Goal: Task Accomplishment & Management: Manage account settings

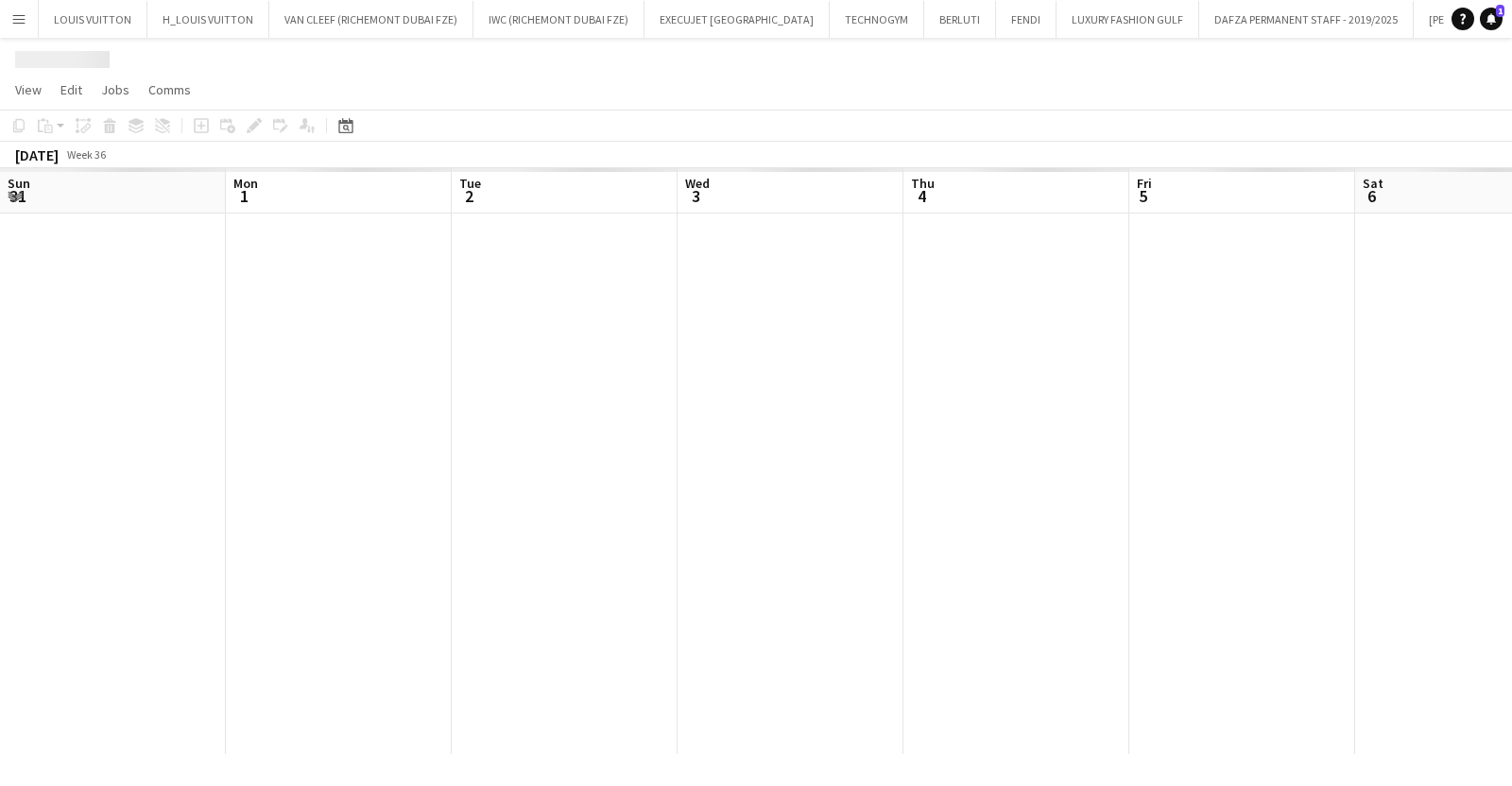
click at [986, 449] on app-calendar-viewport "Sun 31 Mon 1 Tue 2 Wed 3 Thu 4 Fri 5 Sat 6 Sun 7 Mon 8 Tue 9 Wed 10 Thu 11" at bounding box center [756, 461] width 1512 height 586
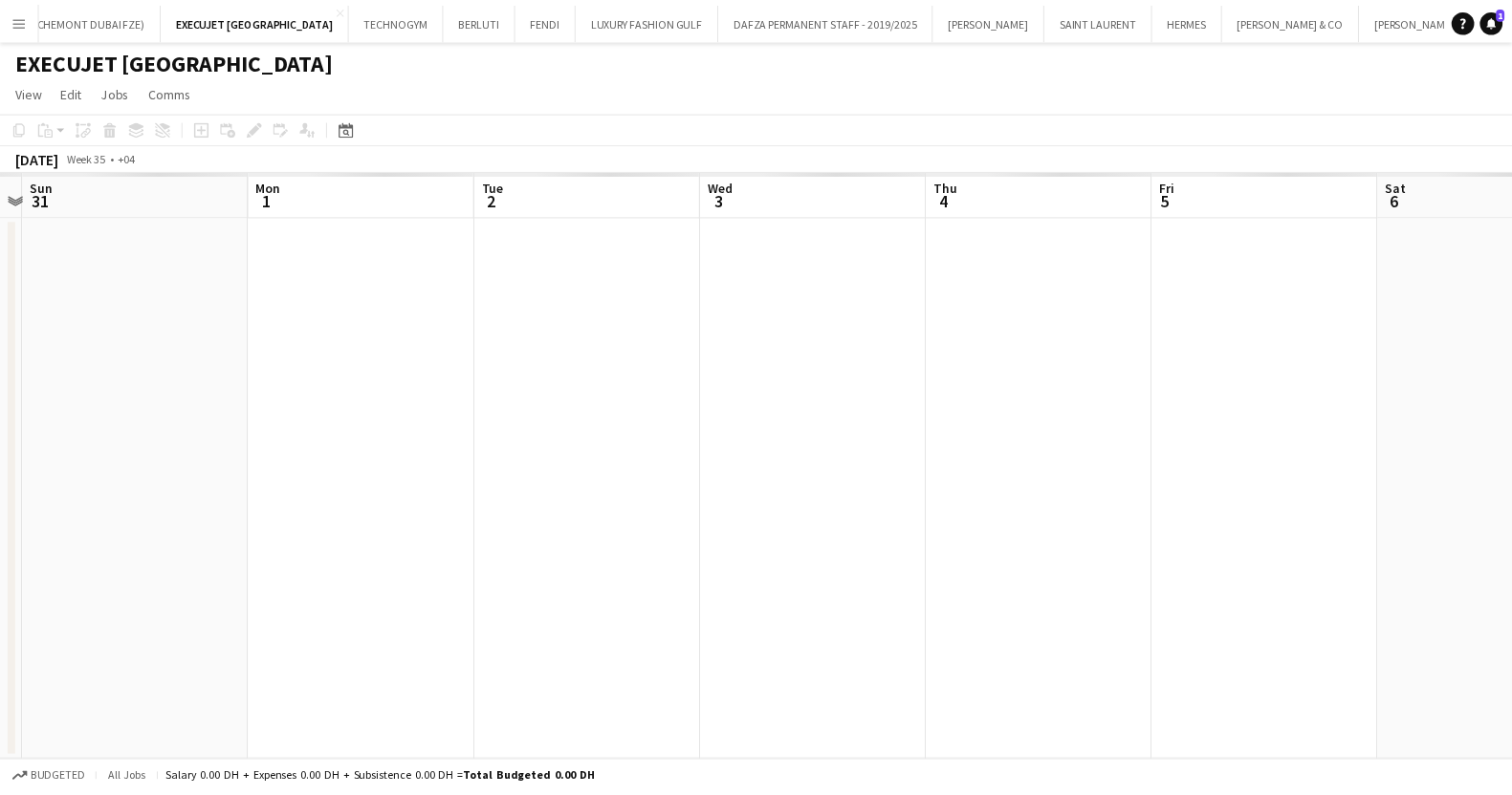
scroll to position [0, 504]
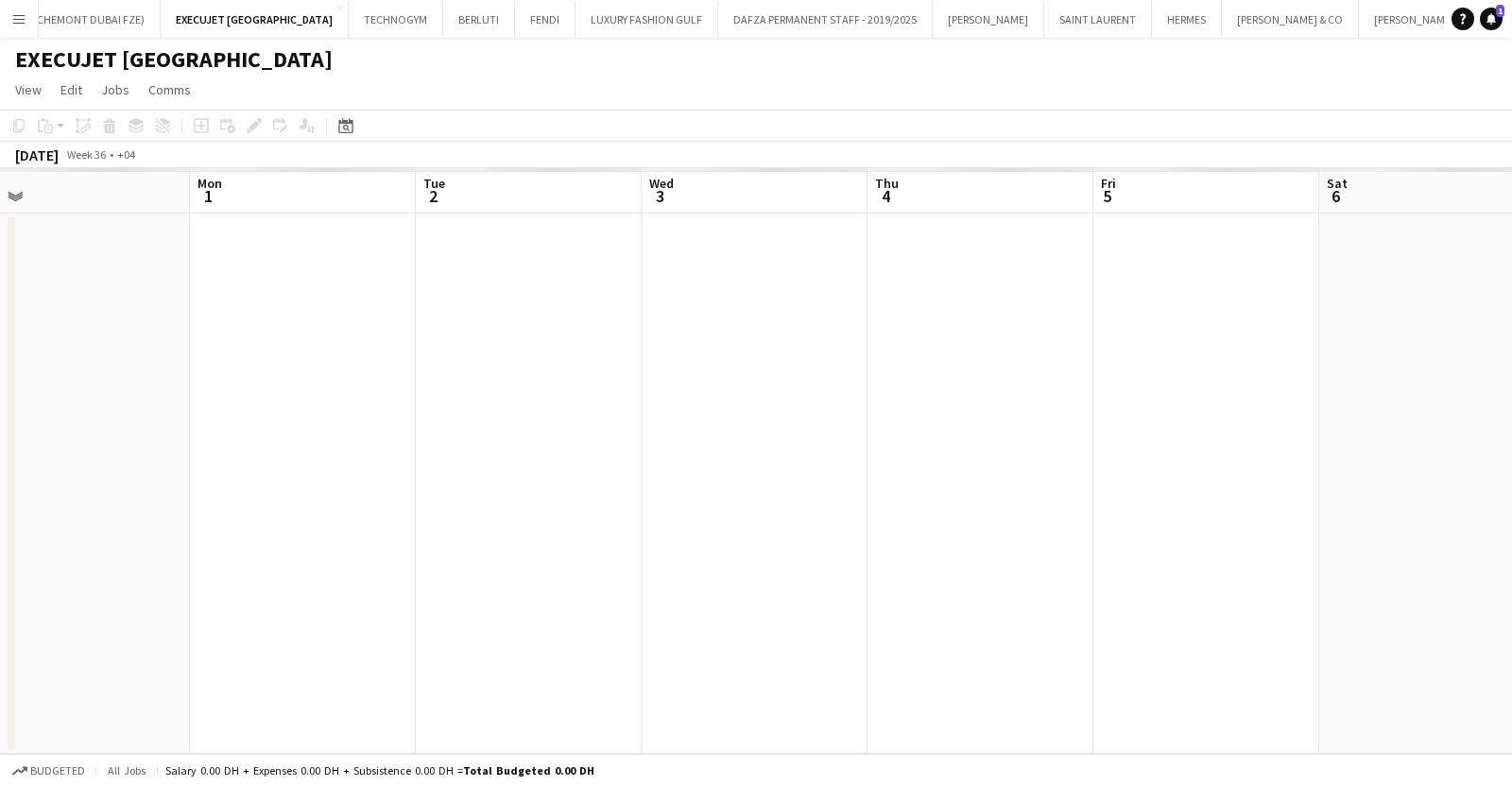
click at [1096, 438] on app-calendar-viewport "Fri 29 Sat 30 Sun 31 Mon 1 Tue 2 Wed 3 Thu 4 Fri 5 Sat 6 Sun 7 Mon 8 Tue 9" at bounding box center [756, 461] width 1512 height 586
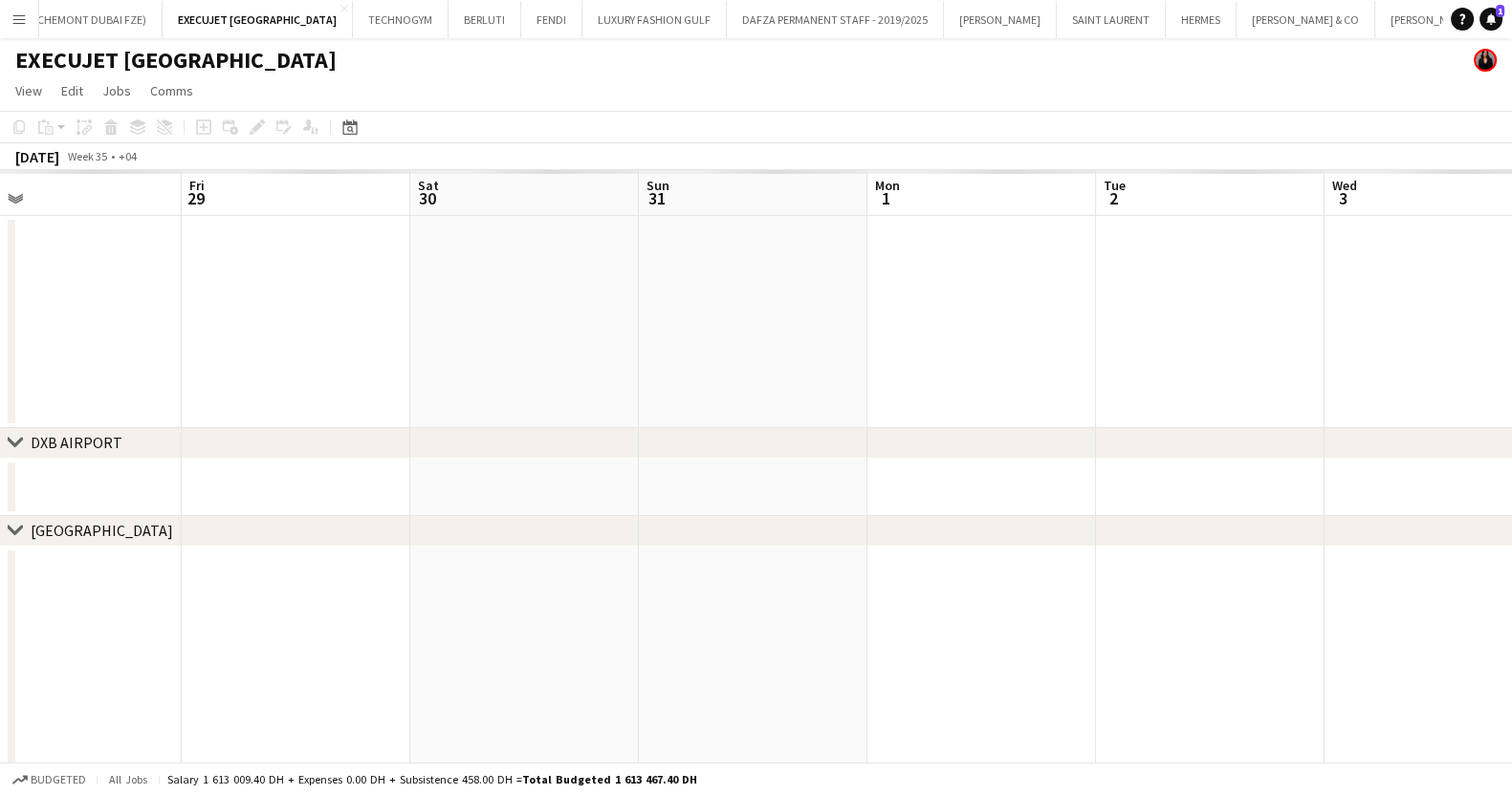
drag, startPoint x: 893, startPoint y: 500, endPoint x: 101, endPoint y: 483, distance: 792.2
click at [129, 483] on div "chevron-right [GEOGRAPHIC_DATA] chevron-right [GEOGRAPHIC_DATA] chevron-right V…" at bounding box center [756, 567] width 1512 height 793
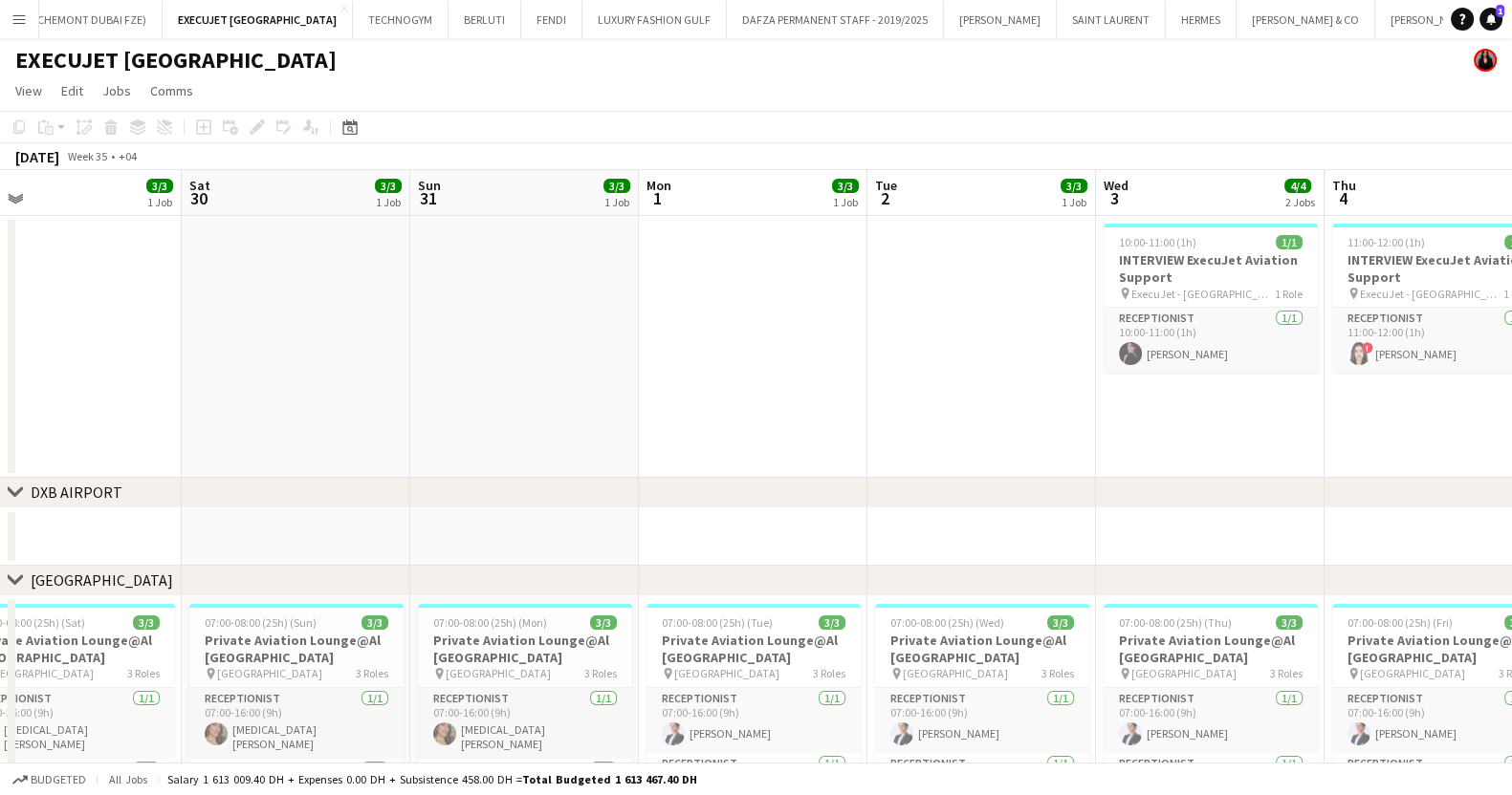
scroll to position [0, 687]
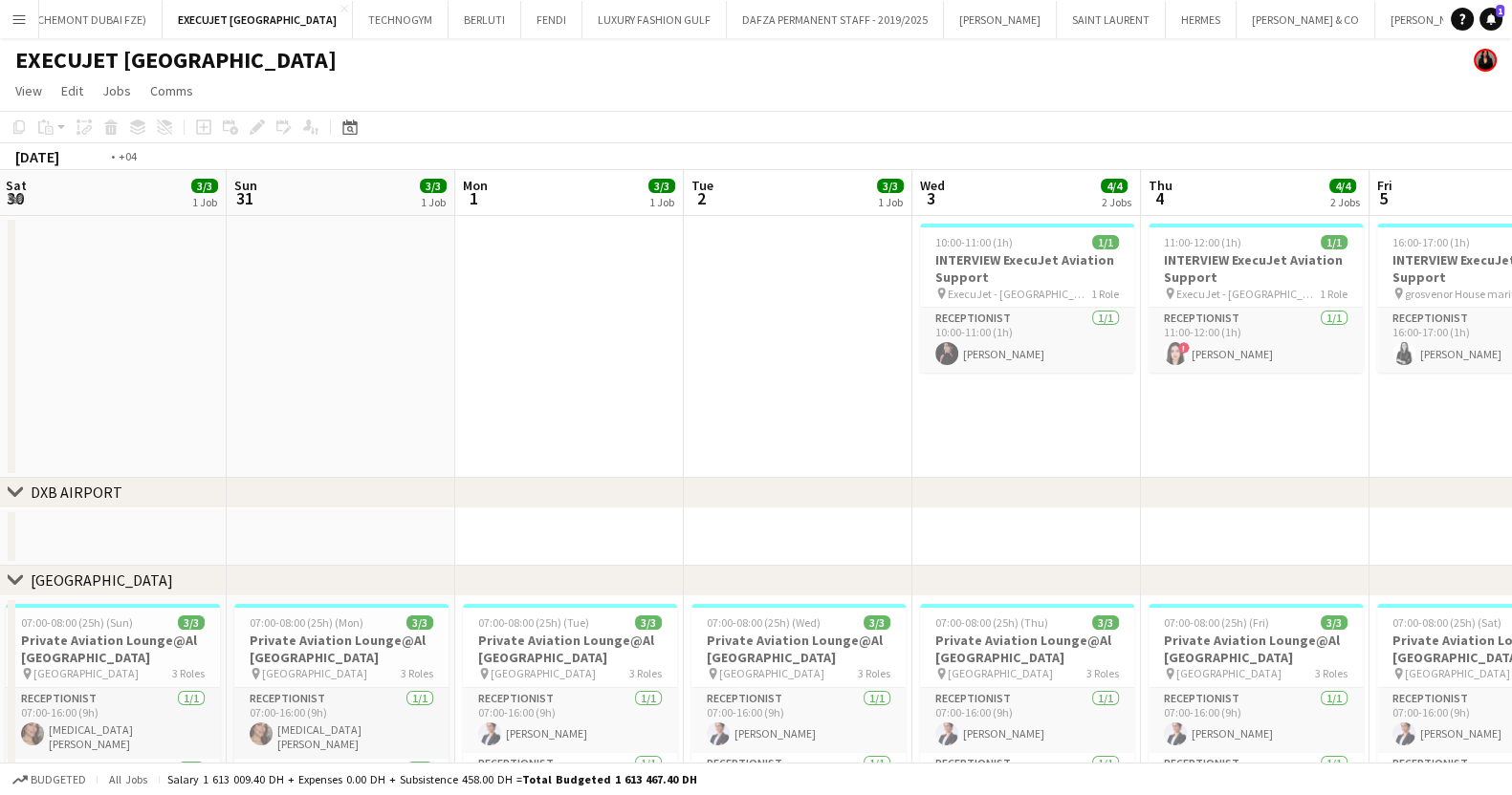
drag, startPoint x: 869, startPoint y: 411, endPoint x: -122, endPoint y: 389, distance: 991.2
click at [0, 389] on html "Menu Boards Boards Boards All jobs Status Workforce Workforce My Workforce Recr…" at bounding box center [756, 523] width 1512 height 1046
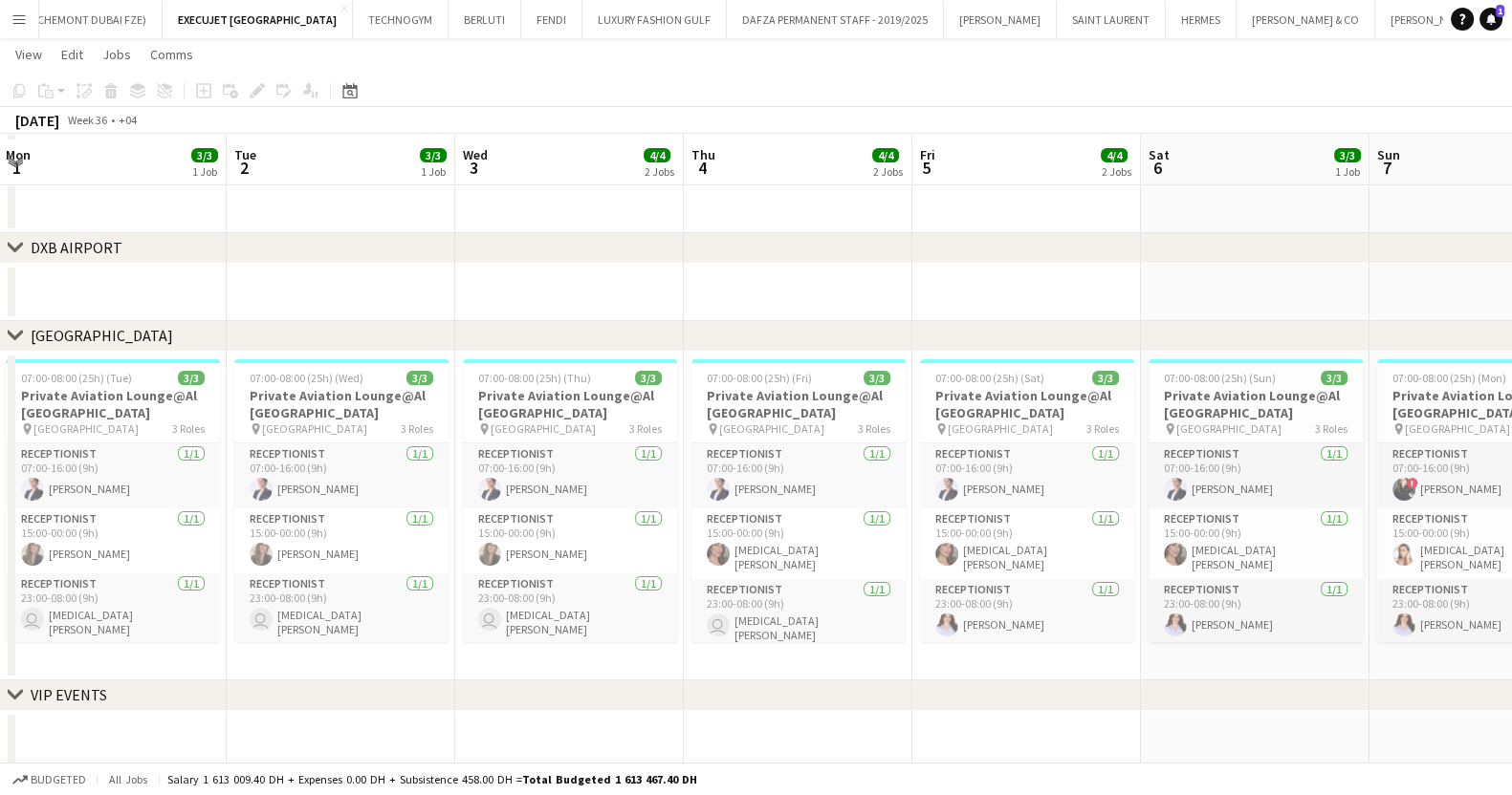
scroll to position [248, 0]
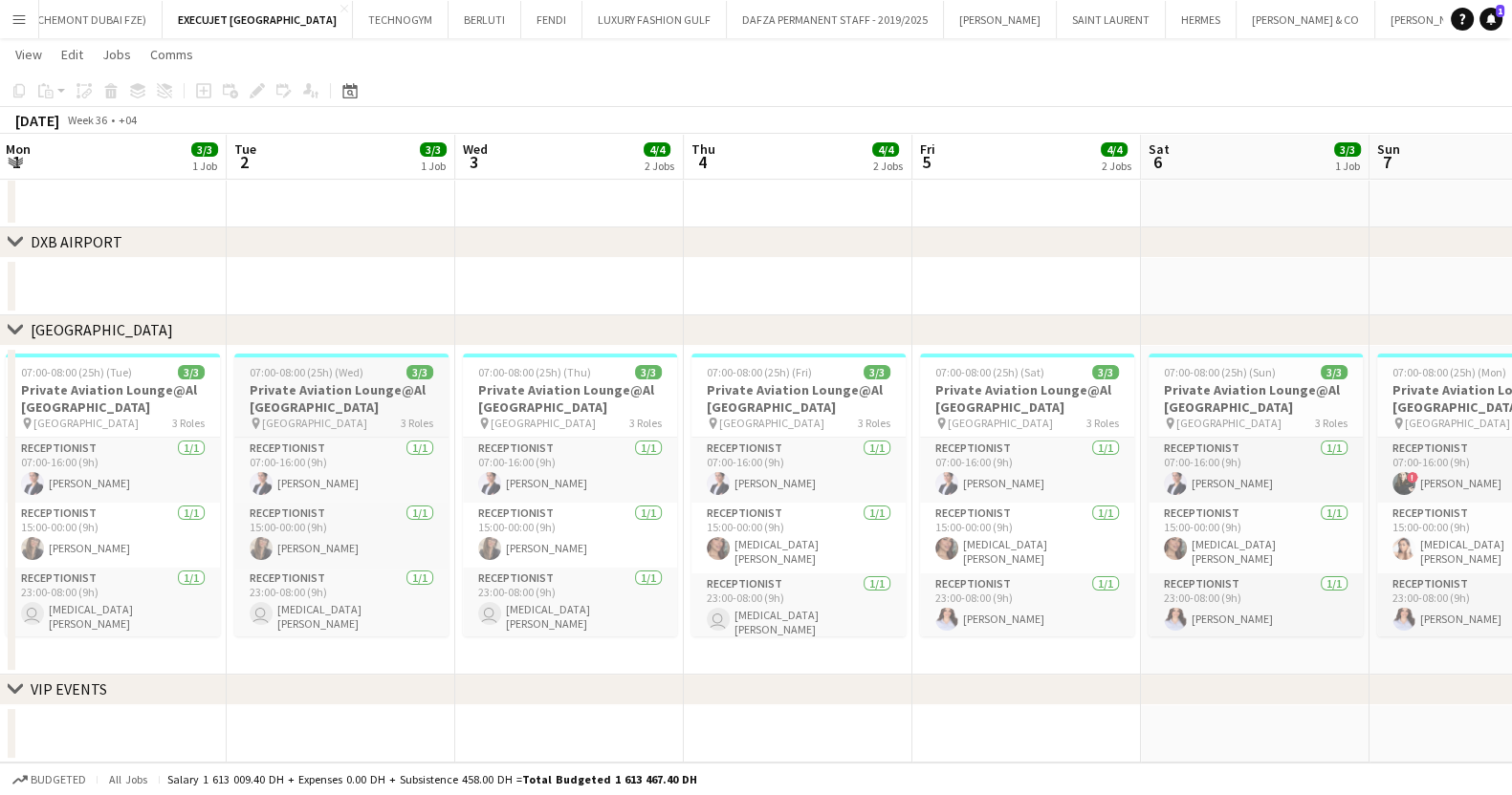
click at [347, 366] on span "07:00-08:00 (25h) (Wed)" at bounding box center [306, 372] width 114 height 14
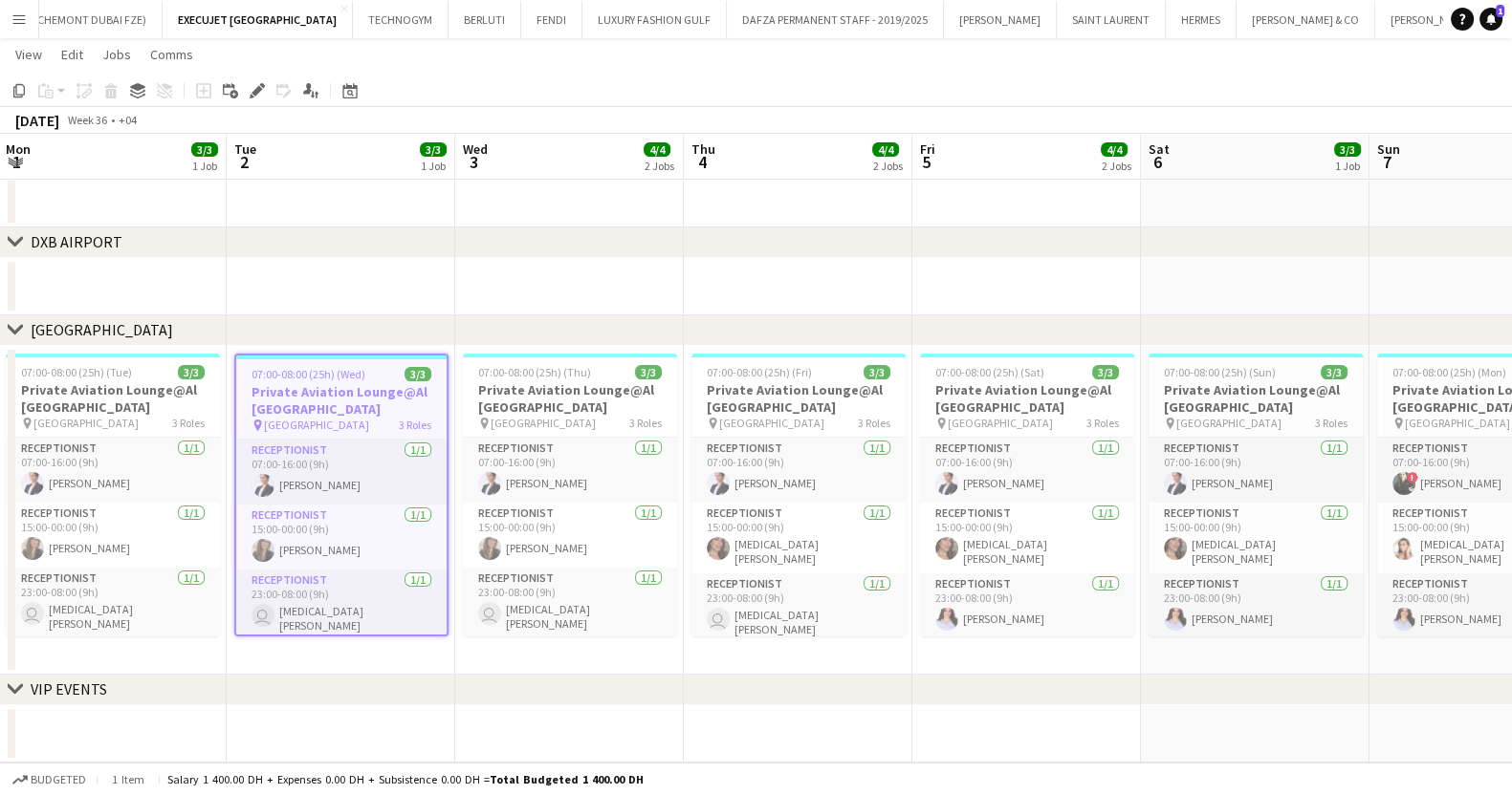
click at [498, 291] on app-date-cell at bounding box center [569, 286] width 228 height 57
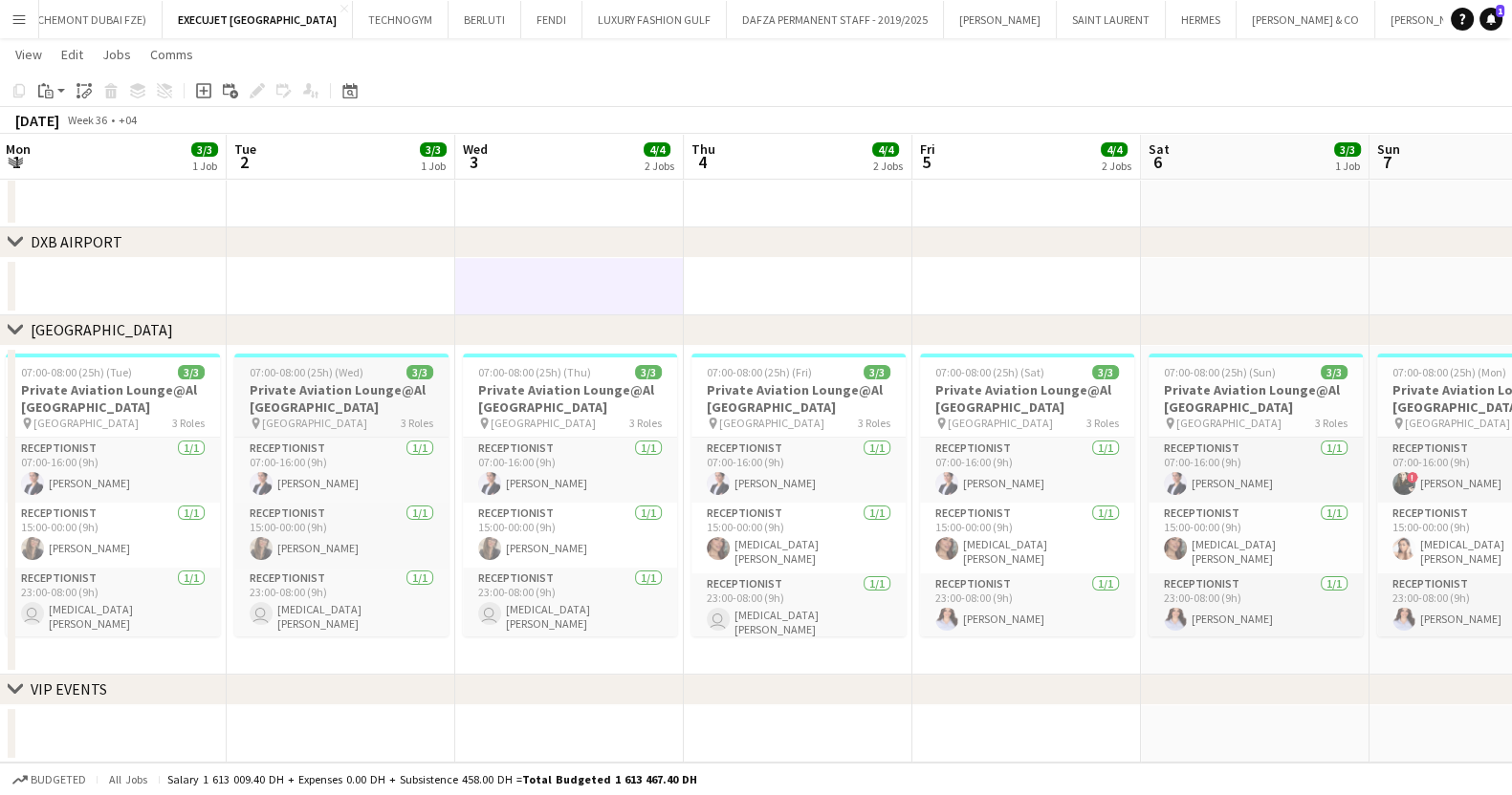
click at [310, 403] on h3 "Private Aviation Lounge@Al [GEOGRAPHIC_DATA]" at bounding box center [341, 398] width 215 height 34
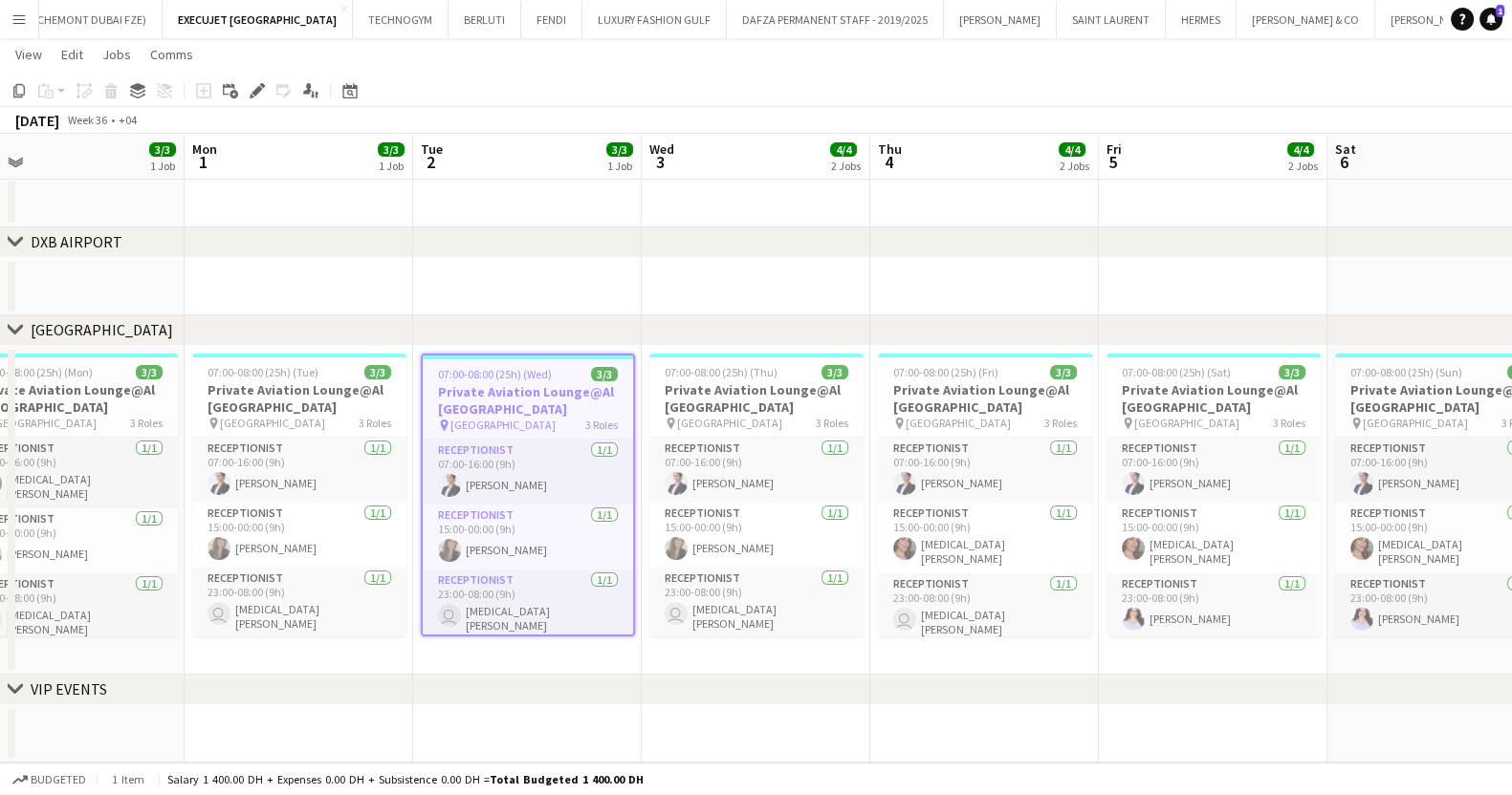
drag, startPoint x: 1081, startPoint y: 464, endPoint x: 387, endPoint y: 402, distance: 696.8
click at [353, 403] on app-calendar-viewport "Fri 29 3/3 1 Job Sat 30 3/3 1 Job Sun 31 3/3 1 Job Mon 1 3/3 1 Job Tue 2 3/3 1 …" at bounding box center [756, 294] width 1512 height 937
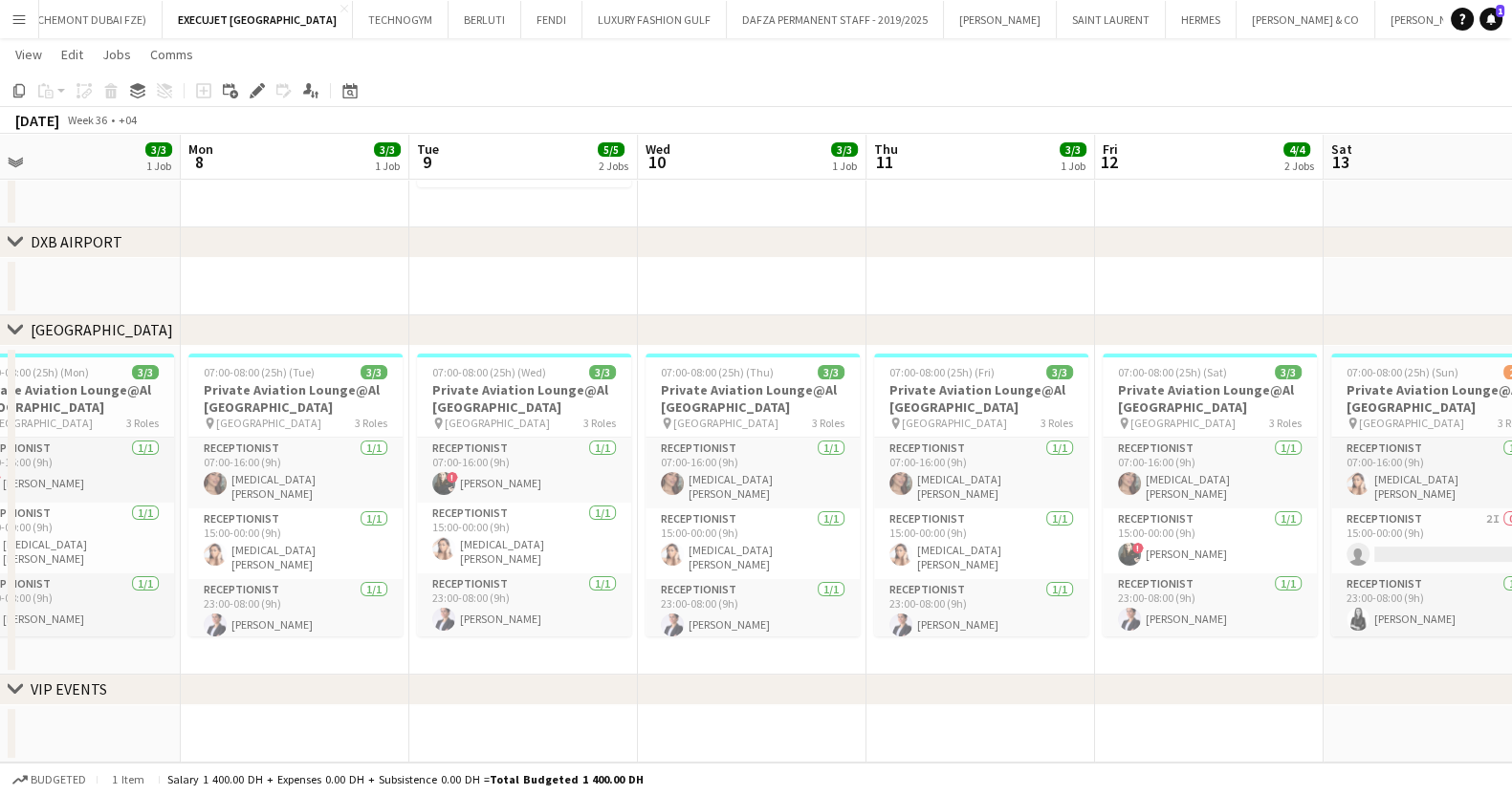
drag, startPoint x: 1085, startPoint y: 424, endPoint x: 412, endPoint y: 420, distance: 673.0
click at [412, 420] on app-calendar-viewport "Thu 4 4/4 2 Jobs Fri 5 4/4 2 Jobs Sat 6 3/3 1 Job Sun 7 3/3 1 Job Mon 8 3/3 1 J…" at bounding box center [756, 294] width 1512 height 937
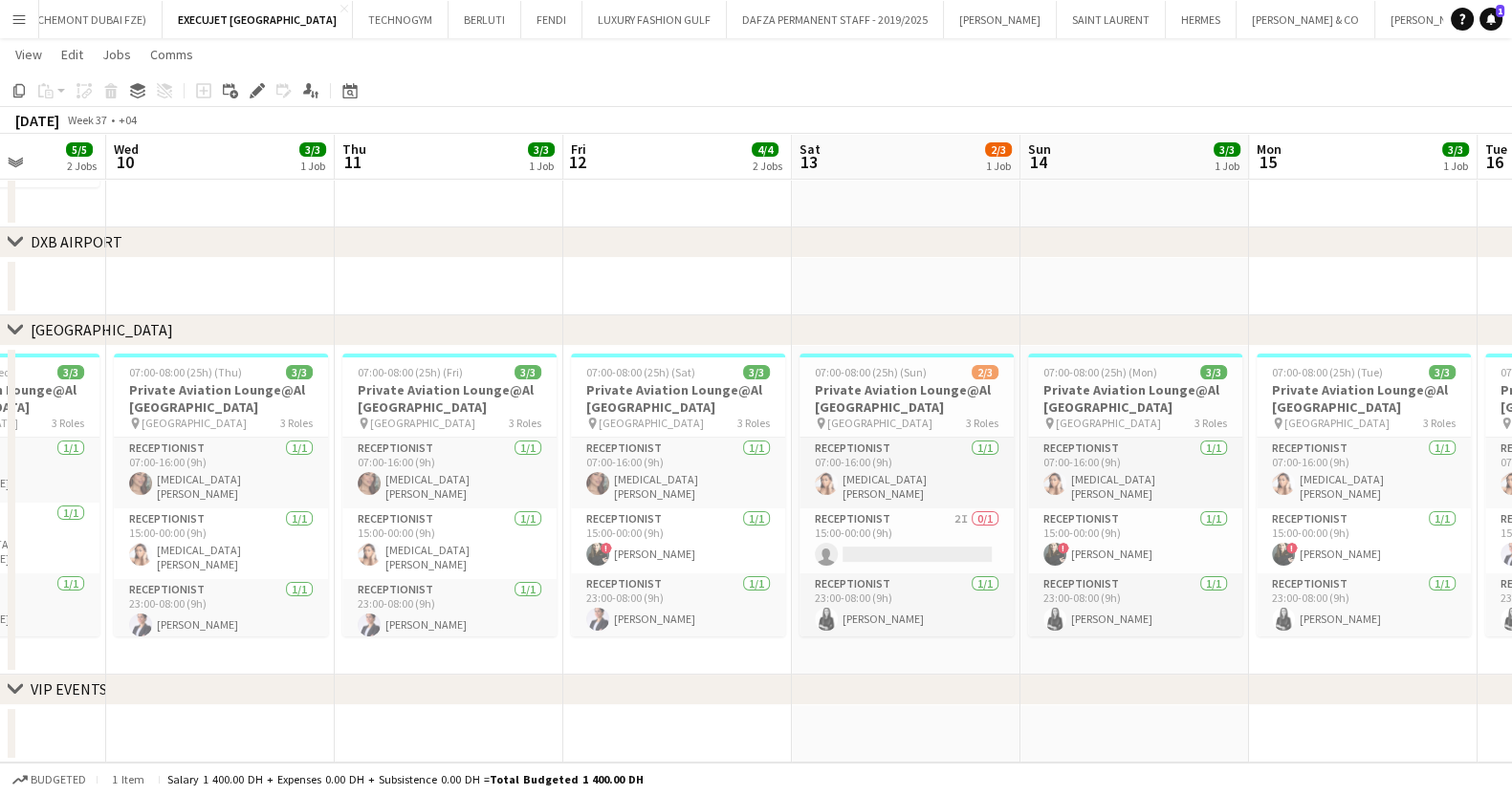
drag, startPoint x: 1033, startPoint y: 513, endPoint x: 520, endPoint y: 507, distance: 513.0
click at [520, 507] on app-calendar-viewport "Sat 6 3/3 1 Job Sun 7 3/3 1 Job Mon 8 3/3 1 Job Tue 9 5/5 2 Jobs Wed 10 3/3 1 J…" at bounding box center [756, 294] width 1512 height 937
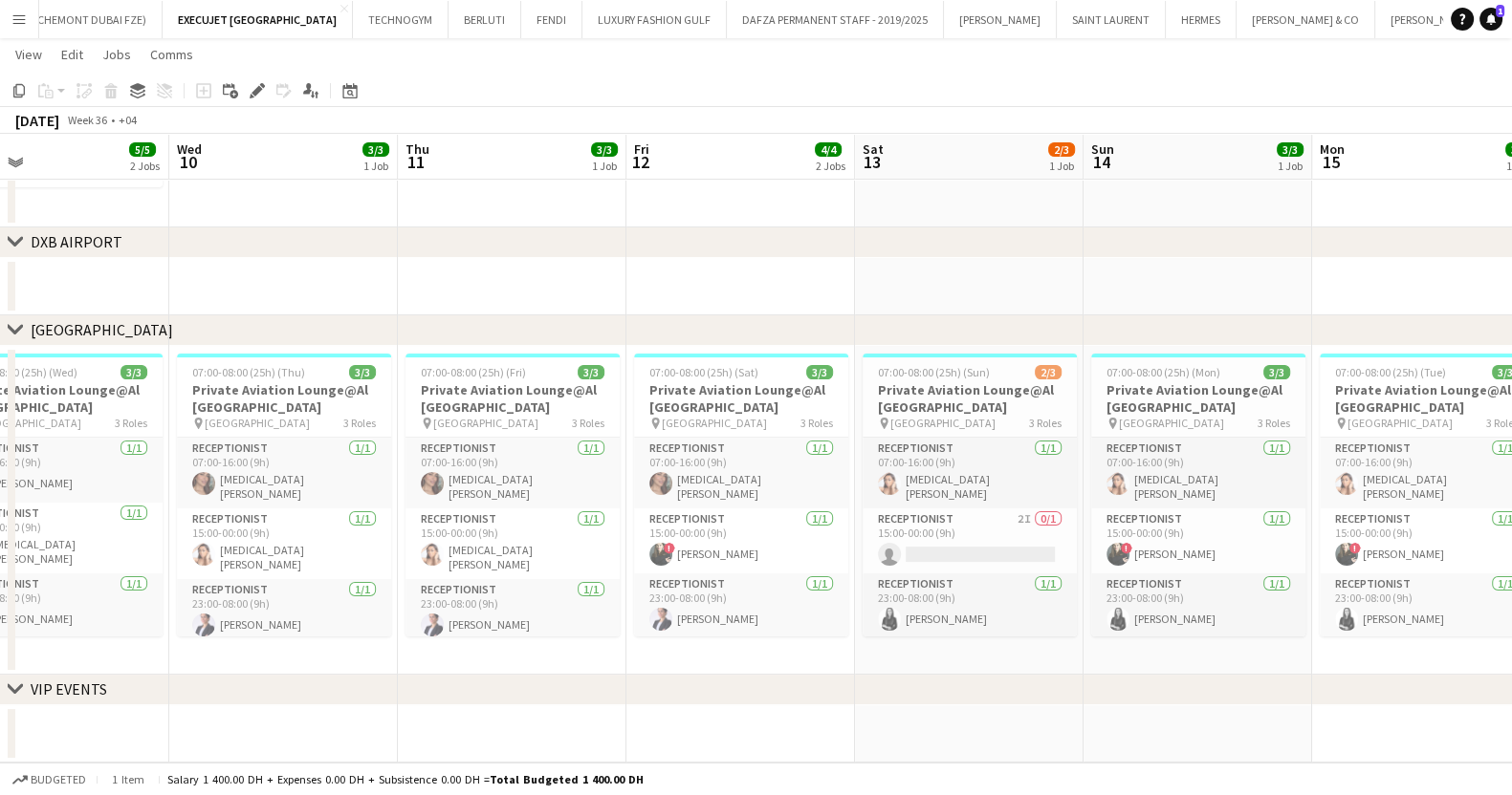
drag, startPoint x: 1055, startPoint y: 527, endPoint x: 841, endPoint y: 523, distance: 214.0
click at [841, 523] on app-calendar-viewport "Sat 6 3/3 1 Job Sun 7 3/3 1 Job Mon 8 3/3 1 Job Tue 9 5/5 2 Jobs Wed 10 3/3 1 J…" at bounding box center [756, 294] width 1512 height 937
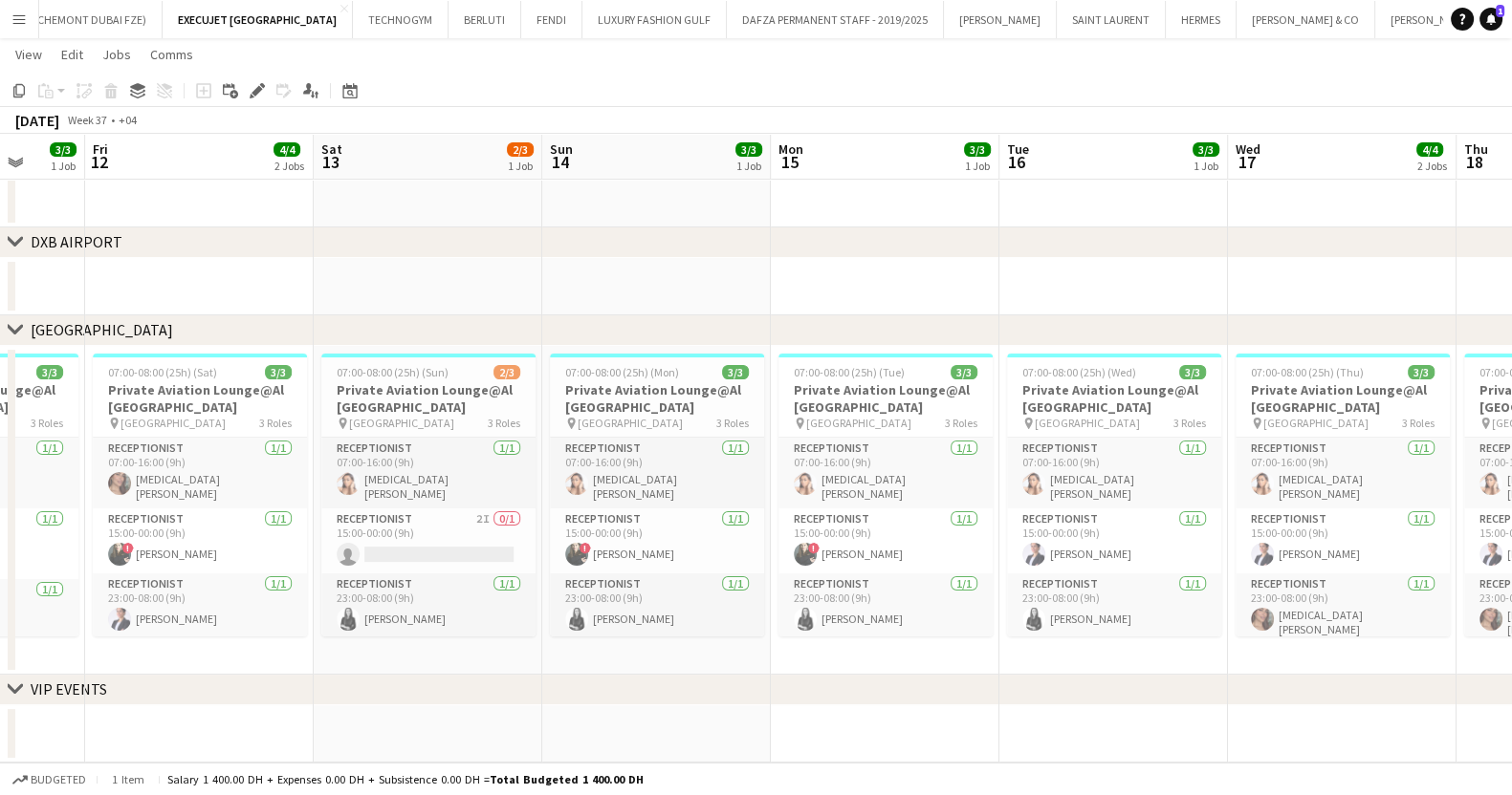
drag, startPoint x: 1099, startPoint y: 476, endPoint x: 416, endPoint y: 422, distance: 685.1
click at [421, 422] on app-calendar-viewport "Mon 8 3/3 1 Job Tue 9 5/5 2 Jobs Wed 10 3/3 1 Job Thu 11 3/3 1 Job Fri 12 4/4 2…" at bounding box center [756, 294] width 1512 height 937
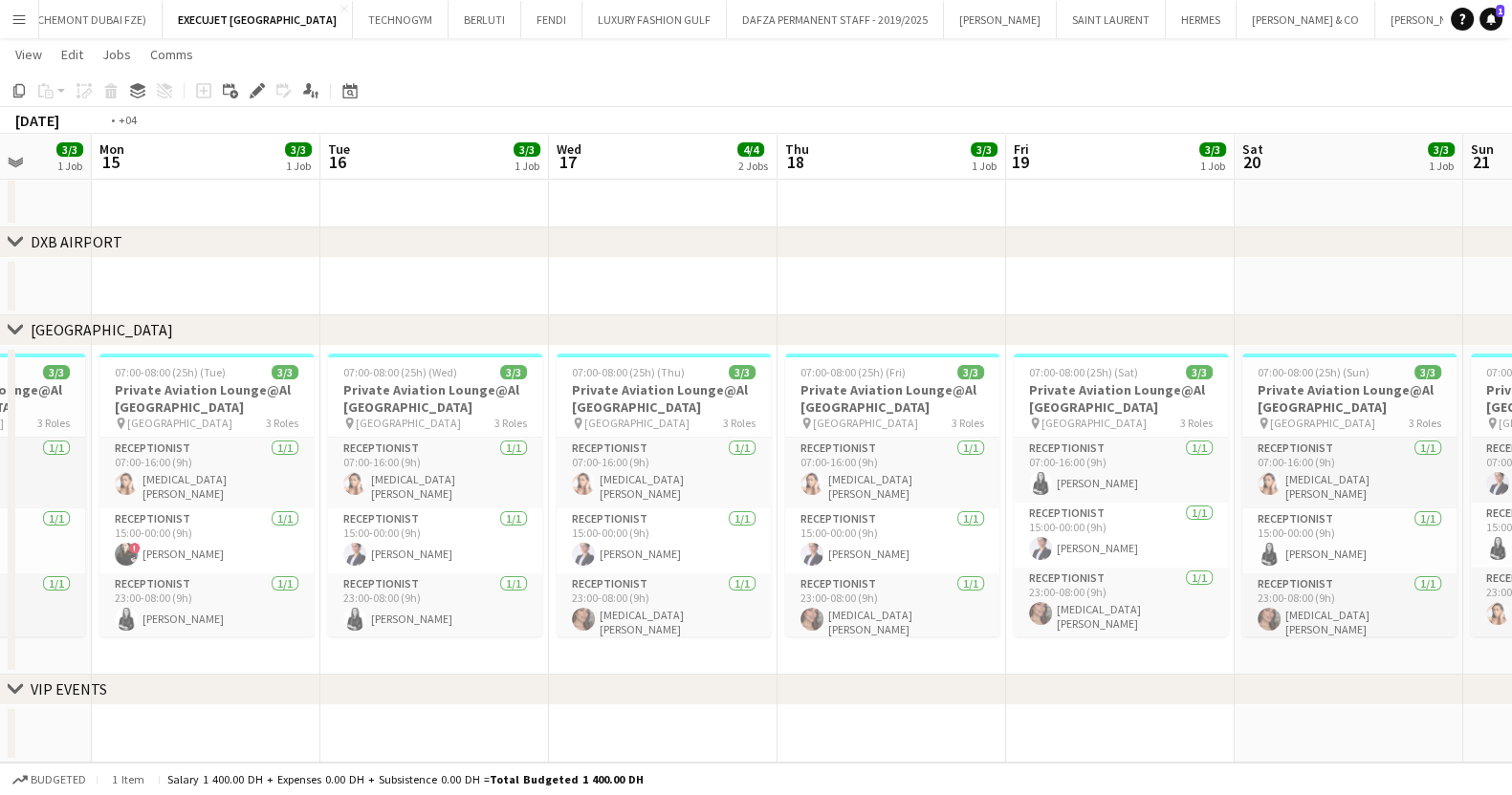
drag, startPoint x: 1095, startPoint y: 450, endPoint x: 519, endPoint y: 453, distance: 576.0
click at [520, 453] on app-calendar-viewport "Thu 11 3/3 1 Job Fri 12 4/4 2 Jobs Sat 13 2/3 1 Job Sun 14 3/3 1 Job Mon 15 3/3…" at bounding box center [756, 294] width 1512 height 937
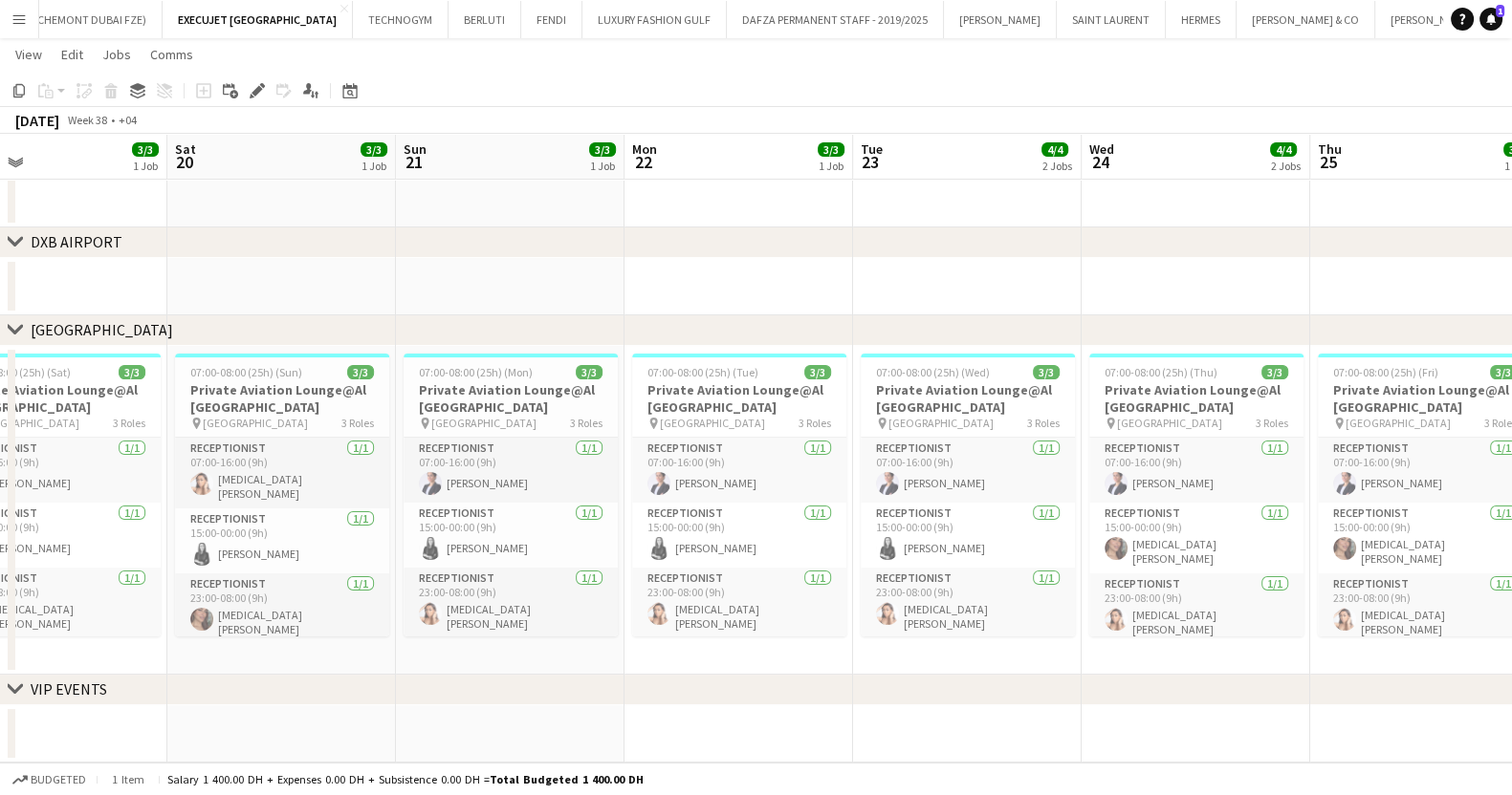
drag, startPoint x: 1033, startPoint y: 466, endPoint x: 478, endPoint y: 429, distance: 556.2
click at [492, 430] on app-calendar-viewport "Tue 16 3/3 1 Job Wed 17 4/4 2 Jobs Thu 18 3/3 1 Job Fri 19 3/3 1 Job Sat 20 3/3…" at bounding box center [756, 294] width 1512 height 937
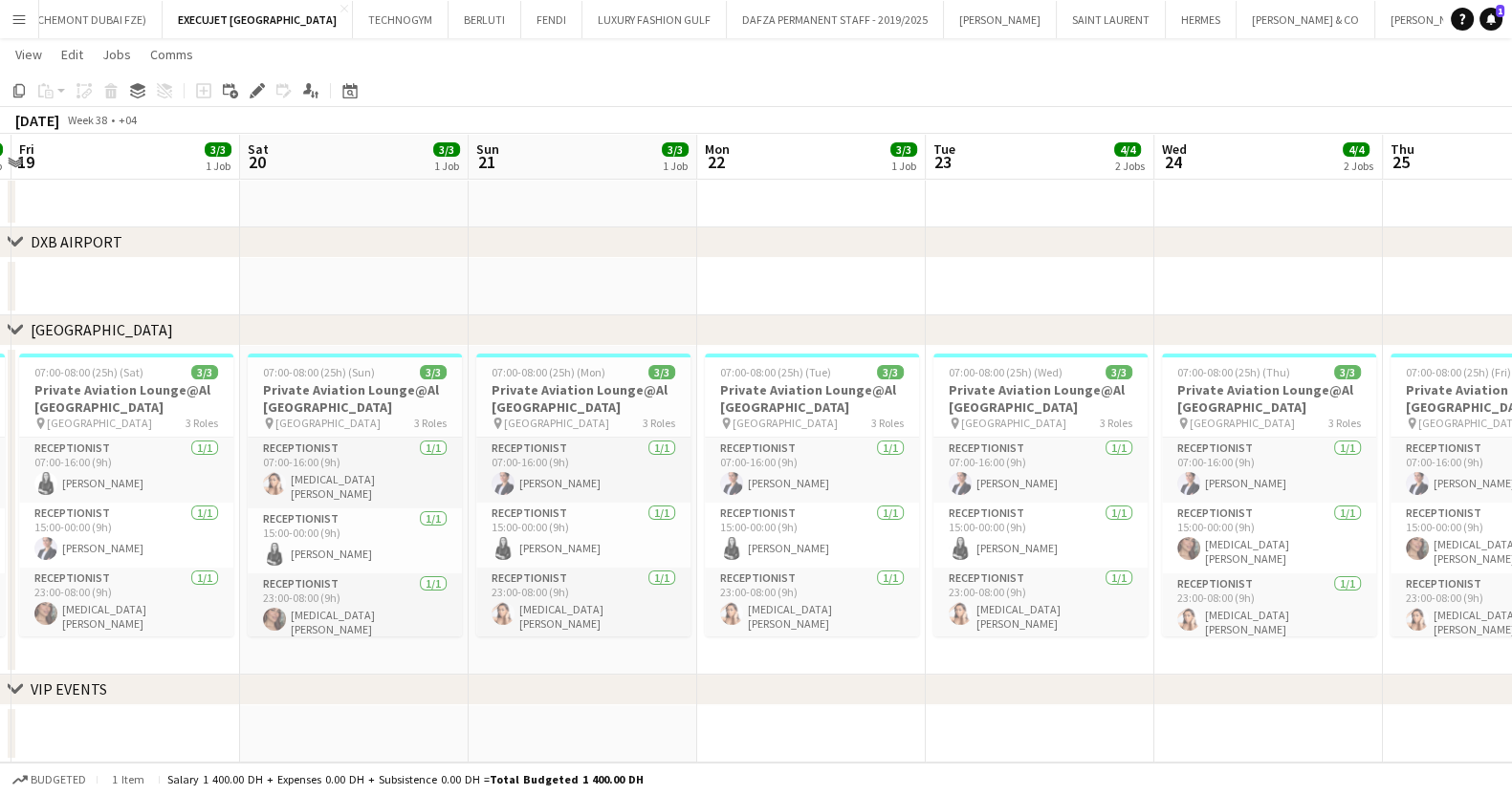
drag, startPoint x: 1037, startPoint y: 461, endPoint x: 486, endPoint y: 408, distance: 553.5
click at [486, 408] on app-calendar-viewport "Tue 16 3/3 1 Job Wed 17 4/4 2 Jobs Thu 18 3/3 1 Job Fri 19 3/3 1 Job Sat 20 3/3…" at bounding box center [756, 294] width 1512 height 937
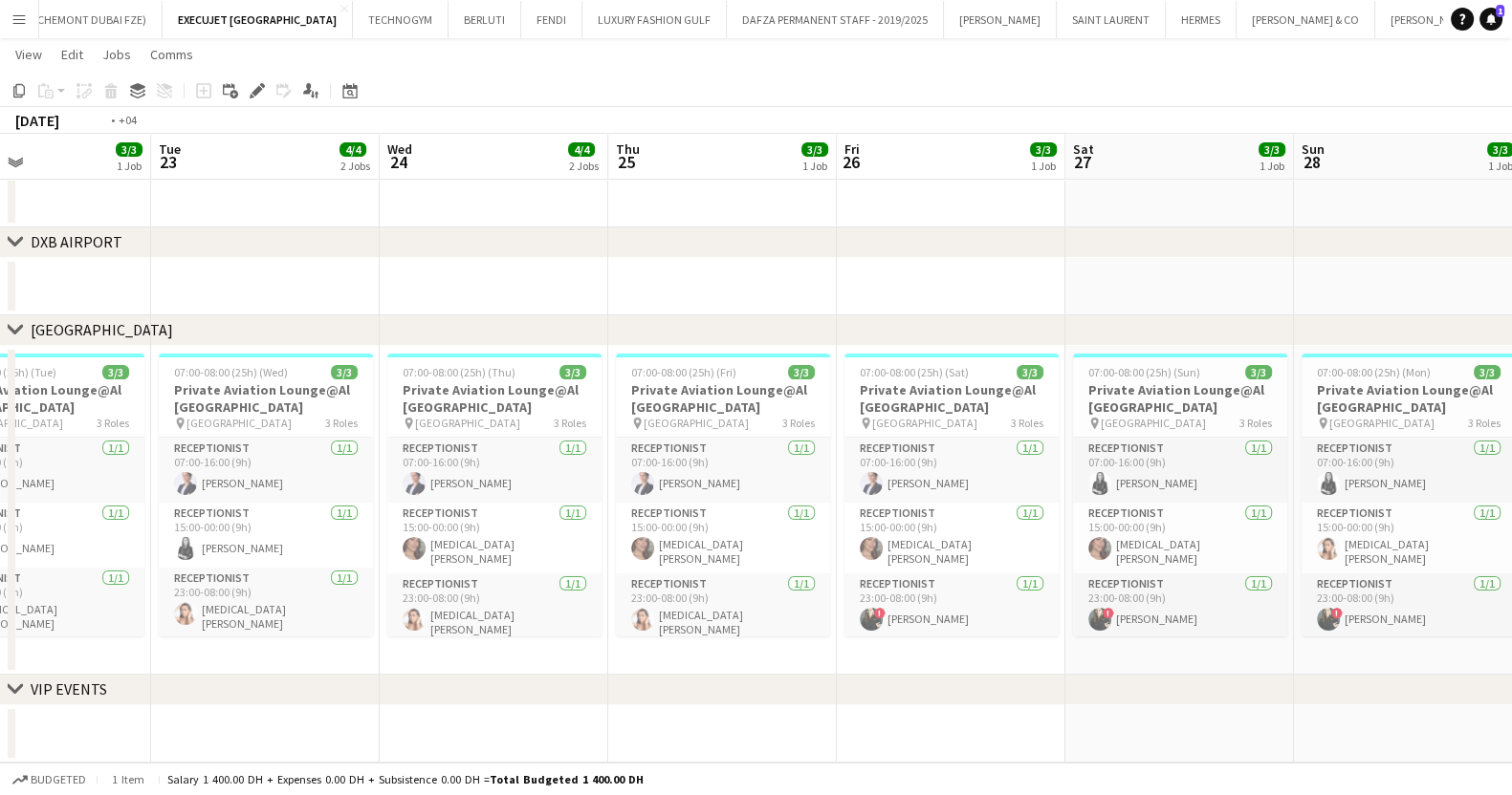
drag, startPoint x: 1132, startPoint y: 459, endPoint x: 587, endPoint y: 420, distance: 546.4
click at [587, 420] on app-calendar-viewport "Fri 19 3/3 1 Job Sat 20 3/3 1 Job Sun 21 3/3 1 Job Mon 22 3/3 1 Job Tue 23 4/4 …" at bounding box center [756, 294] width 1512 height 937
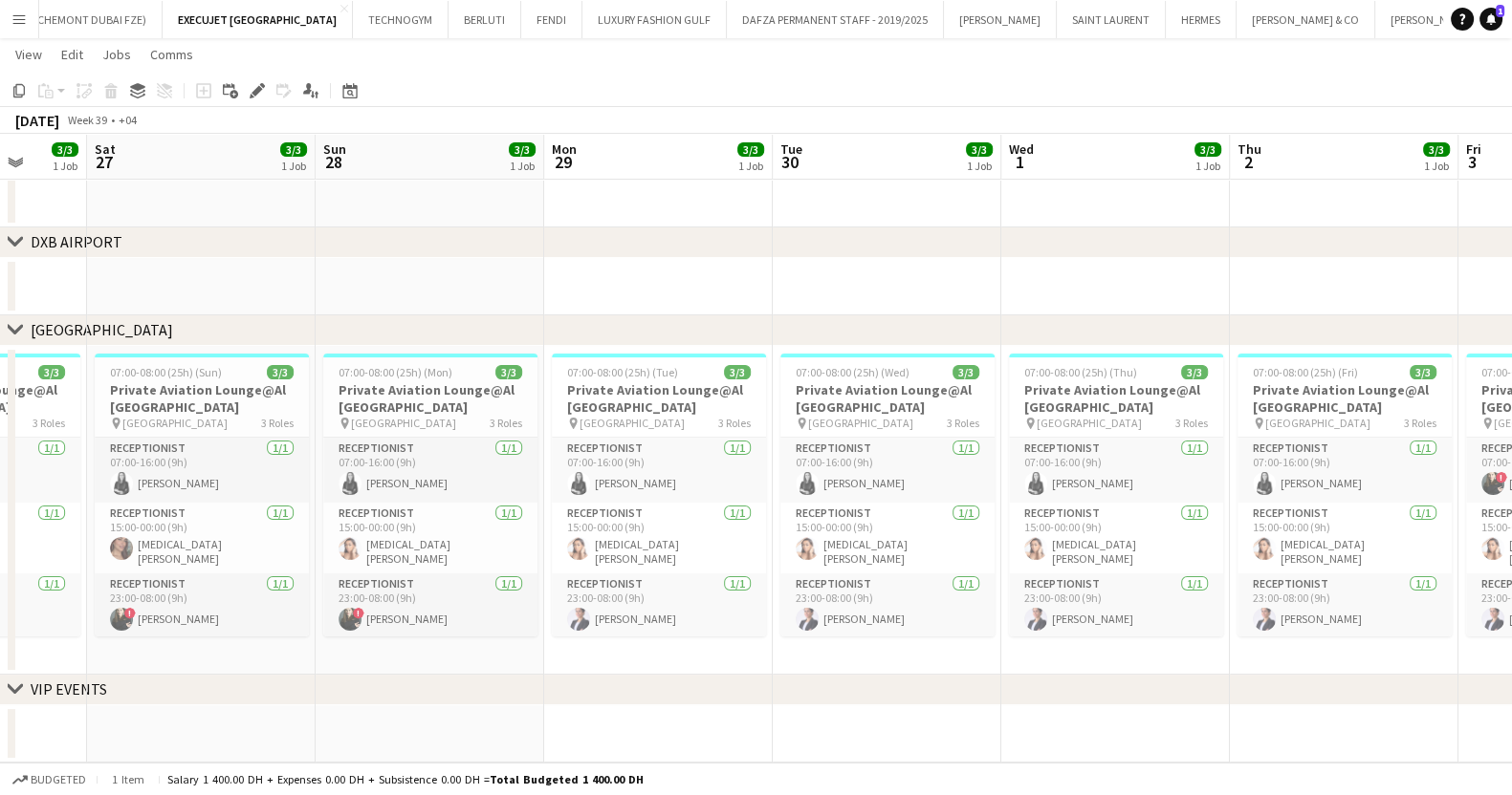
drag, startPoint x: 1078, startPoint y: 443, endPoint x: 517, endPoint y: 436, distance: 561.0
click at [518, 436] on app-calendar-viewport "Tue 23 4/4 2 Jobs Wed 24 4/4 2 Jobs Thu 25 3/3 1 Job Fri 26 3/3 1 Job Sat 27 3/…" at bounding box center [756, 294] width 1512 height 937
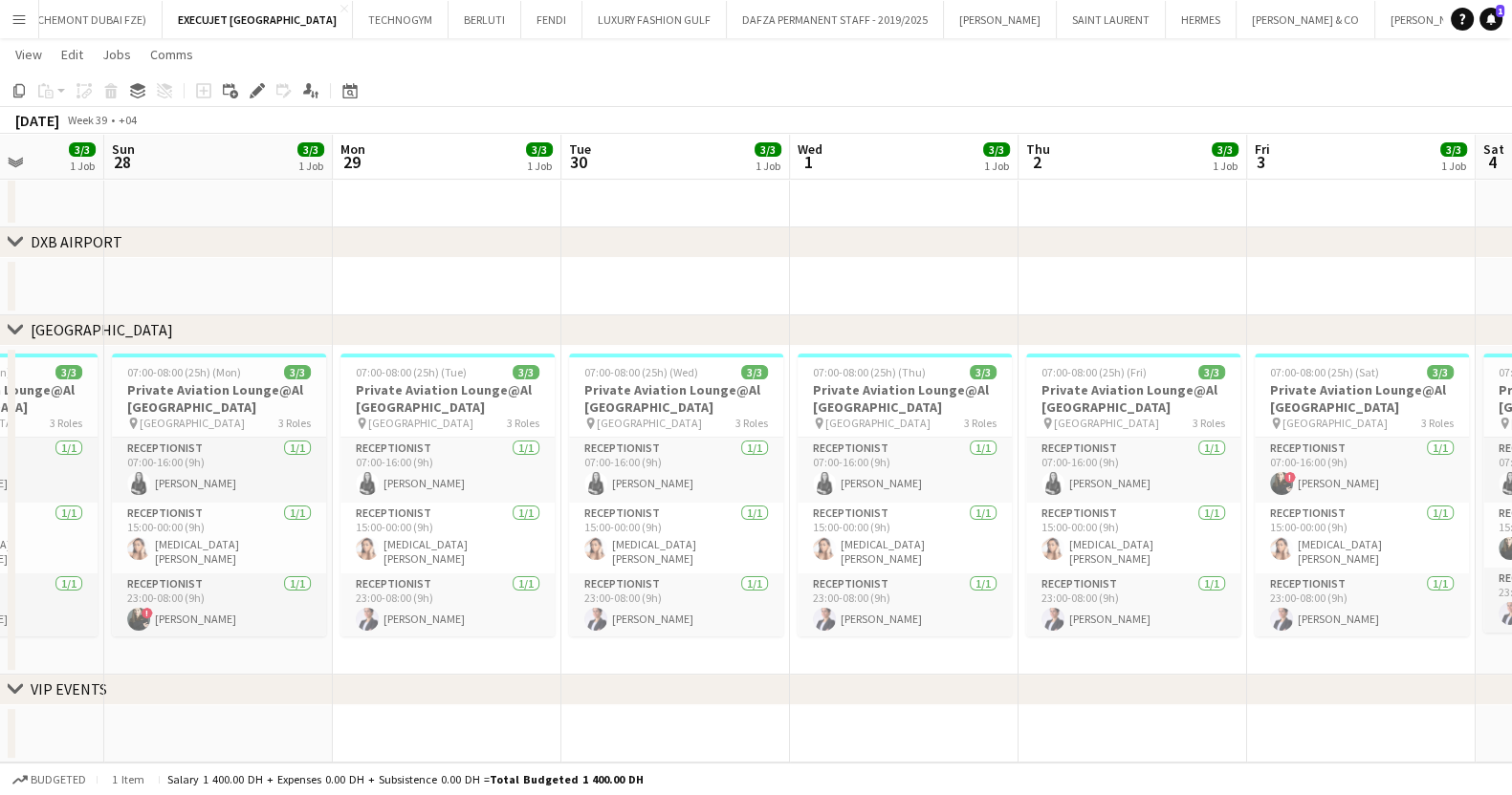
drag, startPoint x: 1086, startPoint y: 461, endPoint x: 638, endPoint y: 413, distance: 450.6
click at [638, 413] on app-calendar-viewport "Wed 24 4/4 2 Jobs Thu 25 3/3 1 Job Fri 26 3/3 1 Job Sat 27 3/3 1 Job Sun 28 3/3…" at bounding box center [756, 294] width 1512 height 937
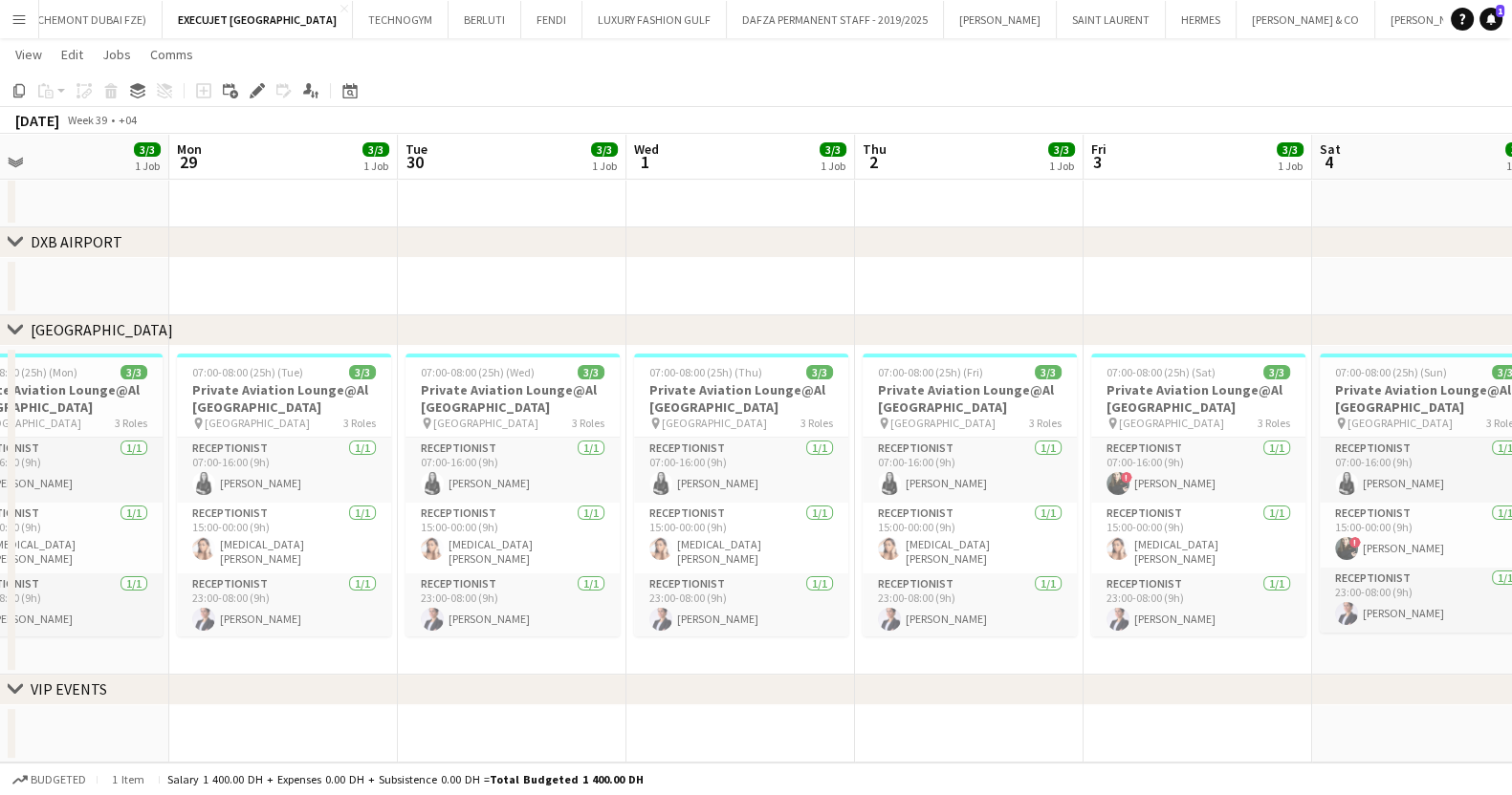
scroll to position [0, 514]
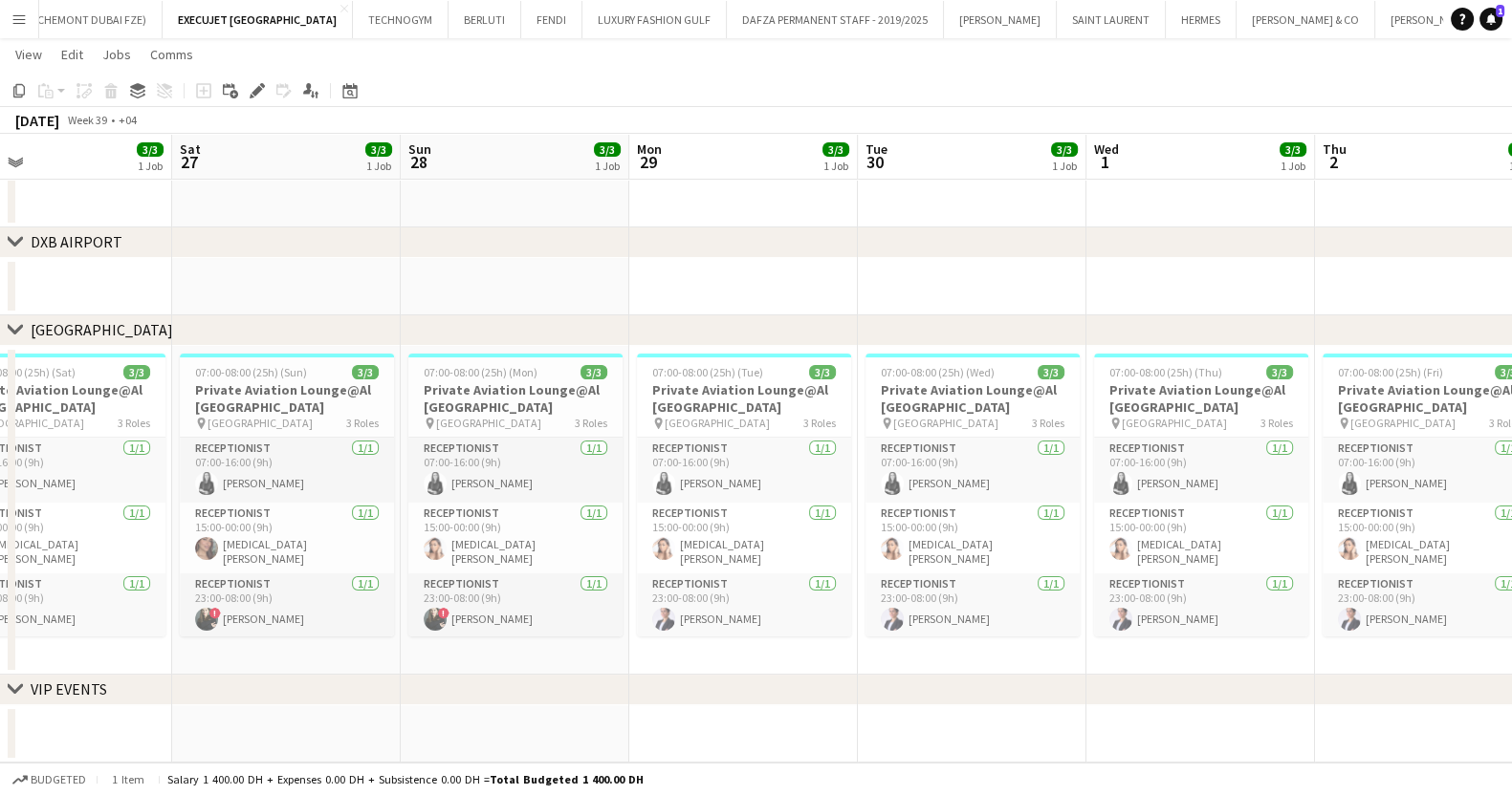
drag, startPoint x: 726, startPoint y: 404, endPoint x: 1300, endPoint y: 461, distance: 576.8
click at [1300, 461] on app-calendar-viewport "Wed 24 4/4 2 Jobs Thu 25 3/3 1 Job Fri 26 3/3 1 Job Sat 27 3/3 1 Job Sun 28 3/3…" at bounding box center [756, 294] width 1512 height 937
click at [951, 375] on span "07:00-08:00 (25h) (Wed)" at bounding box center [937, 372] width 114 height 14
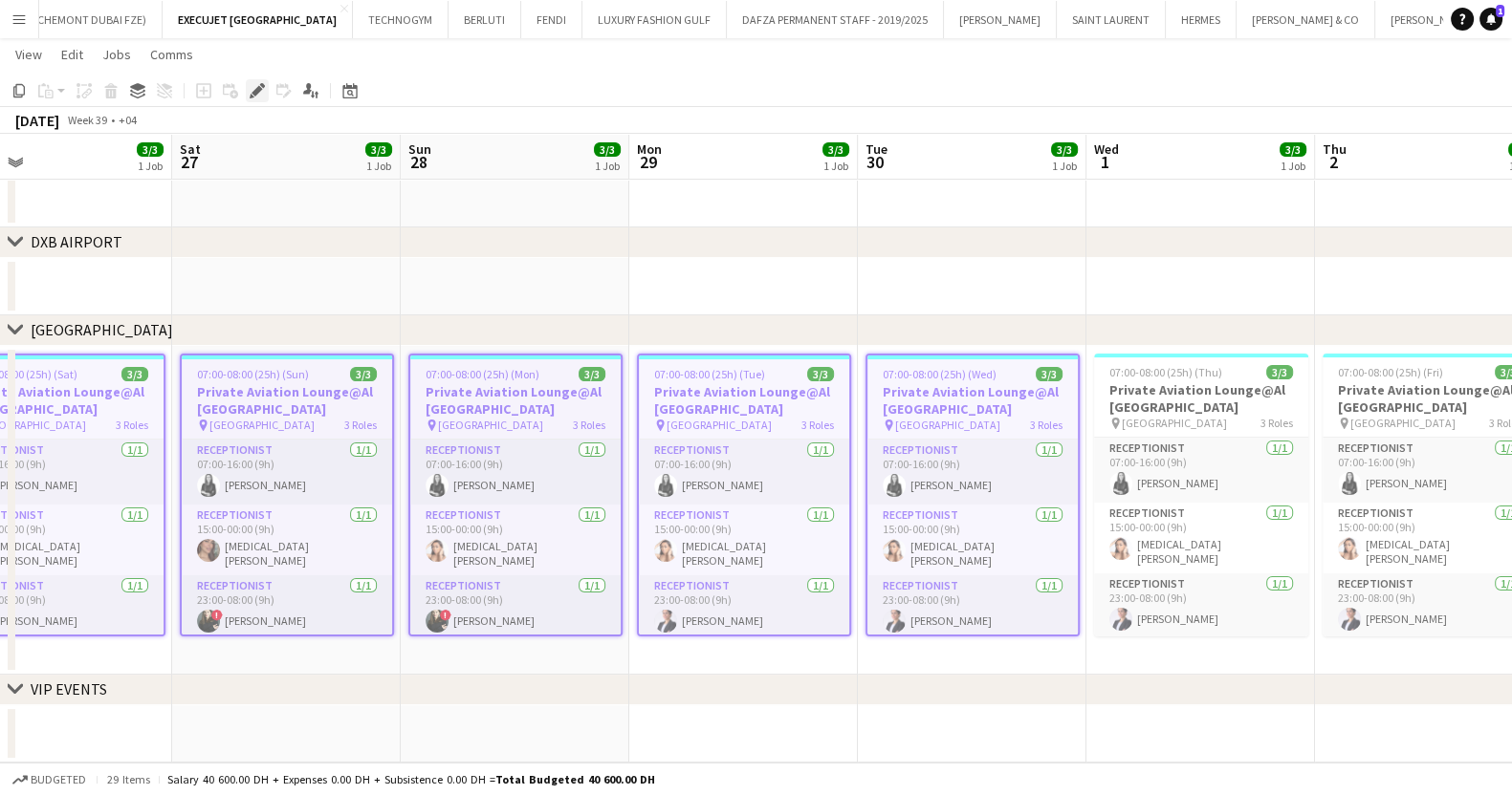
click at [249, 97] on icon at bounding box center [251, 96] width 5 height 5
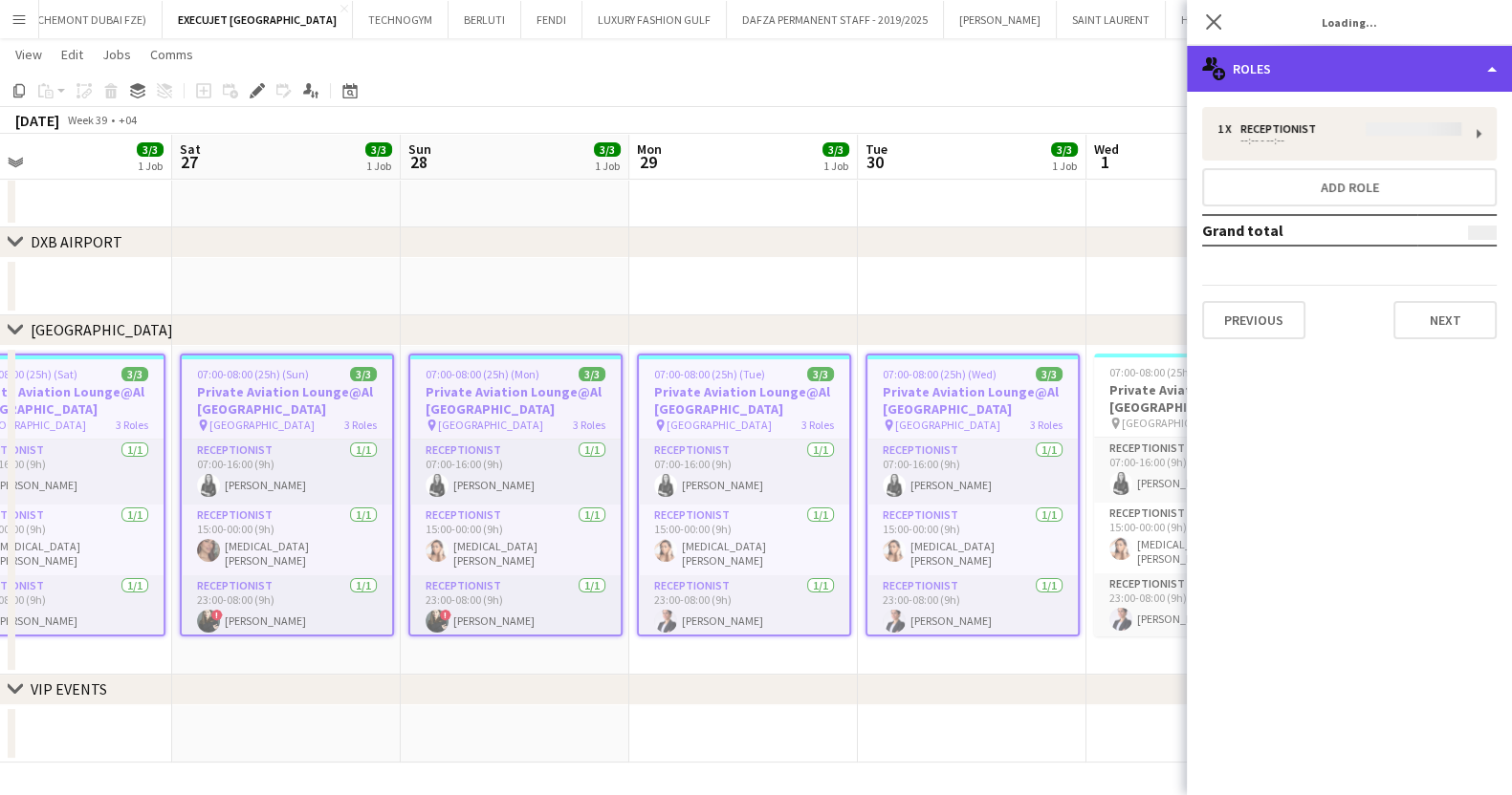
click at [1305, 79] on div "multiple-users-add Roles" at bounding box center [1348, 69] width 325 height 46
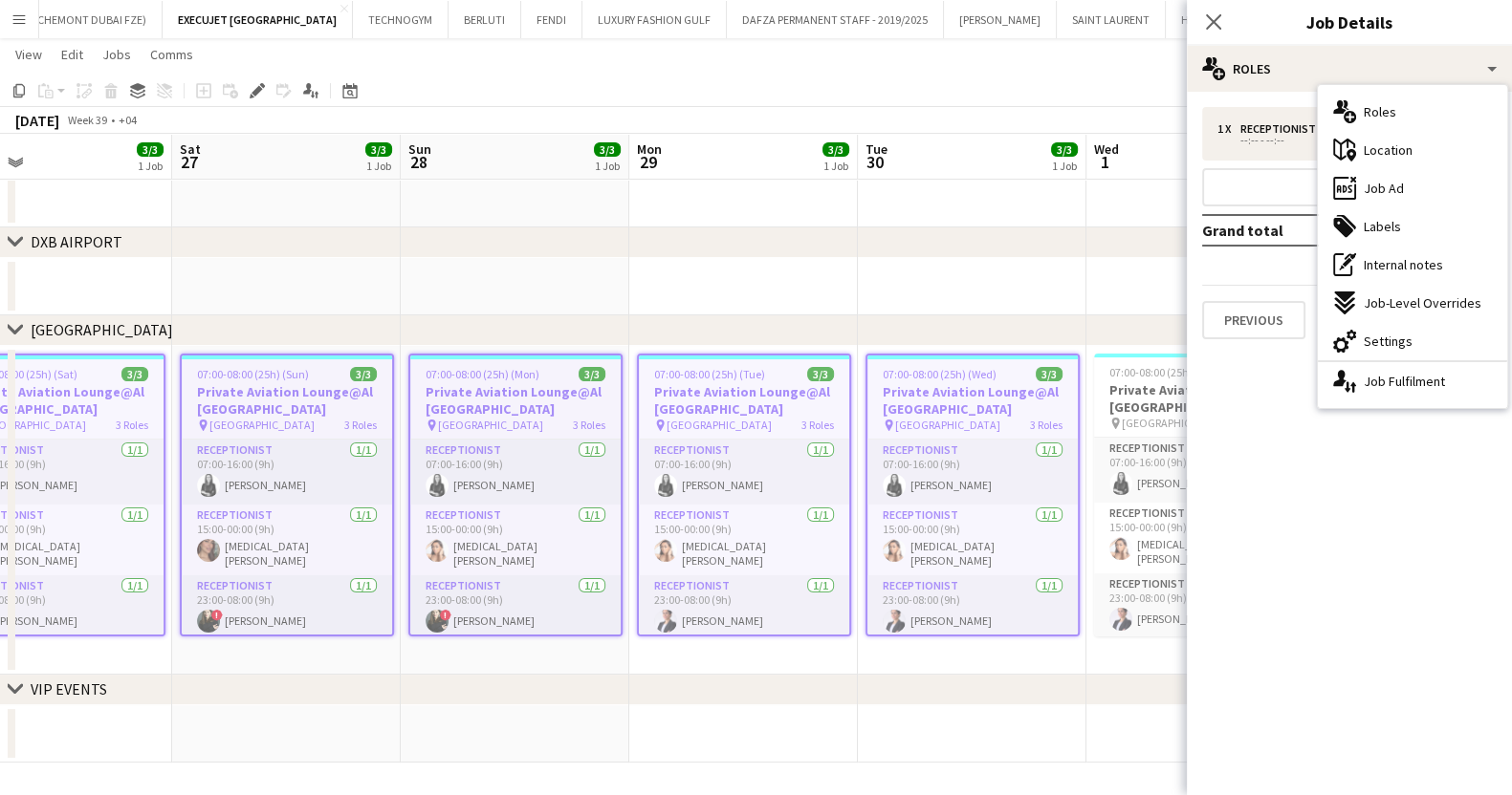
click at [1407, 218] on div "tags-double Labels" at bounding box center [1412, 227] width 190 height 38
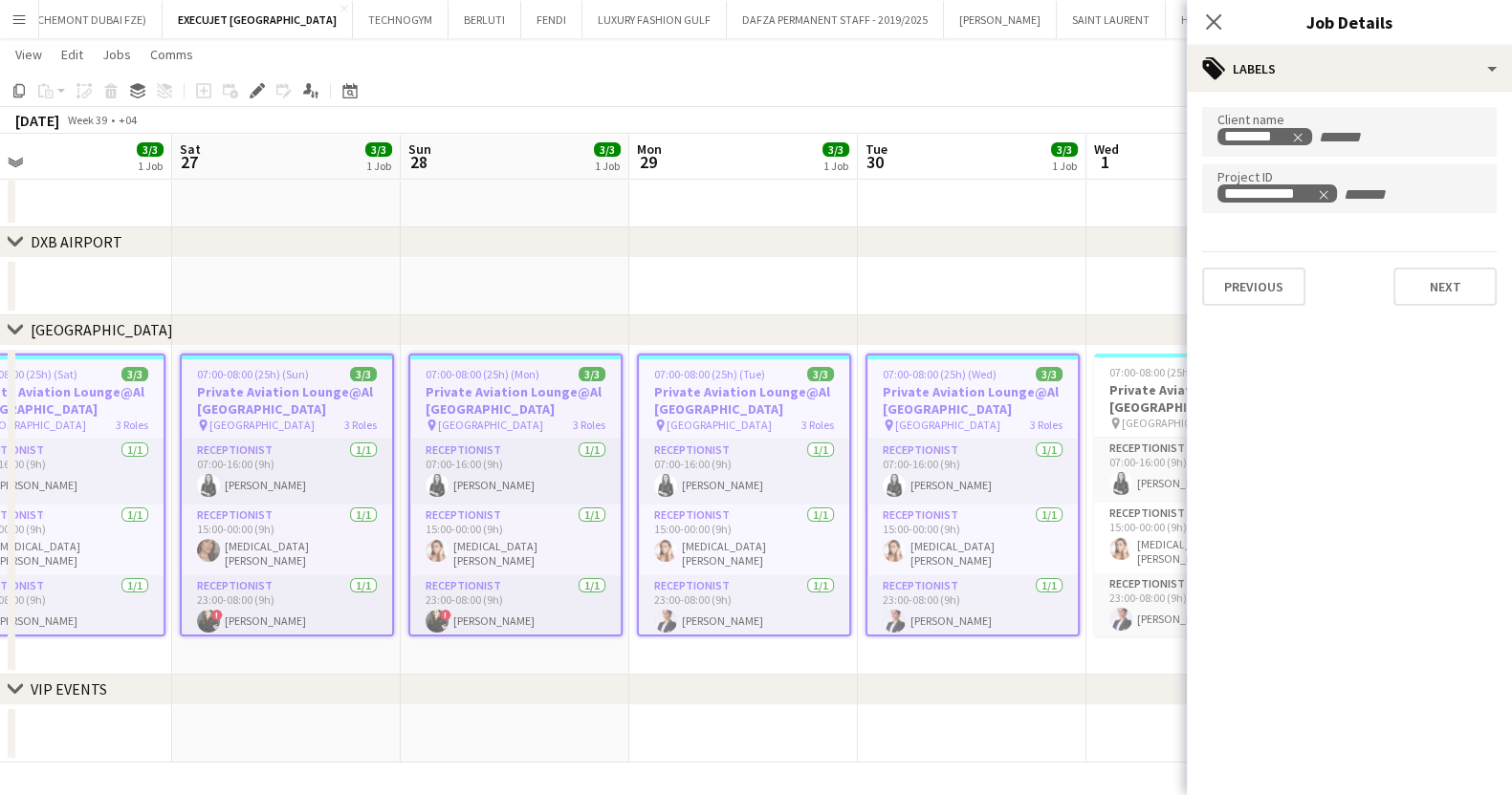
click at [641, 97] on app-toolbar "Copy Paste Paste Ctrl+V Paste with crew Ctrl+Shift+V Paste linked Job [GEOGRAPH…" at bounding box center [756, 91] width 1512 height 33
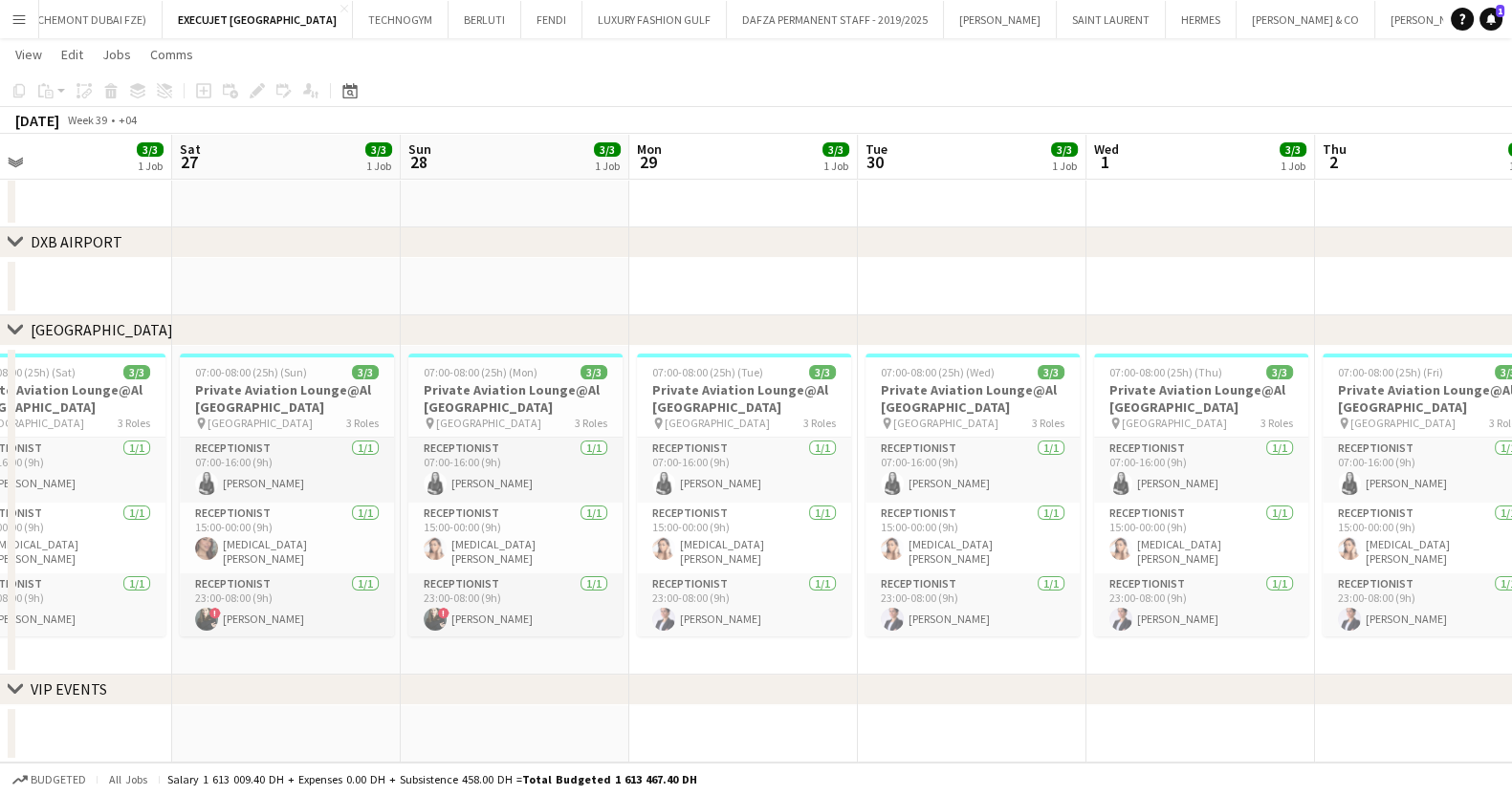
drag, startPoint x: 649, startPoint y: 397, endPoint x: 1176, endPoint y: 320, distance: 532.6
click at [1252, 321] on div "chevron-right [GEOGRAPHIC_DATA] chevron-right [GEOGRAPHIC_DATA] chevron-right V…" at bounding box center [756, 294] width 1512 height 937
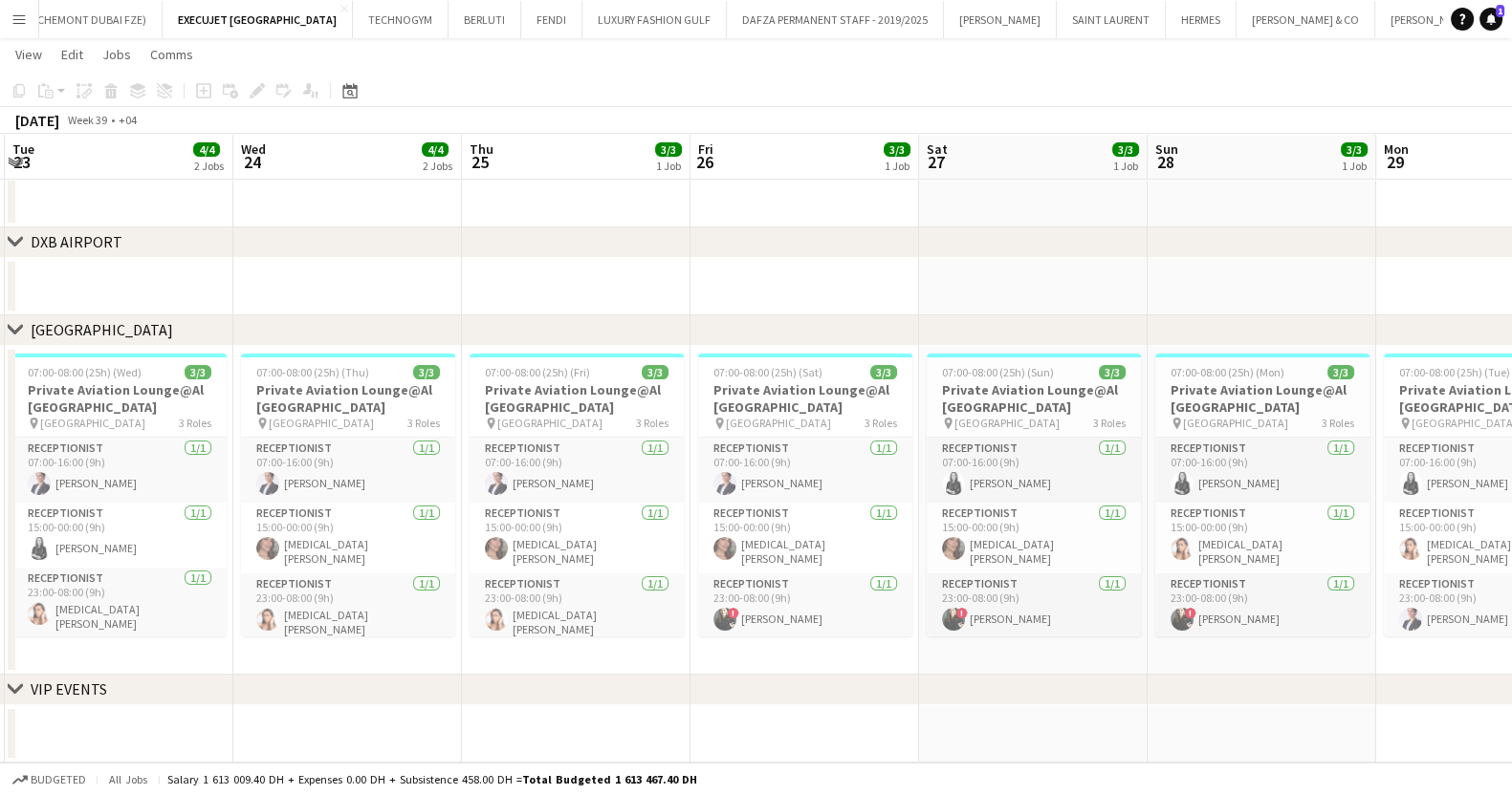
drag, startPoint x: 238, startPoint y: 315, endPoint x: 882, endPoint y: 343, distance: 644.6
click at [881, 343] on div "chevron-right [GEOGRAPHIC_DATA] chevron-right [GEOGRAPHIC_DATA] chevron-right V…" at bounding box center [756, 294] width 1512 height 937
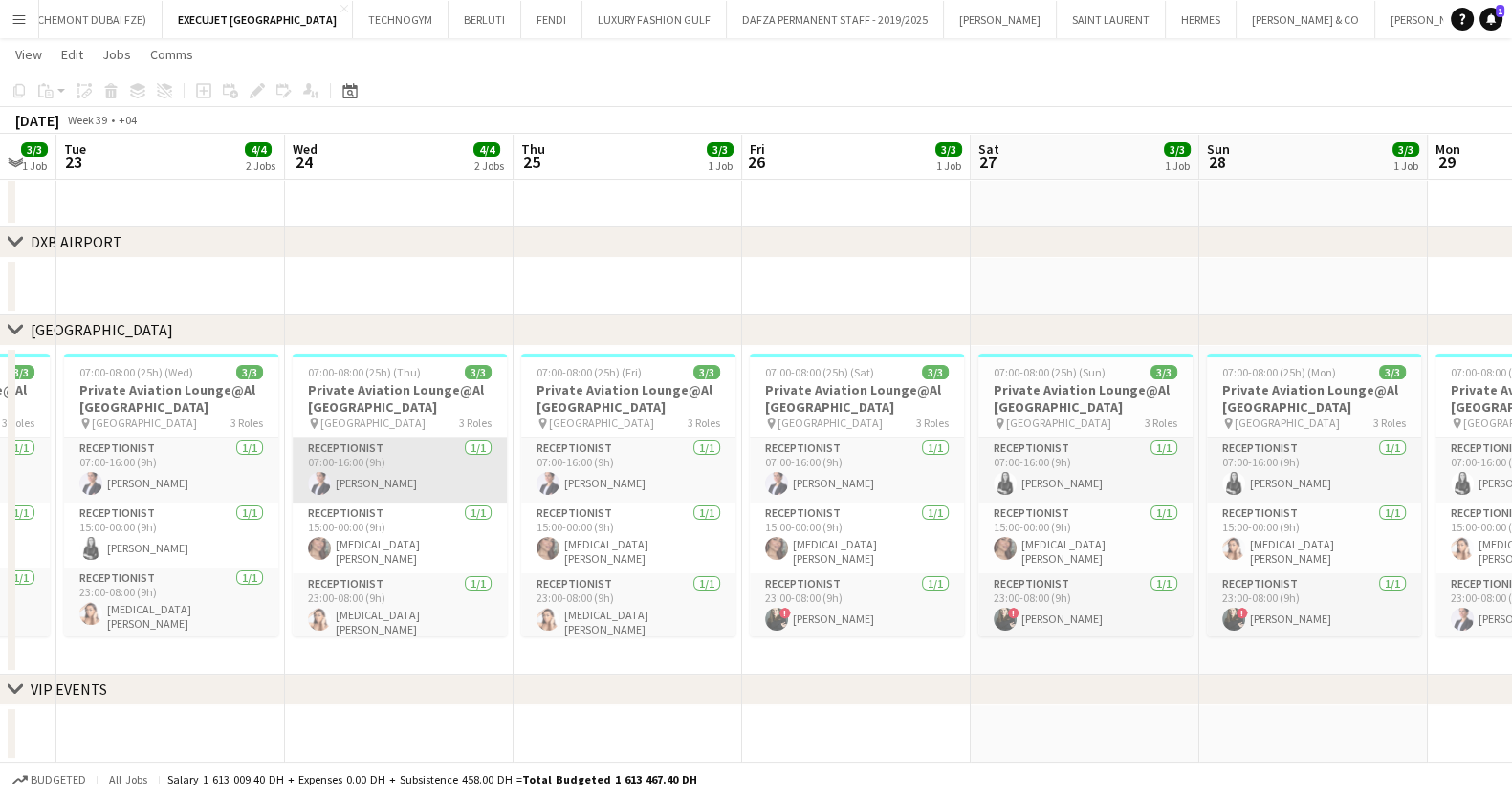
drag, startPoint x: 257, startPoint y: 442, endPoint x: 899, endPoint y: 445, distance: 642.0
click at [916, 451] on app-calendar-viewport "Sun 21 3/3 1 Job Mon 22 3/3 1 Job Tue 23 4/4 2 Jobs Wed 24 4/4 2 Jobs Thu 25 3/…" at bounding box center [756, 294] width 1512 height 937
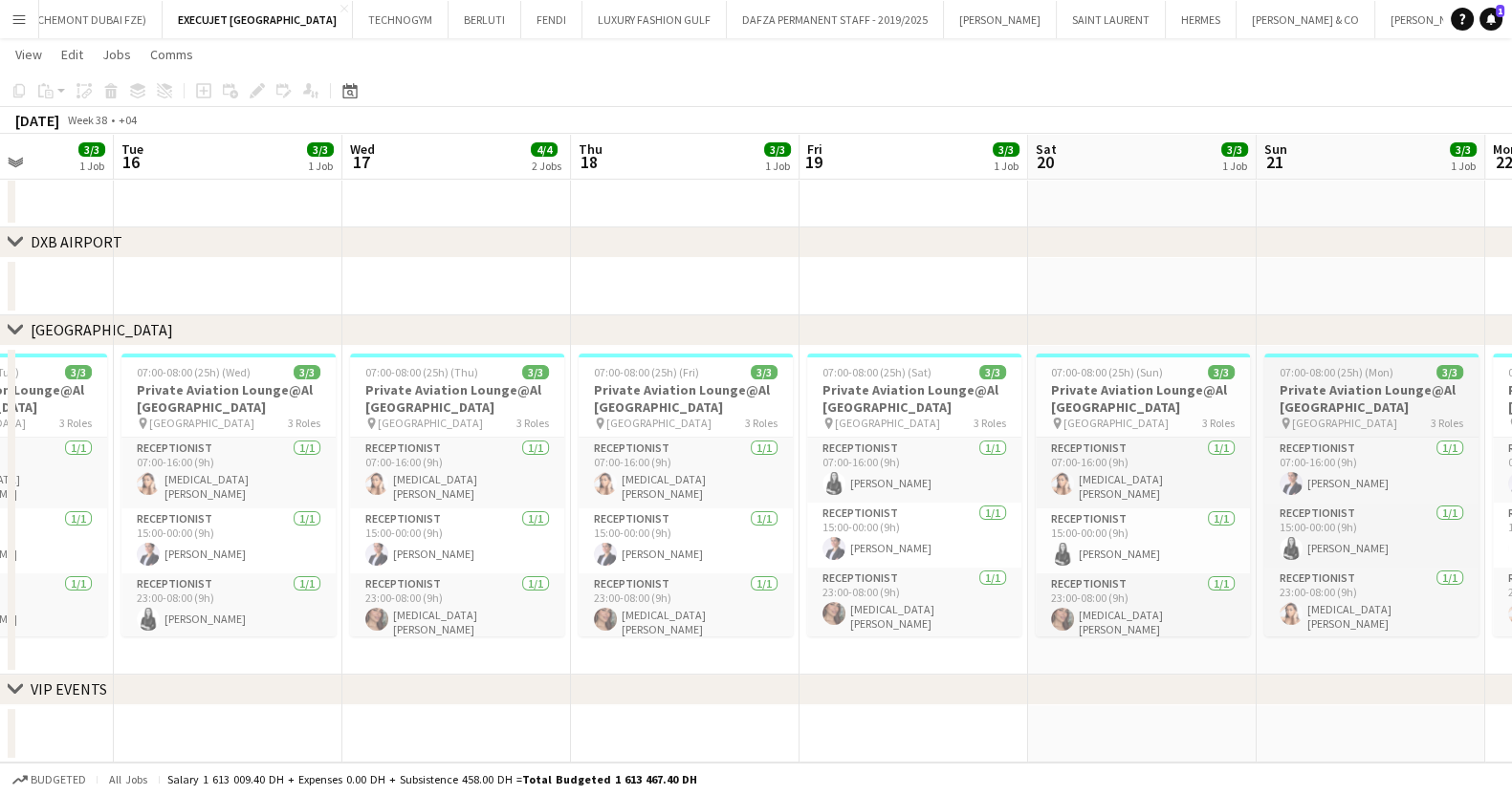
drag, startPoint x: 291, startPoint y: 411, endPoint x: 1337, endPoint y: 420, distance: 1046.0
click at [1344, 421] on app-calendar-viewport "Sat 13 2/3 1 Job Sun 14 3/3 1 Job Mon 15 3/3 1 Job Tue 16 3/3 1 Job Wed 17 4/4 …" at bounding box center [756, 294] width 1512 height 937
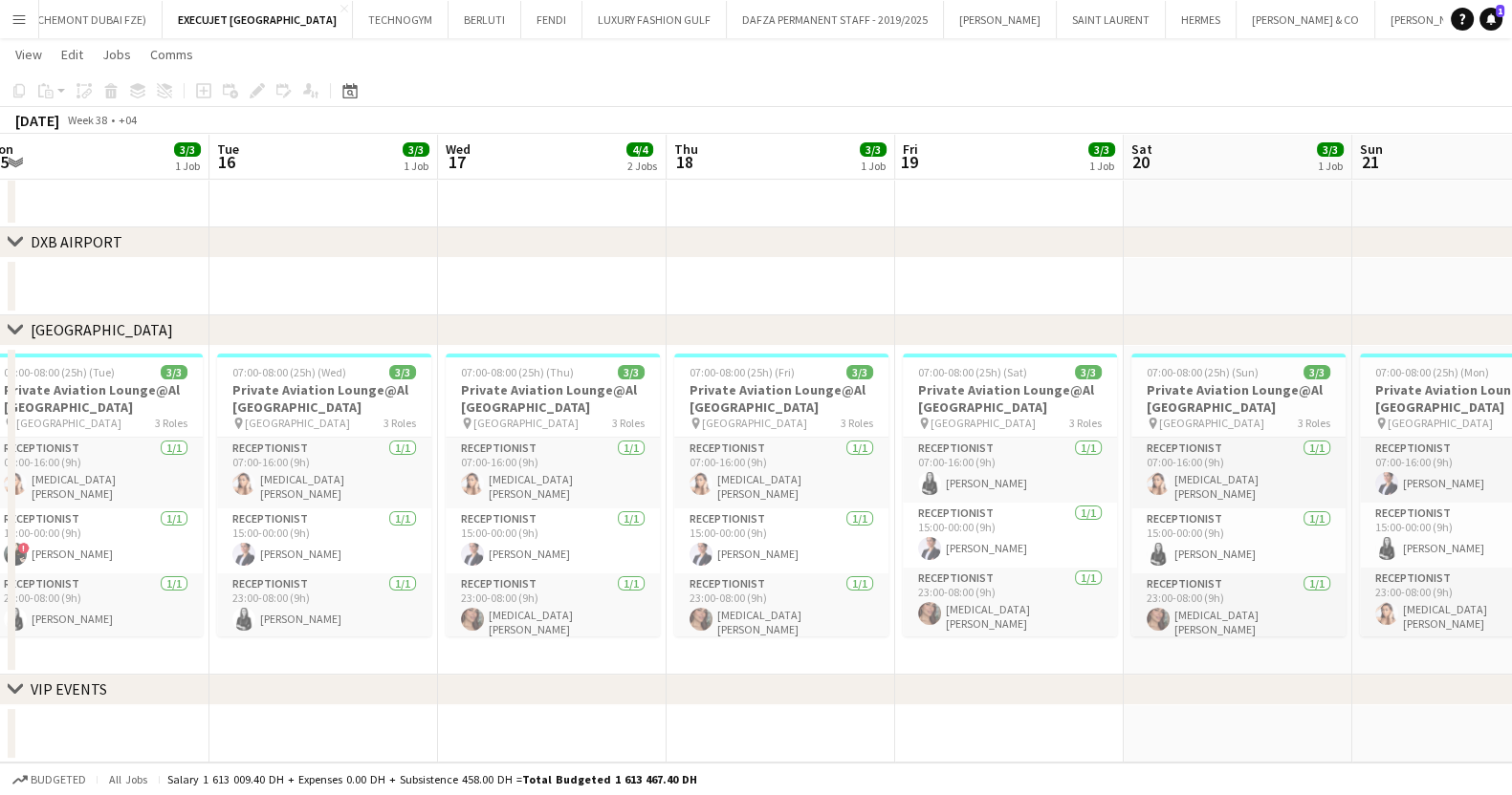
drag, startPoint x: 1171, startPoint y: 491, endPoint x: 1251, endPoint y: 473, distance: 82.0
click at [1317, 487] on app-calendar-viewport "Sat 13 2/3 1 Job Sun 14 3/3 1 Job Mon 15 3/3 1 Job Tue 16 3/3 1 Job Wed 17 4/4 …" at bounding box center [756, 294] width 1512 height 937
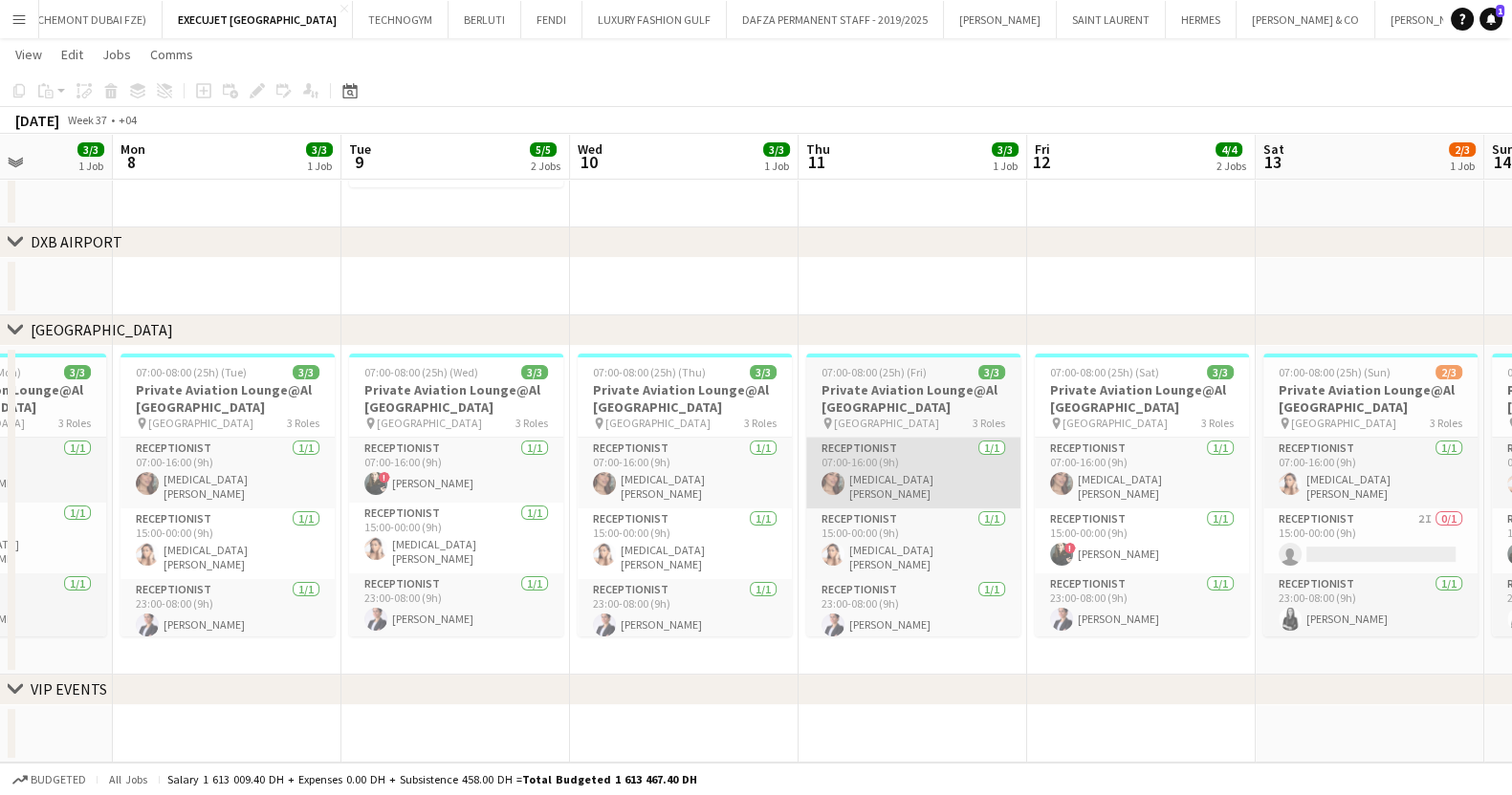
drag, startPoint x: 1171, startPoint y: 496, endPoint x: 1111, endPoint y: 480, distance: 62.1
click at [1461, 529] on app-calendar-viewport "Fri 5 4/4 2 Jobs Sat 6 3/3 1 Job Sun 7 3/3 1 Job Mon 8 3/3 1 Job Tue 9 5/5 2 Jo…" at bounding box center [756, 294] width 1512 height 937
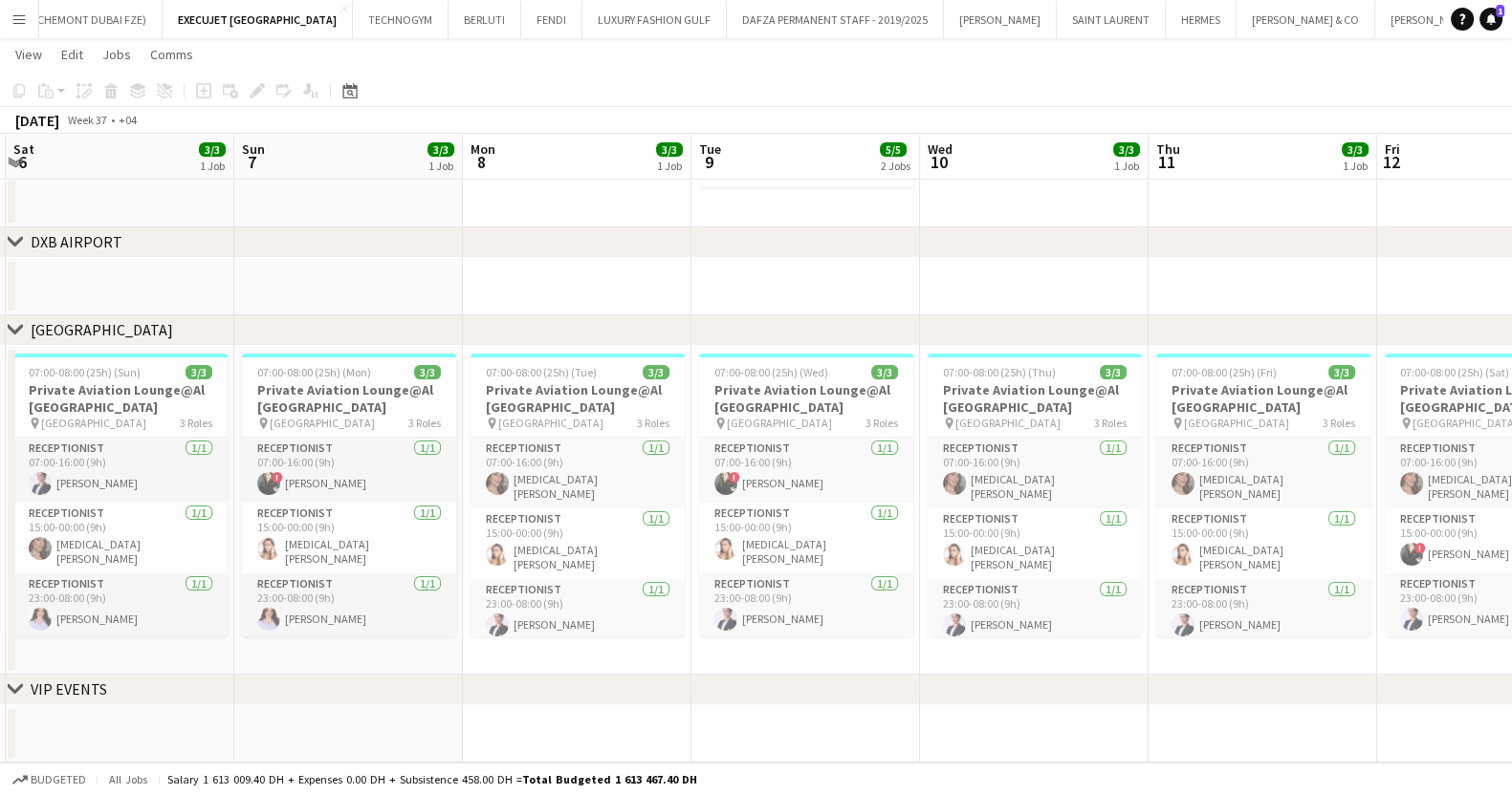
drag, startPoint x: 686, startPoint y: 466, endPoint x: 1461, endPoint y: 494, distance: 775.5
click at [1512, 507] on html "Menu Boards Boards Boards All jobs Status Workforce Workforce My Workforce Recr…" at bounding box center [756, 274] width 1512 height 1044
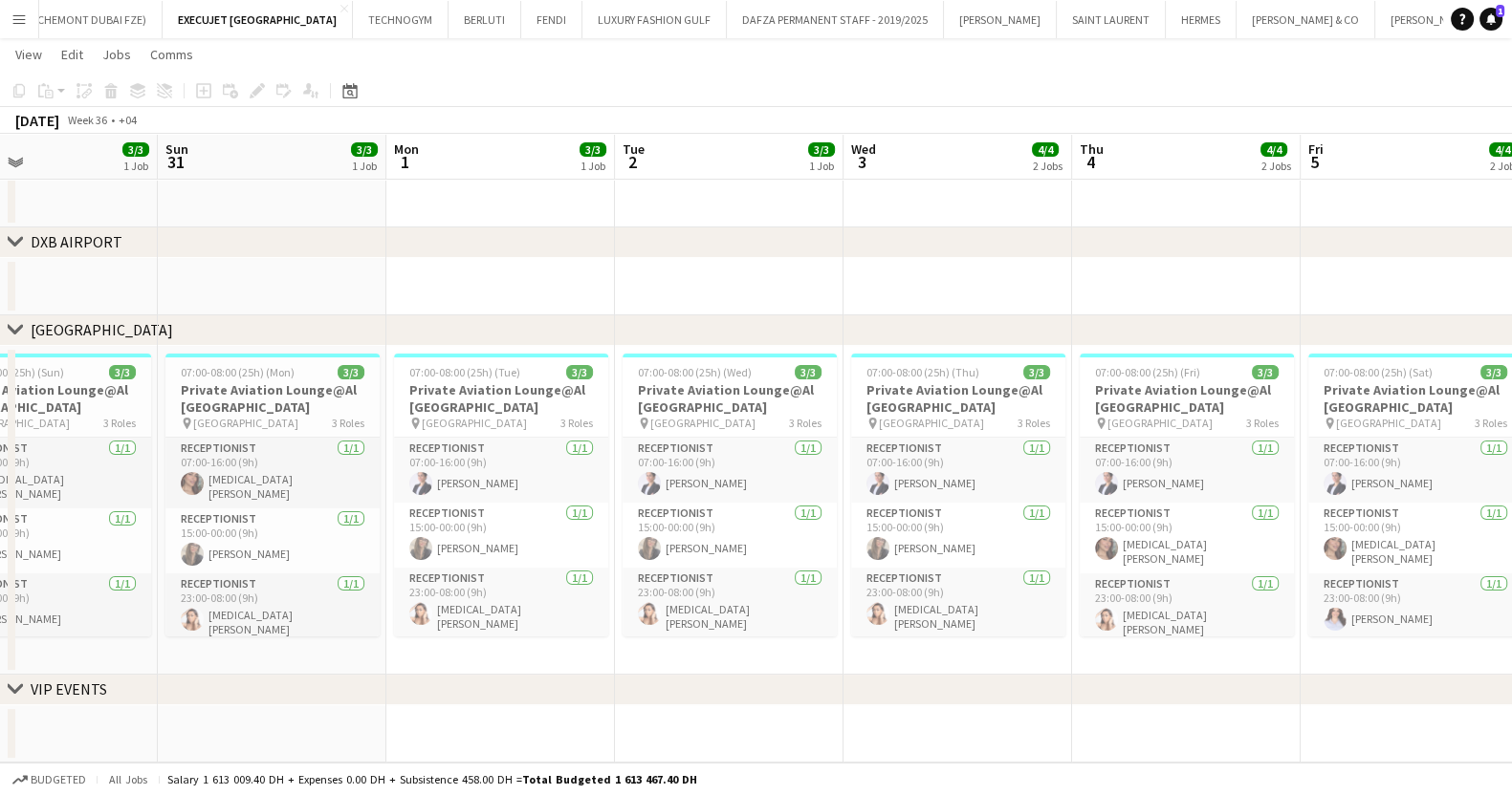
drag, startPoint x: 531, startPoint y: 437, endPoint x: 1473, endPoint y: 485, distance: 943.2
click at [1473, 485] on app-calendar-viewport "Thu 28 3/3 1 Job Fri 29 3/3 1 Job Sat 30 3/3 1 Job Sun 31 3/3 1 Job Mon 1 3/3 1…" at bounding box center [756, 294] width 1512 height 937
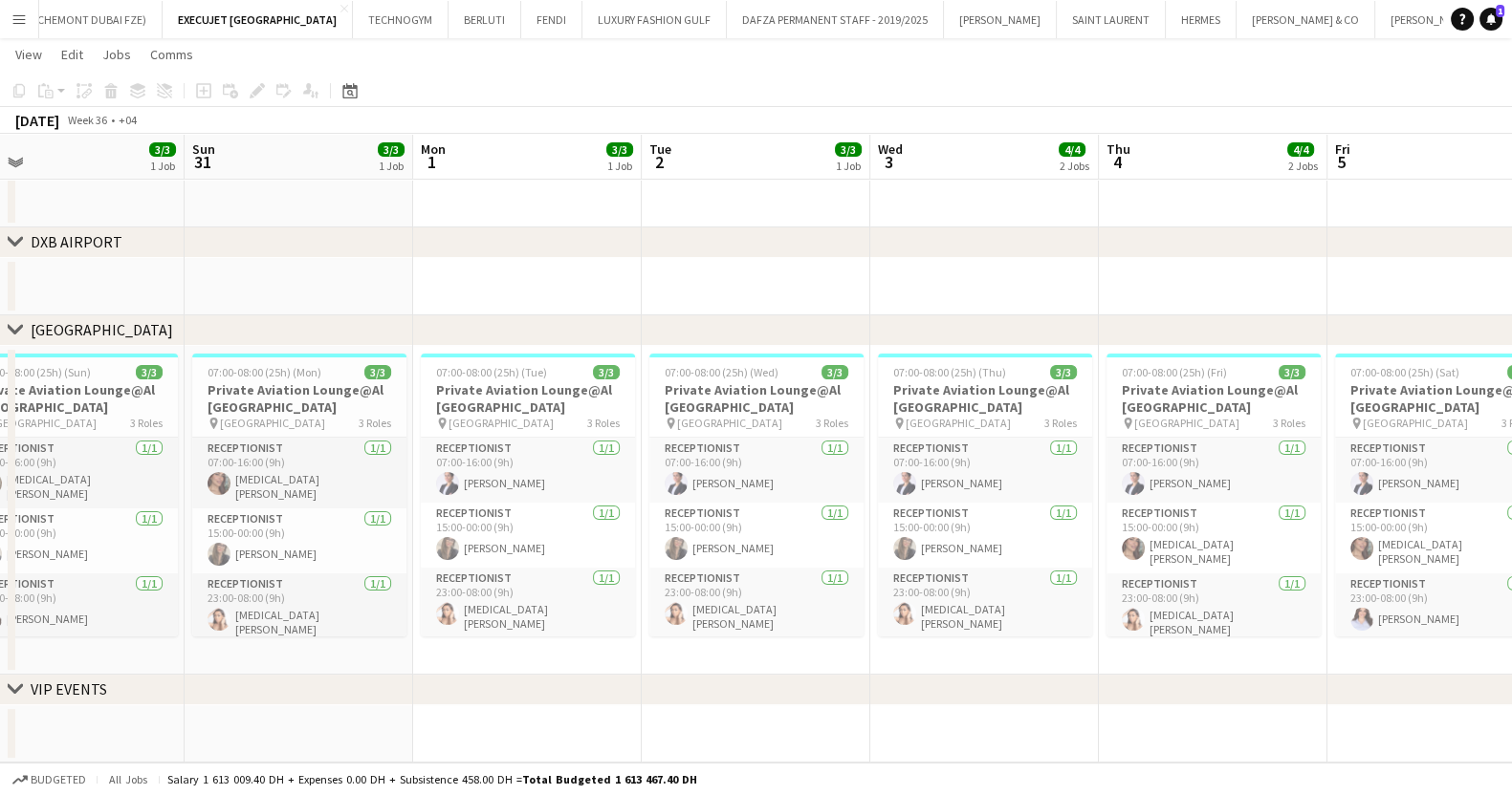
drag, startPoint x: 411, startPoint y: 429, endPoint x: 1170, endPoint y: 528, distance: 765.4
click at [1168, 528] on app-calendar-viewport "Thu 28 3/3 1 Job Fri 29 3/3 1 Job Sat 30 3/3 1 Job Sun 31 3/3 1 Job Mon 1 3/3 1…" at bounding box center [756, 294] width 1512 height 937
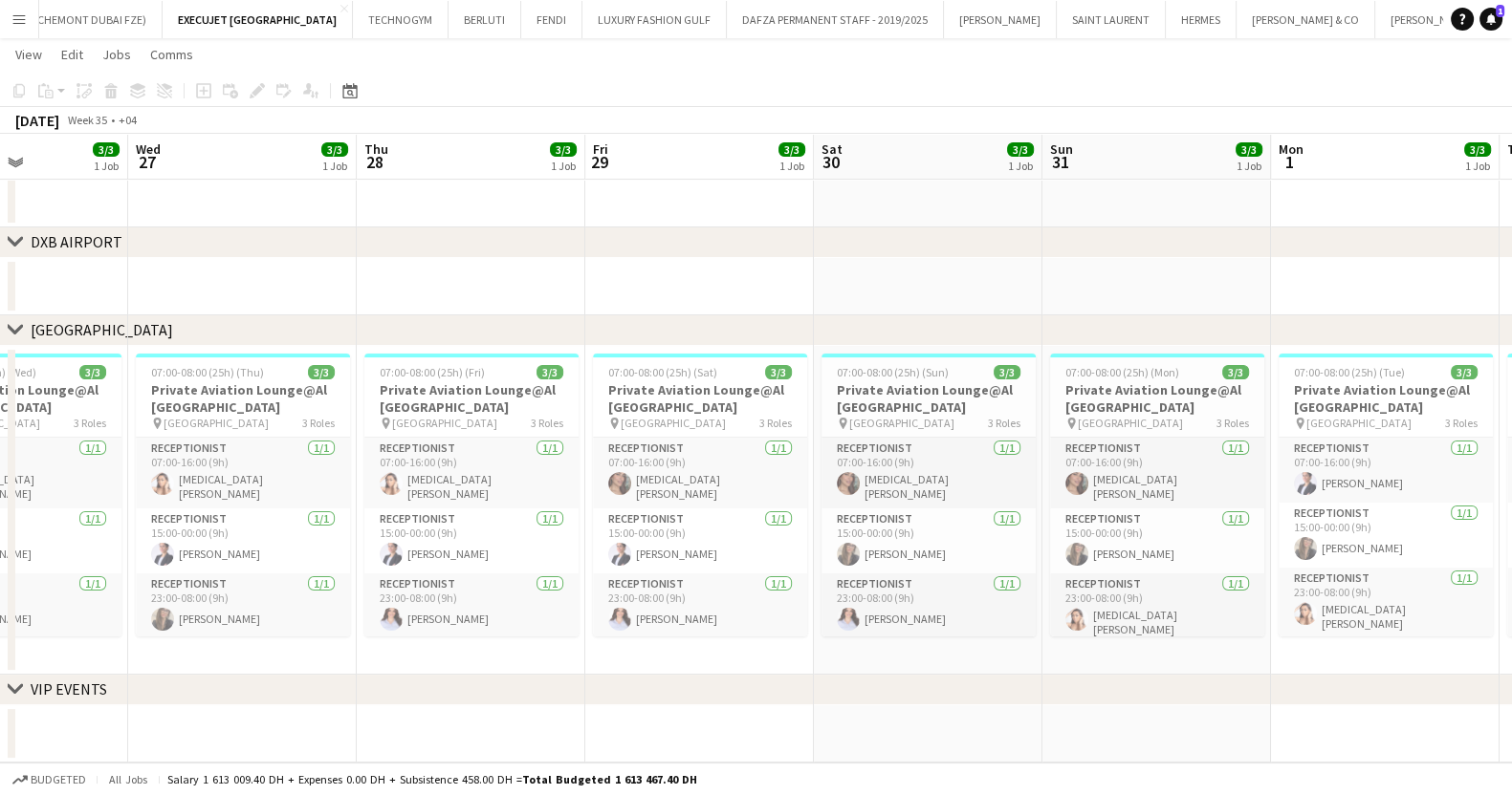
click at [1512, 527] on html "Menu Boards Boards Boards All jobs Status Workforce Workforce My Workforce Recr…" at bounding box center [756, 274] width 1512 height 1044
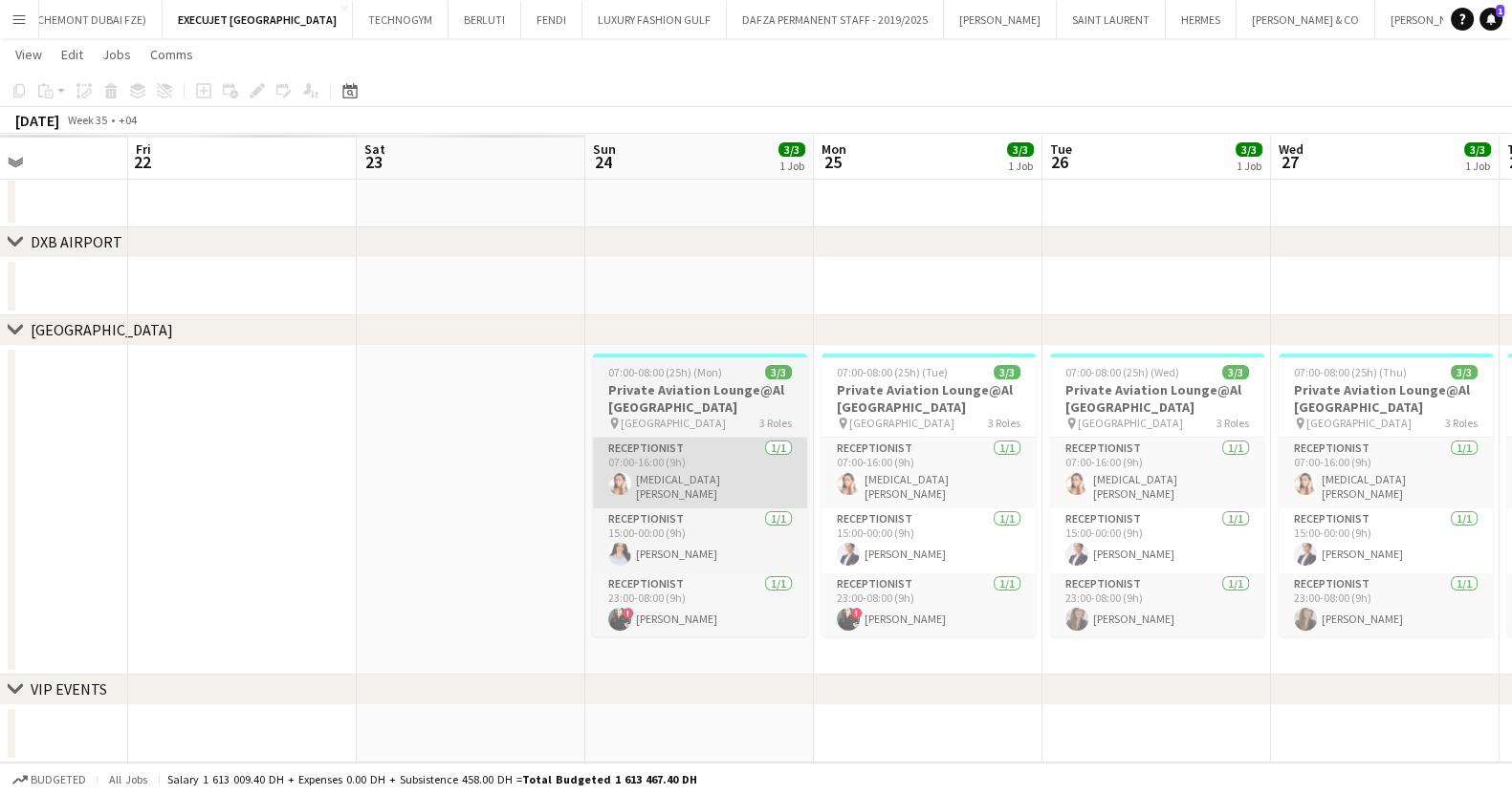
scroll to position [0, 434]
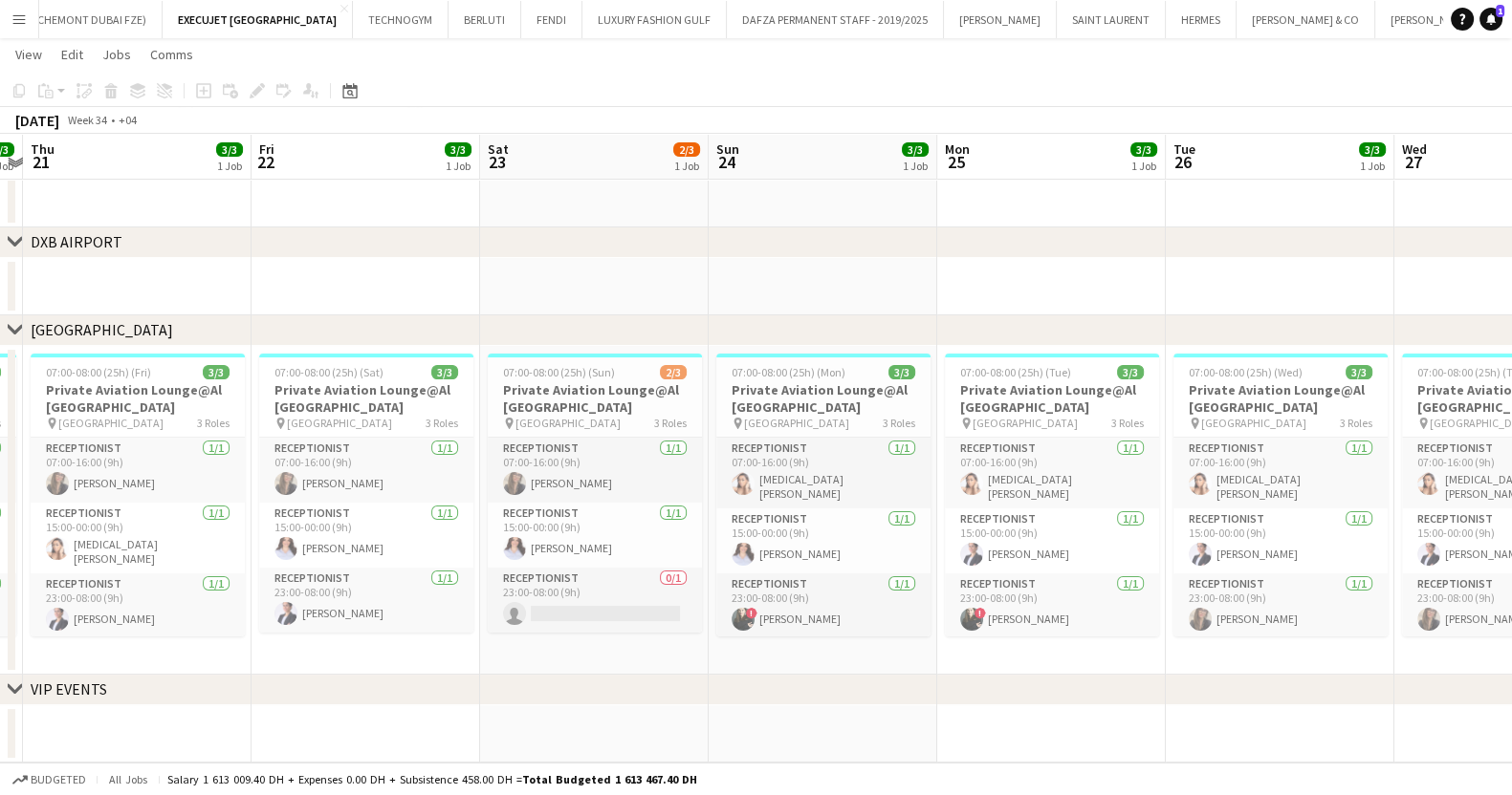
click at [369, 352] on app-date-cell "07:00-08:00 (25h) (Sat) 3/3 Private Aviation Lounge@Al [GEOGRAPHIC_DATA] pin [G…" at bounding box center [365, 510] width 228 height 329
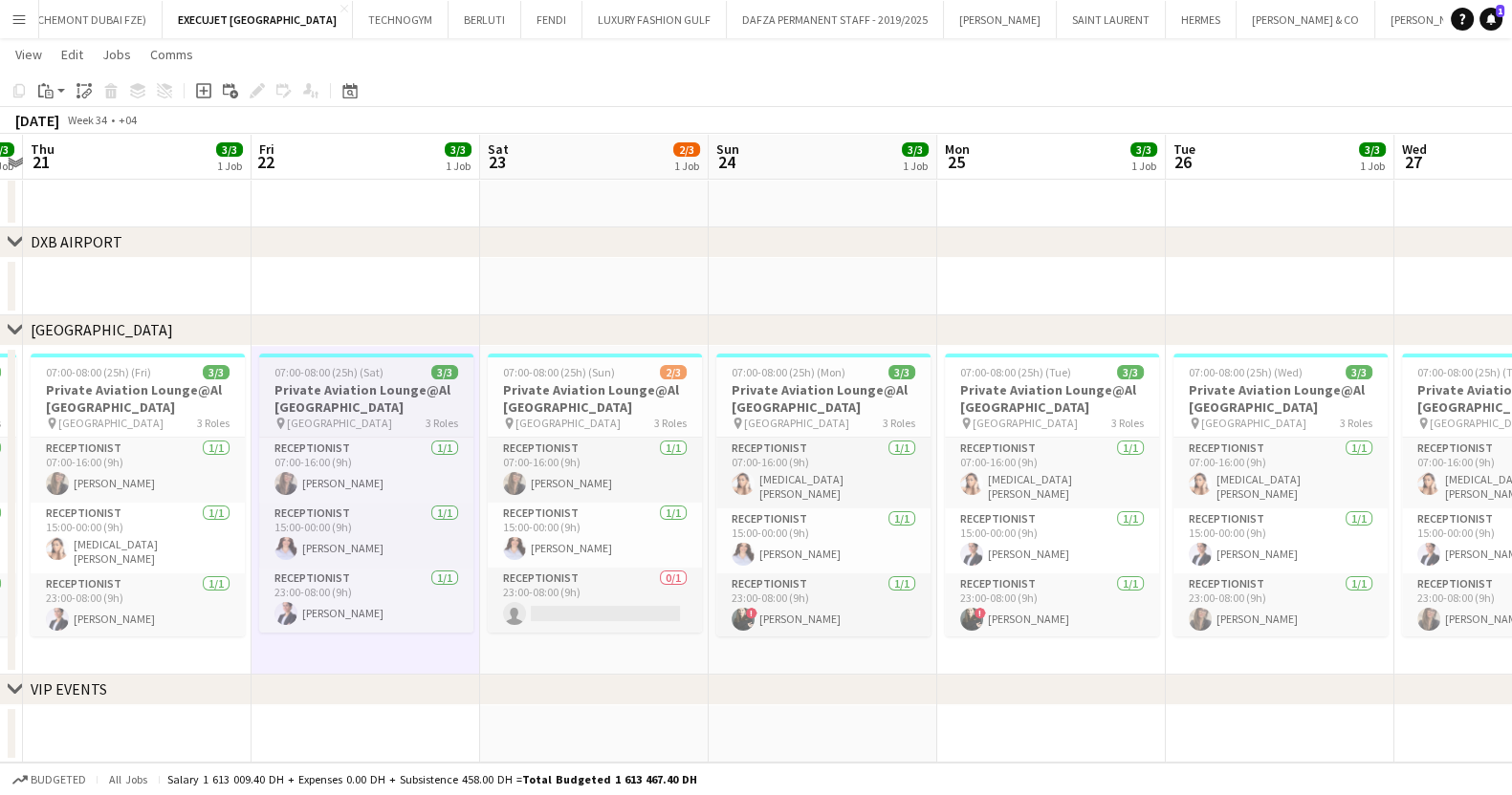
click at [324, 381] on h3 "Private Aviation Lounge@Al [GEOGRAPHIC_DATA]" at bounding box center [366, 398] width 215 height 34
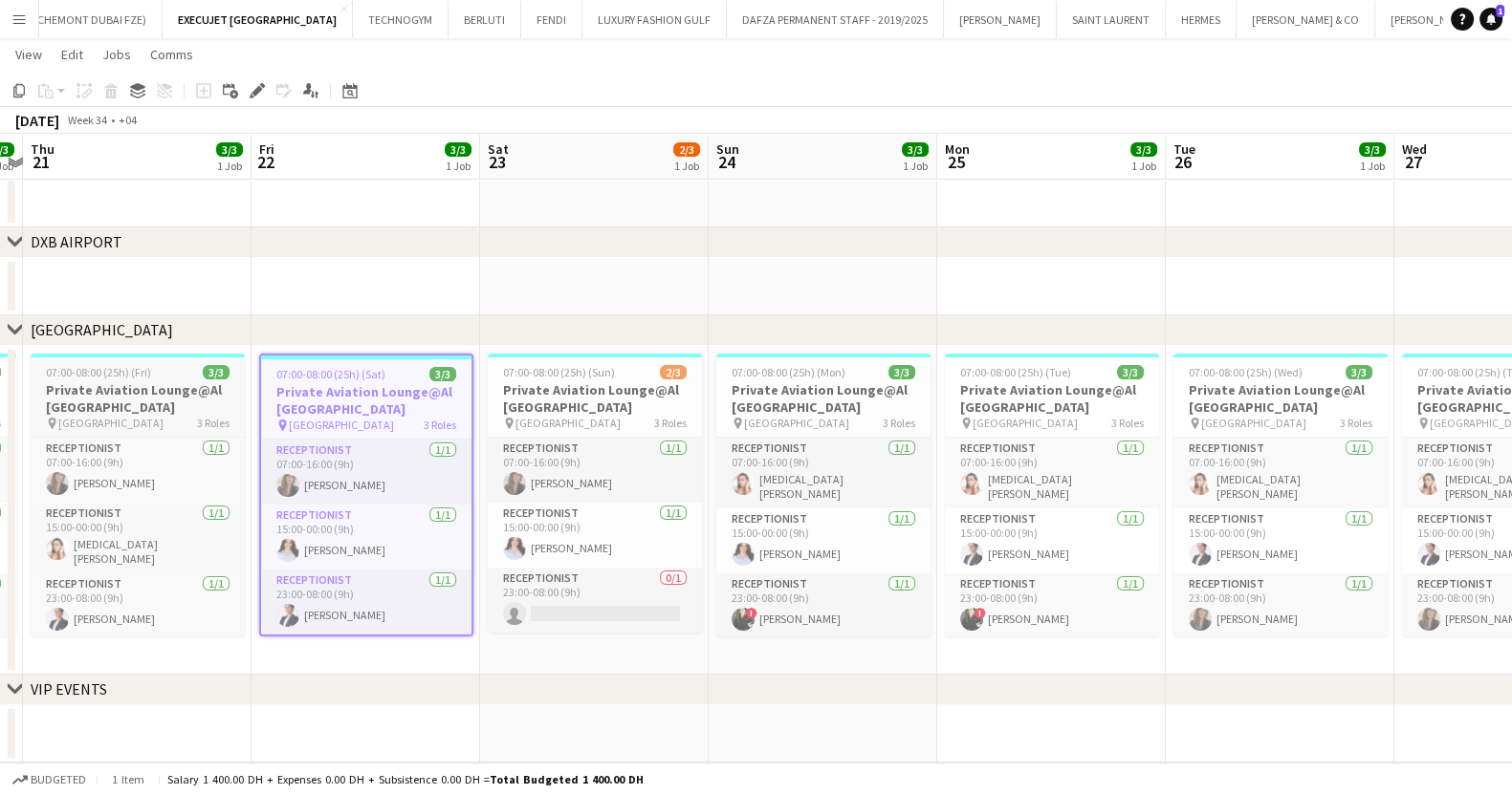
click at [205, 408] on h3 "Private Aviation Lounge@Al [GEOGRAPHIC_DATA]" at bounding box center [138, 398] width 215 height 34
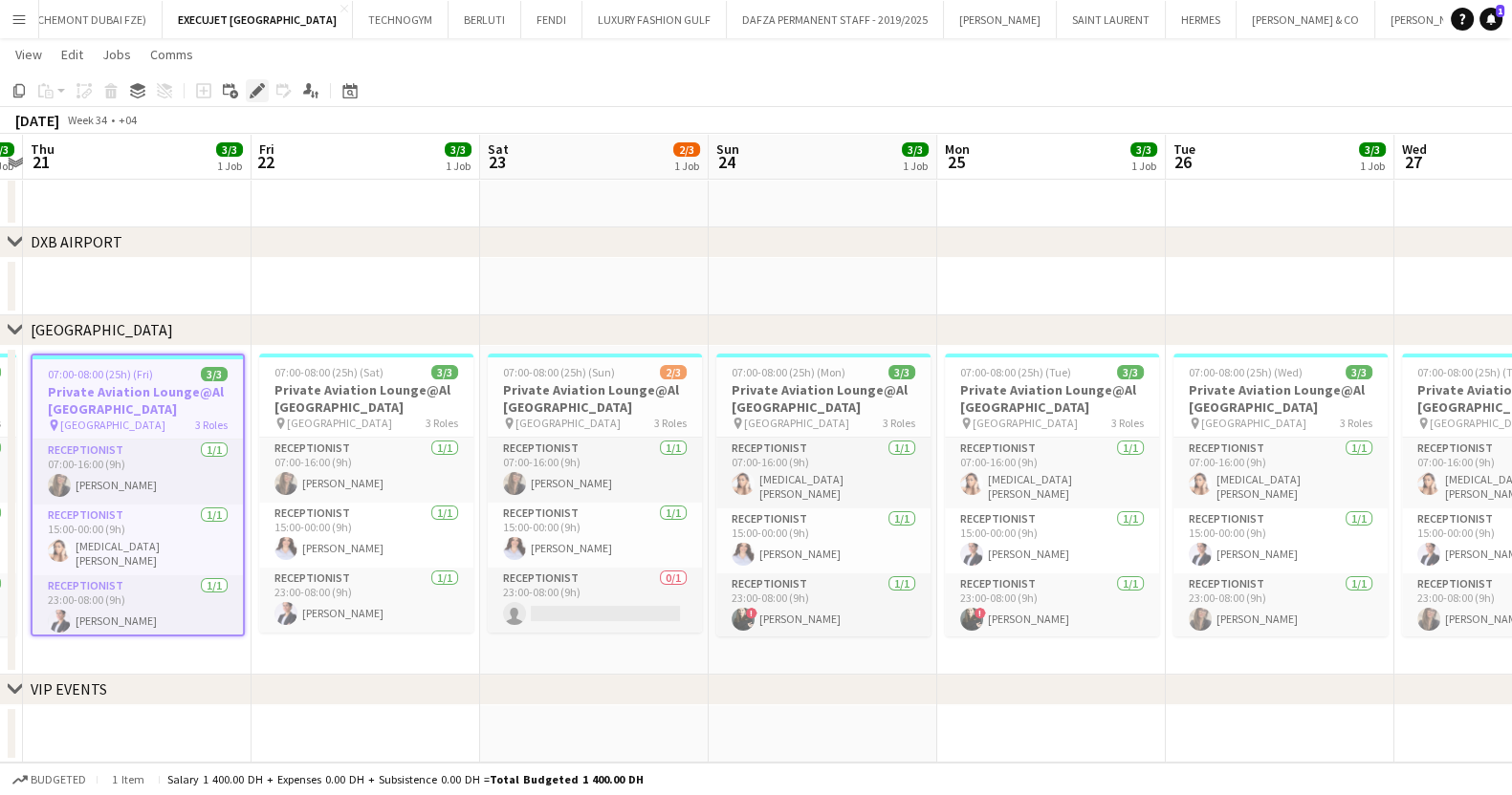
click at [251, 88] on icon "Edit" at bounding box center [257, 91] width 15 height 15
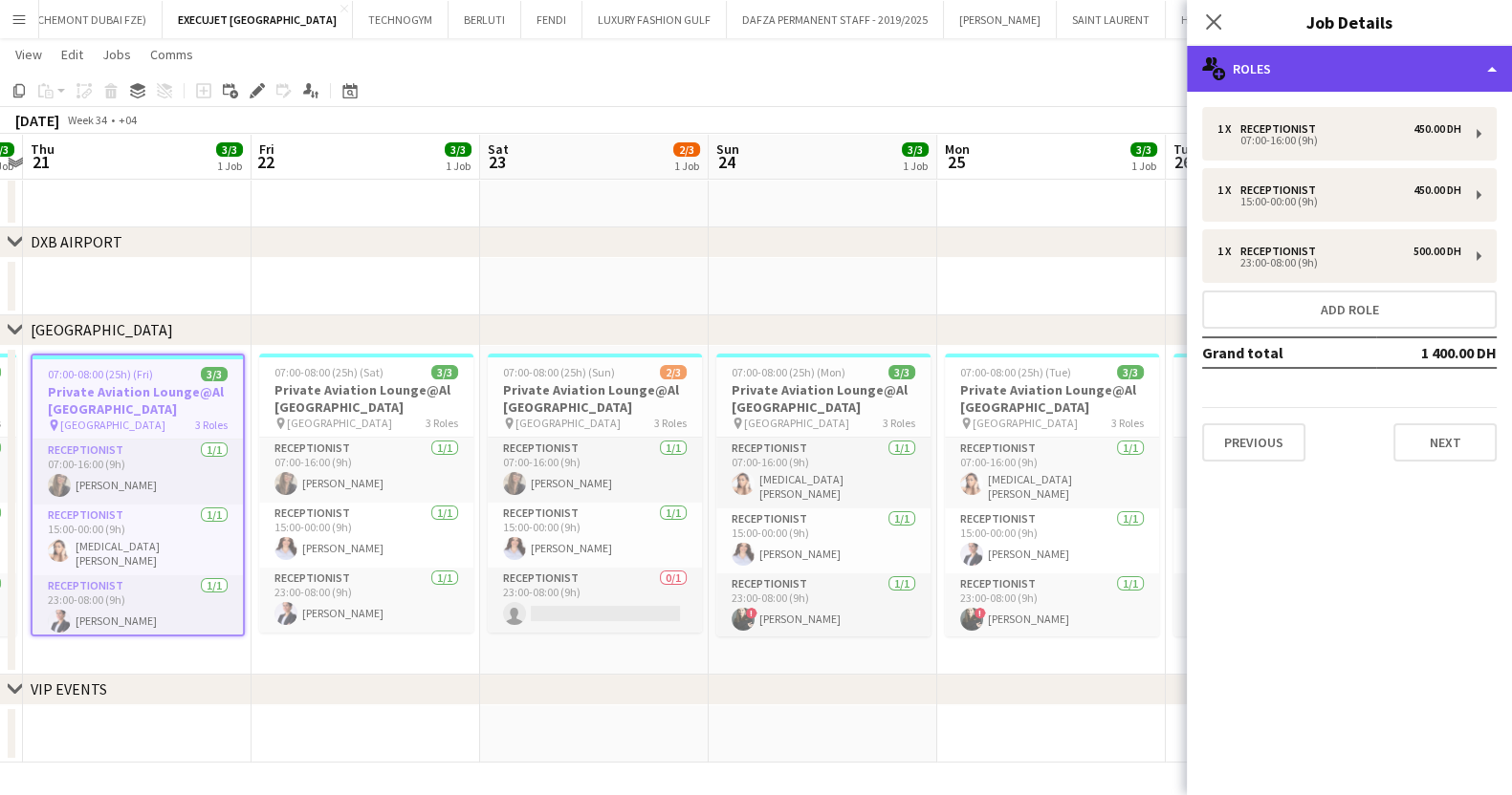
click at [1260, 66] on div "multiple-users-add Roles" at bounding box center [1348, 69] width 325 height 46
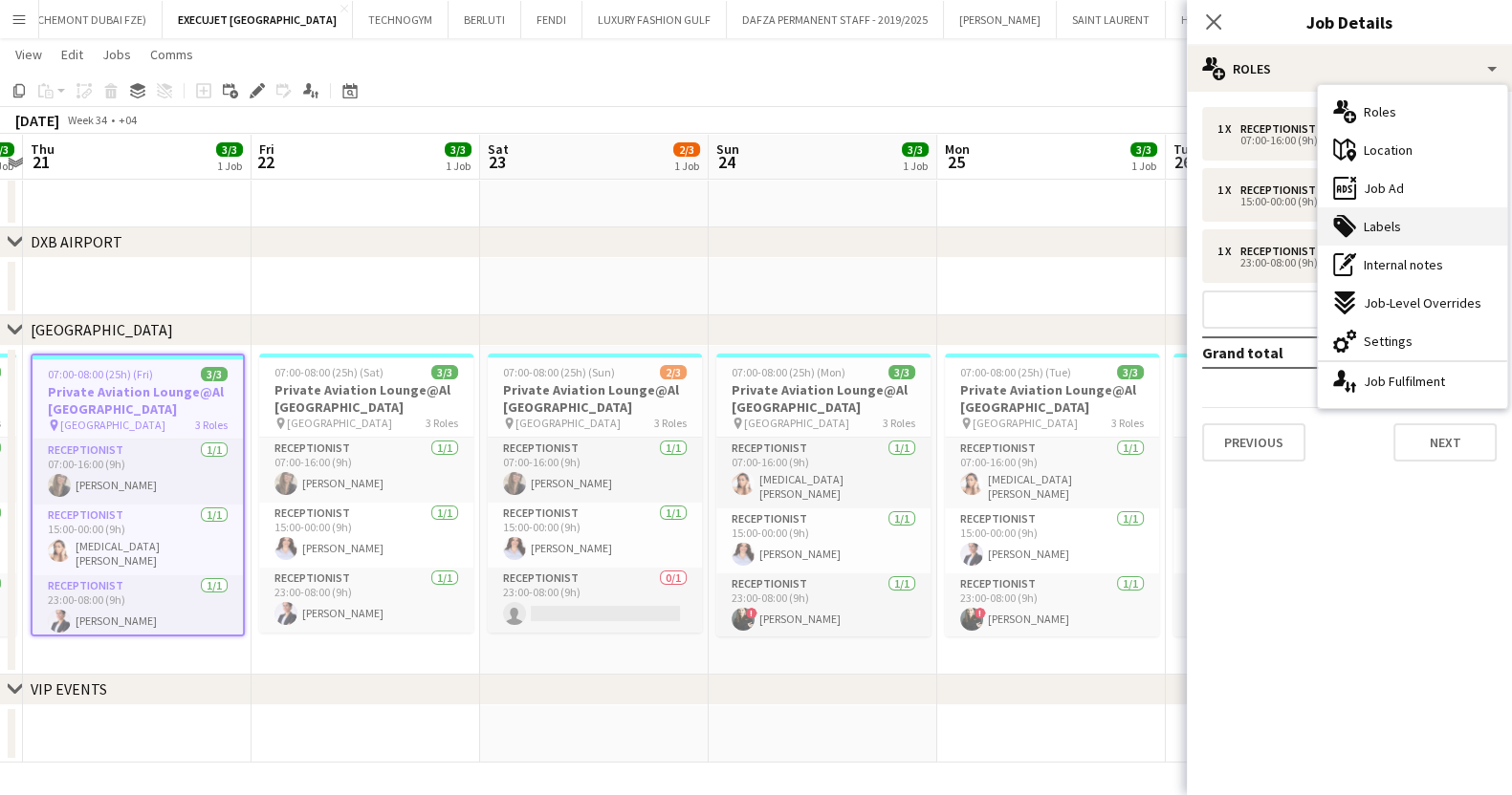
click at [1406, 216] on div "tags-double Labels" at bounding box center [1412, 227] width 190 height 38
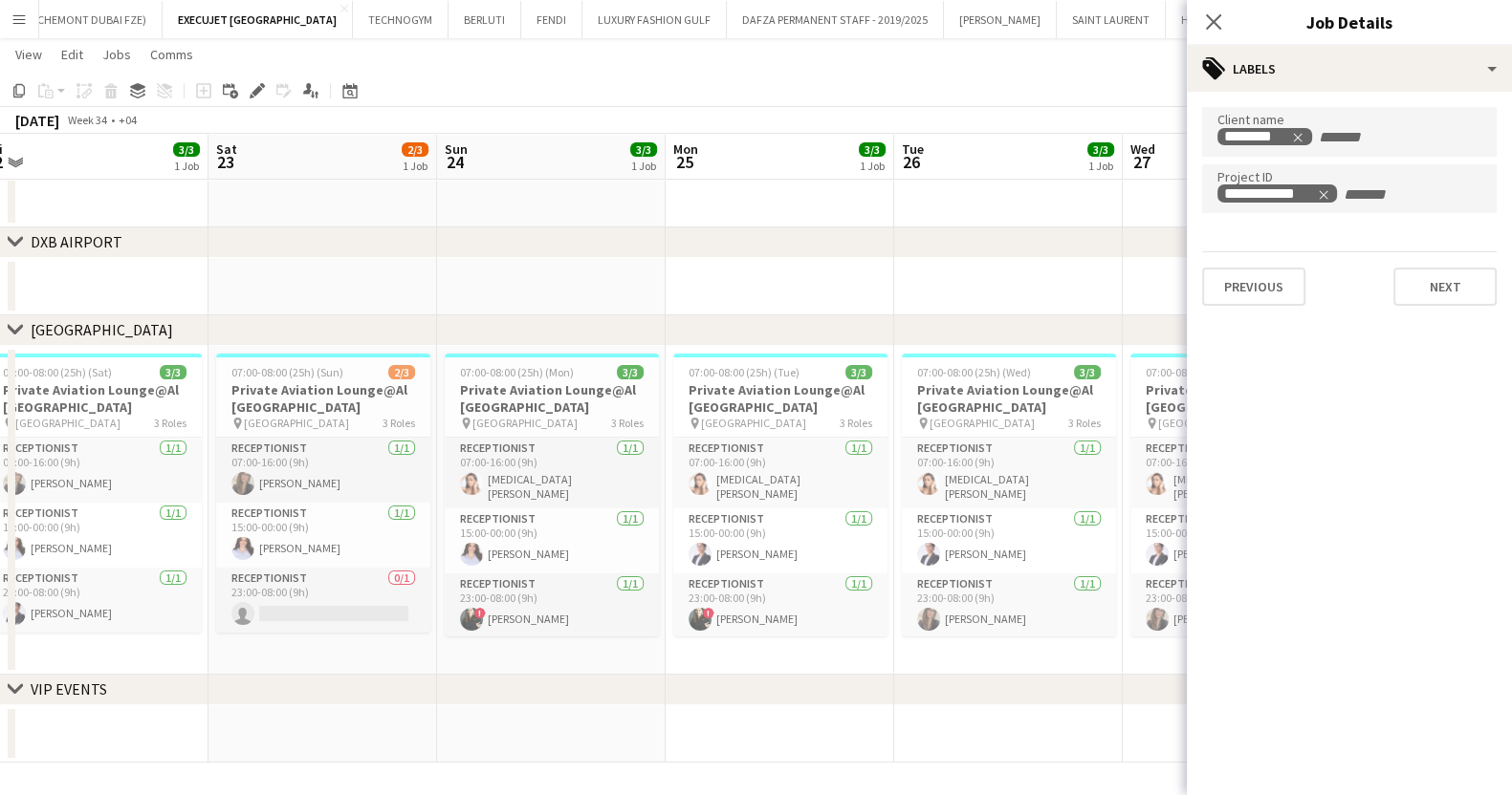
drag, startPoint x: 1157, startPoint y: 474, endPoint x: 374, endPoint y: 490, distance: 783.2
click at [375, 490] on app-calendar-viewport "Tue 19 3/3 1 Job Wed 20 3/3 1 Job Thu 21 3/3 1 Job Fri 22 3/3 1 Job Sat 23 2/3 …" at bounding box center [756, 294] width 1512 height 937
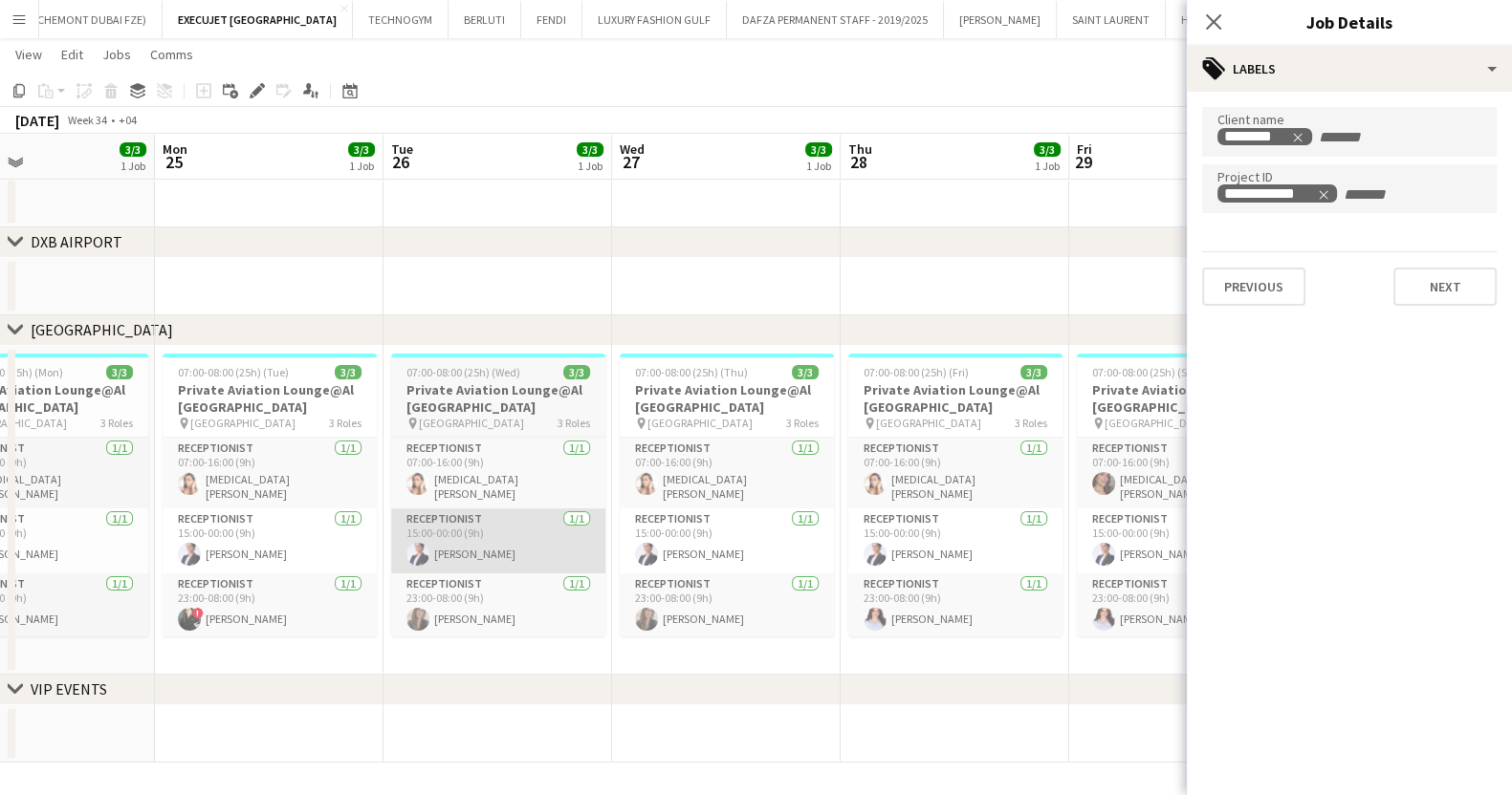
drag, startPoint x: 727, startPoint y: 532, endPoint x: 505, endPoint y: 519, distance: 222.4
click at [514, 521] on body "Menu Boards Boards Boards All jobs Status Workforce Workforce My Workforce Recr…" at bounding box center [756, 274] width 1512 height 1044
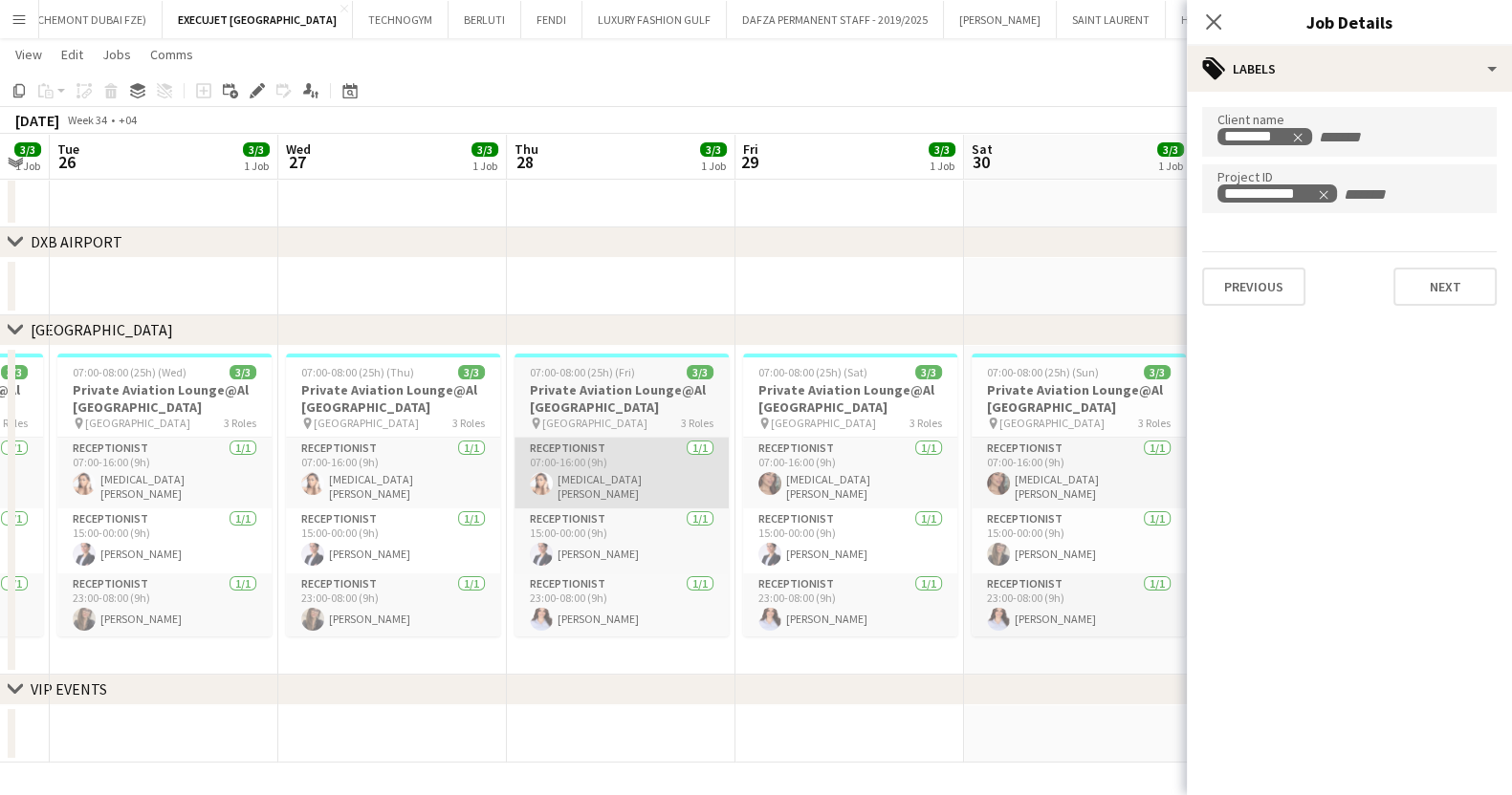
drag, startPoint x: 506, startPoint y: 488, endPoint x: 317, endPoint y: 485, distance: 189.0
click at [230, 484] on app-calendar-viewport "Sat 23 2/3 1 Job Sun 24 3/3 1 Job Mon 25 3/3 1 Job Tue 26 3/3 1 Job Wed 27 3/3 …" at bounding box center [756, 294] width 1512 height 937
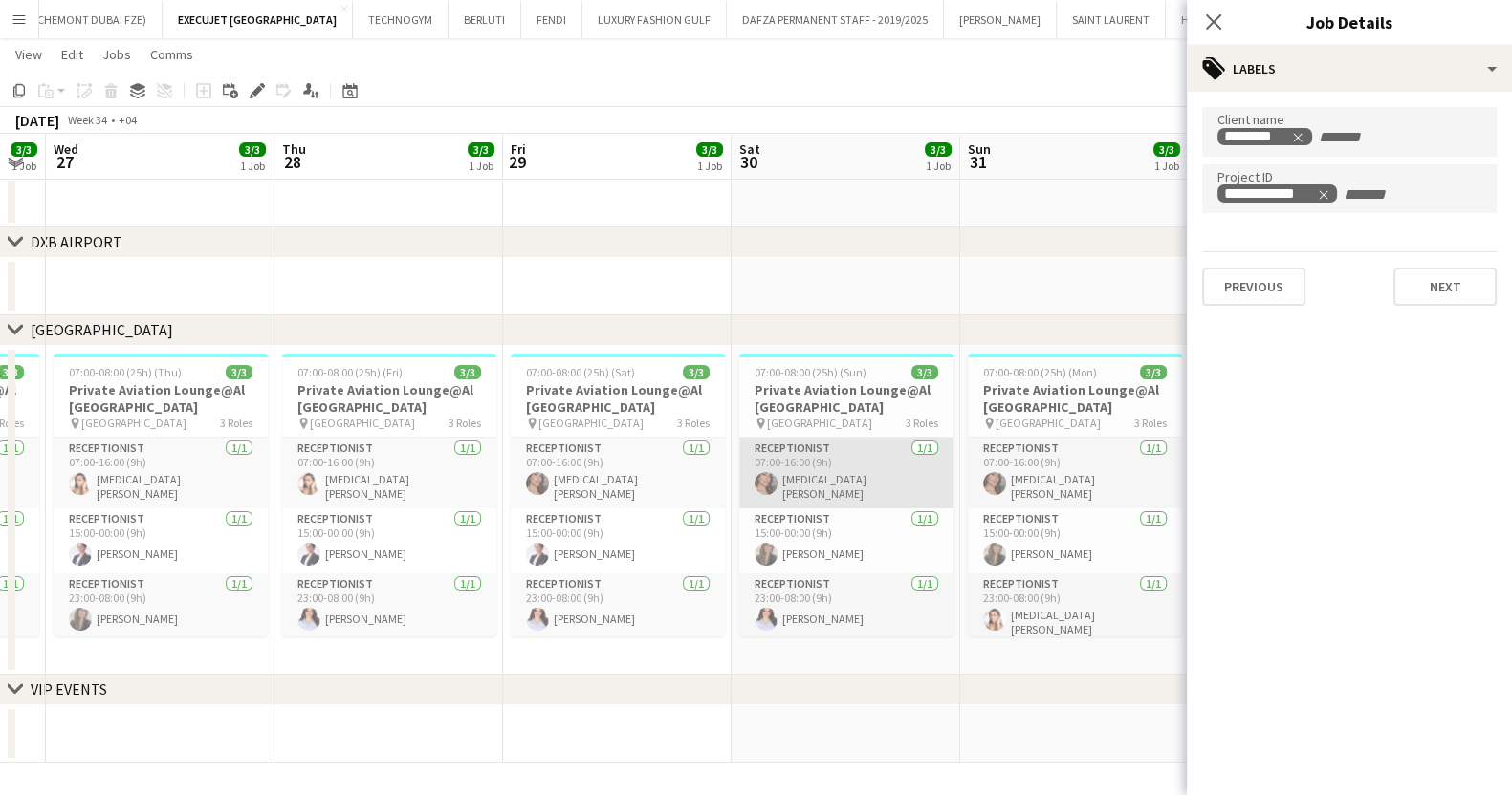
drag, startPoint x: 330, startPoint y: 515, endPoint x: 138, endPoint y: 489, distance: 193.8
click at [88, 493] on app-calendar-viewport "Sun 24 3/3 1 Job Mon 25 3/3 1 Job Tue 26 3/3 1 Job Wed 27 3/3 1 Job Thu 28 3/3 …" at bounding box center [756, 294] width 1512 height 937
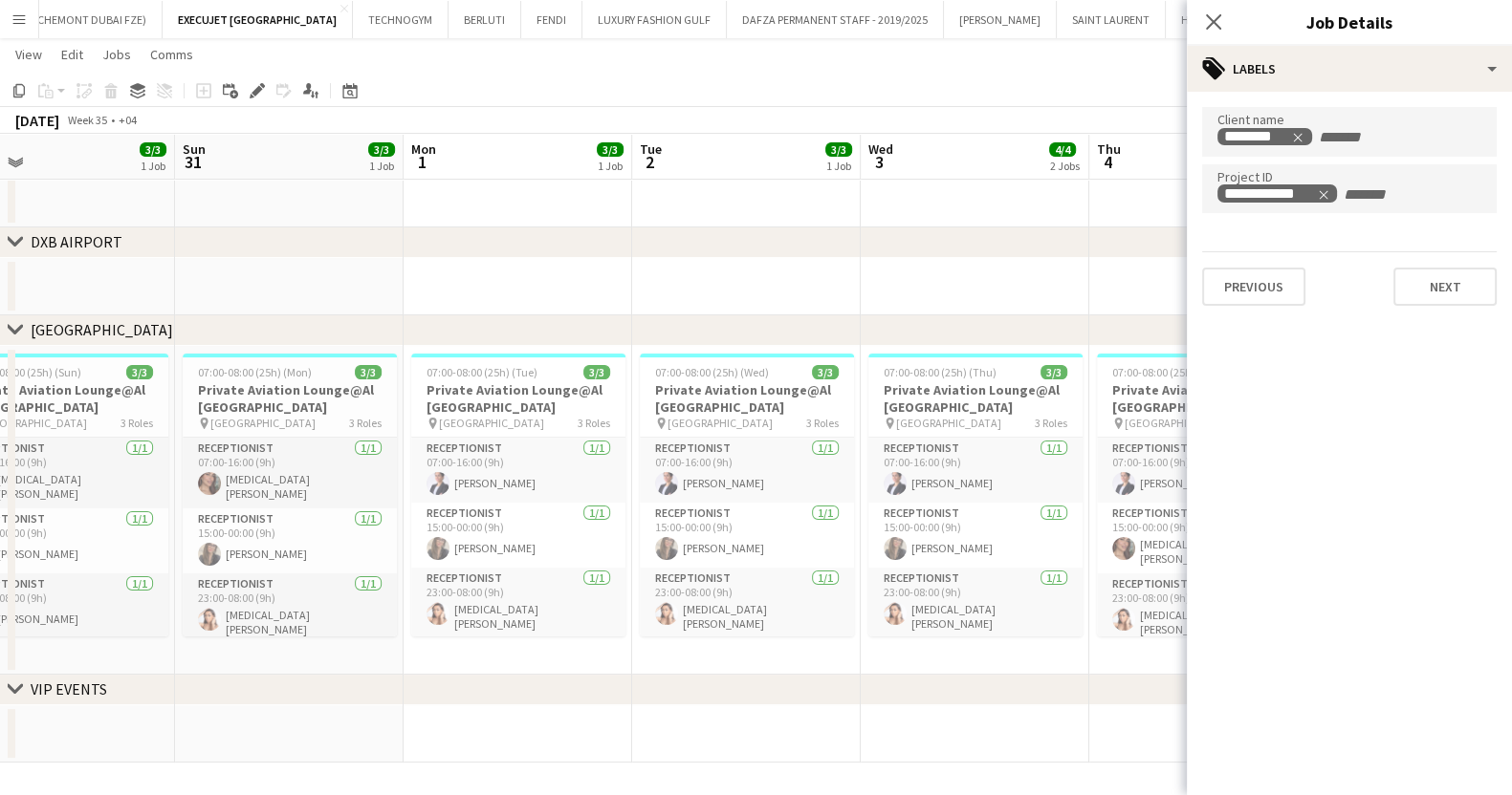
drag, startPoint x: 83, startPoint y: 489, endPoint x: -105, endPoint y: 488, distance: 188.0
click at [0, 488] on html "Menu Boards Boards Boards All jobs Status Workforce Workforce My Workforce Recr…" at bounding box center [756, 274] width 1512 height 1044
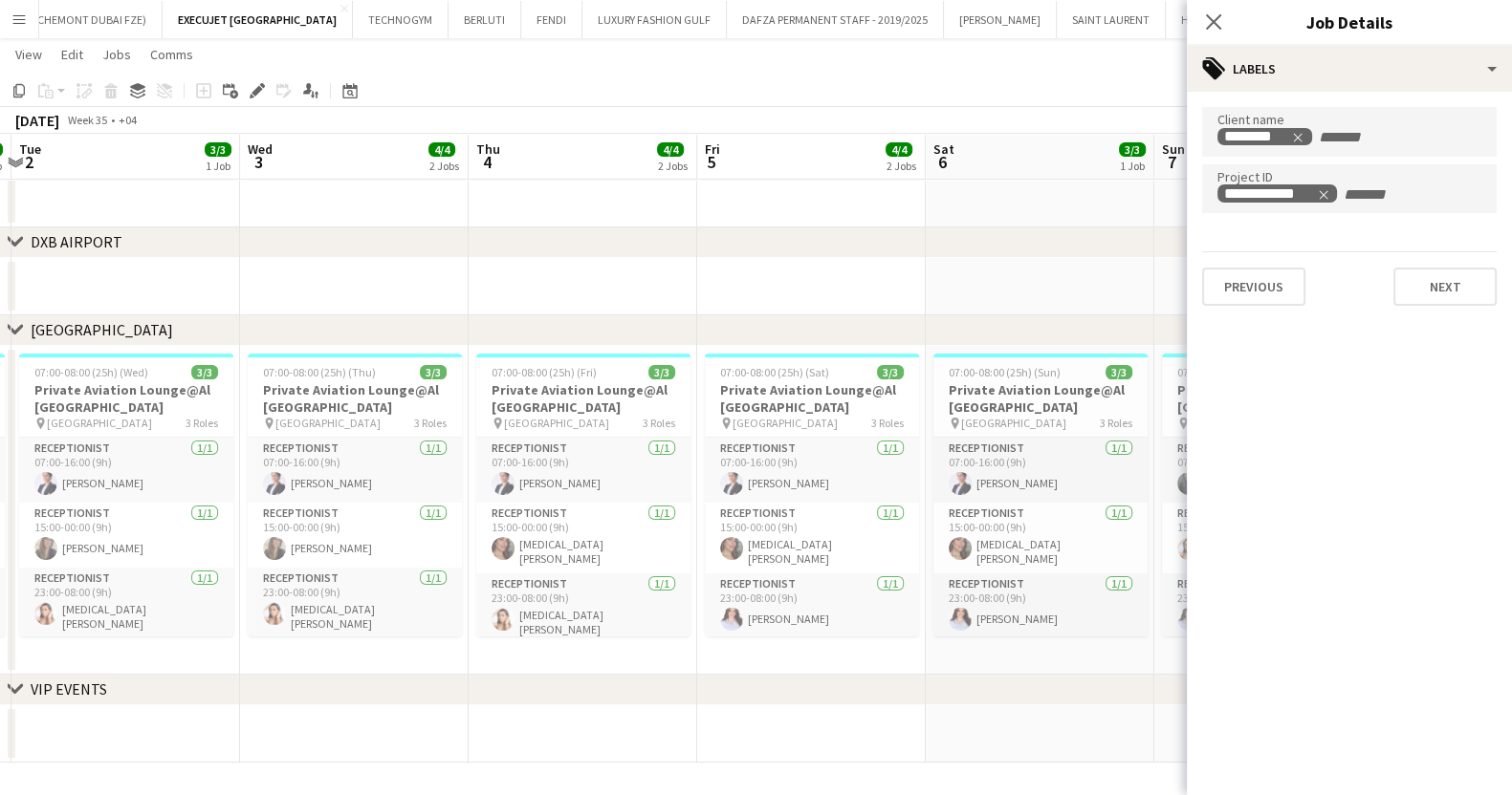
drag, startPoint x: 326, startPoint y: 489, endPoint x: -19, endPoint y: 482, distance: 345.1
click at [0, 482] on html "Menu Boards Boards Boards All jobs Status Workforce Workforce My Workforce Recr…" at bounding box center [756, 274] width 1512 height 1044
drag, startPoint x: 693, startPoint y: 487, endPoint x: 41, endPoint y: 471, distance: 652.2
click at [43, 470] on app-calendar-viewport "Sat 30 3/3 1 Job Sun 31 3/3 1 Job Mon 1 3/3 1 Job Tue 2 3/3 1 Job Wed 3 4/4 2 J…" at bounding box center [756, 294] width 1512 height 937
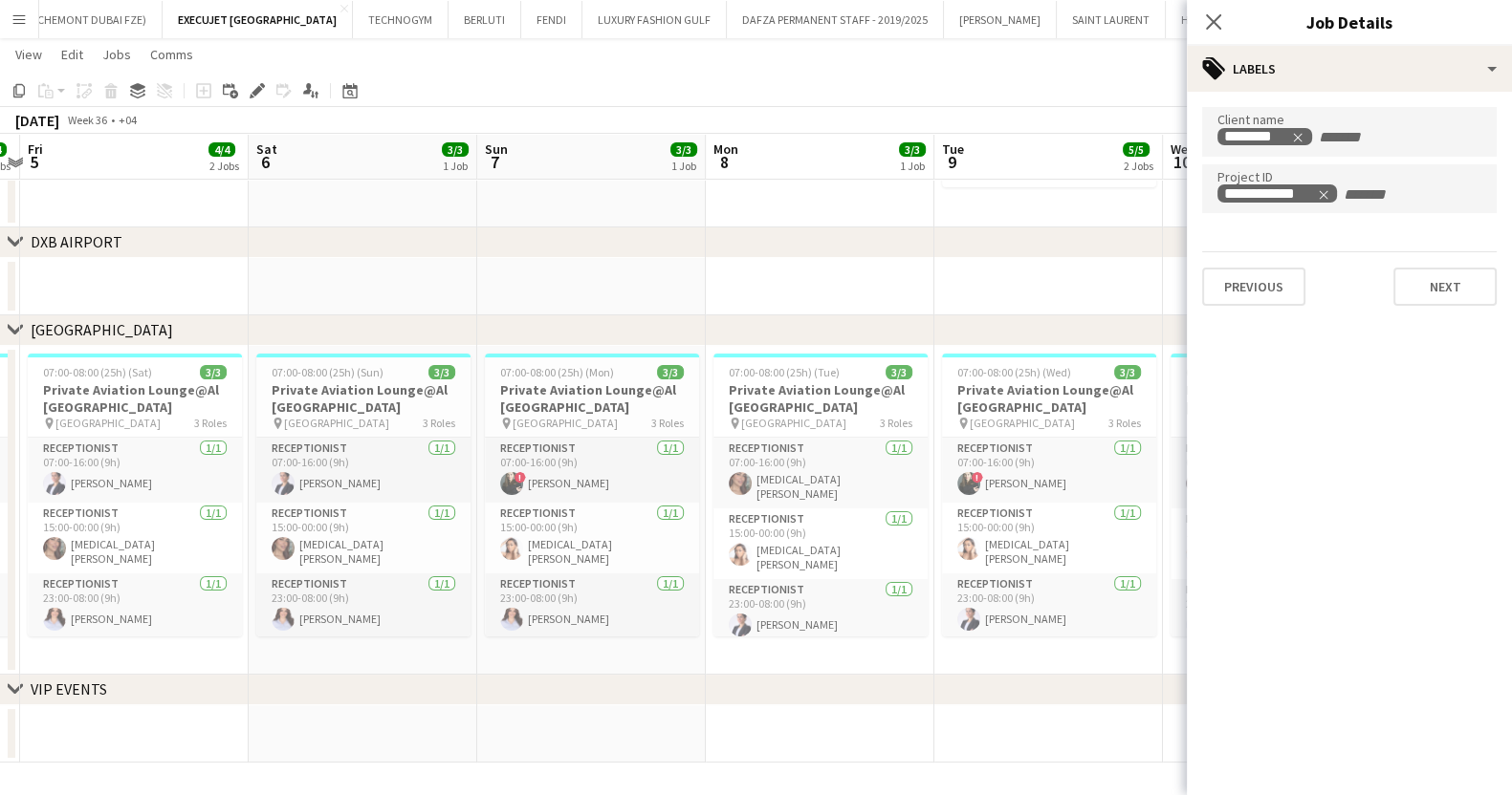
click at [421, 488] on app-calendar-viewport "Tue 2 3/3 1 Job Wed 3 4/4 2 Jobs Thu 4 4/4 2 Jobs Fri 5 4/4 2 Jobs Sat 6 3/3 1 …" at bounding box center [756, 294] width 1512 height 937
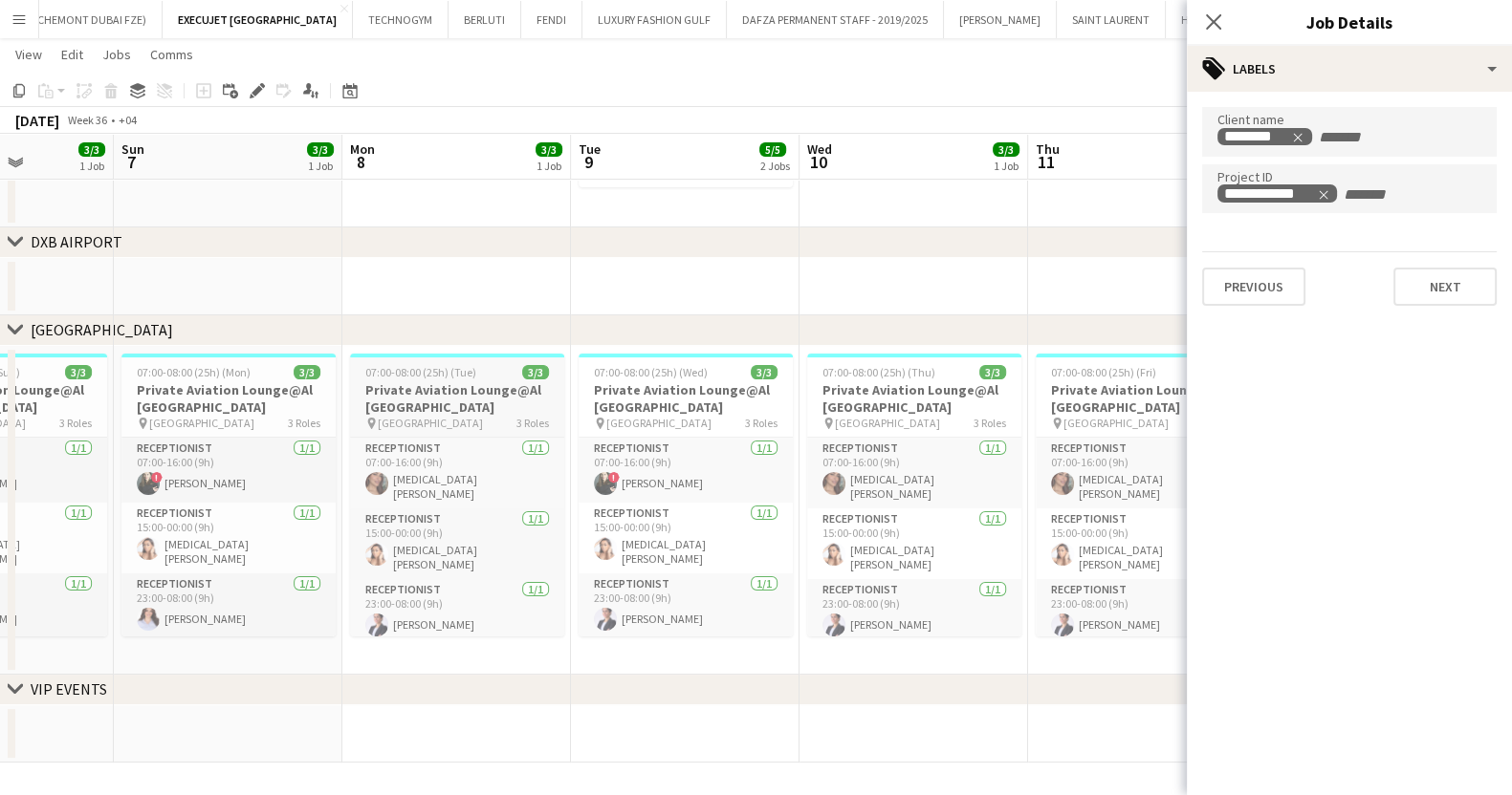
click at [516, 391] on h3 "Private Aviation Lounge@Al [GEOGRAPHIC_DATA]" at bounding box center [457, 398] width 215 height 34
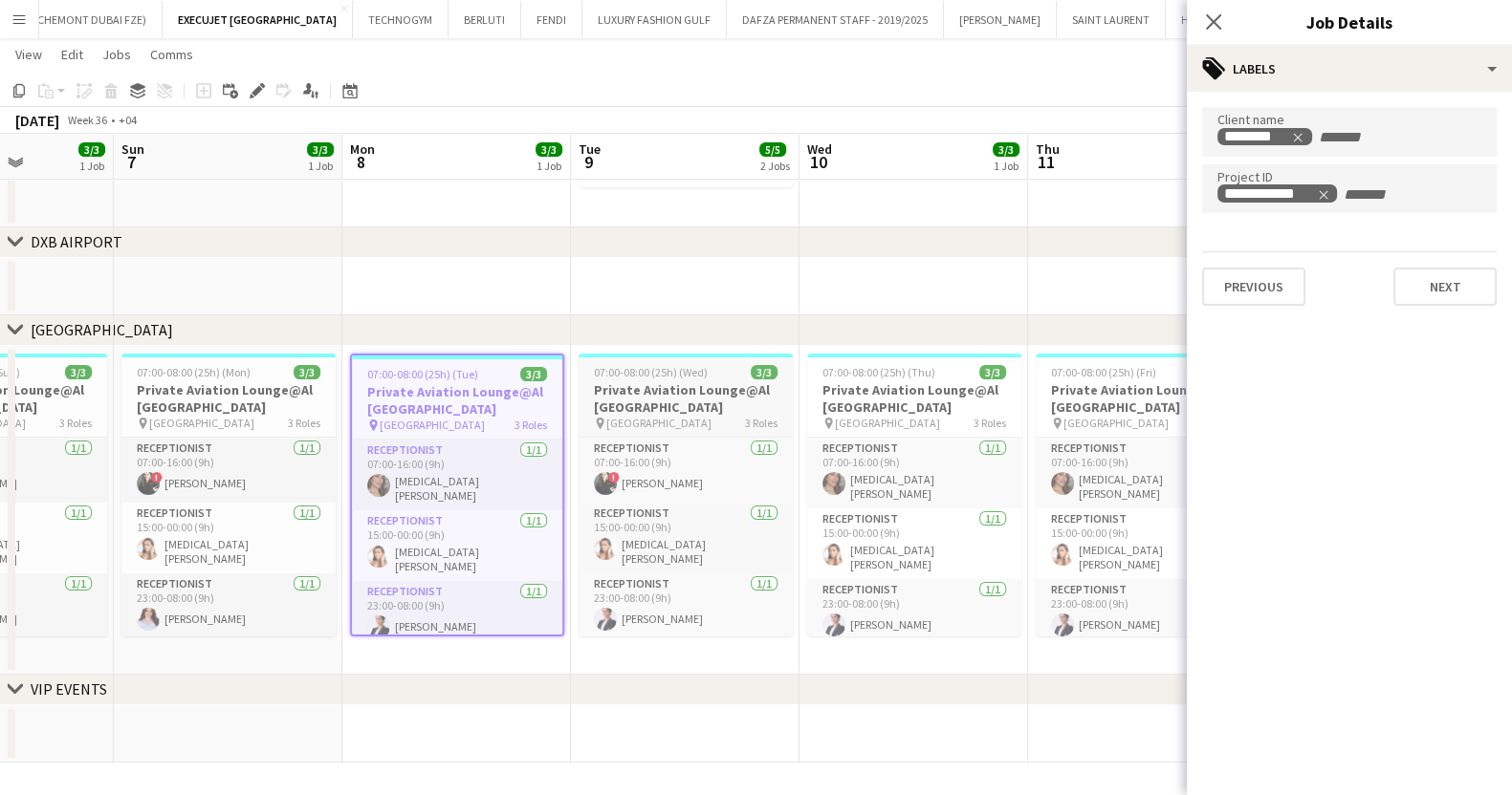
click at [717, 404] on h3 "Private Aviation Lounge@Al [GEOGRAPHIC_DATA]" at bounding box center [686, 398] width 215 height 34
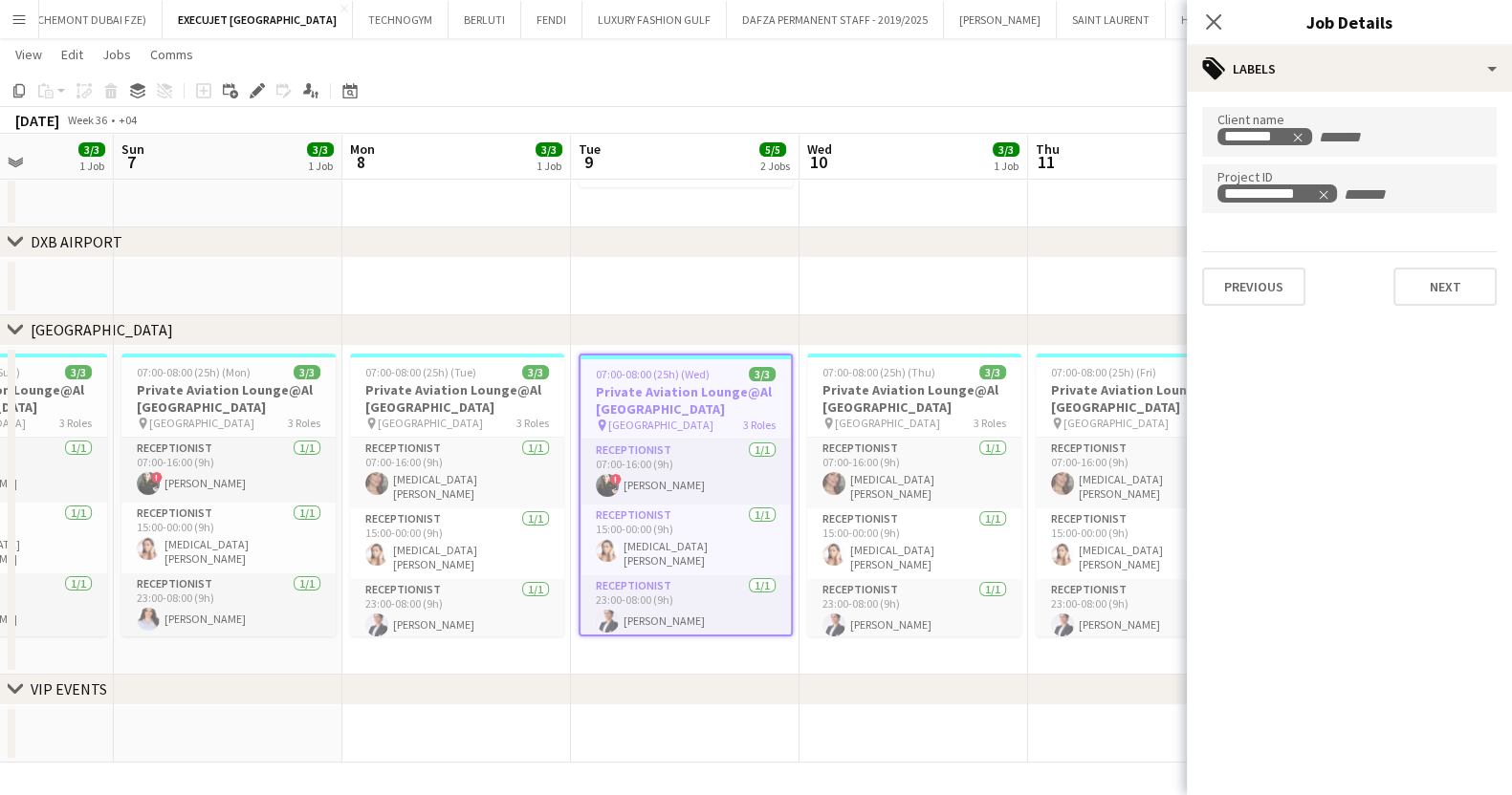
click at [881, 221] on app-date-cell at bounding box center [913, 96] width 228 height 261
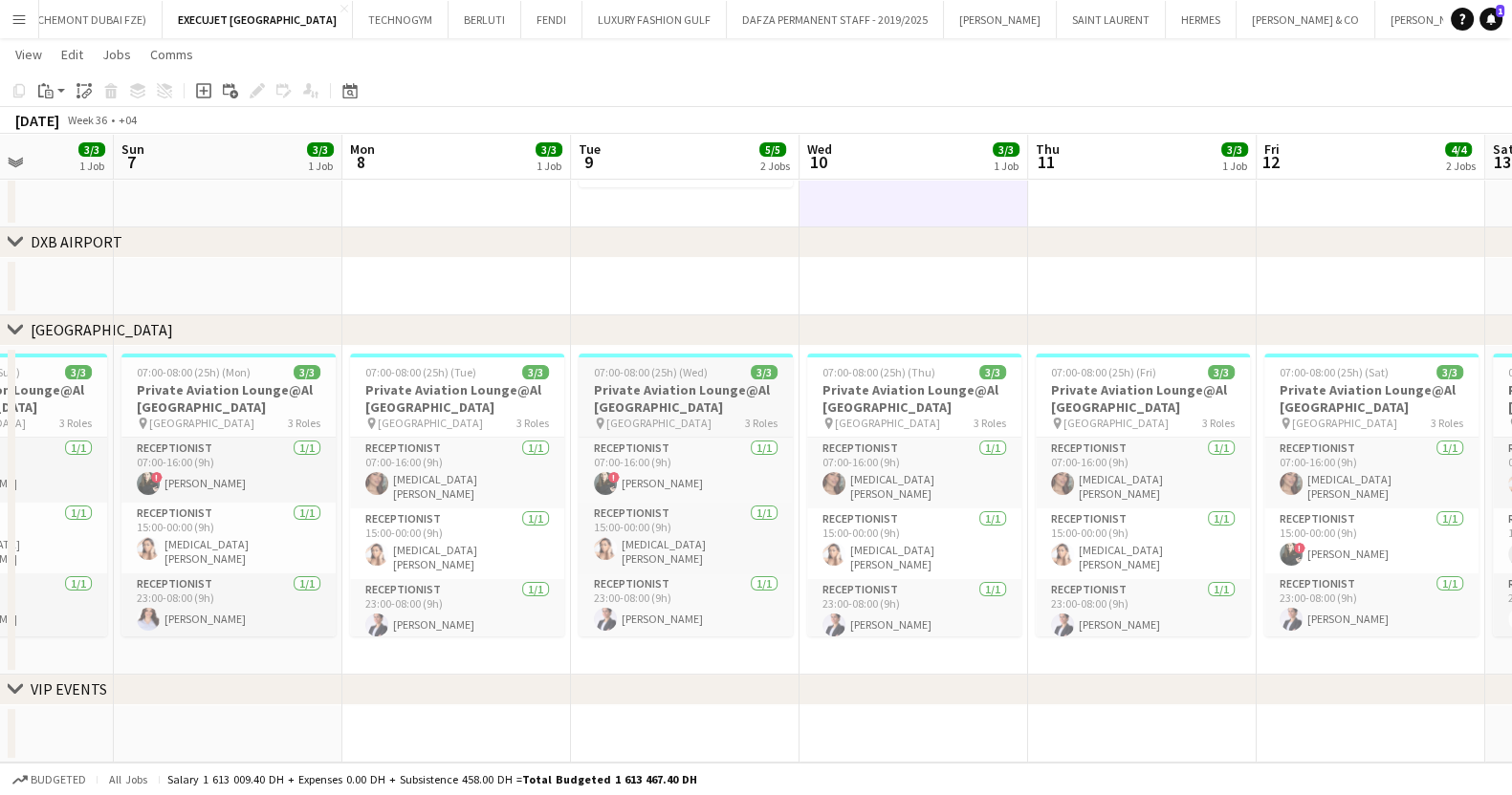
click at [660, 378] on span "07:00-08:00 (25h) (Wed)" at bounding box center [651, 372] width 114 height 14
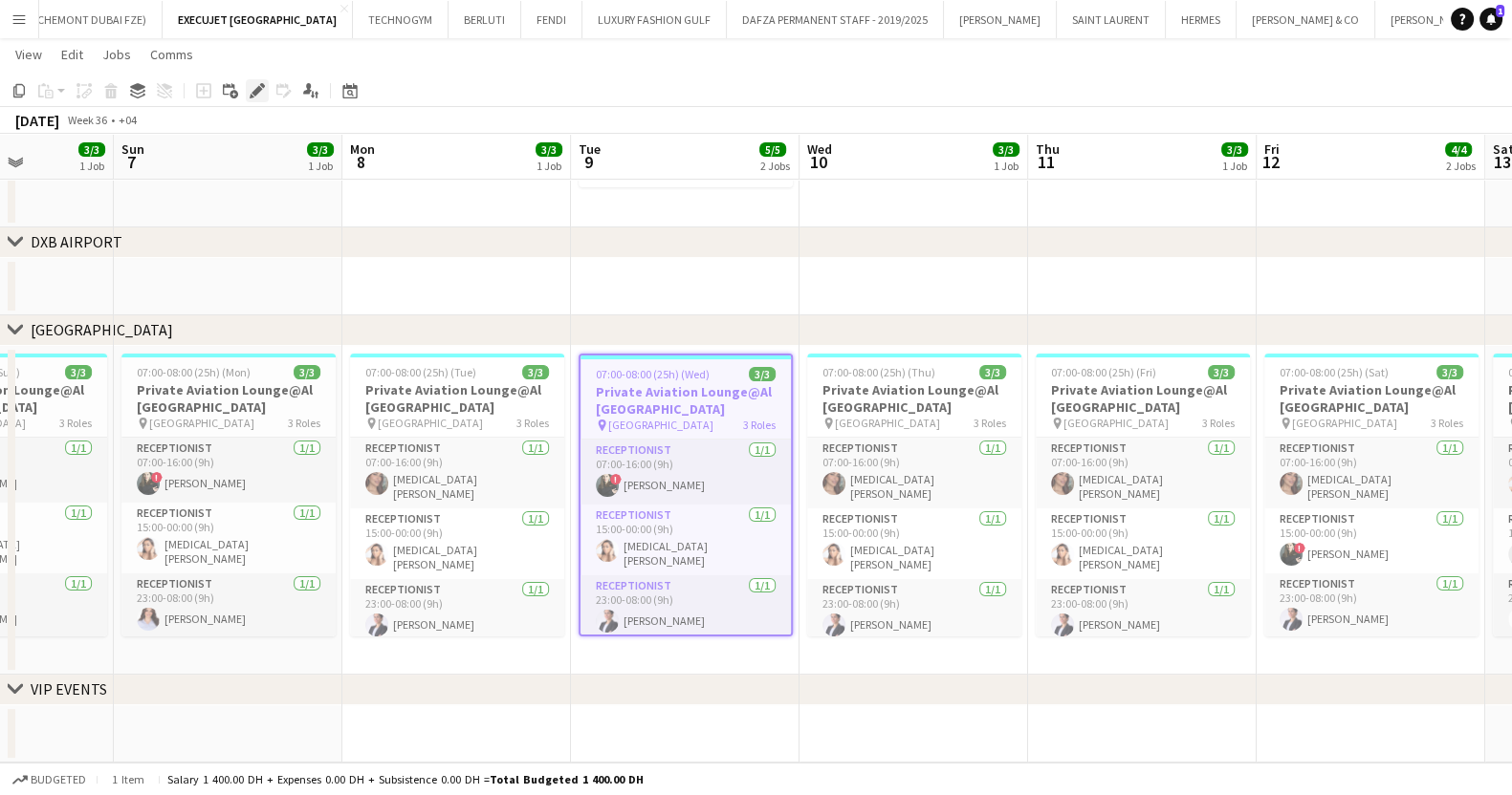
click at [254, 97] on icon "Edit" at bounding box center [257, 91] width 15 height 15
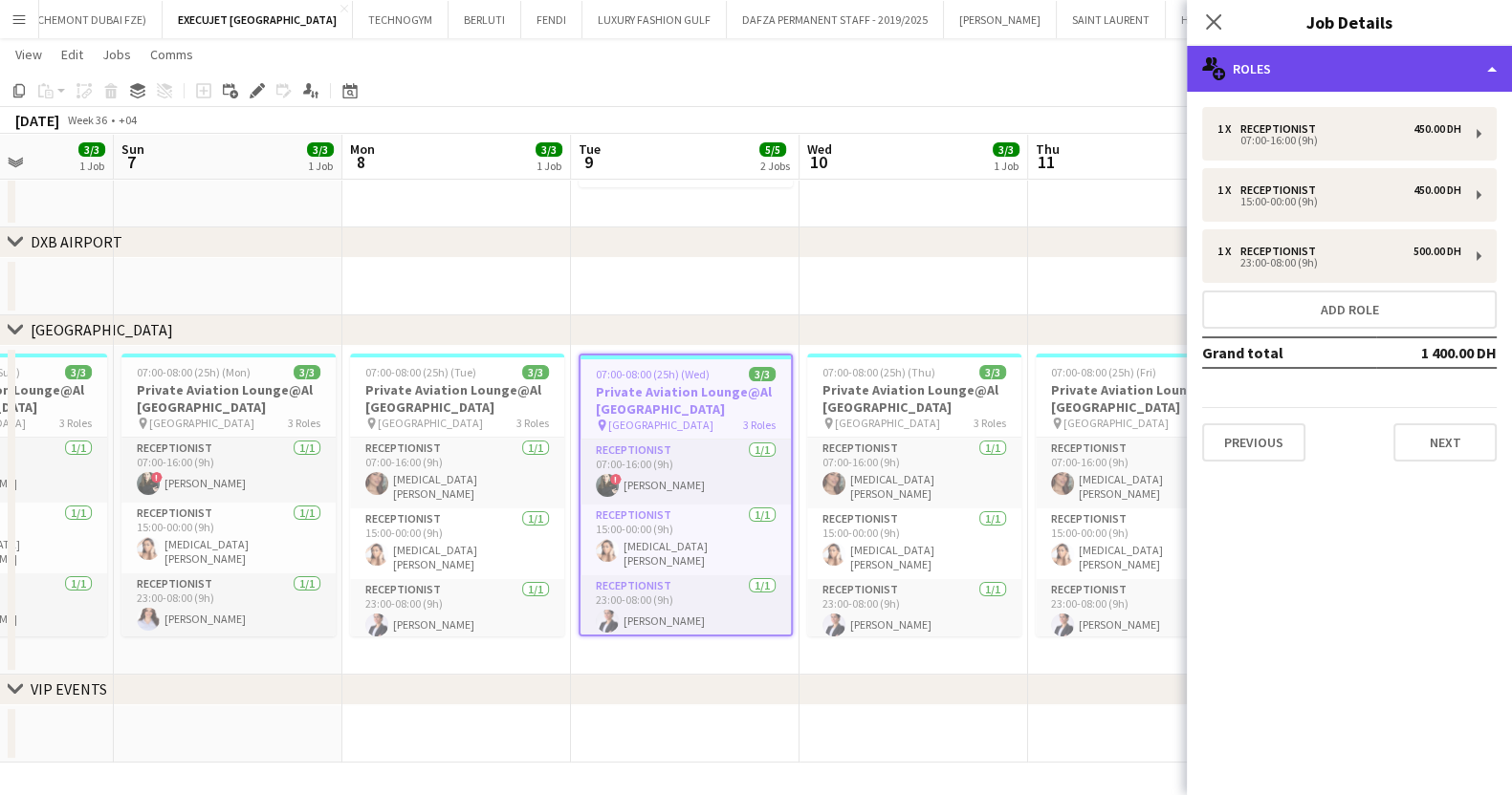
click at [1378, 64] on div "multiple-users-add Roles" at bounding box center [1348, 69] width 325 height 46
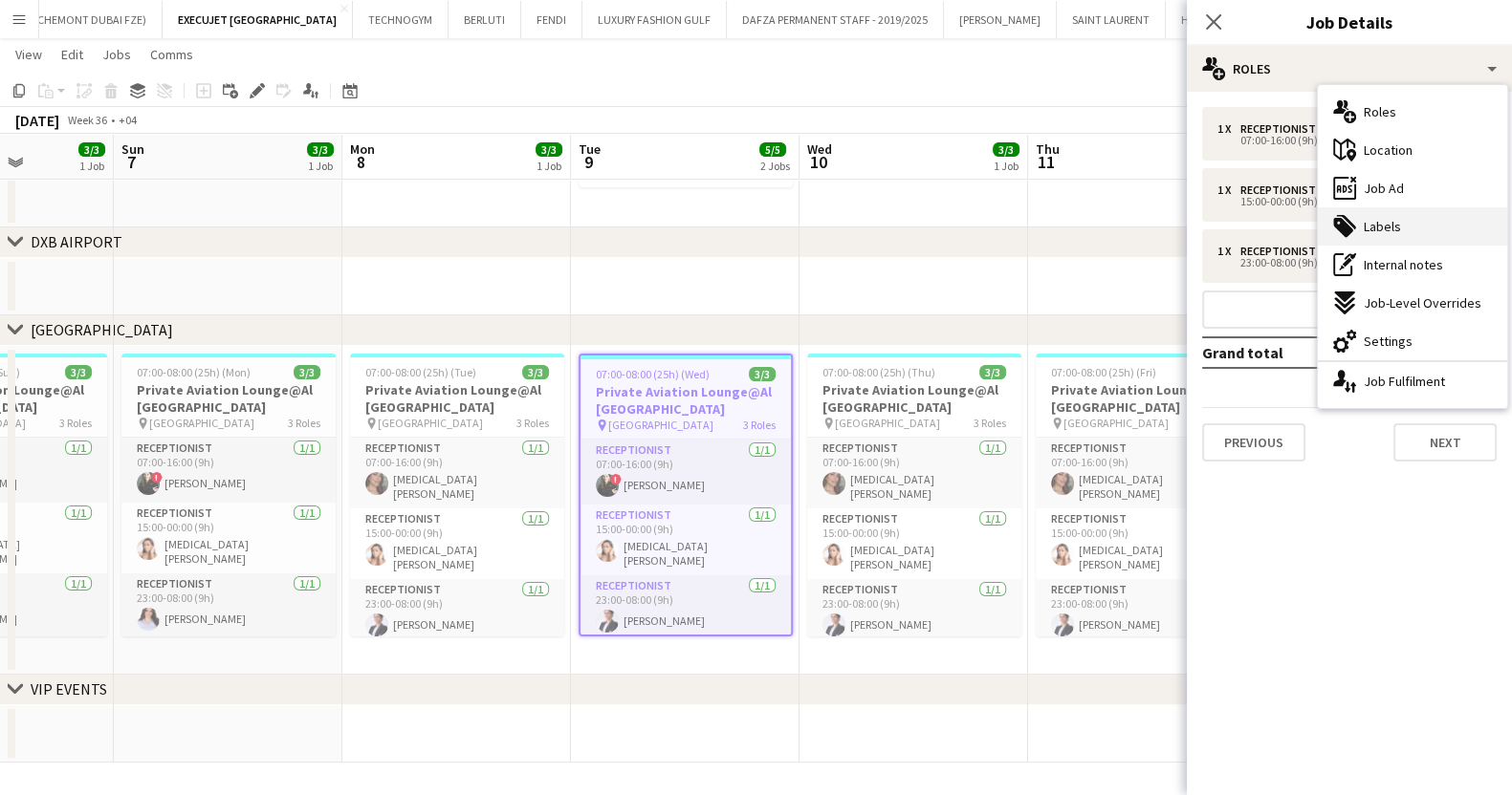
click at [1411, 222] on div "tags-double Labels" at bounding box center [1412, 227] width 190 height 38
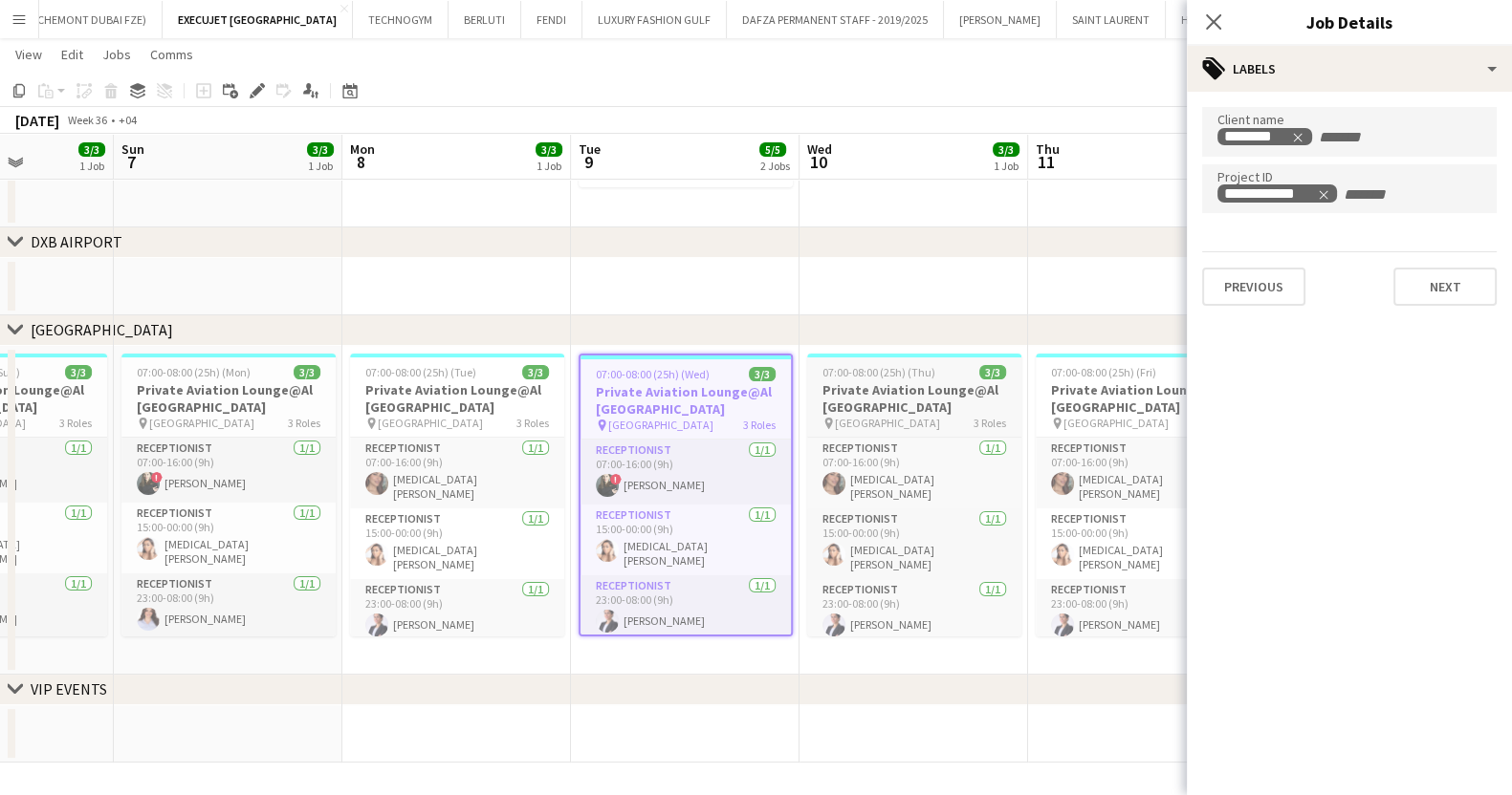
click at [942, 382] on h3 "Private Aviation Lounge@Al [GEOGRAPHIC_DATA]" at bounding box center [914, 398] width 215 height 34
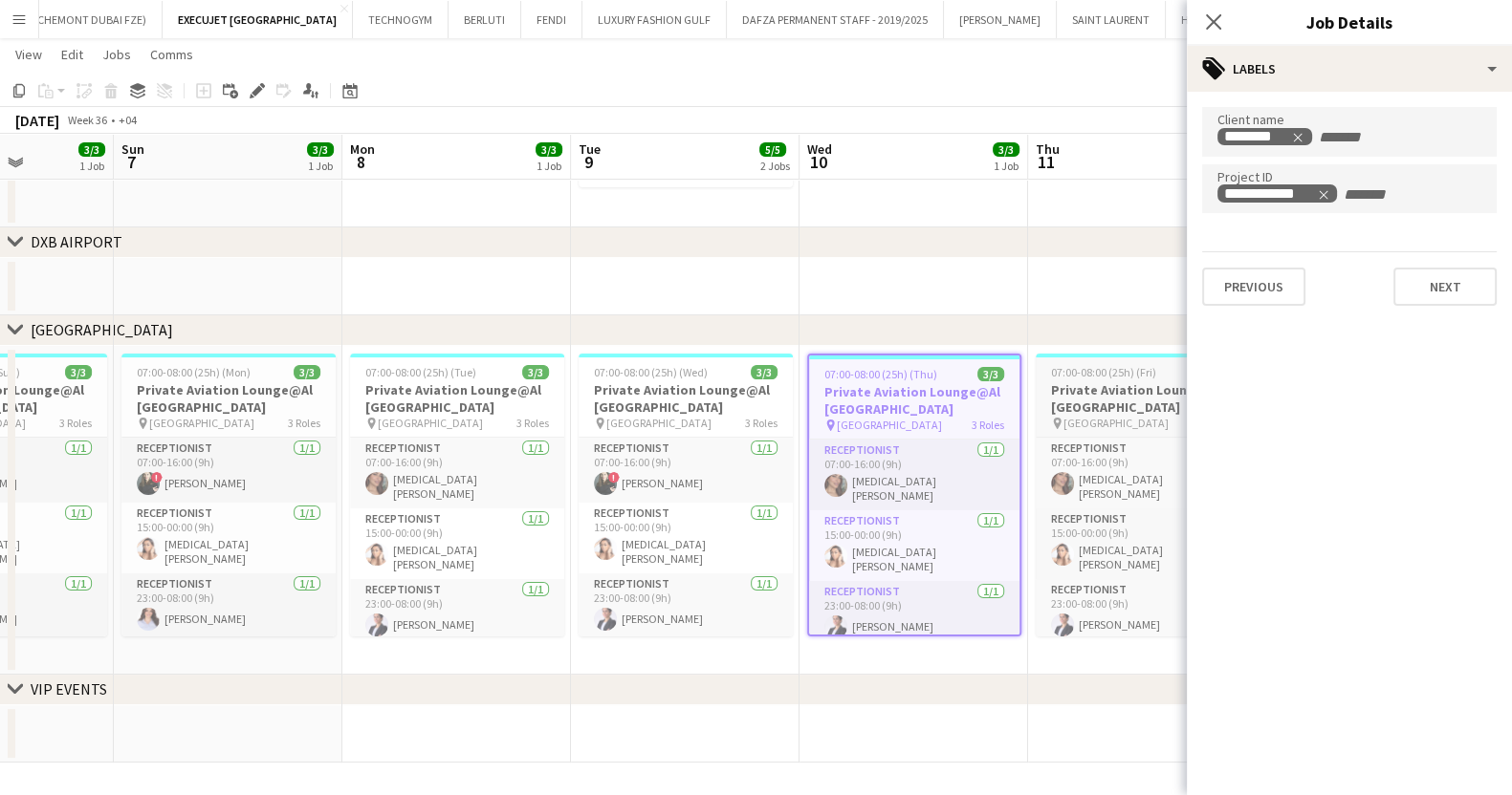
click at [1047, 394] on h3 "Private Aviation Lounge@Al [GEOGRAPHIC_DATA]" at bounding box center [1143, 398] width 215 height 34
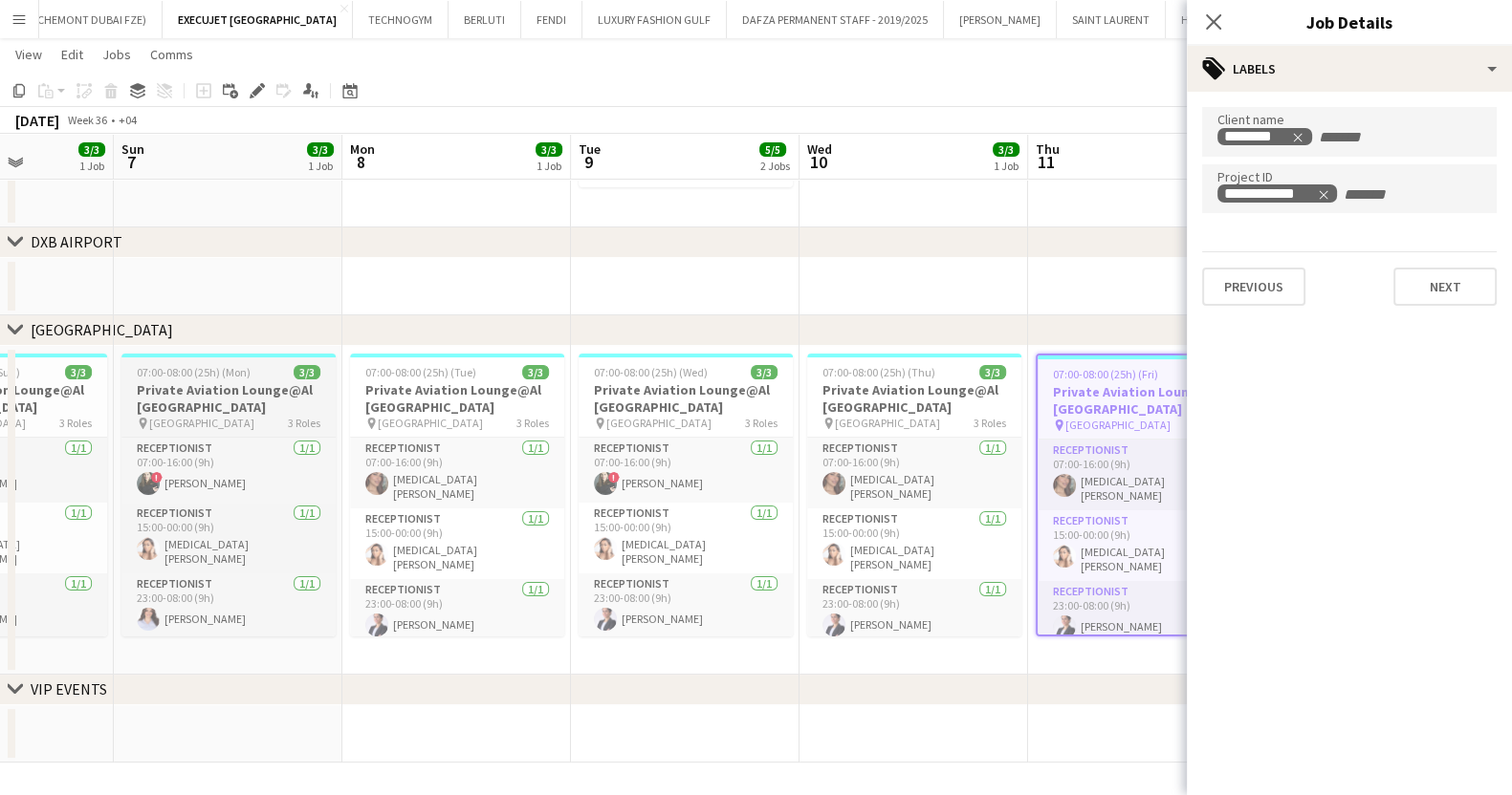
drag, startPoint x: 340, startPoint y: 417, endPoint x: 711, endPoint y: 413, distance: 371.0
click at [671, 413] on app-calendar-viewport "Wed 3 4/4 2 Jobs Thu 4 4/4 2 Jobs Fri 5 4/4 2 Jobs Sat 6 3/3 1 Job Sun 7 3/3 1 …" at bounding box center [756, 294] width 1512 height 937
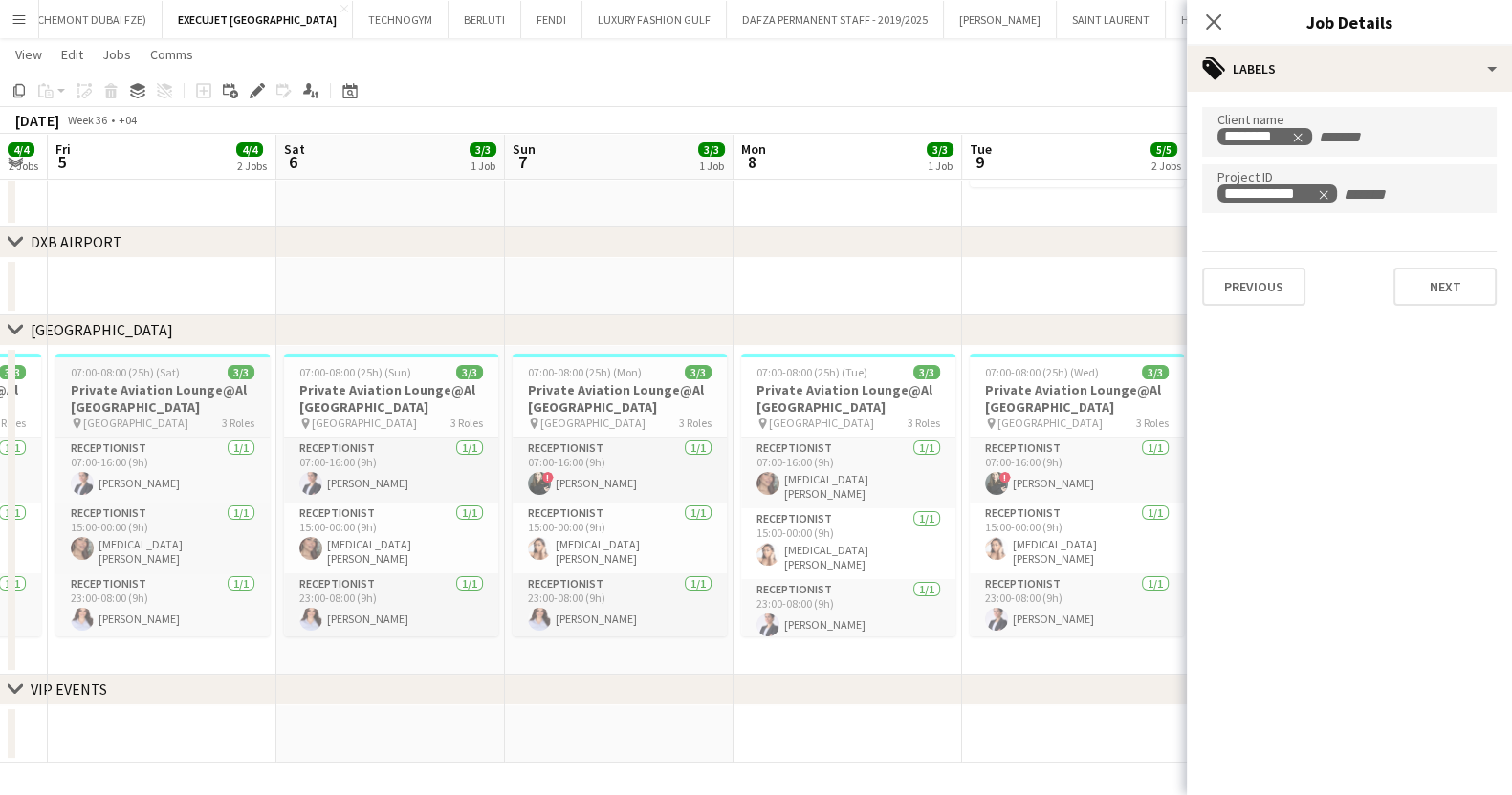
drag, startPoint x: 142, startPoint y: 383, endPoint x: 726, endPoint y: 420, distance: 585.2
click at [675, 414] on app-calendar-viewport "Wed 3 4/4 2 Jobs Thu 4 4/4 2 Jobs Fri 5 4/4 2 Jobs Sat 6 3/3 1 Job Sun 7 3/3 1 …" at bounding box center [756, 294] width 1512 height 937
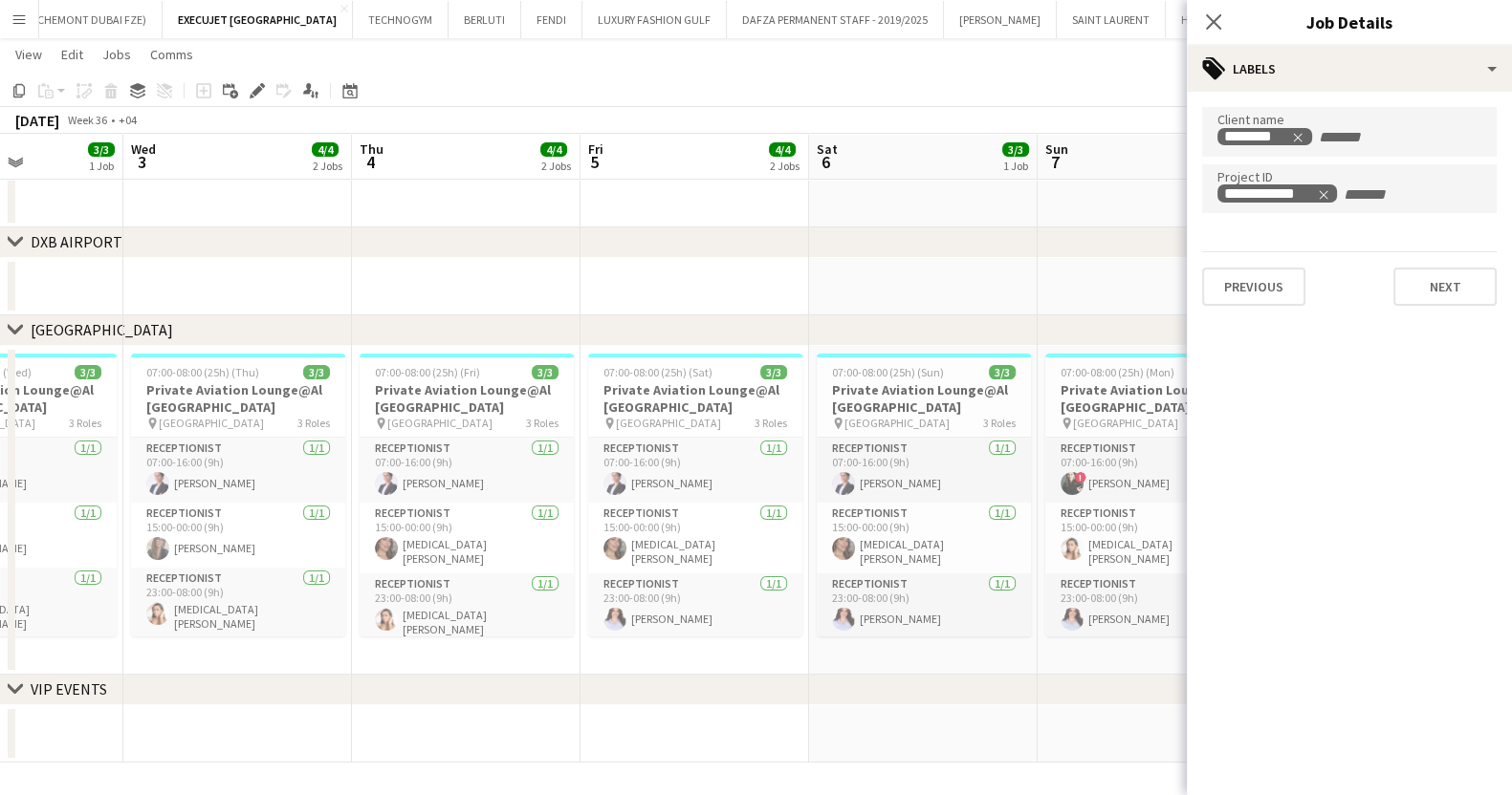
click at [748, 480] on app-calendar-viewport "Sun 31 3/3 1 Job Mon 1 3/3 1 Job Tue 2 3/3 1 Job Wed 3 4/4 2 Jobs Thu 4 4/4 2 J…" at bounding box center [756, 294] width 1512 height 937
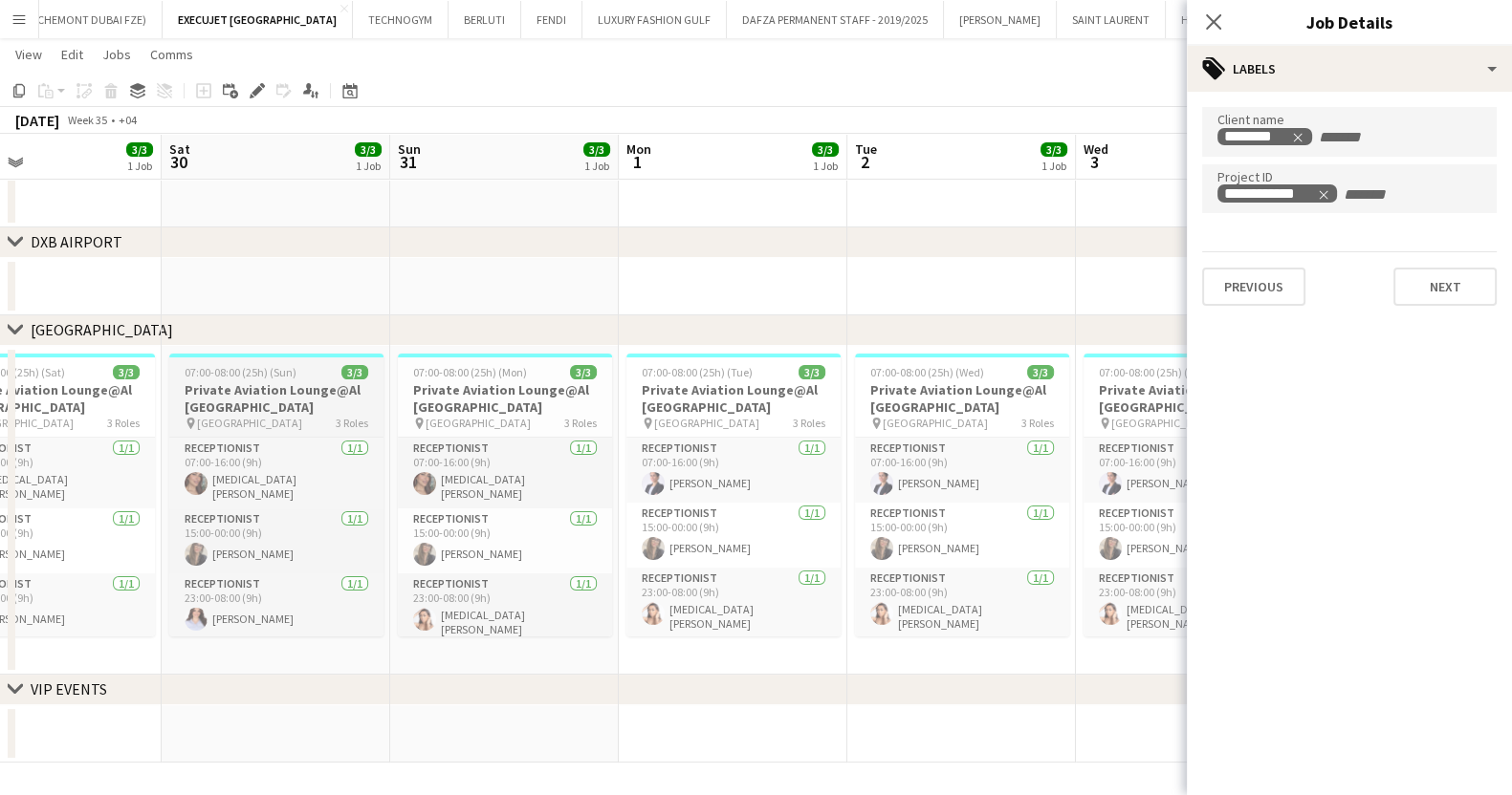
drag, startPoint x: 644, startPoint y: 466, endPoint x: 432, endPoint y: 423, distance: 216.3
click at [750, 466] on app-calendar-viewport "Wed 27 3/3 1 Job Thu 28 3/3 1 Job Fri 29 3/3 1 Job Sat 30 3/3 1 Job Sun 31 3/3 …" at bounding box center [756, 294] width 1512 height 937
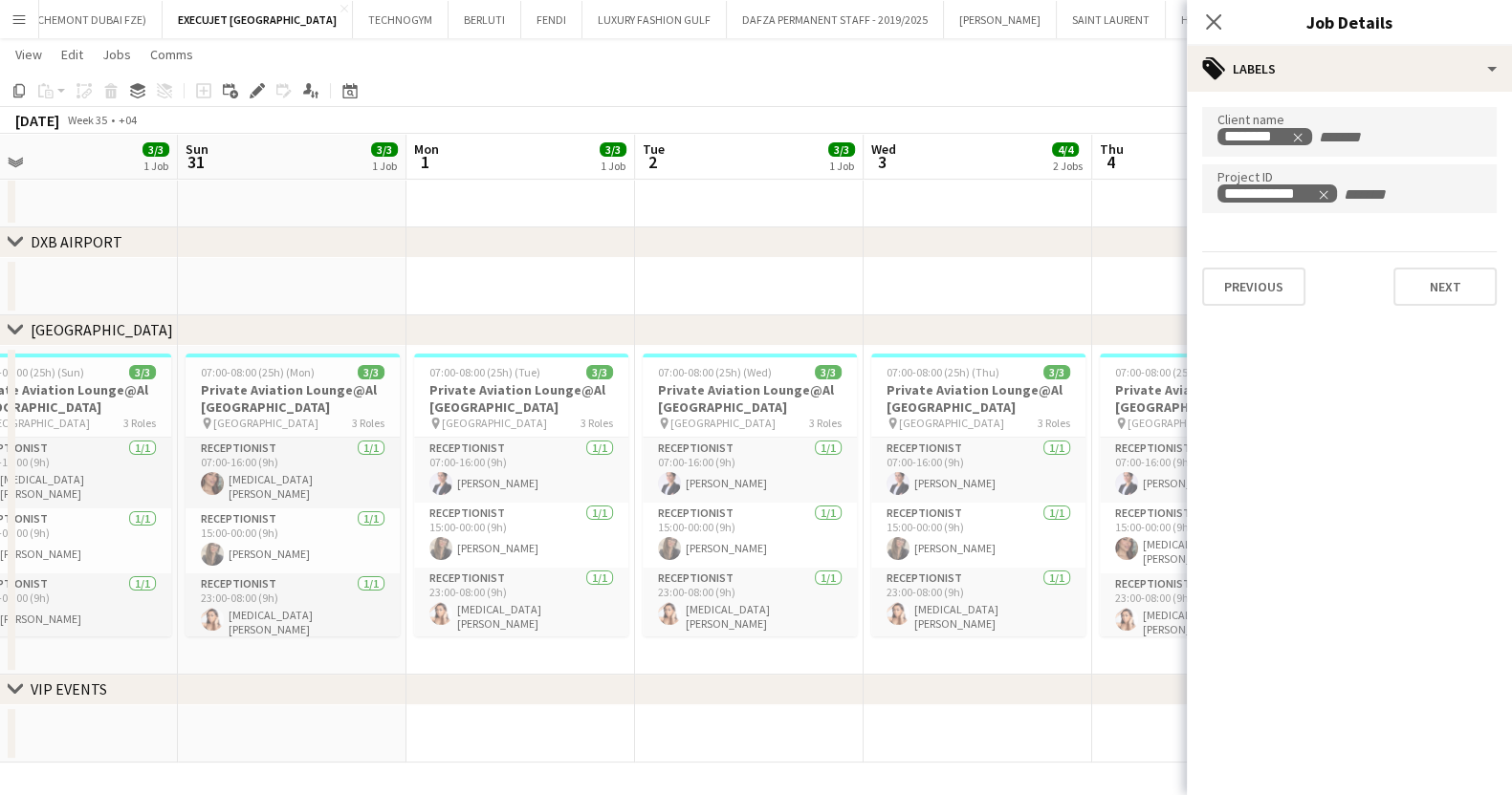
drag, startPoint x: 422, startPoint y: 392, endPoint x: 263, endPoint y: 392, distance: 159.0
click at [263, 392] on app-calendar-viewport "Wed 27 3/3 1 Job Thu 28 3/3 1 Job Fri 29 3/3 1 Job Sat 30 3/3 1 Job Sun 31 3/3 …" at bounding box center [756, 294] width 1512 height 937
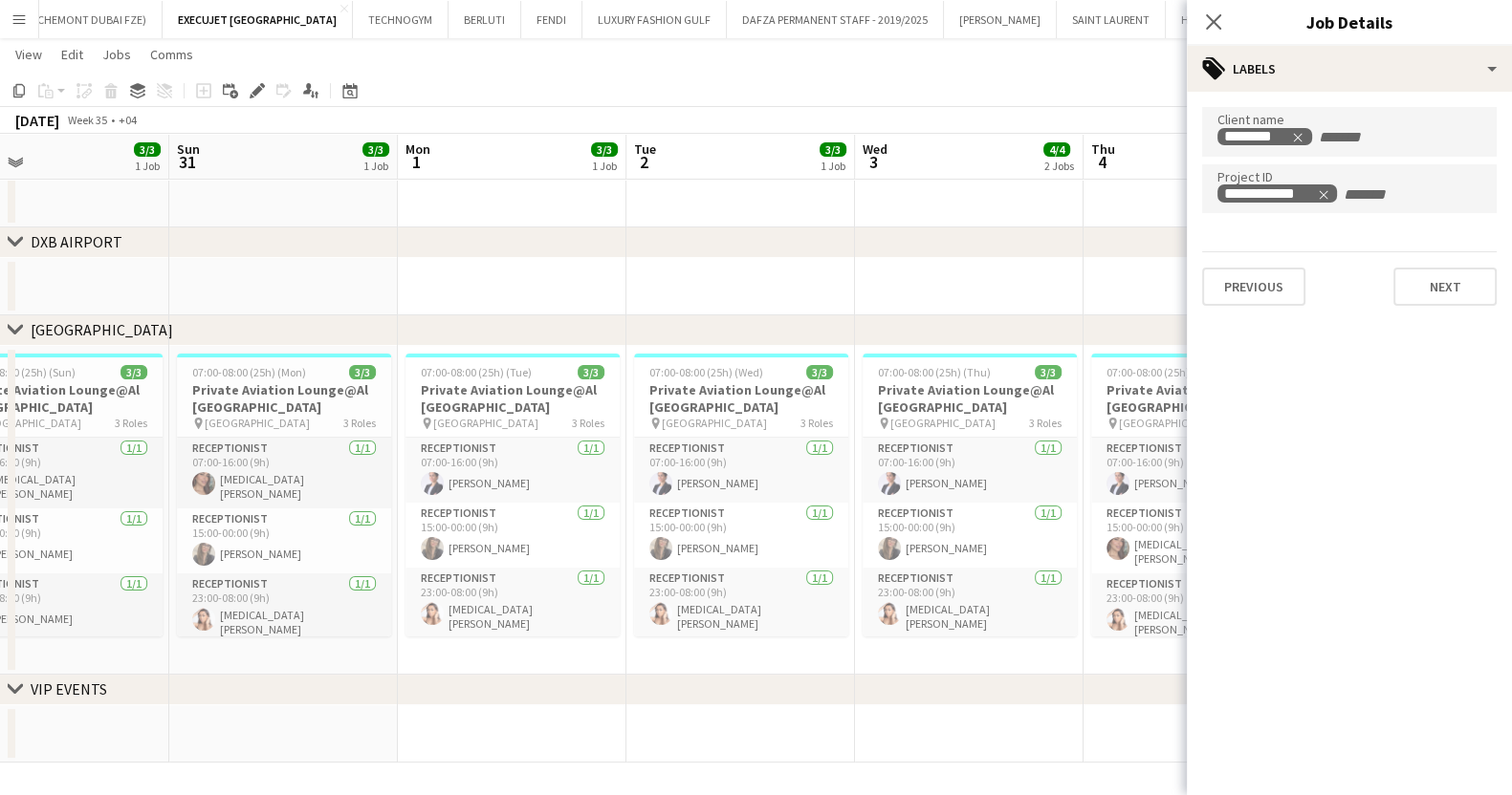
scroll to position [0, 644]
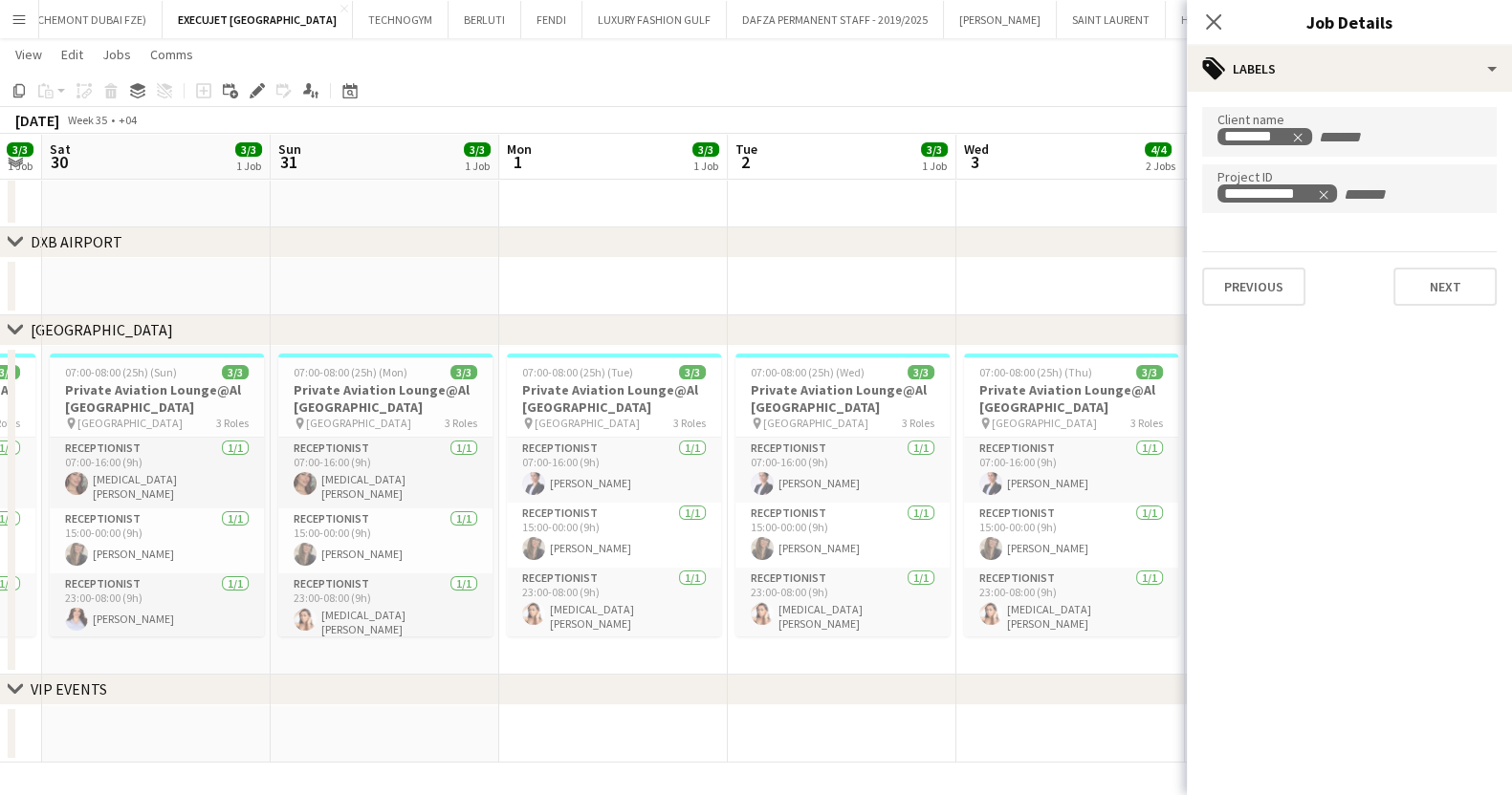
drag, startPoint x: 538, startPoint y: 461, endPoint x: 182, endPoint y: 437, distance: 356.8
click at [182, 437] on app-calendar-viewport "Wed 27 3/3 1 Job Thu 28 3/3 1 Job Fri 29 3/3 1 Job Sat 30 3/3 1 Job Sun 31 3/3 …" at bounding box center [756, 294] width 1512 height 937
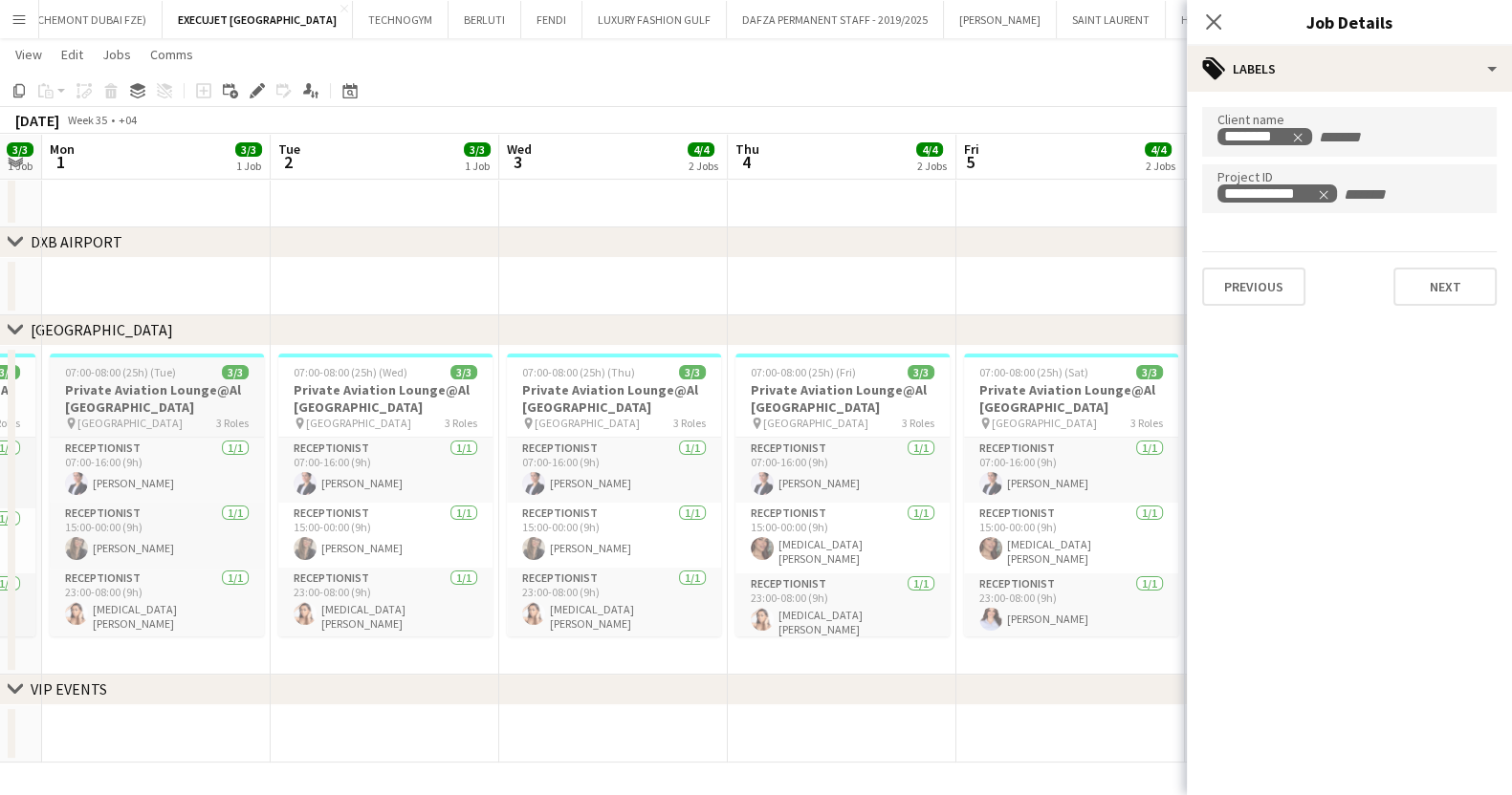
click at [164, 363] on app-job-card "07:00-08:00 (25h) (Tue) 3/3 Private Aviation Lounge@Al [GEOGRAPHIC_DATA] pin [G…" at bounding box center [157, 494] width 215 height 283
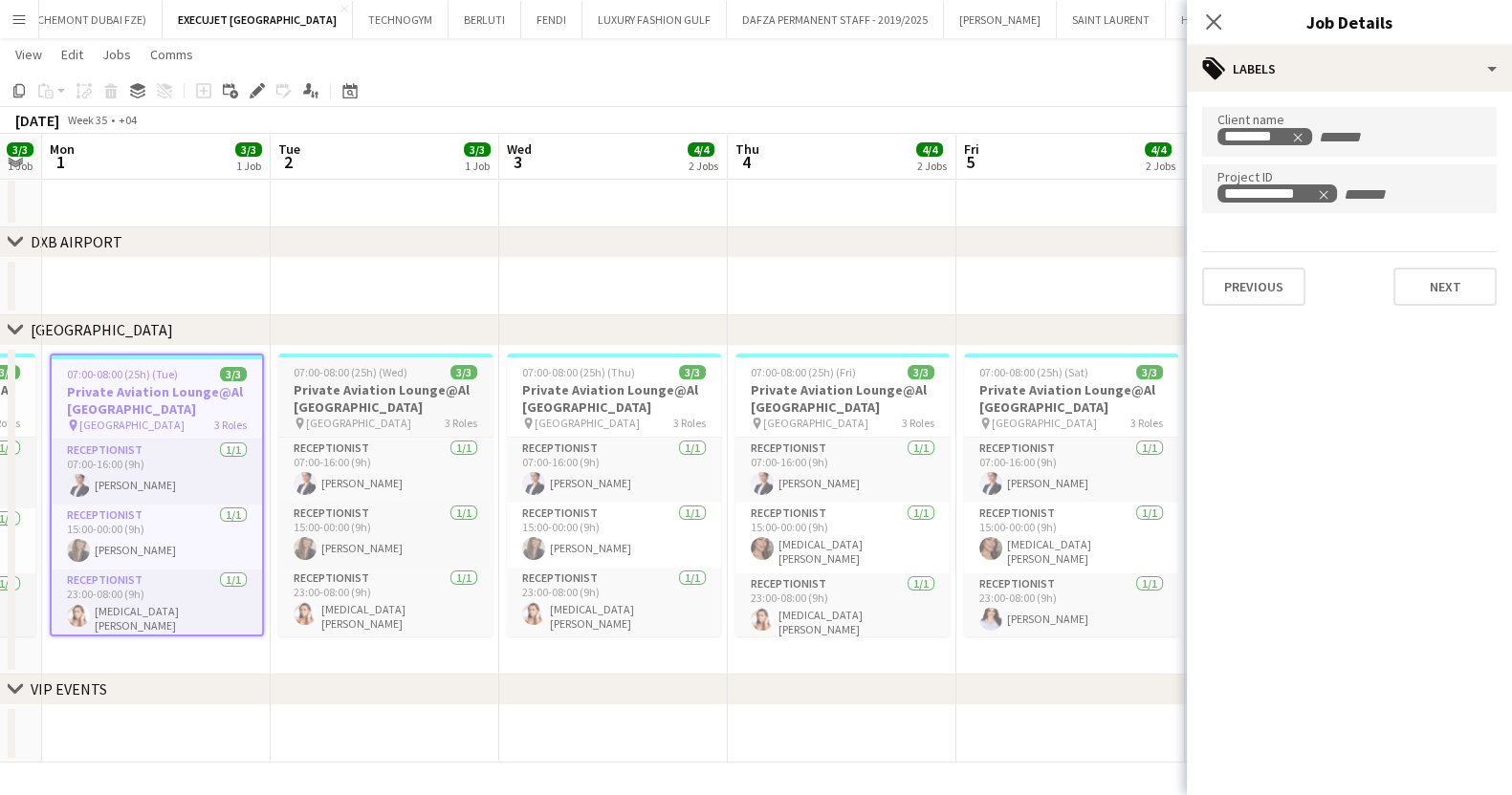
click at [363, 396] on h3 "Private Aviation Lounge@Al [GEOGRAPHIC_DATA]" at bounding box center [385, 398] width 215 height 34
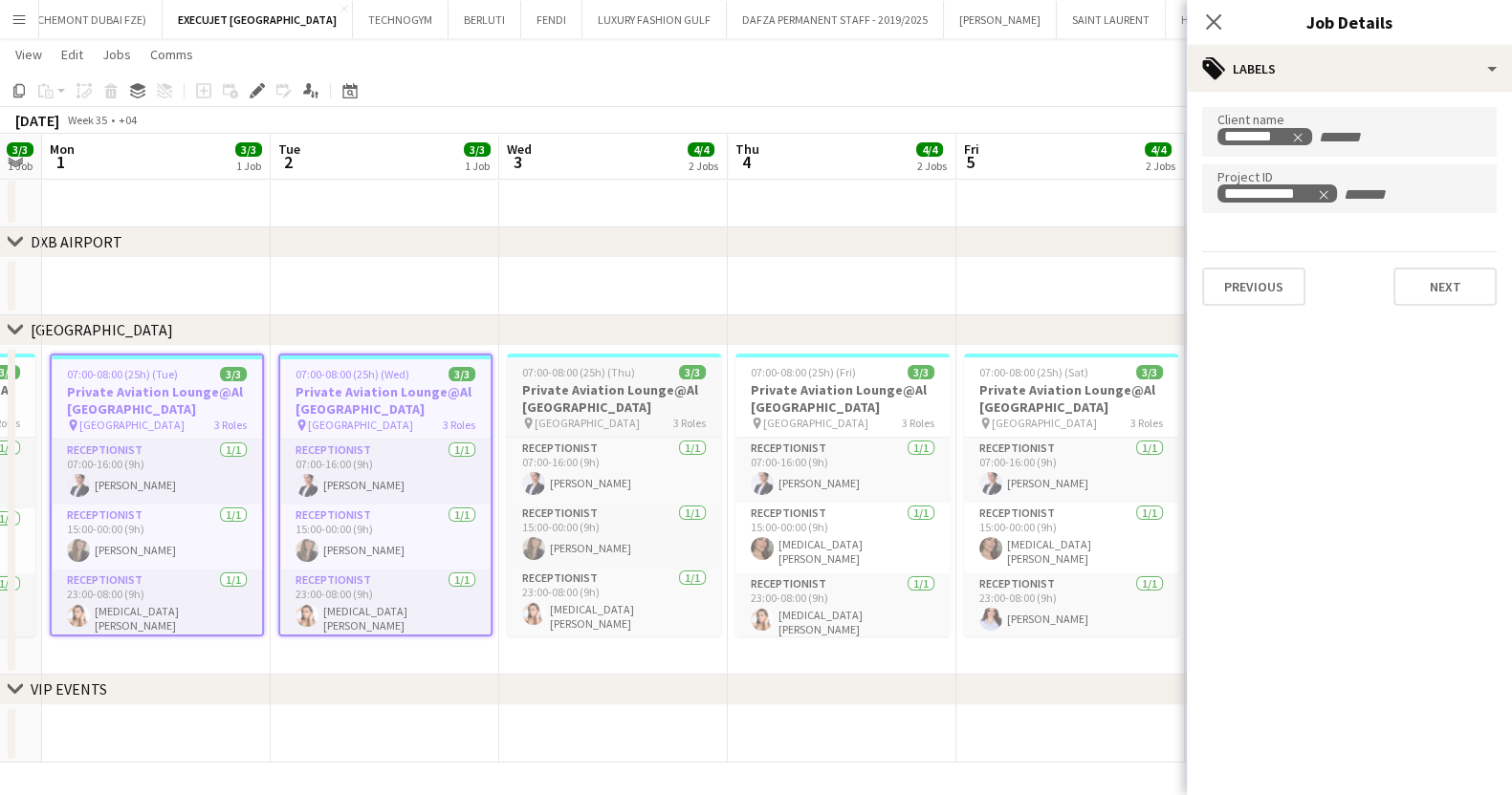
click at [564, 398] on h3 "Private Aviation Lounge@Al [GEOGRAPHIC_DATA]" at bounding box center [614, 398] width 215 height 34
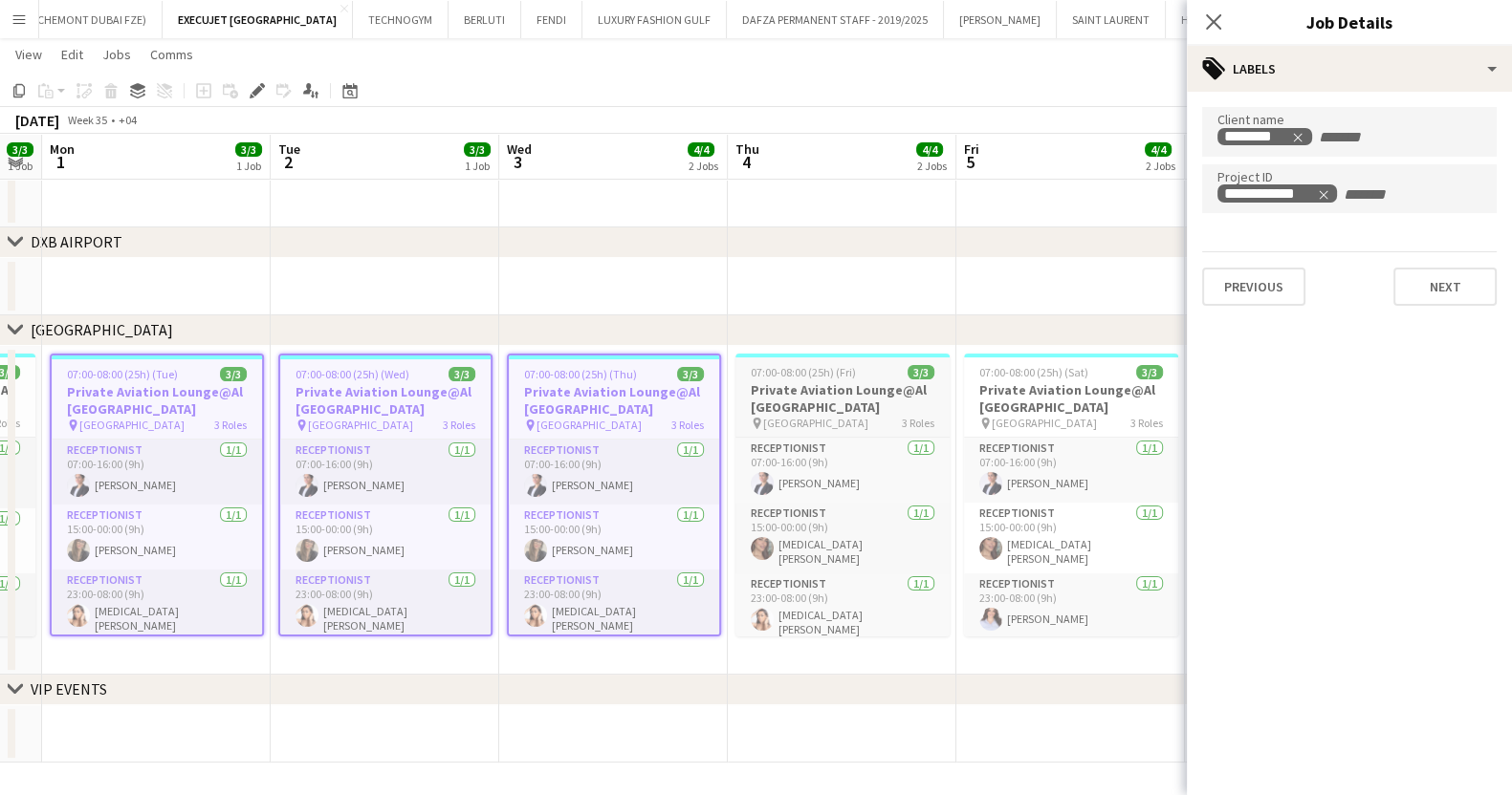
click at [794, 418] on span "[GEOGRAPHIC_DATA]" at bounding box center [815, 422] width 105 height 14
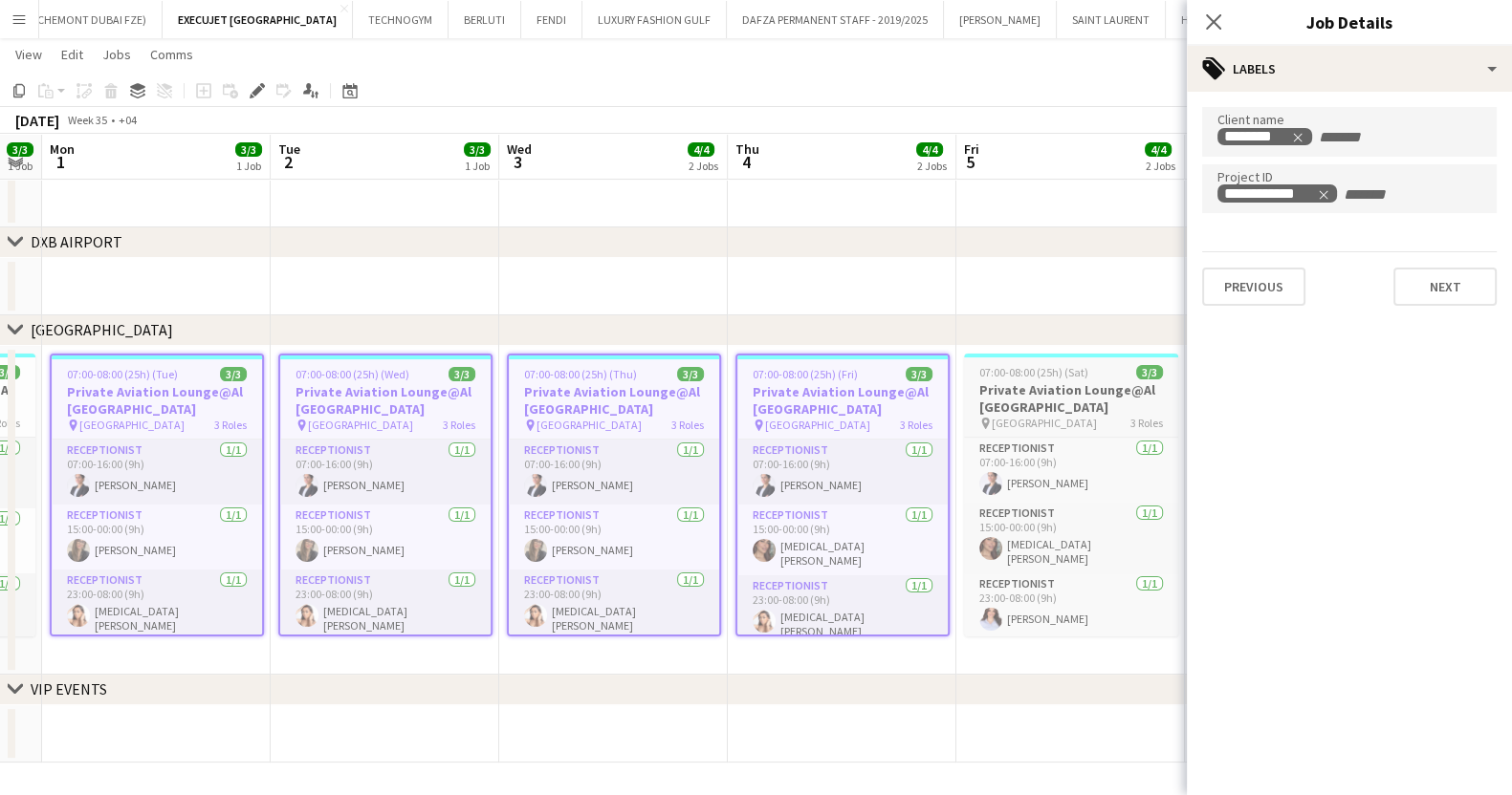
scroll to position [0, 745]
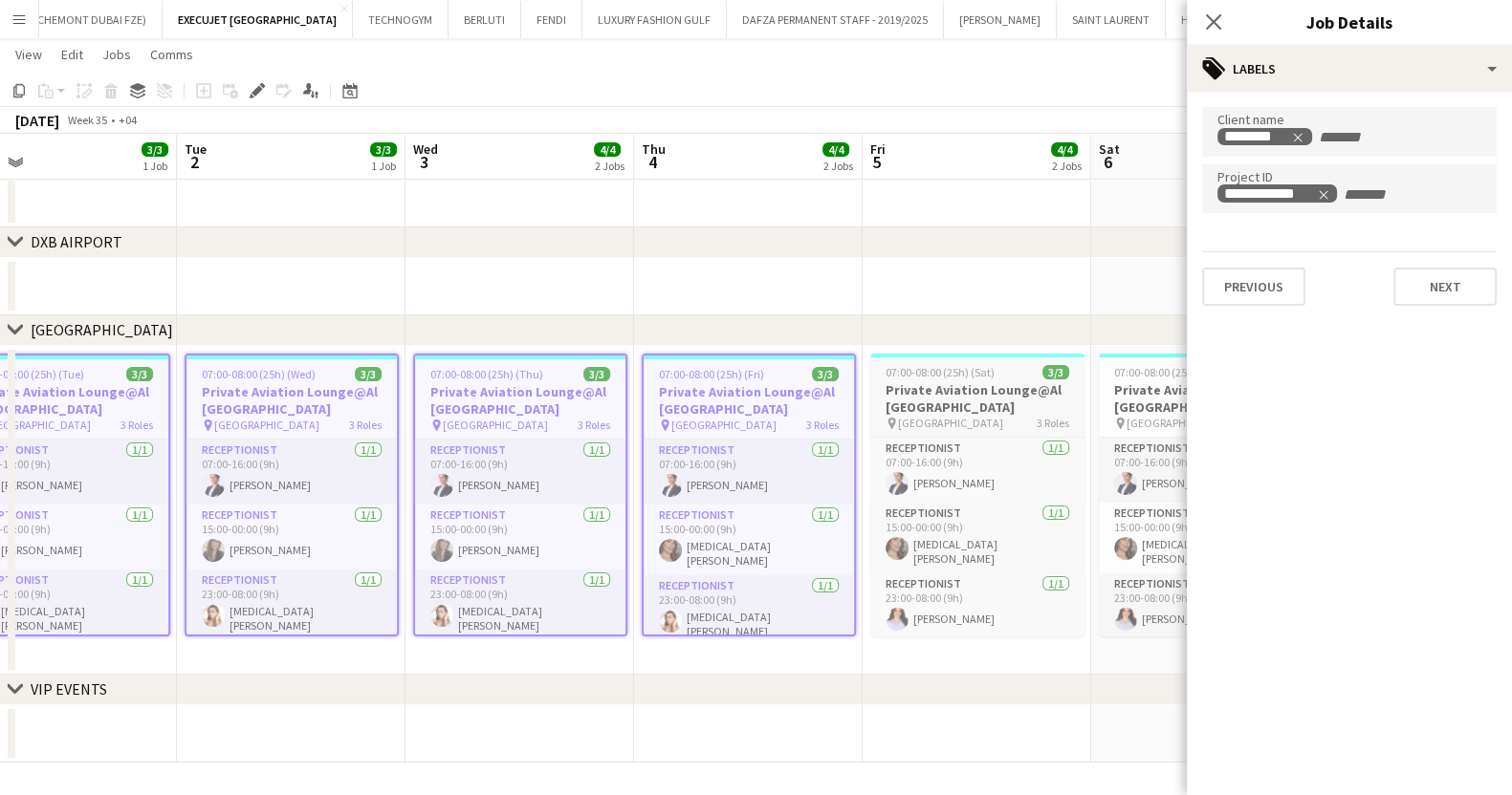
drag, startPoint x: 860, startPoint y: 423, endPoint x: 452, endPoint y: 413, distance: 408.1
click at [302, 433] on app-calendar-viewport "Fri 29 3/3 1 Job Sat 30 3/3 1 Job Sun 31 3/3 1 Job Mon 1 3/3 1 Job Tue 2 3/3 1 …" at bounding box center [756, 294] width 1512 height 937
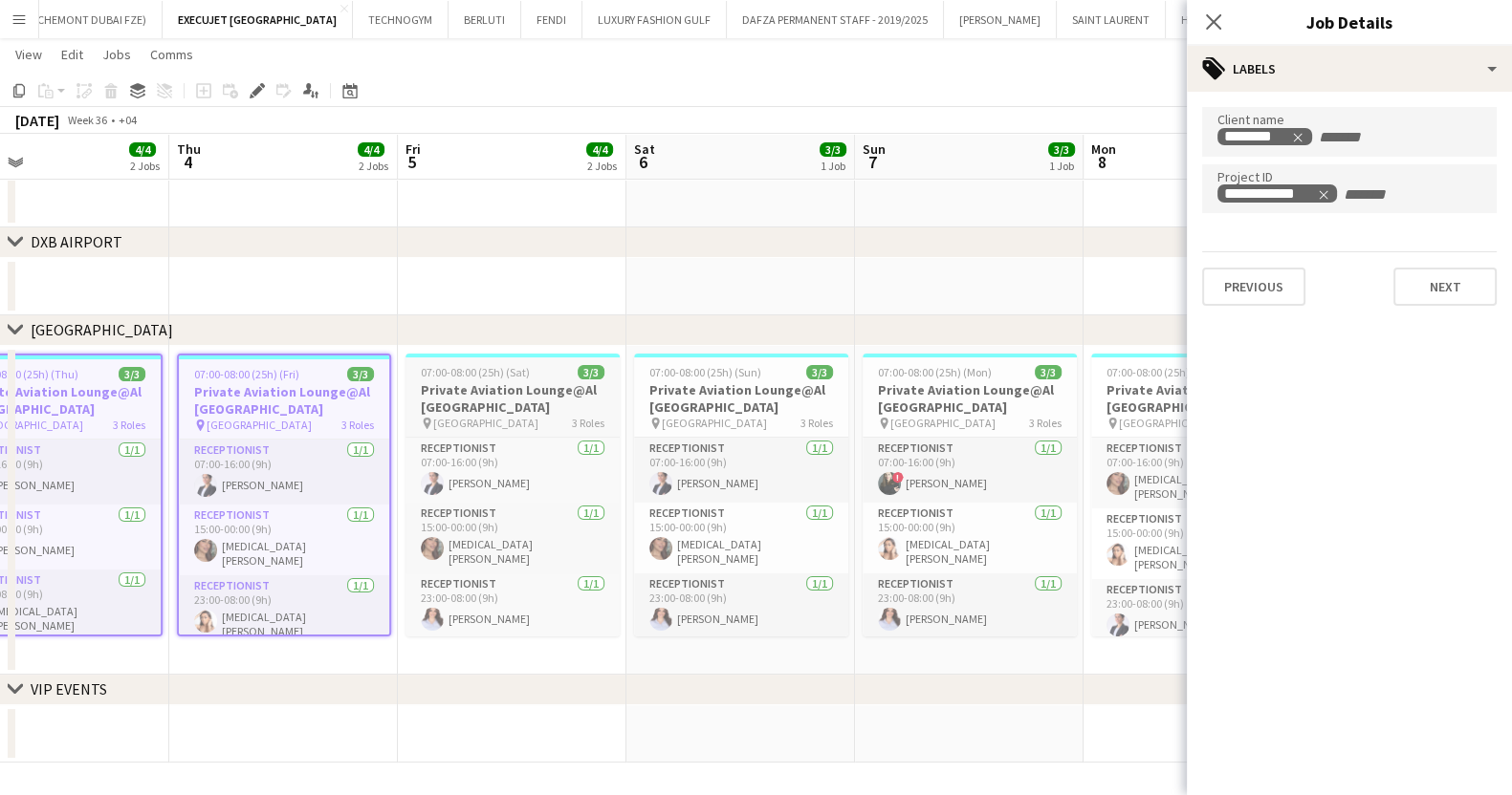
click at [498, 375] on span "07:00-08:00 (25h) (Sat)" at bounding box center [475, 372] width 109 height 14
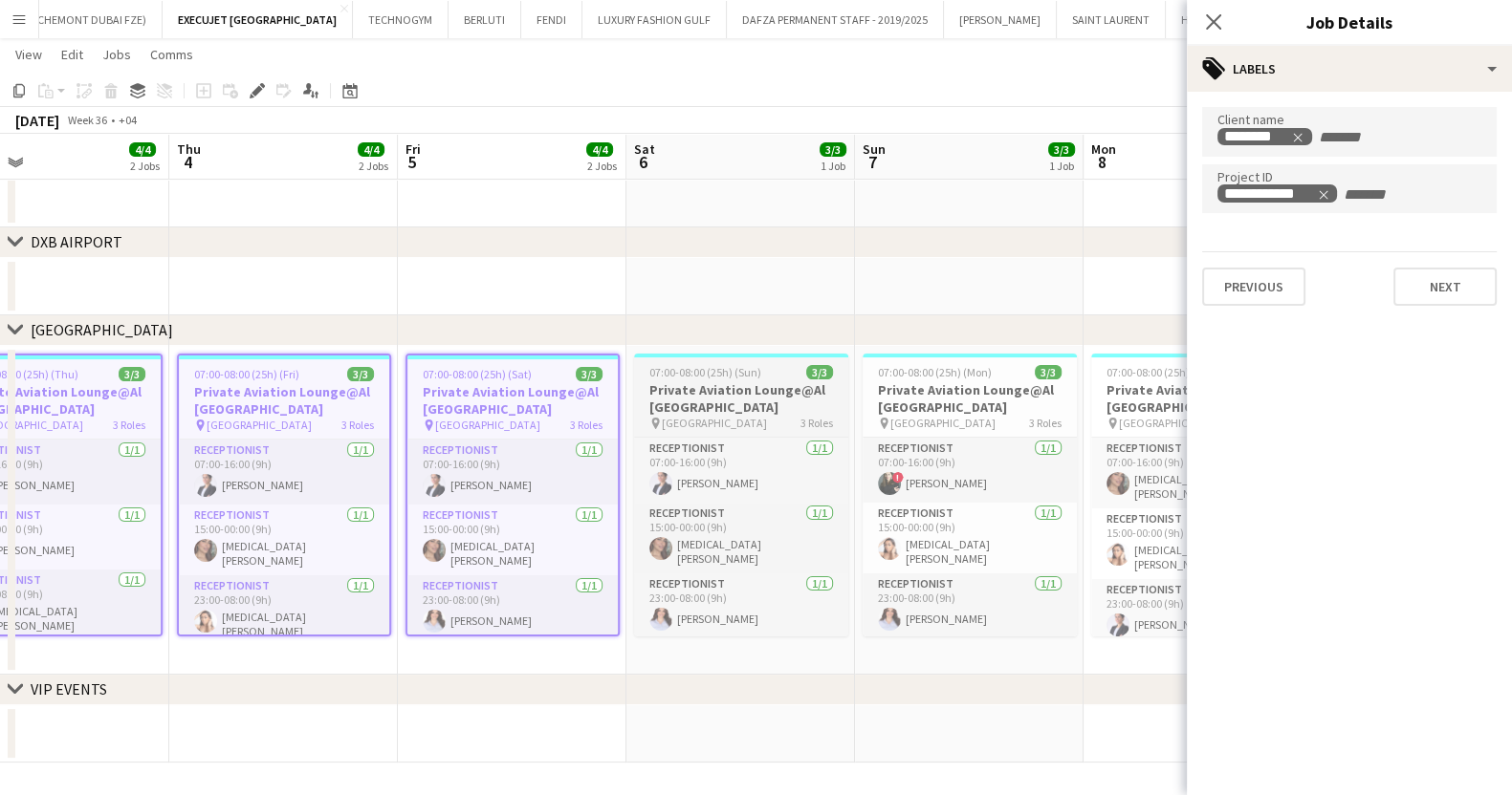
click at [655, 414] on h3 "Private Aviation Lounge@Al [GEOGRAPHIC_DATA]" at bounding box center [742, 398] width 215 height 34
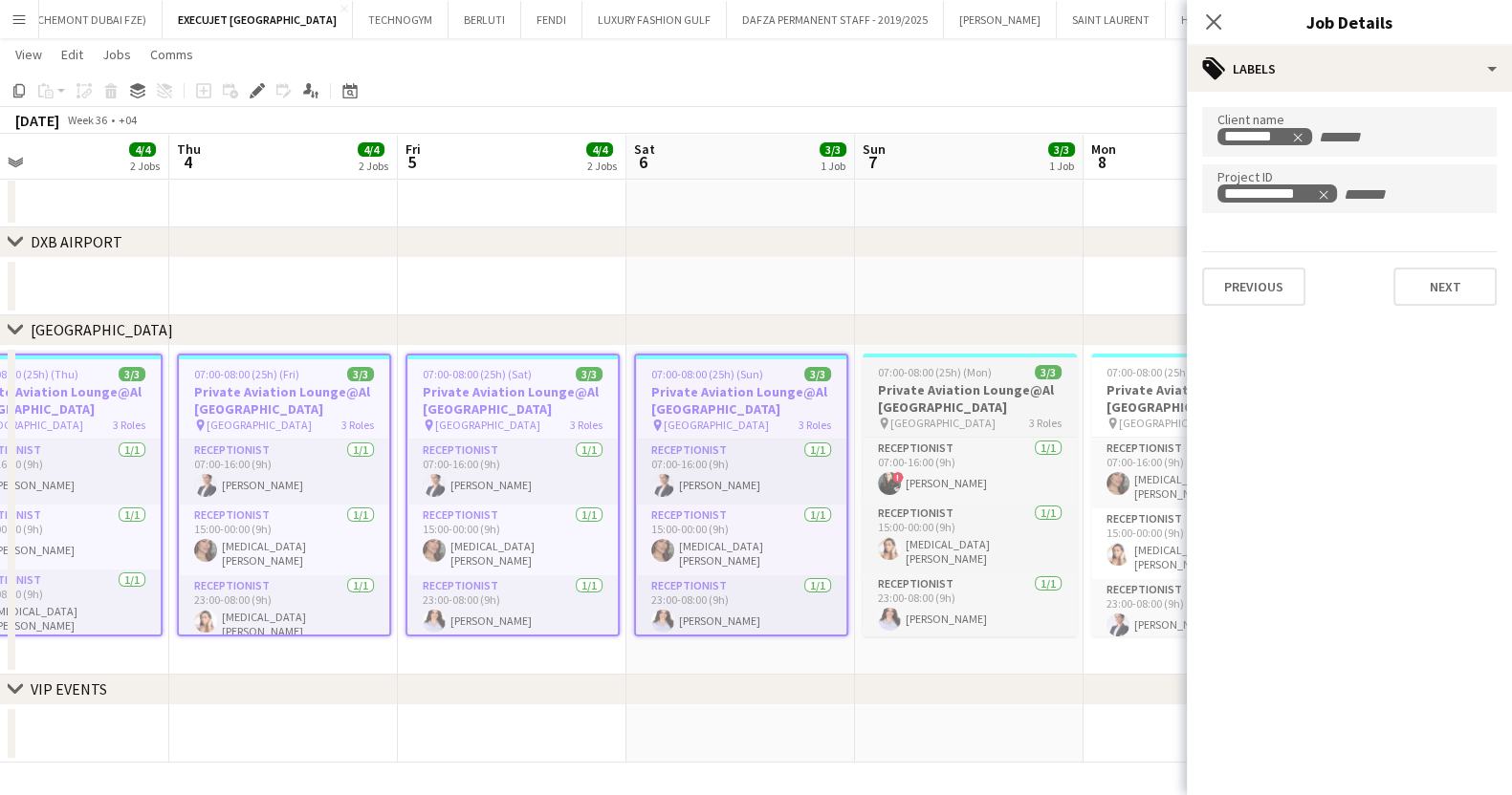
click at [978, 401] on h3 "Private Aviation Lounge@Al [GEOGRAPHIC_DATA]" at bounding box center [970, 398] width 215 height 34
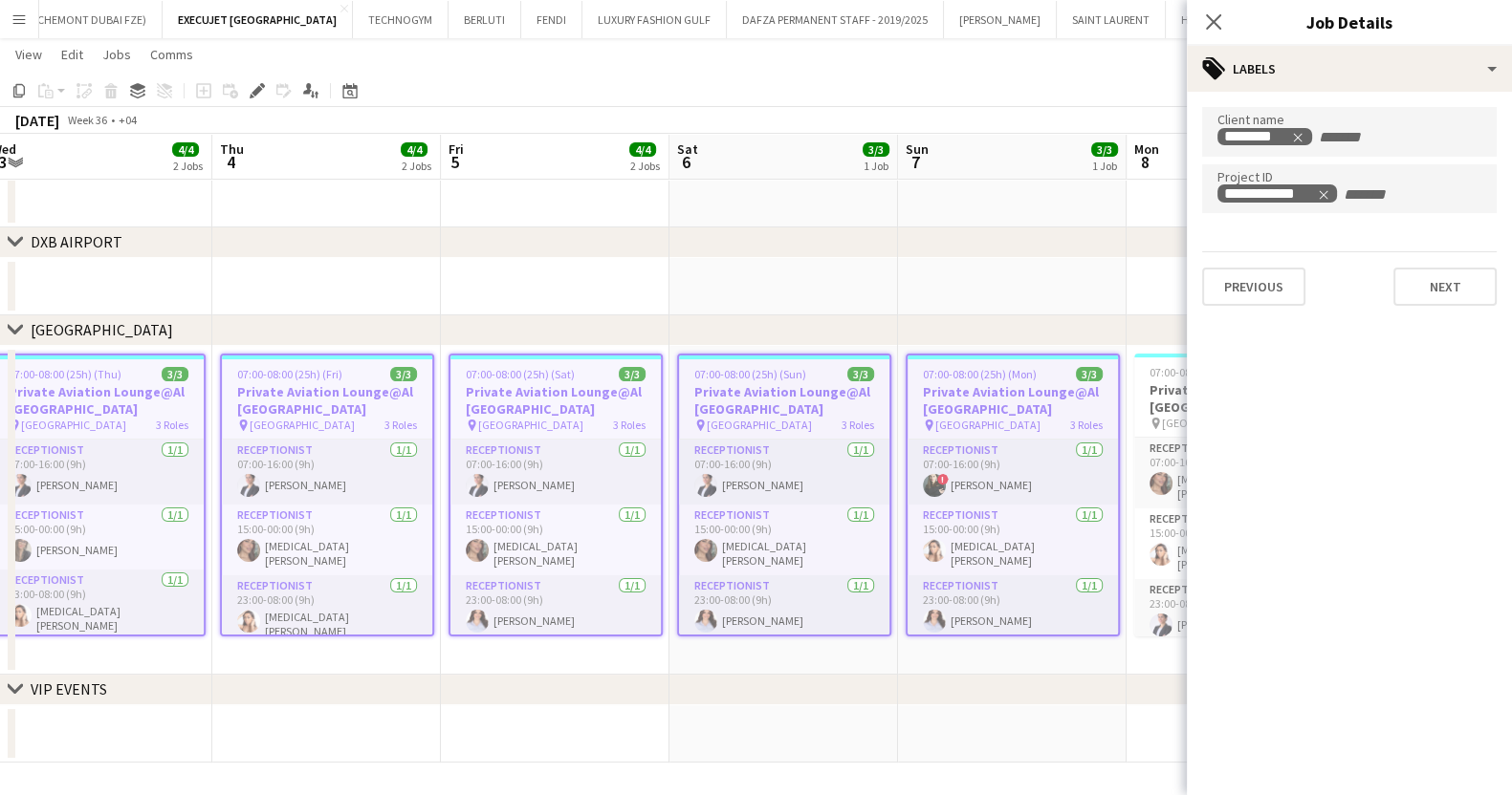
drag, startPoint x: 1029, startPoint y: 460, endPoint x: 401, endPoint y: 474, distance: 628.2
click at [405, 474] on app-calendar-viewport "Sun 31 3/3 1 Job Mon 1 3/3 1 Job Tue 2 3/3 1 Job Wed 3 4/4 2 Jobs Thu 4 4/4 2 J…" at bounding box center [756, 294] width 1512 height 937
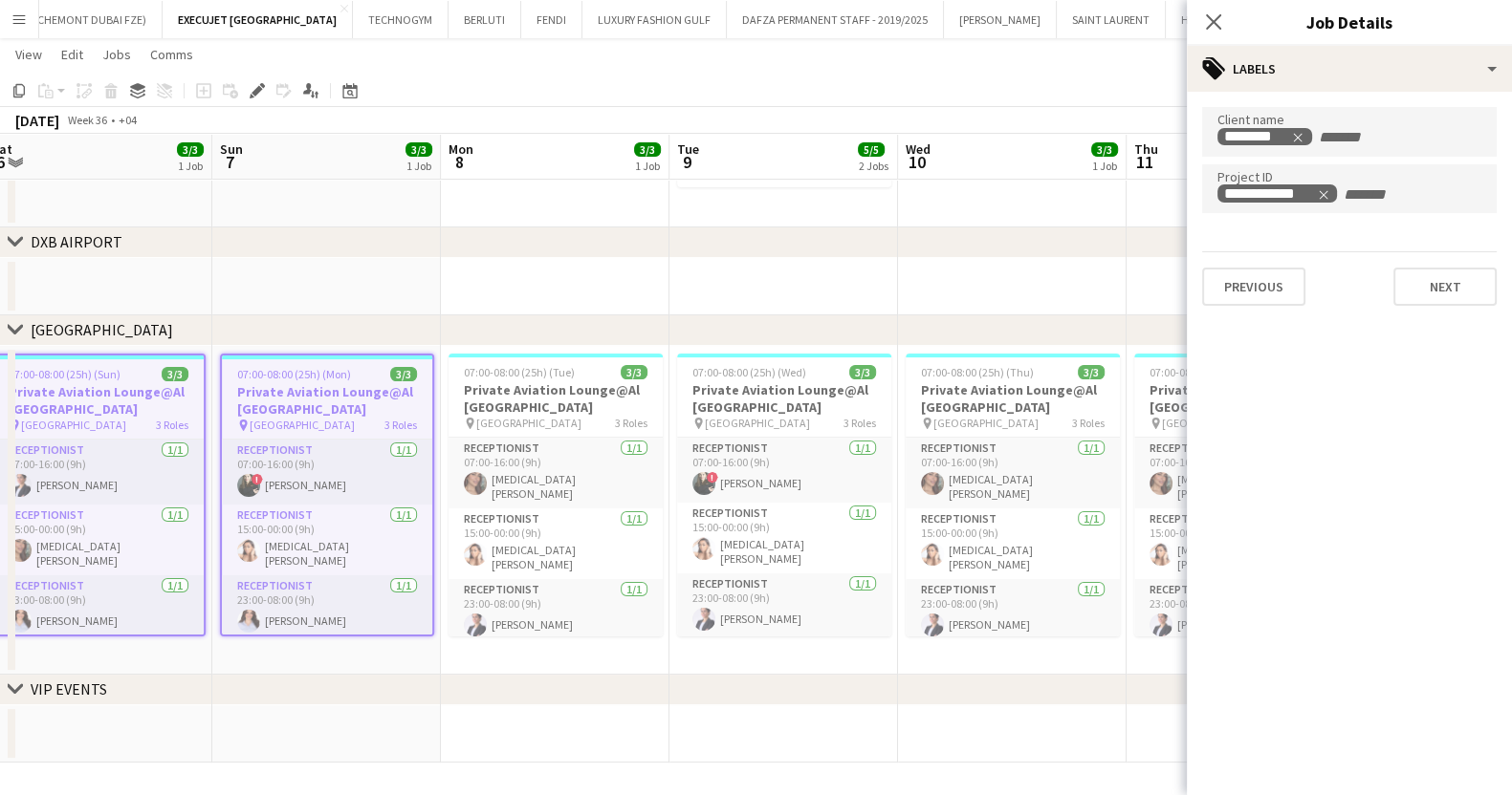
scroll to position [0, 704]
click at [649, 398] on h3 "Private Aviation Lounge@Al [GEOGRAPHIC_DATA]" at bounding box center [553, 398] width 215 height 34
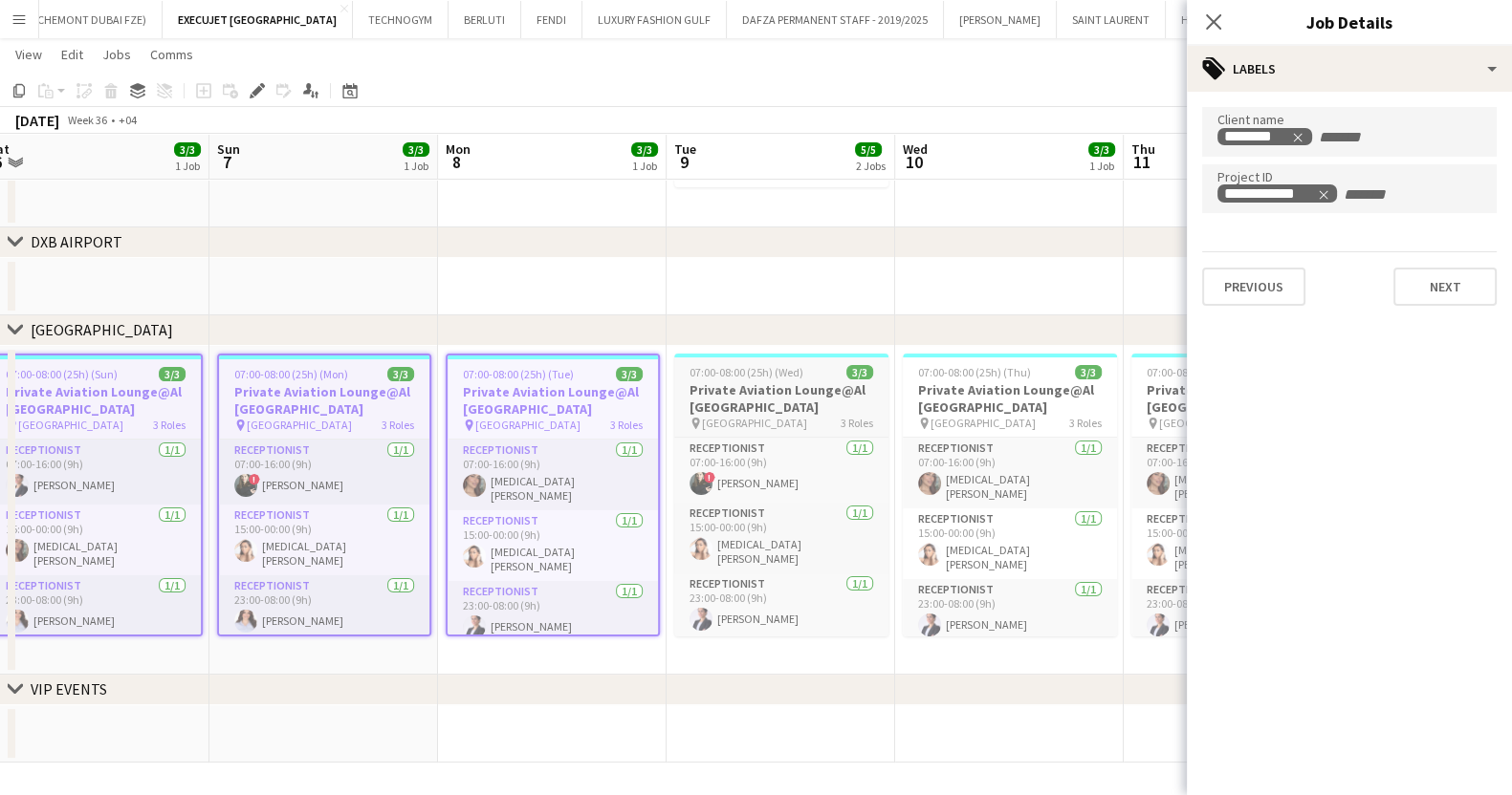
click at [714, 390] on h3 "Private Aviation Lounge@Al [GEOGRAPHIC_DATA]" at bounding box center [782, 398] width 215 height 34
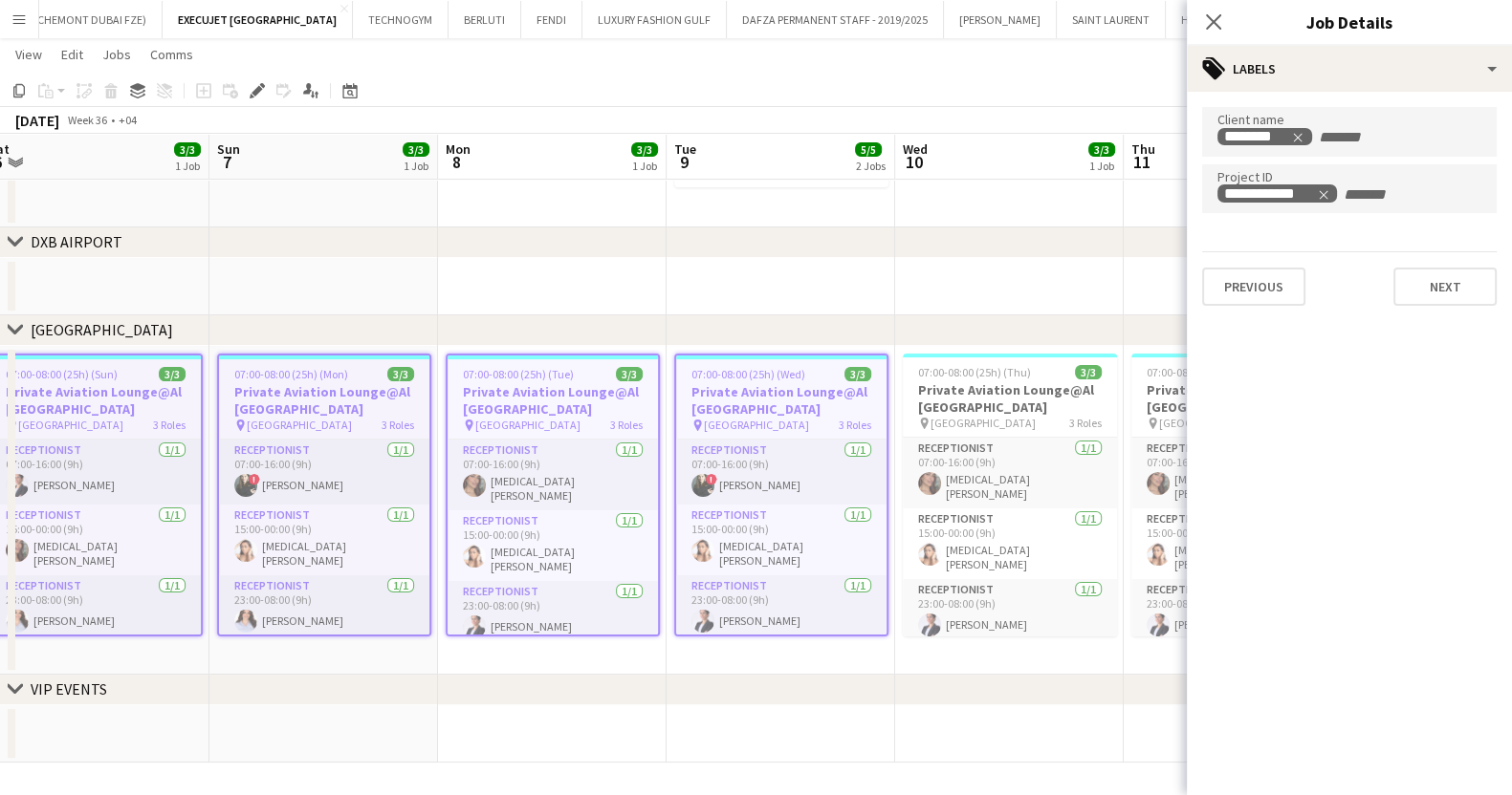
drag, startPoint x: 909, startPoint y: 412, endPoint x: 241, endPoint y: 447, distance: 668.9
click at [241, 447] on app-calendar-viewport "Wed 3 4/4 2 Jobs Thu 4 4/4 2 Jobs Fri 5 4/4 2 Jobs Sat 6 3/3 1 Job Sun 7 3/3 1 …" at bounding box center [756, 294] width 1512 height 937
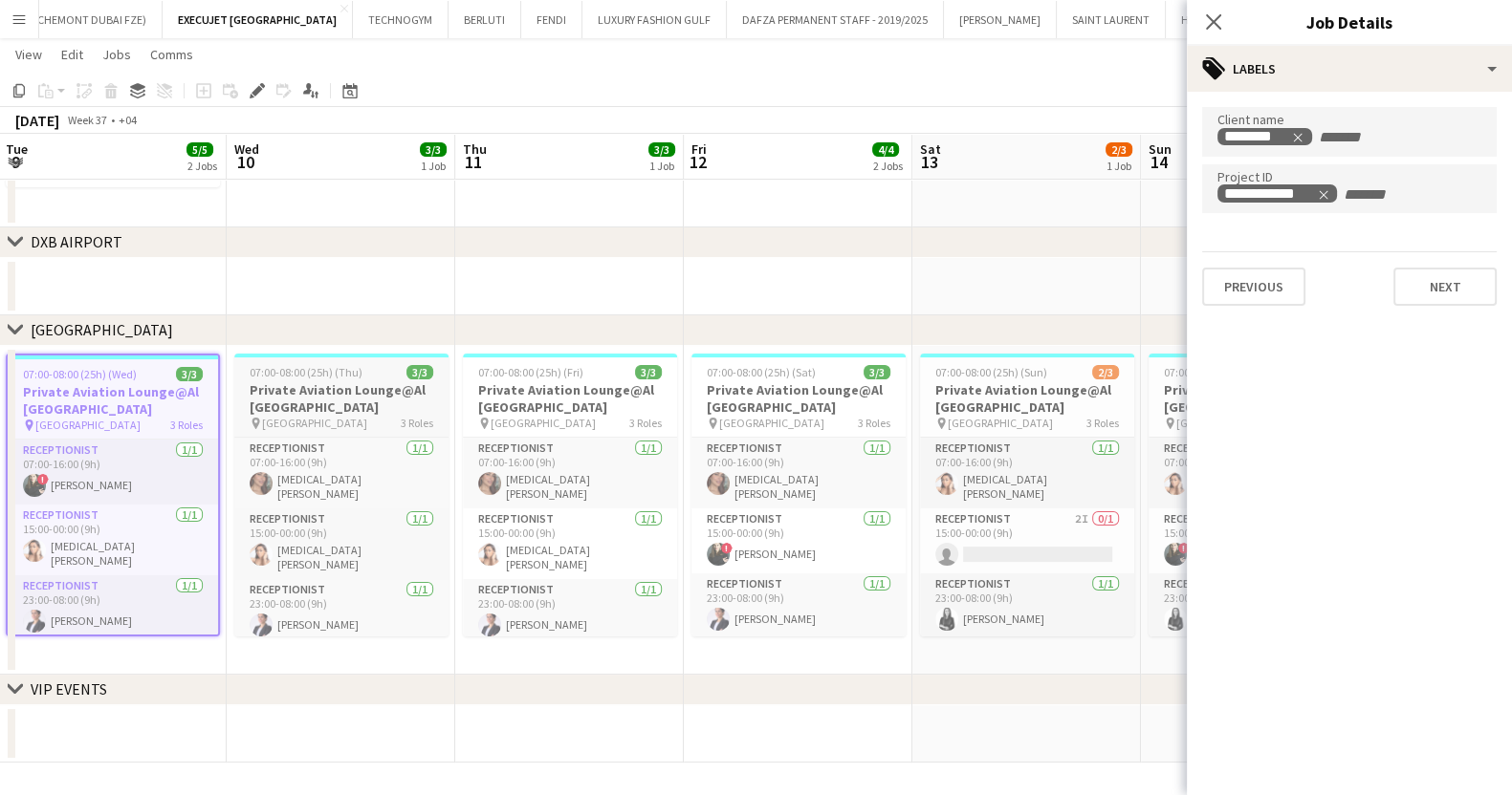
click at [373, 396] on h3 "Private Aviation Lounge@Al [GEOGRAPHIC_DATA]" at bounding box center [341, 398] width 215 height 34
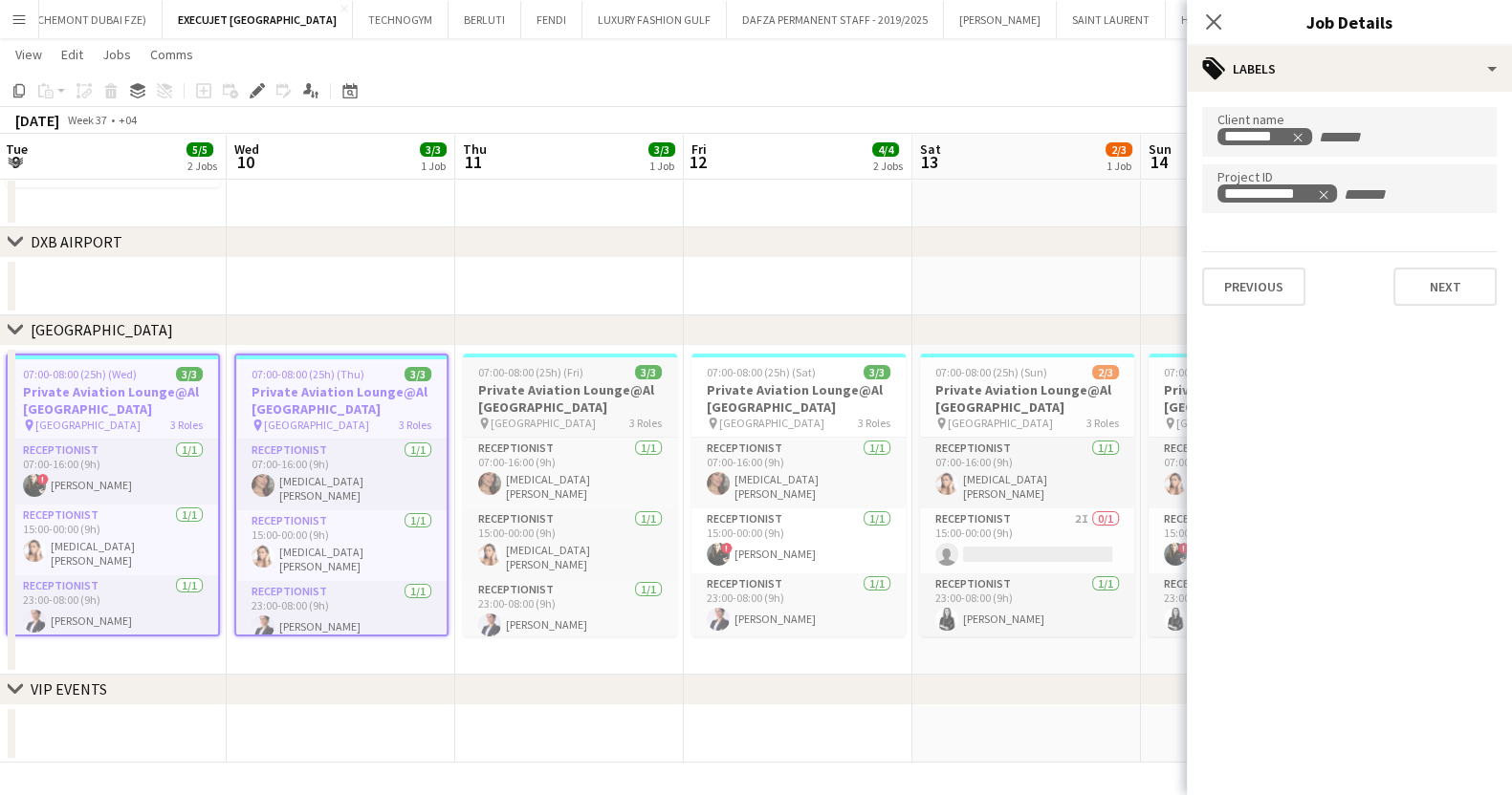
click at [534, 405] on h3 "Private Aviation Lounge@Al [GEOGRAPHIC_DATA]" at bounding box center [570, 398] width 215 height 34
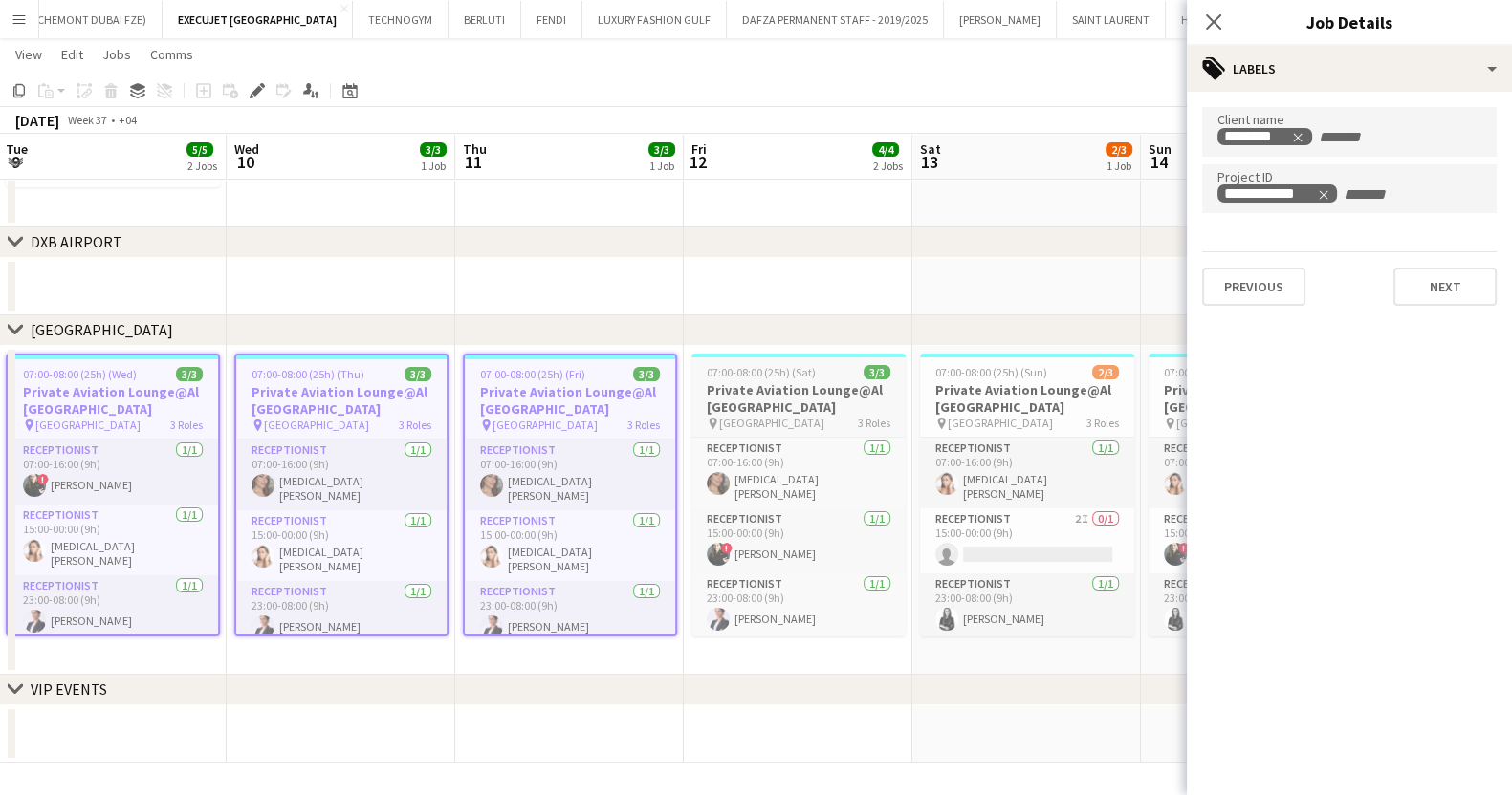
click at [790, 434] on app-job-card "07:00-08:00 (25h) (Sat) 3/3 Private Aviation Lounge@Al [GEOGRAPHIC_DATA] pin [G…" at bounding box center [798, 494] width 215 height 283
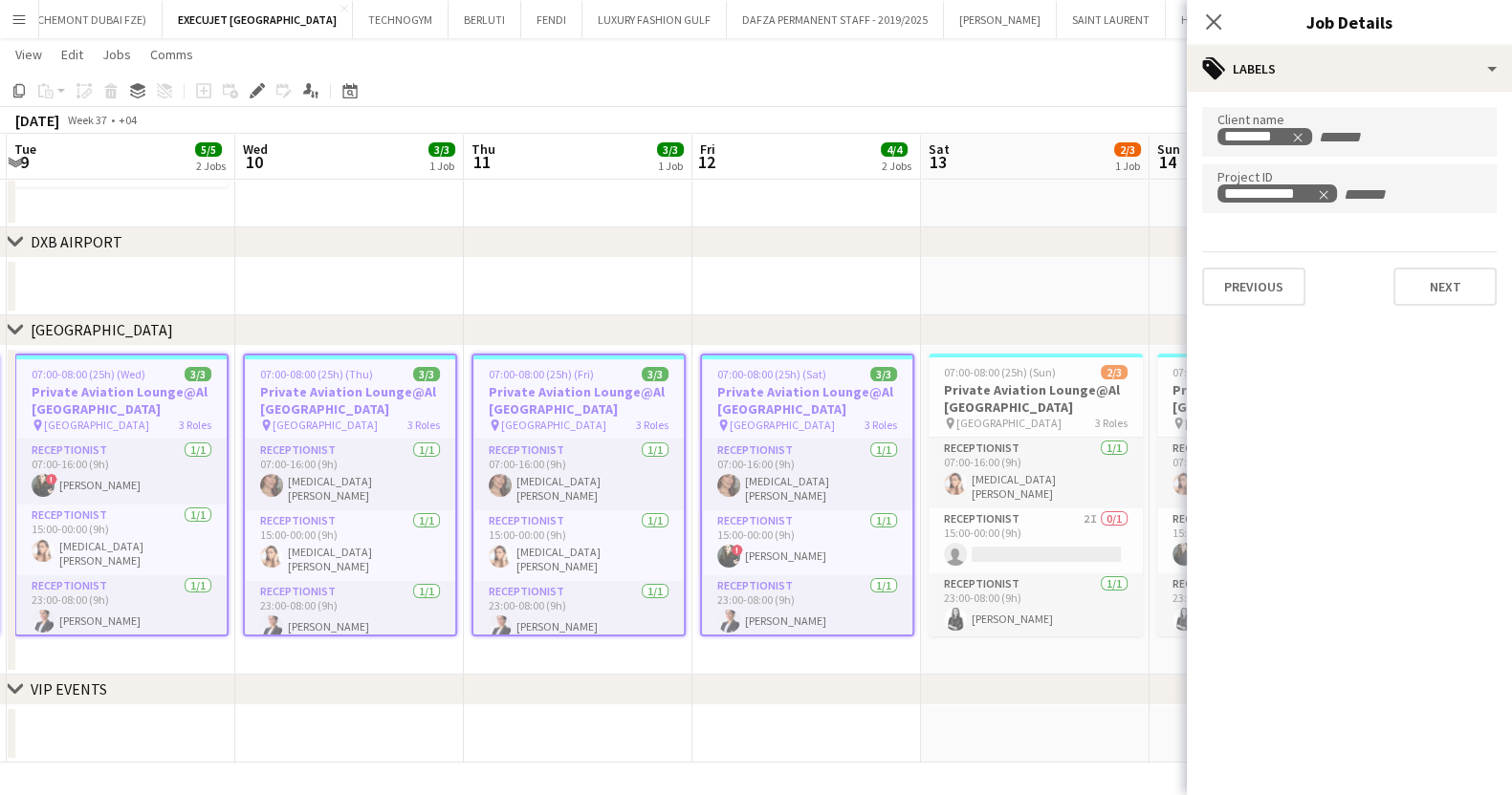
drag, startPoint x: 790, startPoint y: 443, endPoint x: 211, endPoint y: 455, distance: 579.1
click at [211, 455] on app-calendar-viewport "Sat 6 3/3 1 Job Sun 7 3/3 1 Job Mon 8 3/3 1 Job Tue 9 5/5 2 Jobs Wed 10 3/3 1 J…" at bounding box center [756, 294] width 1512 height 937
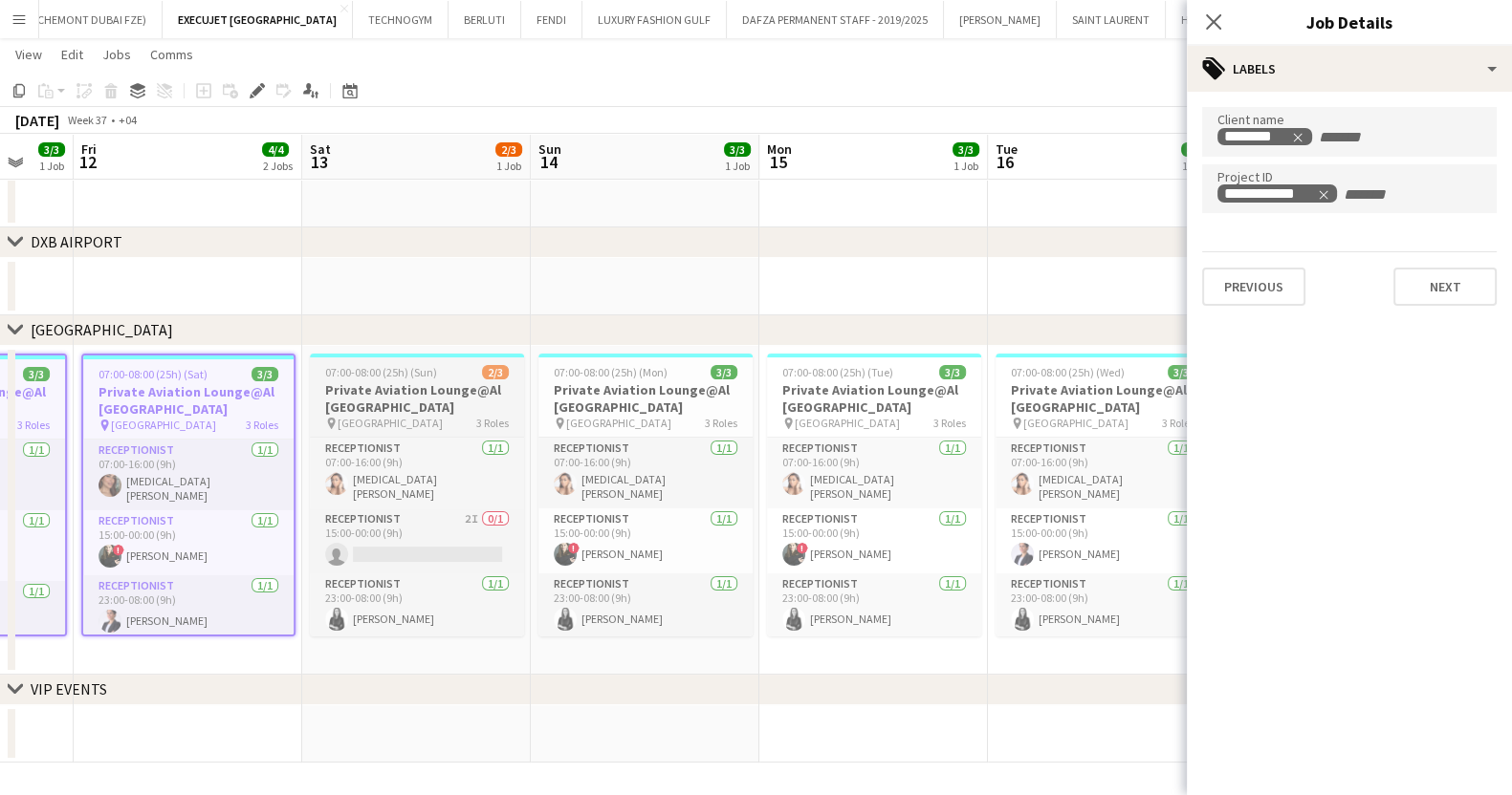
click at [433, 394] on h3 "Private Aviation Lounge@Al [GEOGRAPHIC_DATA]" at bounding box center [417, 398] width 215 height 34
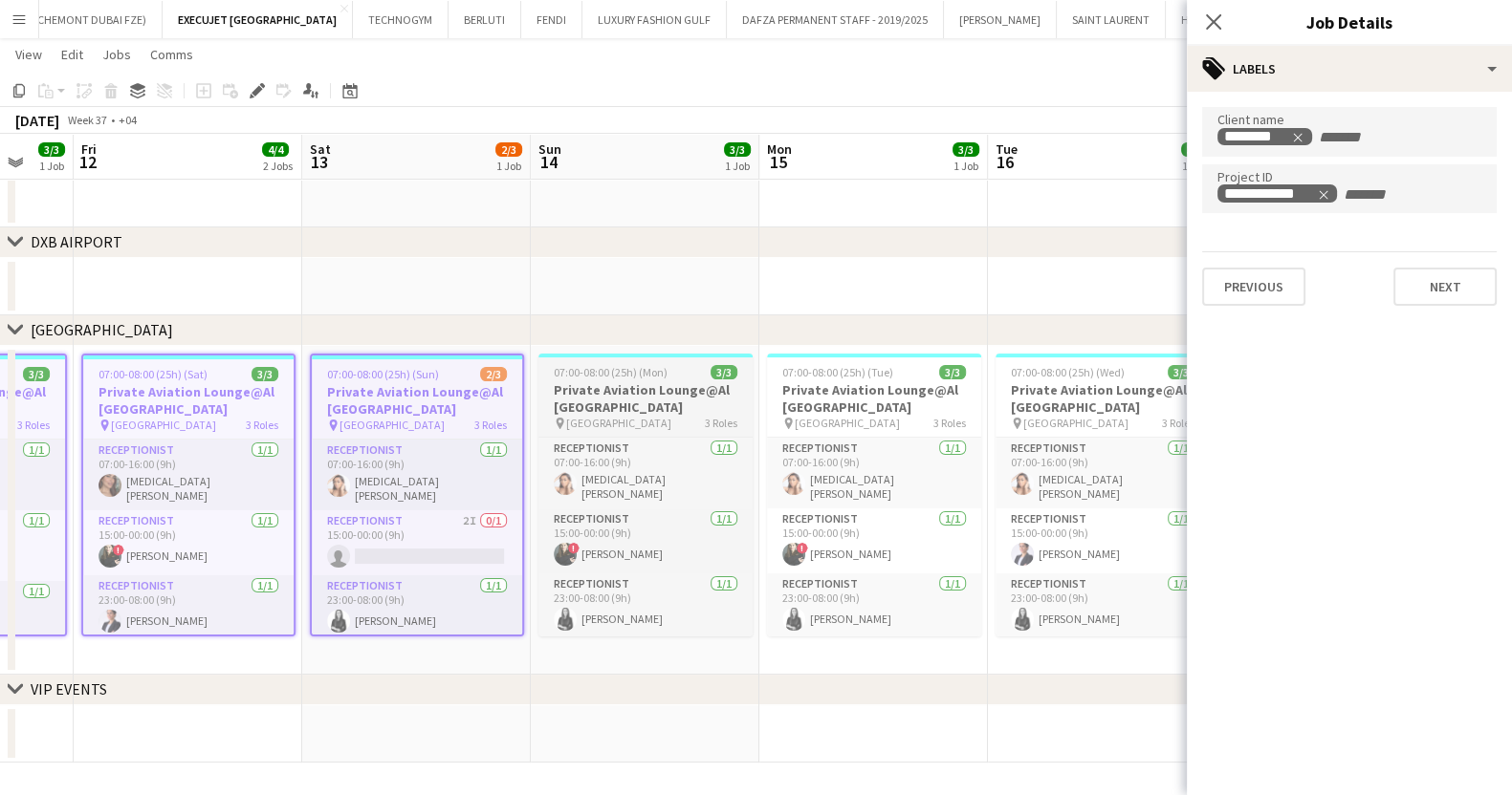
click at [608, 392] on h3 "Private Aviation Lounge@Al [GEOGRAPHIC_DATA]" at bounding box center [646, 398] width 215 height 34
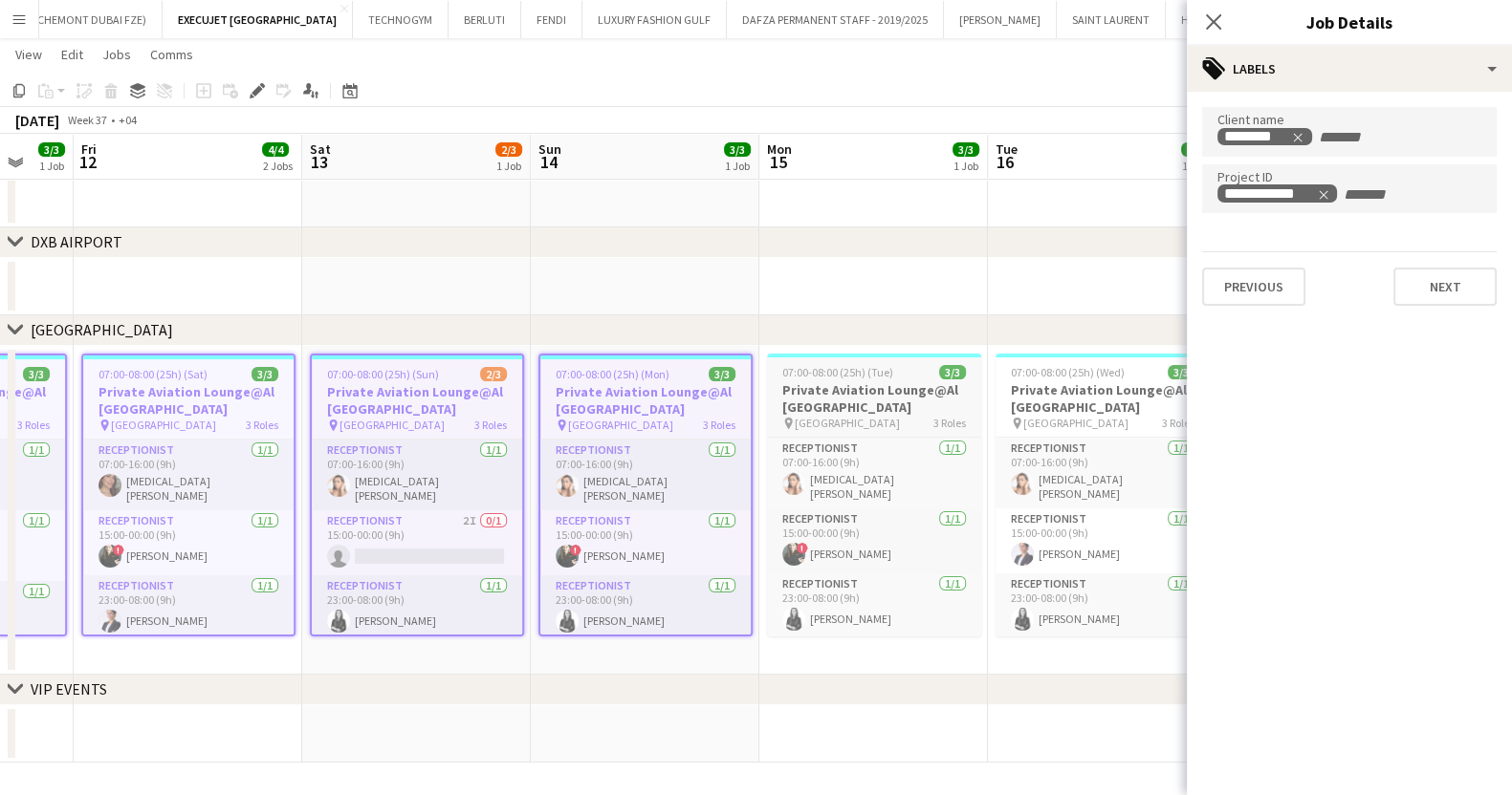
click at [866, 390] on h3 "Private Aviation Lounge@Al [GEOGRAPHIC_DATA]" at bounding box center [874, 398] width 215 height 34
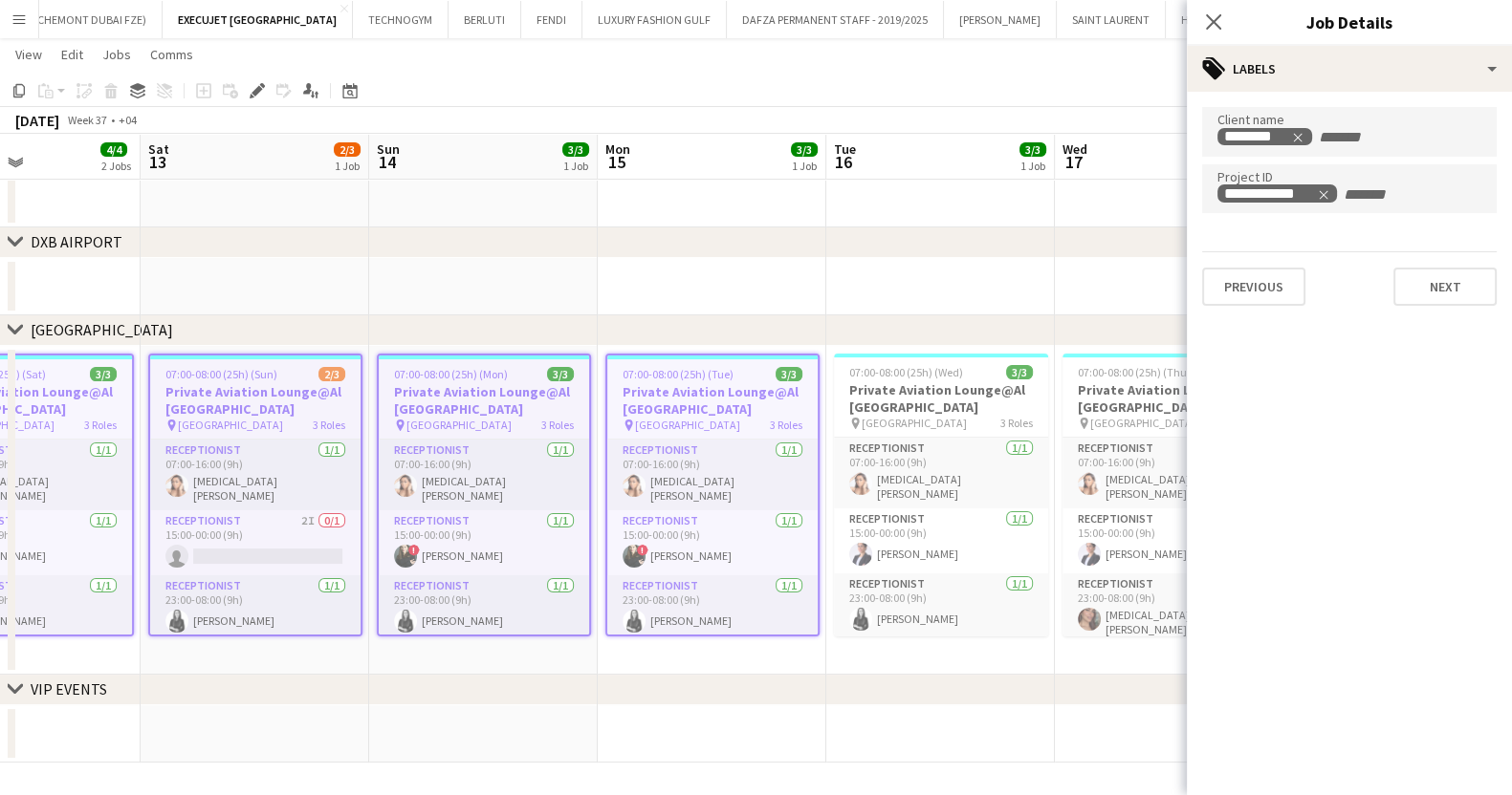
drag, startPoint x: 880, startPoint y: 427, endPoint x: 306, endPoint y: 446, distance: 574.3
click at [306, 446] on app-calendar-viewport "Wed 10 3/3 1 Job Thu 11 3/3 1 Job Fri 12 4/4 2 Jobs Sat 13 2/3 1 Job Sun 14 3/3…" at bounding box center [756, 294] width 1512 height 937
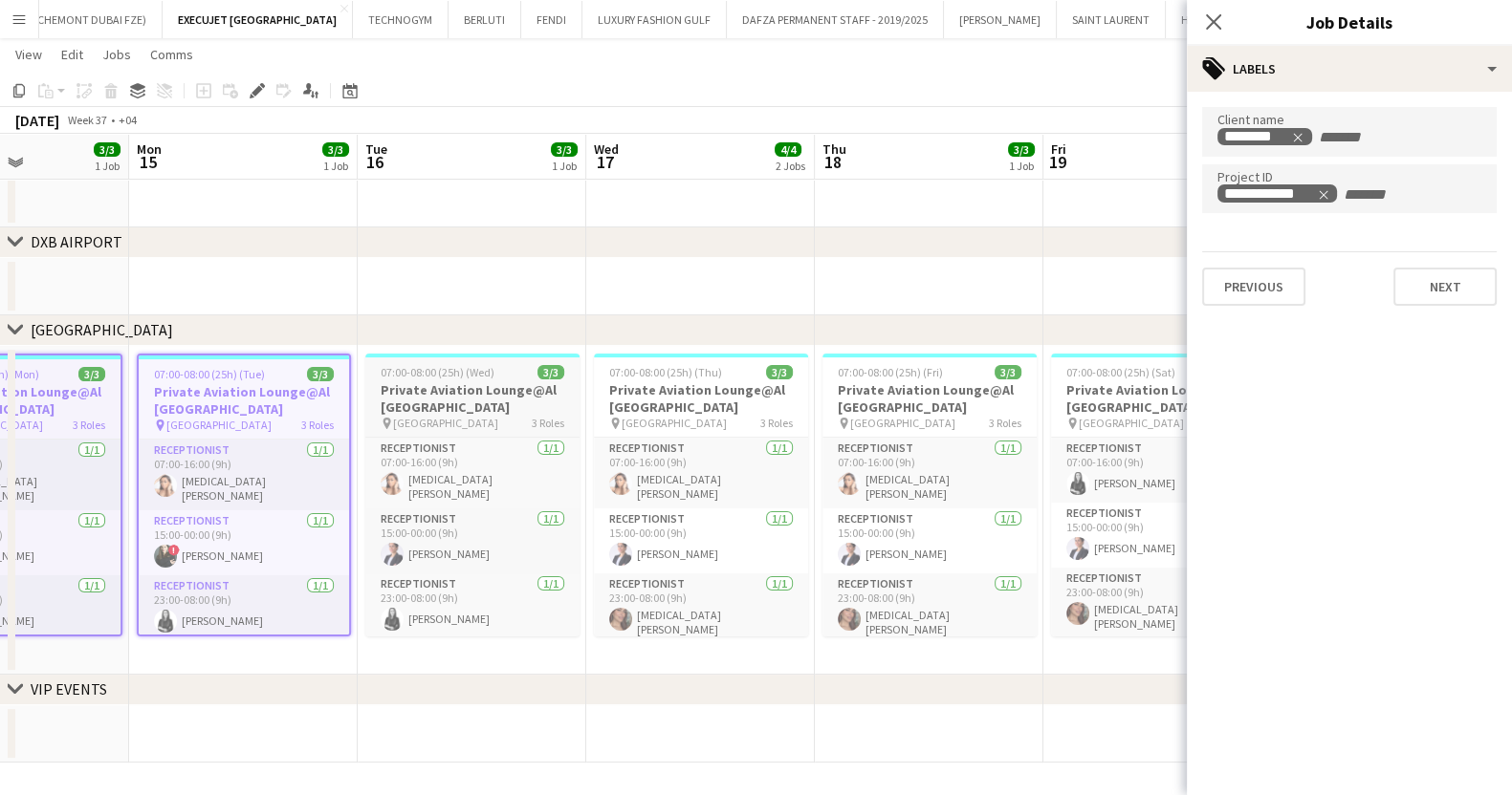
click at [515, 390] on h3 "Private Aviation Lounge@Al [GEOGRAPHIC_DATA]" at bounding box center [472, 398] width 215 height 34
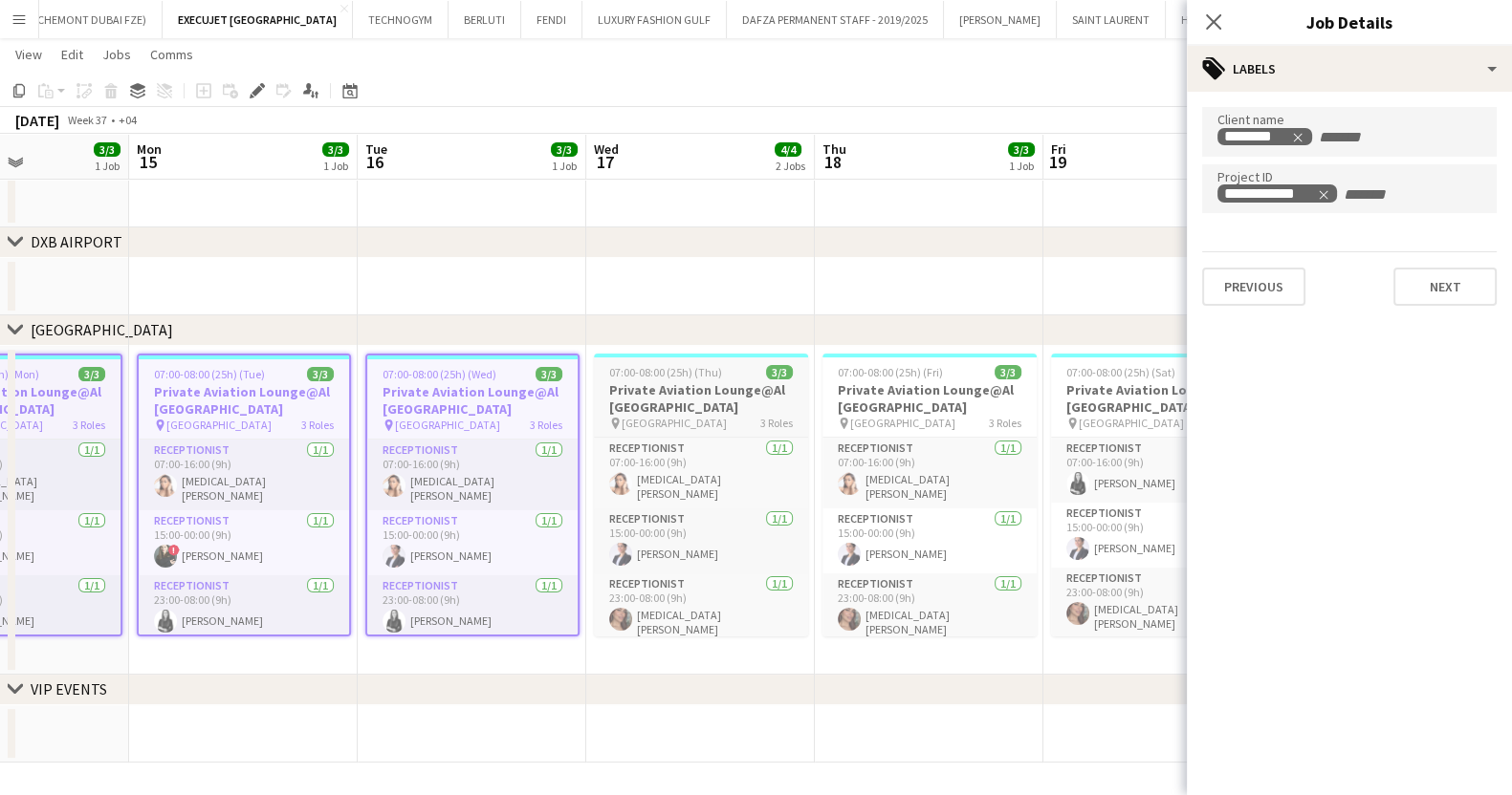
click at [693, 407] on h3 "Private Aviation Lounge@Al [GEOGRAPHIC_DATA]" at bounding box center [701, 398] width 215 height 34
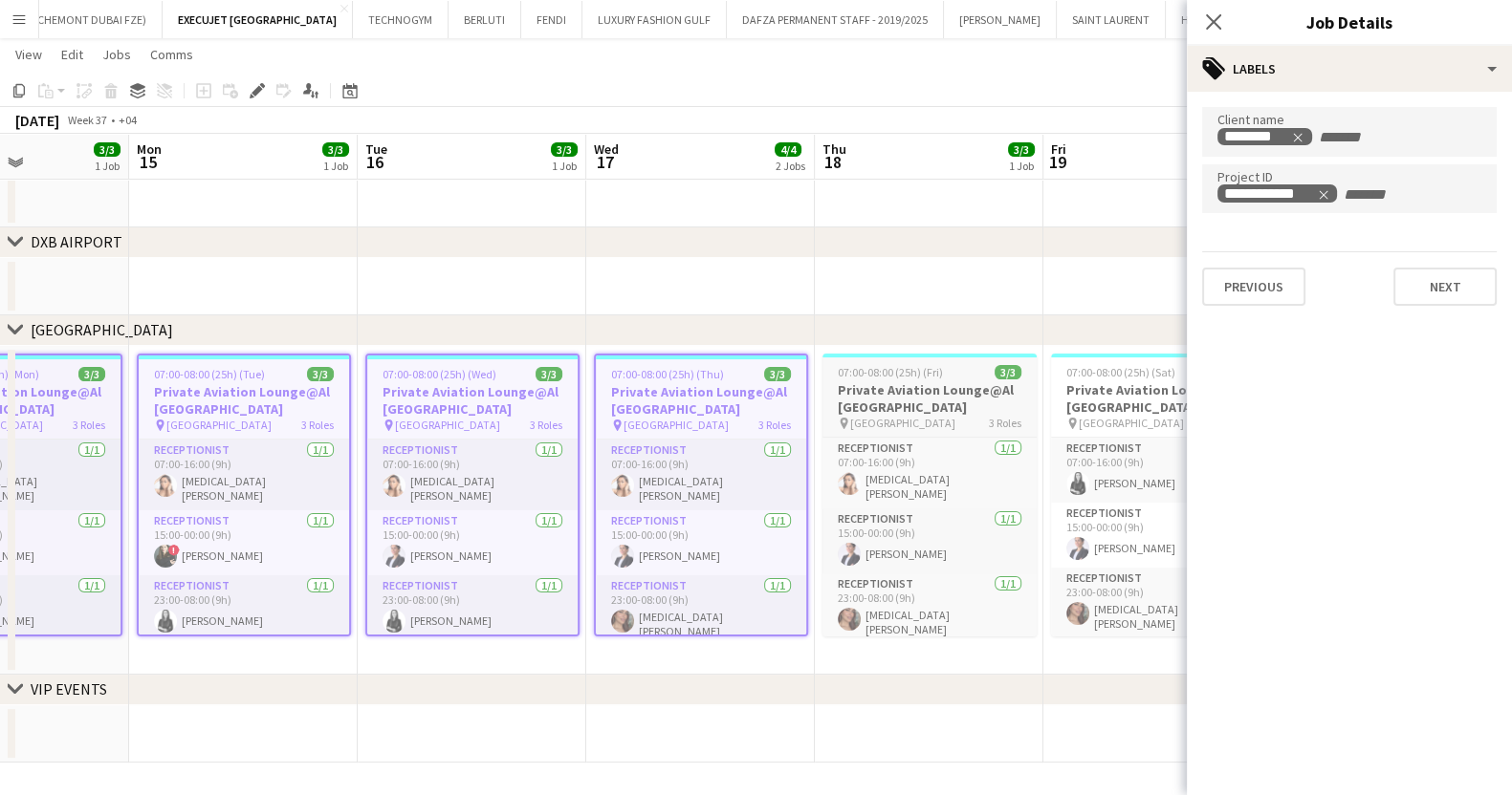
click at [881, 418] on span "[GEOGRAPHIC_DATA]" at bounding box center [903, 422] width 105 height 14
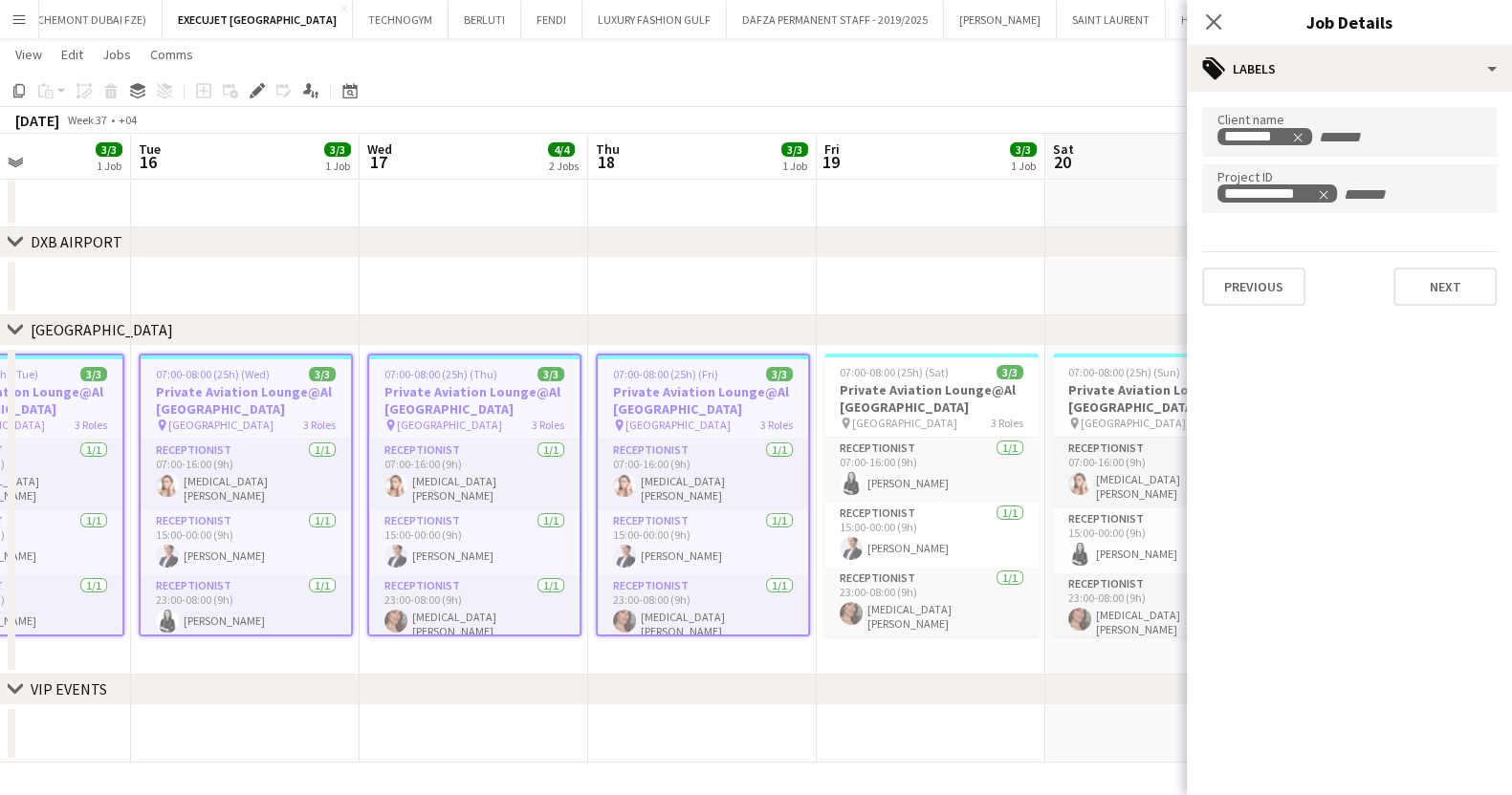
drag, startPoint x: 808, startPoint y: 442, endPoint x: 203, endPoint y: 442, distance: 605.0
click at [203, 442] on app-calendar-viewport "Fri 12 4/4 2 Jobs Sat 13 2/3 1 Job Sun 14 3/3 1 Job Mon 15 3/3 1 Job Tue 16 3/3…" at bounding box center [756, 294] width 1512 height 937
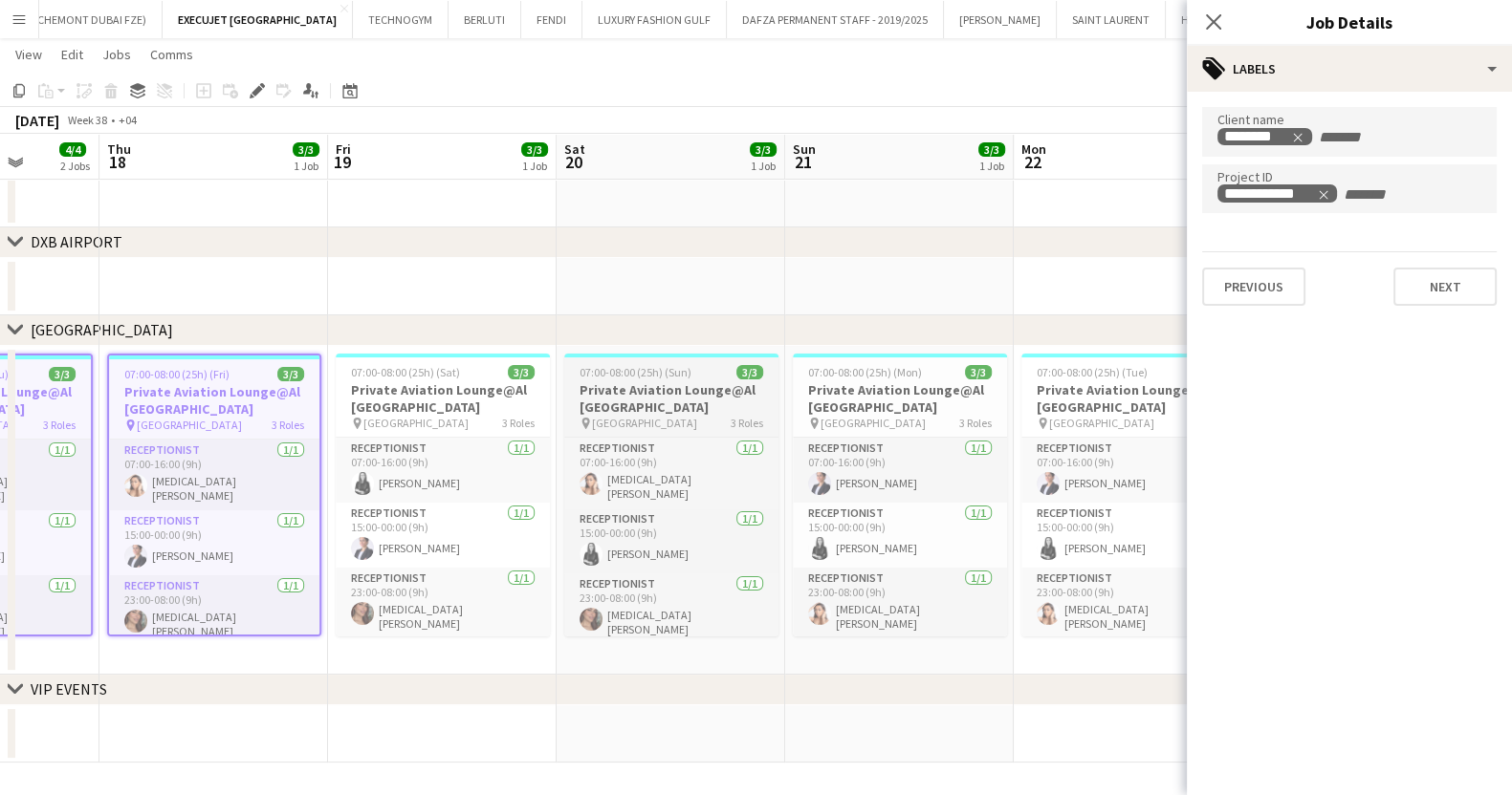
click at [586, 375] on span "07:00-08:00 (25h) (Sun)" at bounding box center [635, 372] width 112 height 14
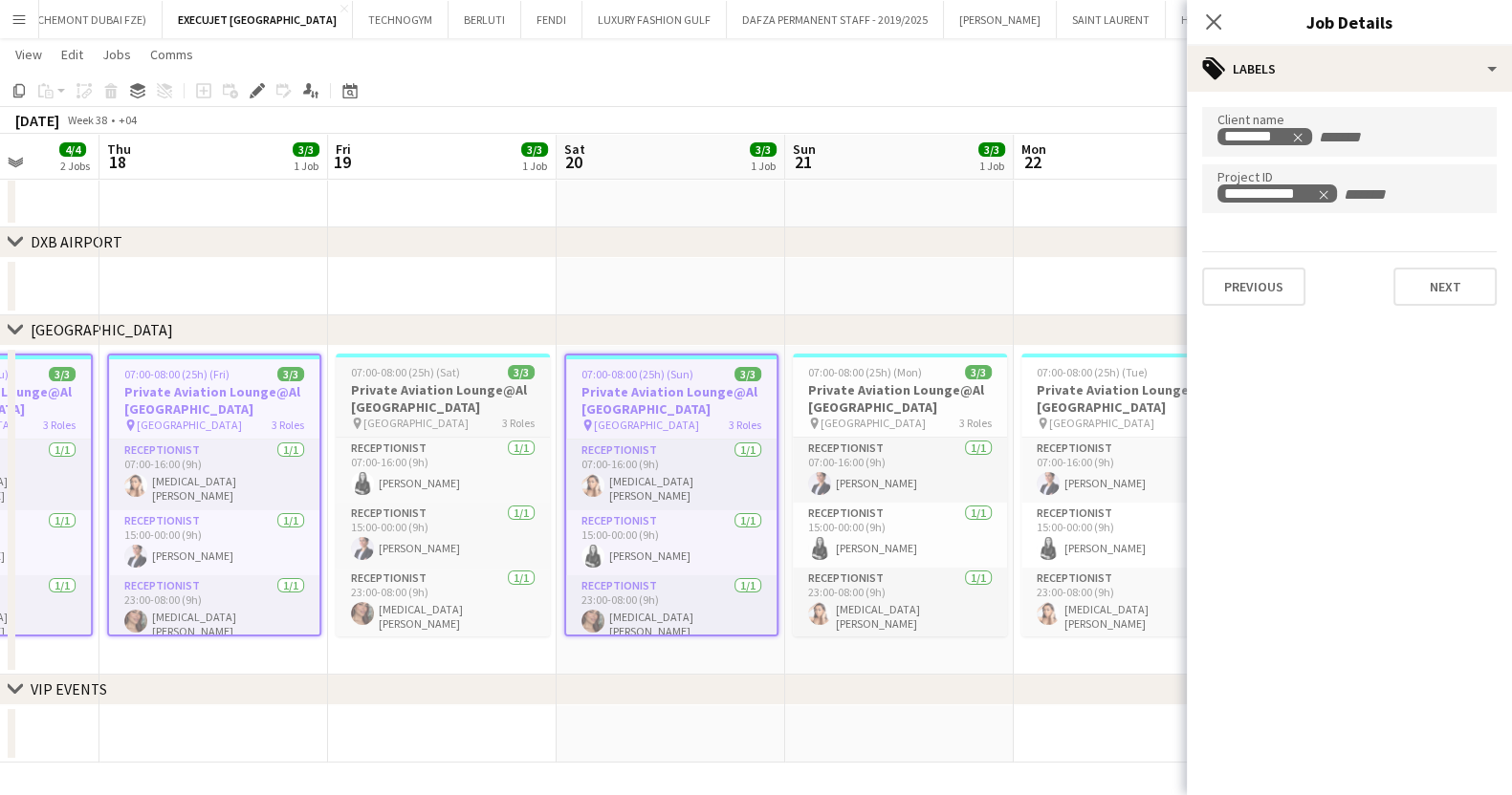
click at [452, 384] on h3 "Private Aviation Lounge@Al [GEOGRAPHIC_DATA]" at bounding box center [443, 398] width 215 height 34
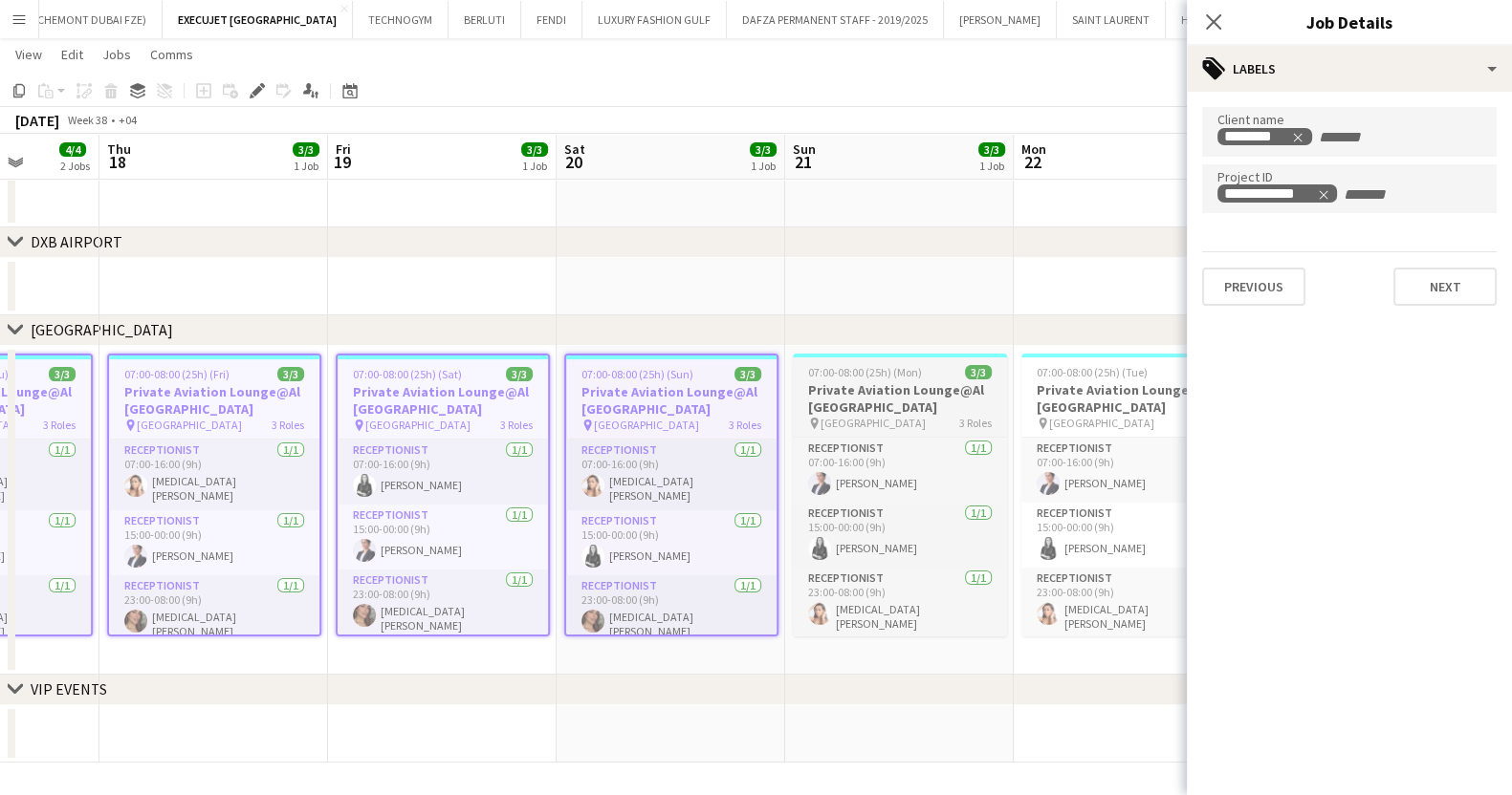
click at [890, 396] on h3 "Private Aviation Lounge@Al [GEOGRAPHIC_DATA]" at bounding box center [900, 398] width 215 height 34
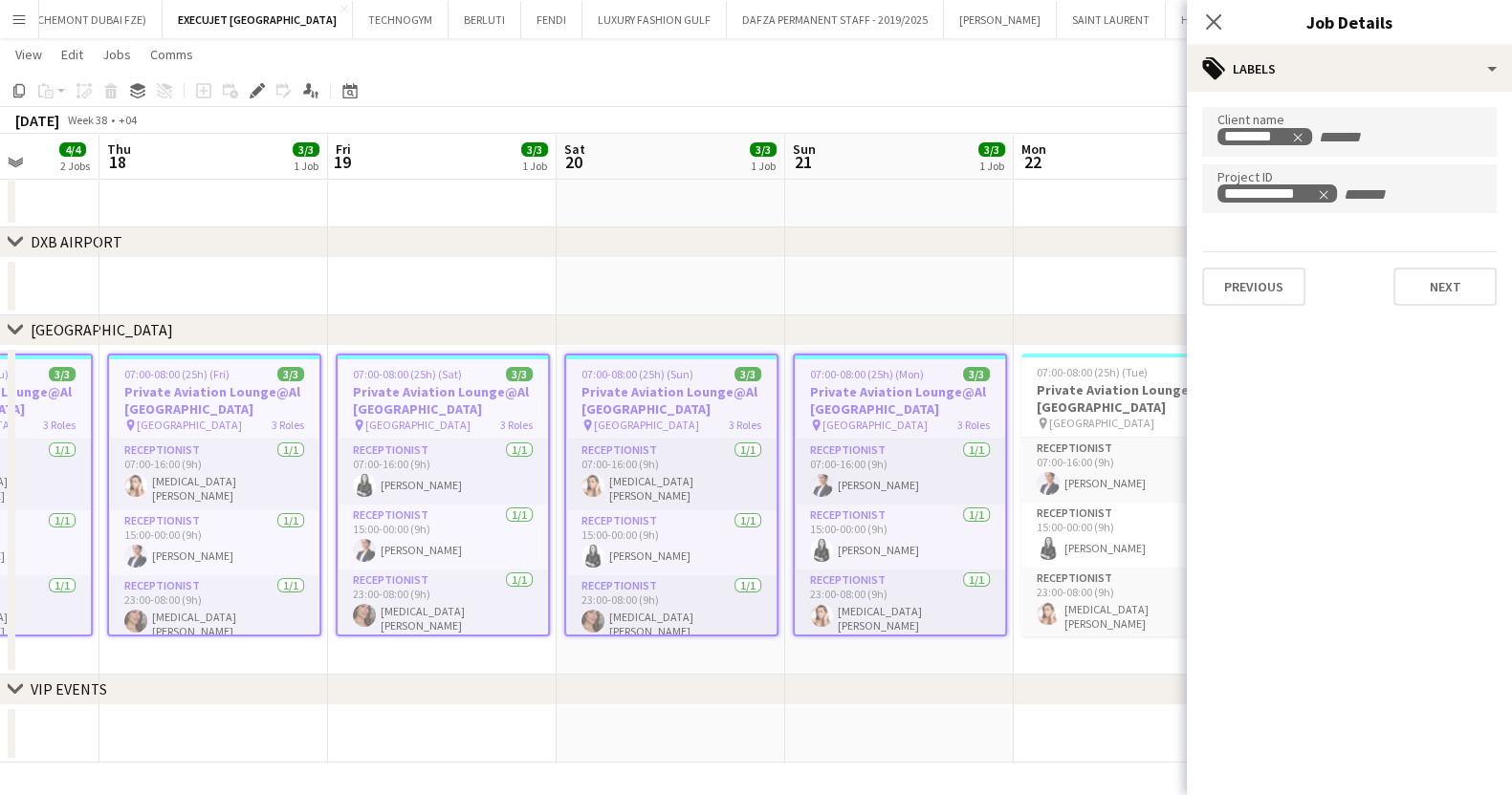
scroll to position [0, 827]
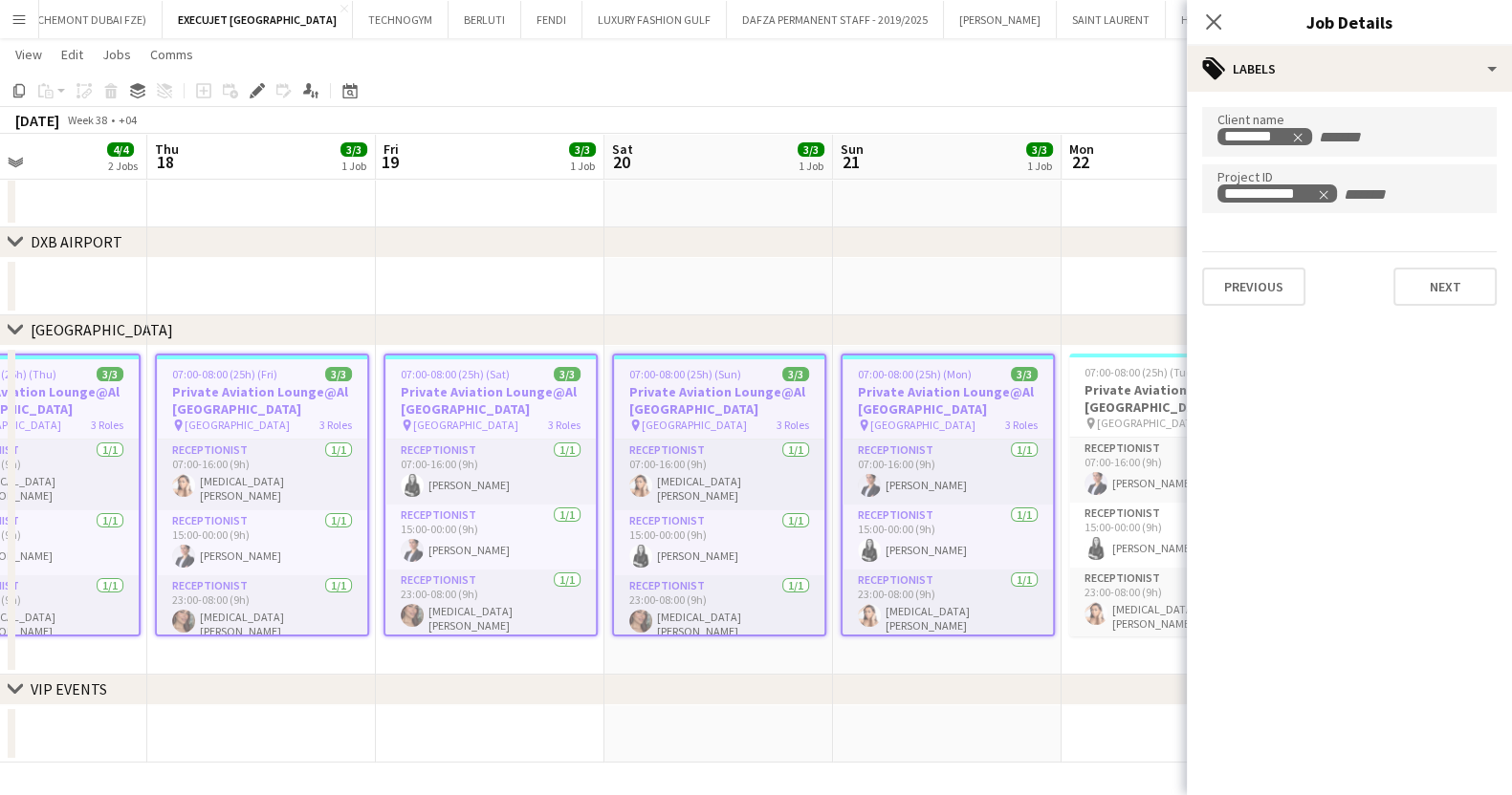
drag, startPoint x: 1041, startPoint y: 458, endPoint x: 126, endPoint y: 432, distance: 915.4
click at [127, 433] on app-calendar-viewport "Sun 14 3/3 1 Job Mon 15 3/3 1 Job Tue 16 3/3 1 Job Wed 17 4/4 2 Jobs Thu 18 3/3…" at bounding box center [756, 294] width 1512 height 937
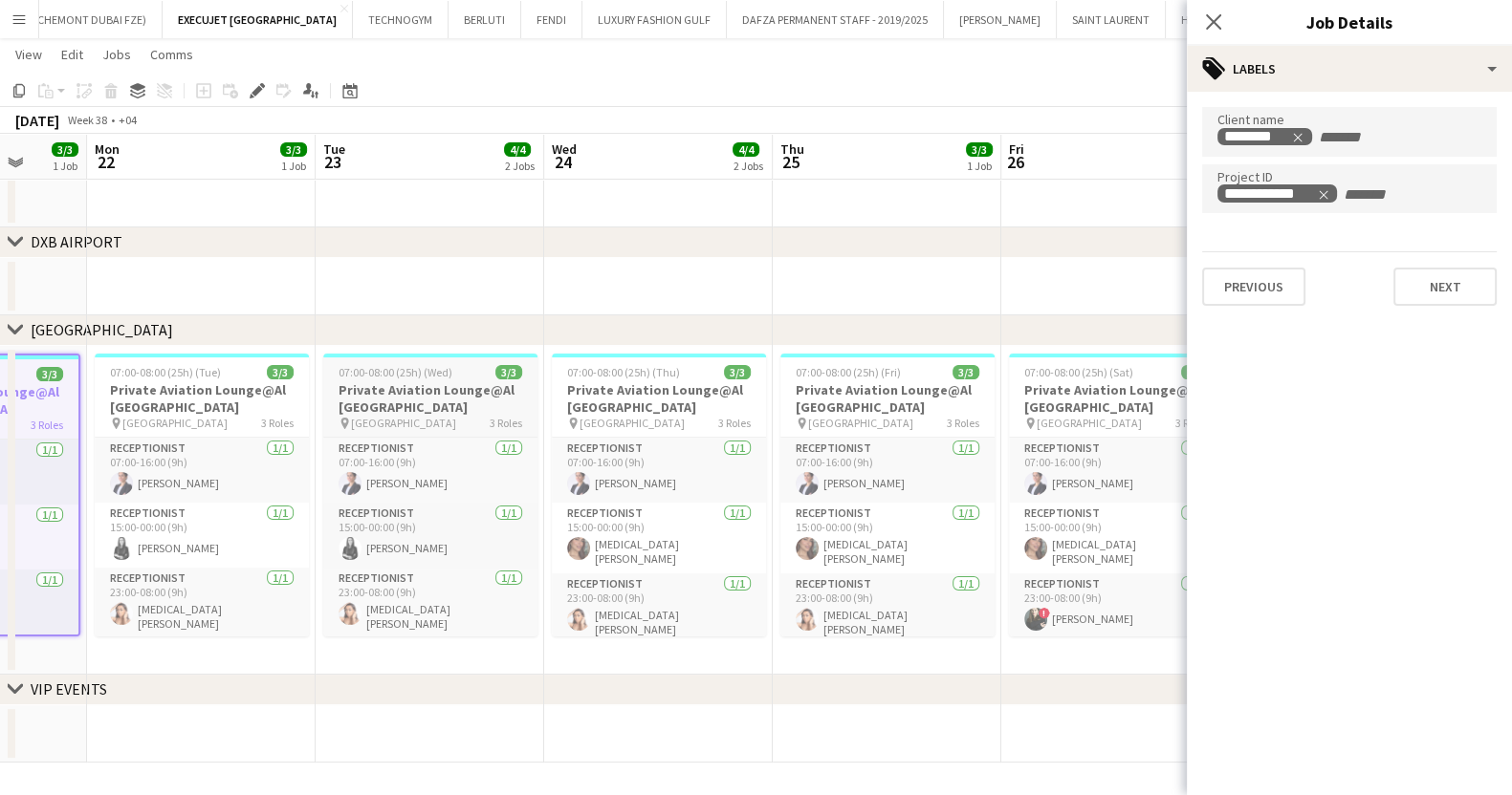
click at [332, 375] on div "07:00-08:00 (25h) (Wed) 3/3" at bounding box center [430, 372] width 215 height 14
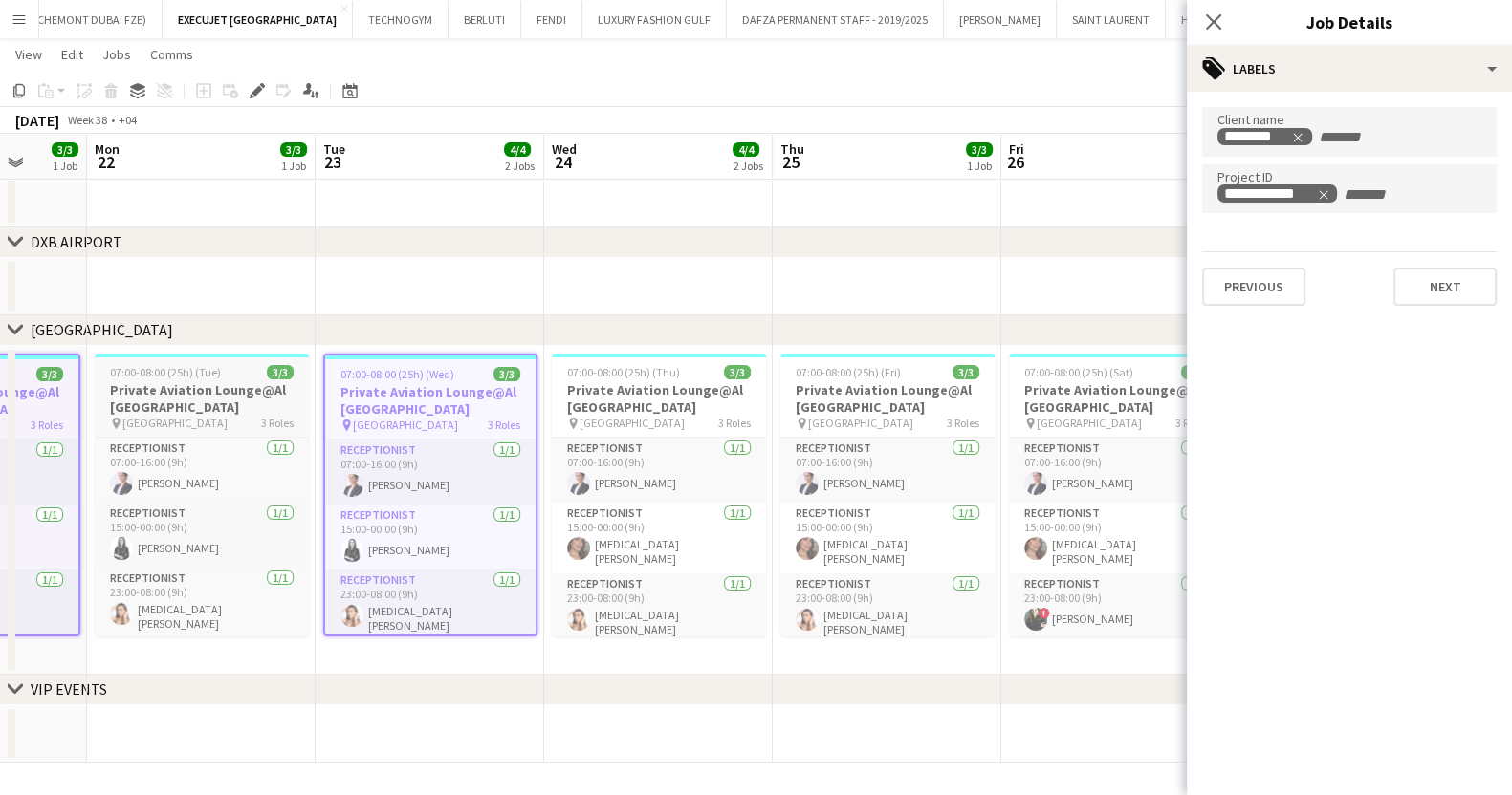
drag, startPoint x: 179, startPoint y: 412, endPoint x: 237, endPoint y: 410, distance: 58.0
click at [181, 412] on h3 "Private Aviation Lounge@Al [GEOGRAPHIC_DATA]" at bounding box center [202, 398] width 215 height 34
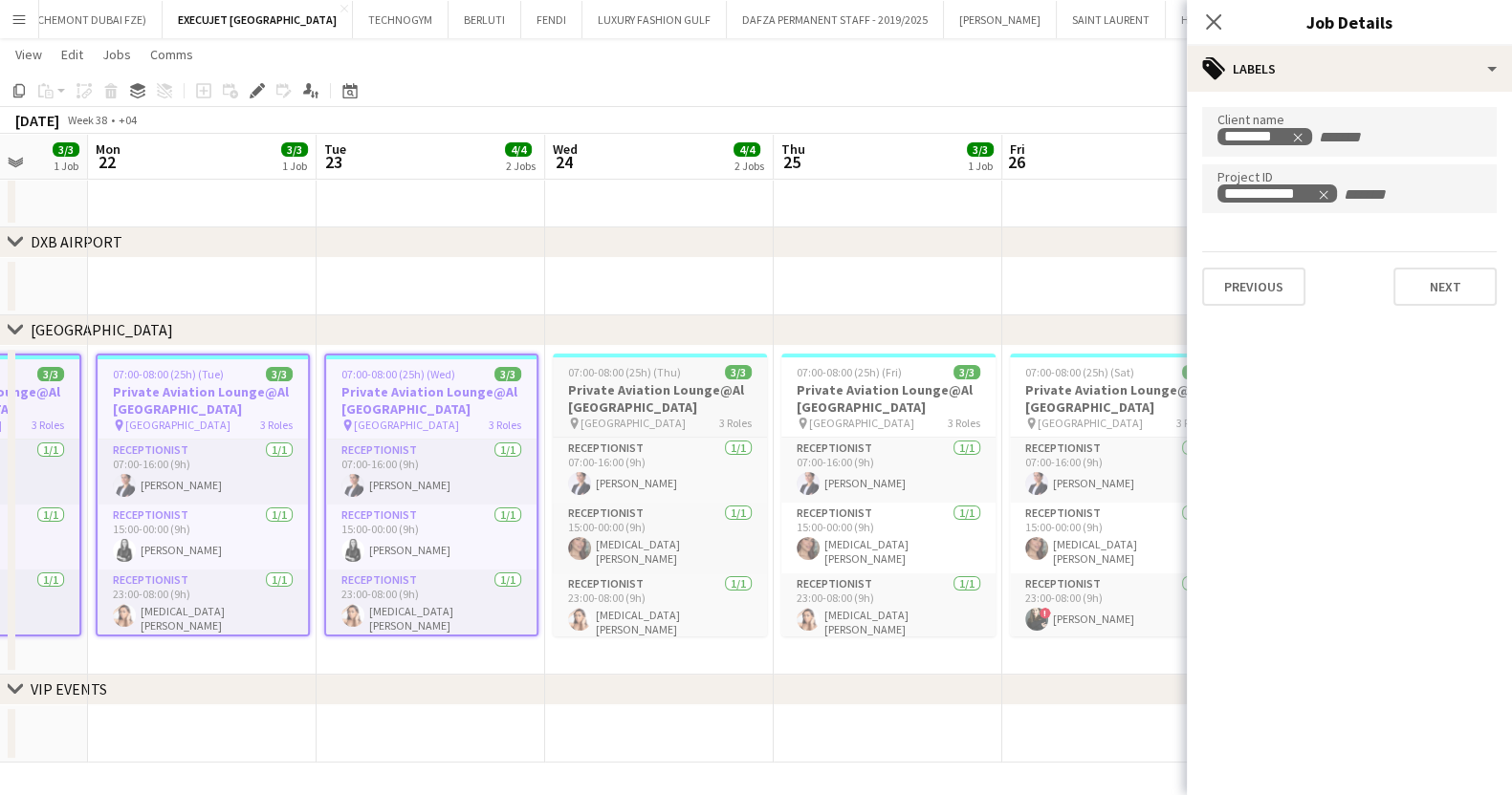
click at [593, 413] on h3 "Private Aviation Lounge@Al [GEOGRAPHIC_DATA]" at bounding box center [660, 398] width 215 height 34
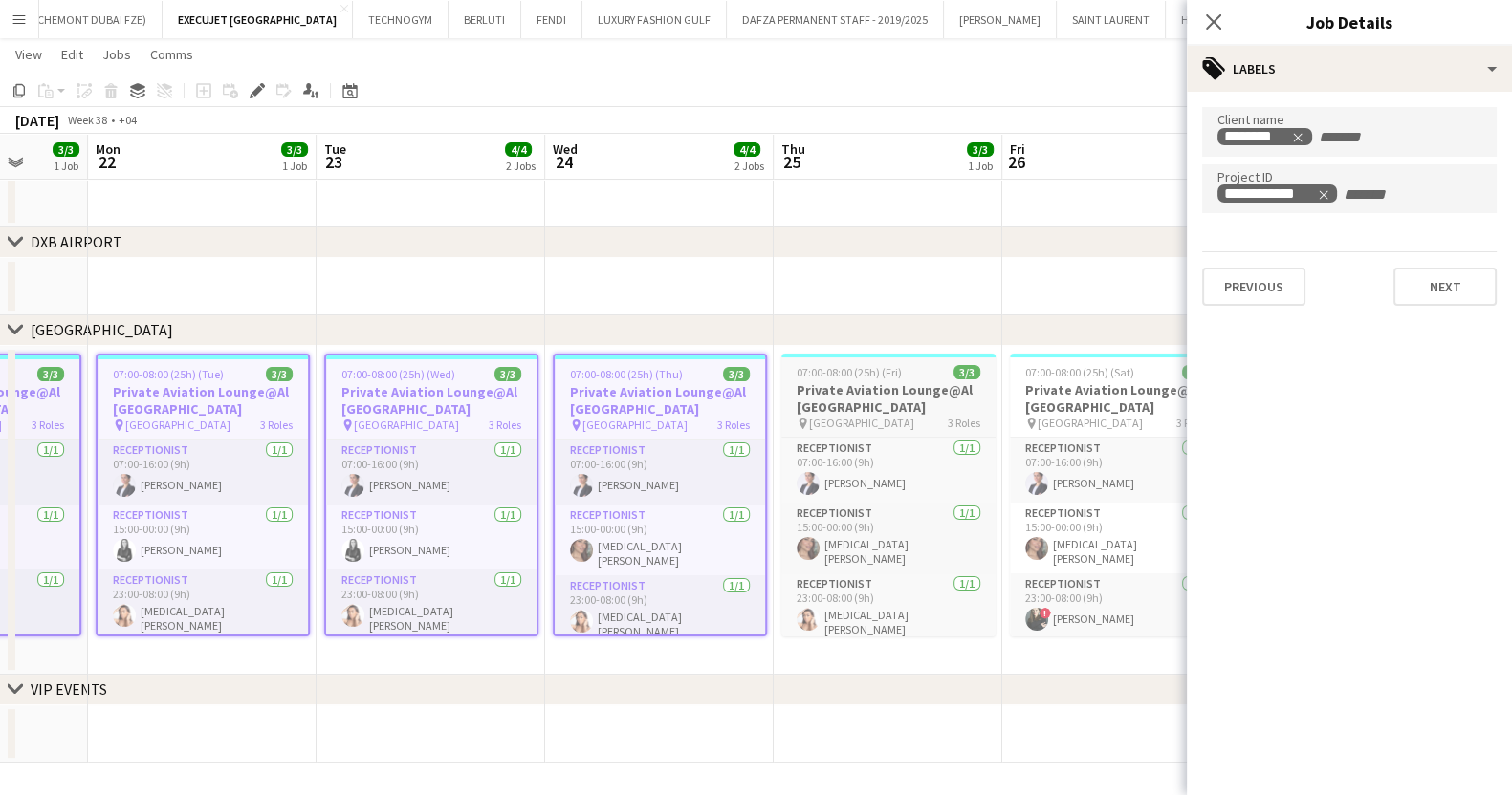
click at [822, 422] on span "[GEOGRAPHIC_DATA]" at bounding box center [861, 422] width 105 height 14
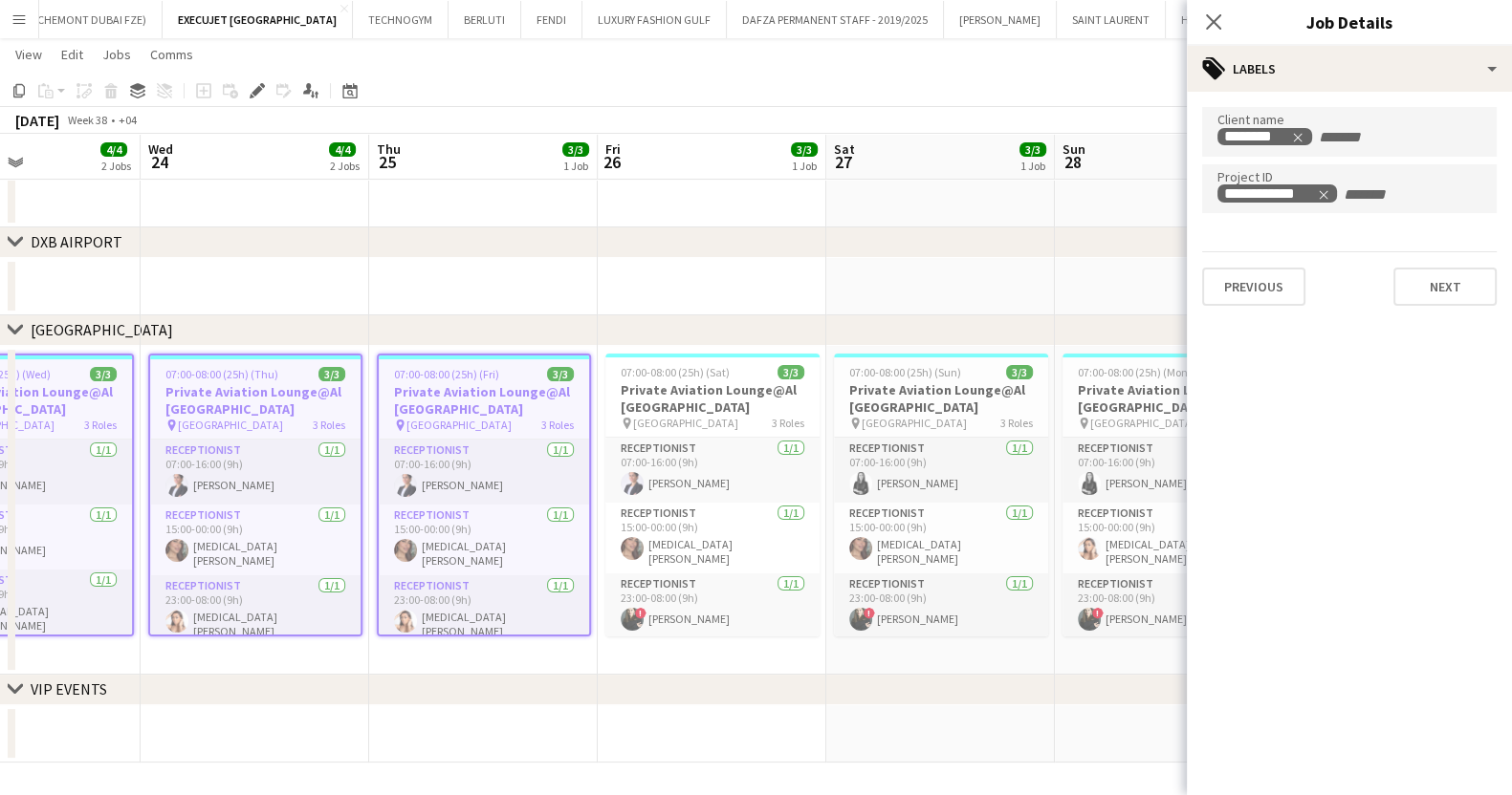
drag, startPoint x: 968, startPoint y: 437, endPoint x: 322, endPoint y: 463, distance: 646.5
click at [322, 463] on app-calendar-viewport "Sat 20 3/3 1 Job Sun 21 3/3 1 Job Mon 22 3/3 1 Job Tue 23 4/4 2 Jobs Wed 24 4/4…" at bounding box center [756, 294] width 1512 height 937
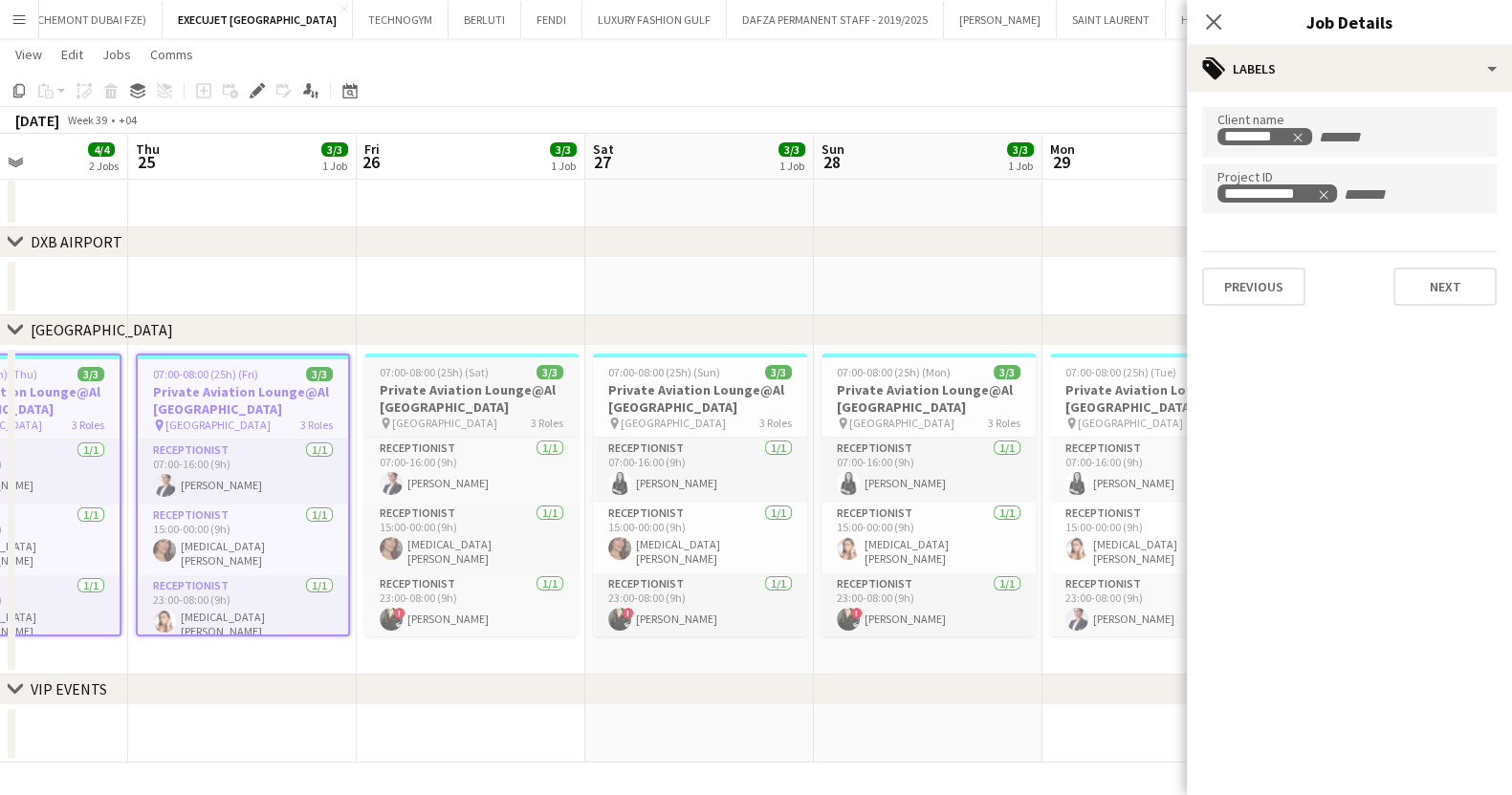
click at [479, 396] on h3 "Private Aviation Lounge@Al [GEOGRAPHIC_DATA]" at bounding box center [471, 398] width 215 height 34
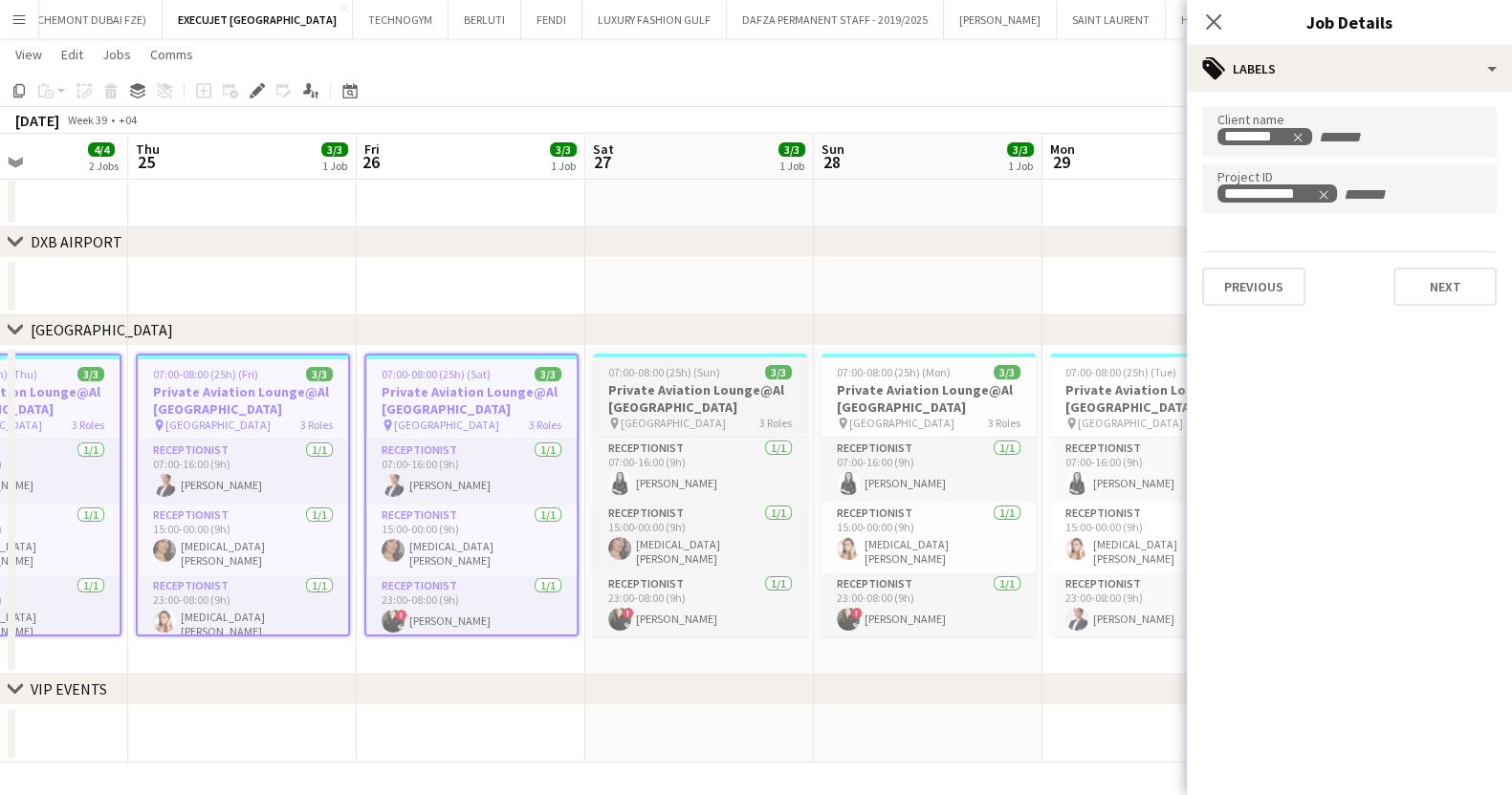
click at [684, 398] on h3 "Private Aviation Lounge@Al [GEOGRAPHIC_DATA]" at bounding box center [700, 398] width 215 height 34
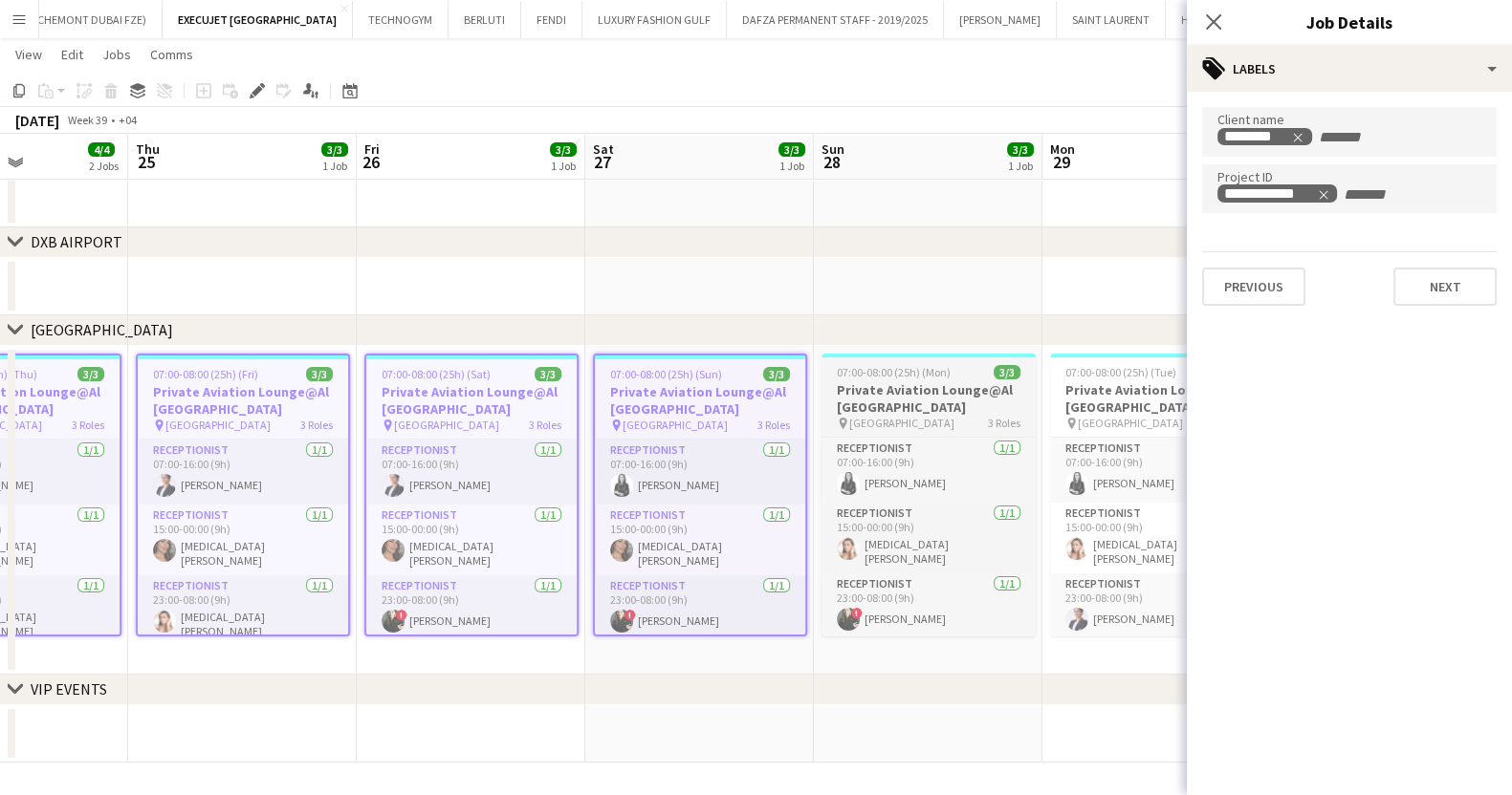
click at [898, 359] on app-job-card "07:00-08:00 (25h) (Mon) 3/3 Private Aviation Lounge@Al [GEOGRAPHIC_DATA] pin [G…" at bounding box center [928, 494] width 215 height 283
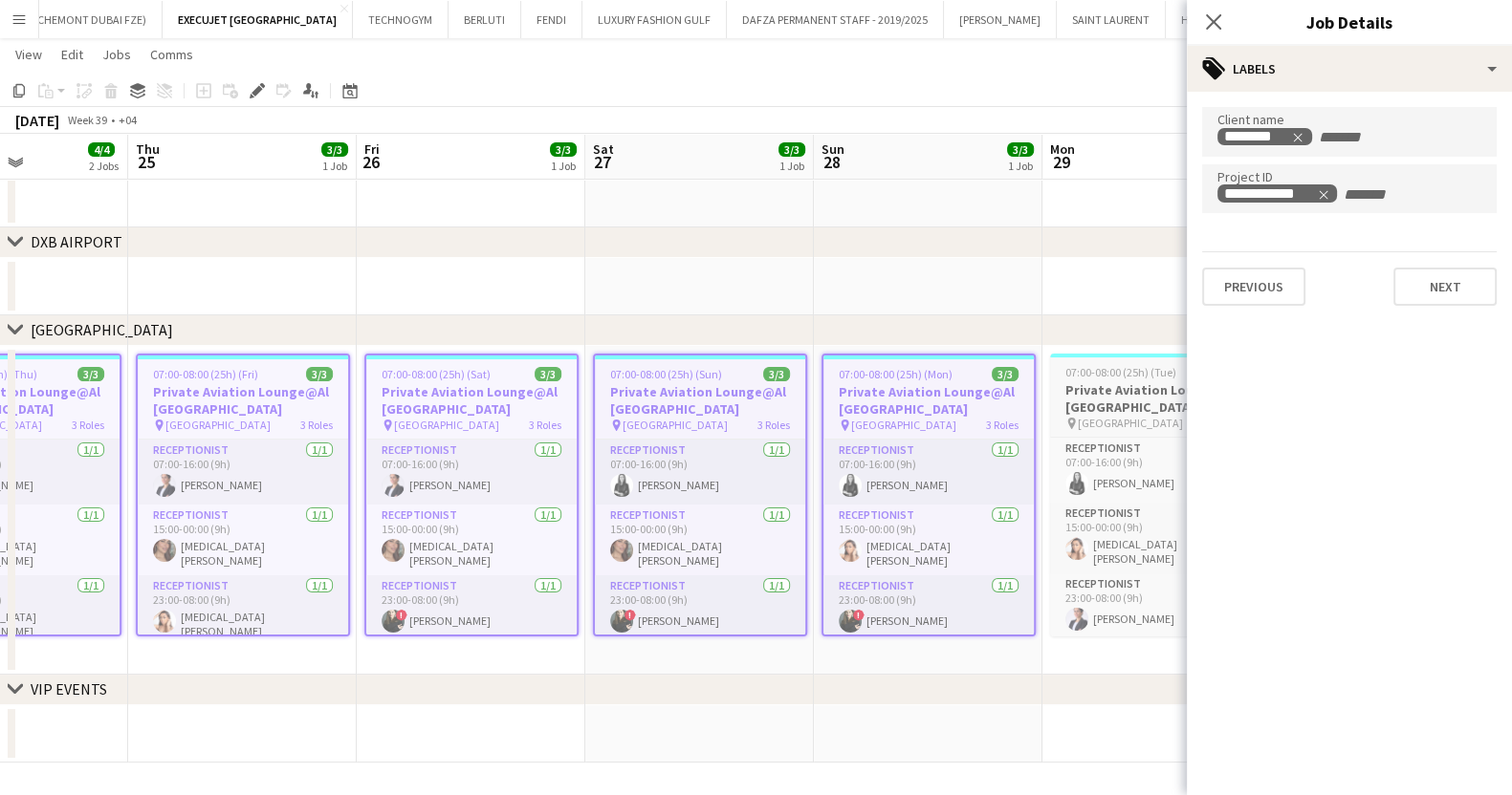
click at [1096, 374] on span "07:00-08:00 (25h) (Tue)" at bounding box center [1121, 372] width 111 height 14
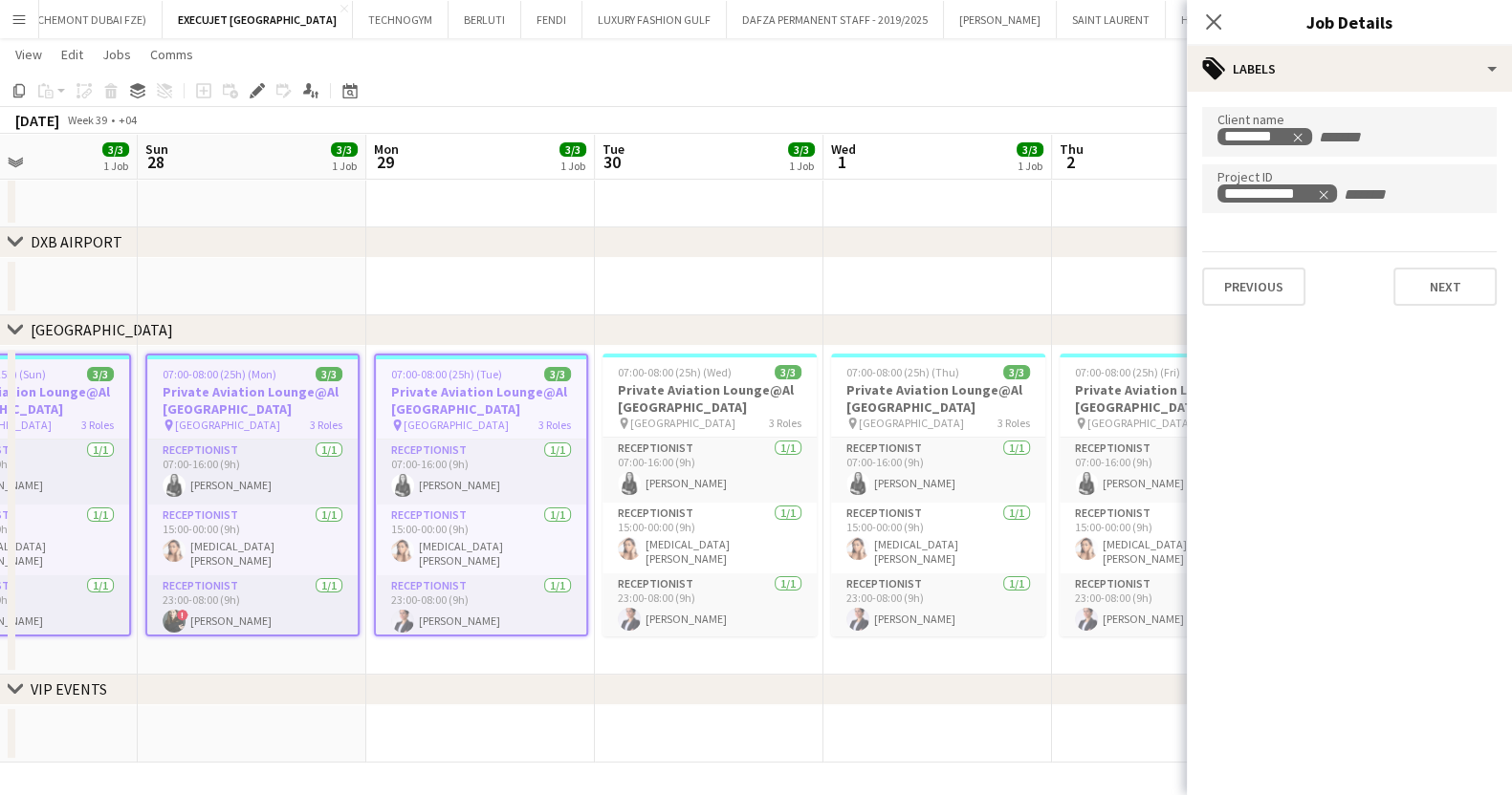
drag, startPoint x: 1073, startPoint y: 427, endPoint x: 354, endPoint y: 440, distance: 719.1
click at [354, 440] on app-calendar-viewport "Wed 24 4/4 2 Jobs Thu 25 3/3 1 Job Fri 26 3/3 1 Job Sat 27 3/3 1 Job Sun 28 3/3…" at bounding box center [756, 294] width 1512 height 937
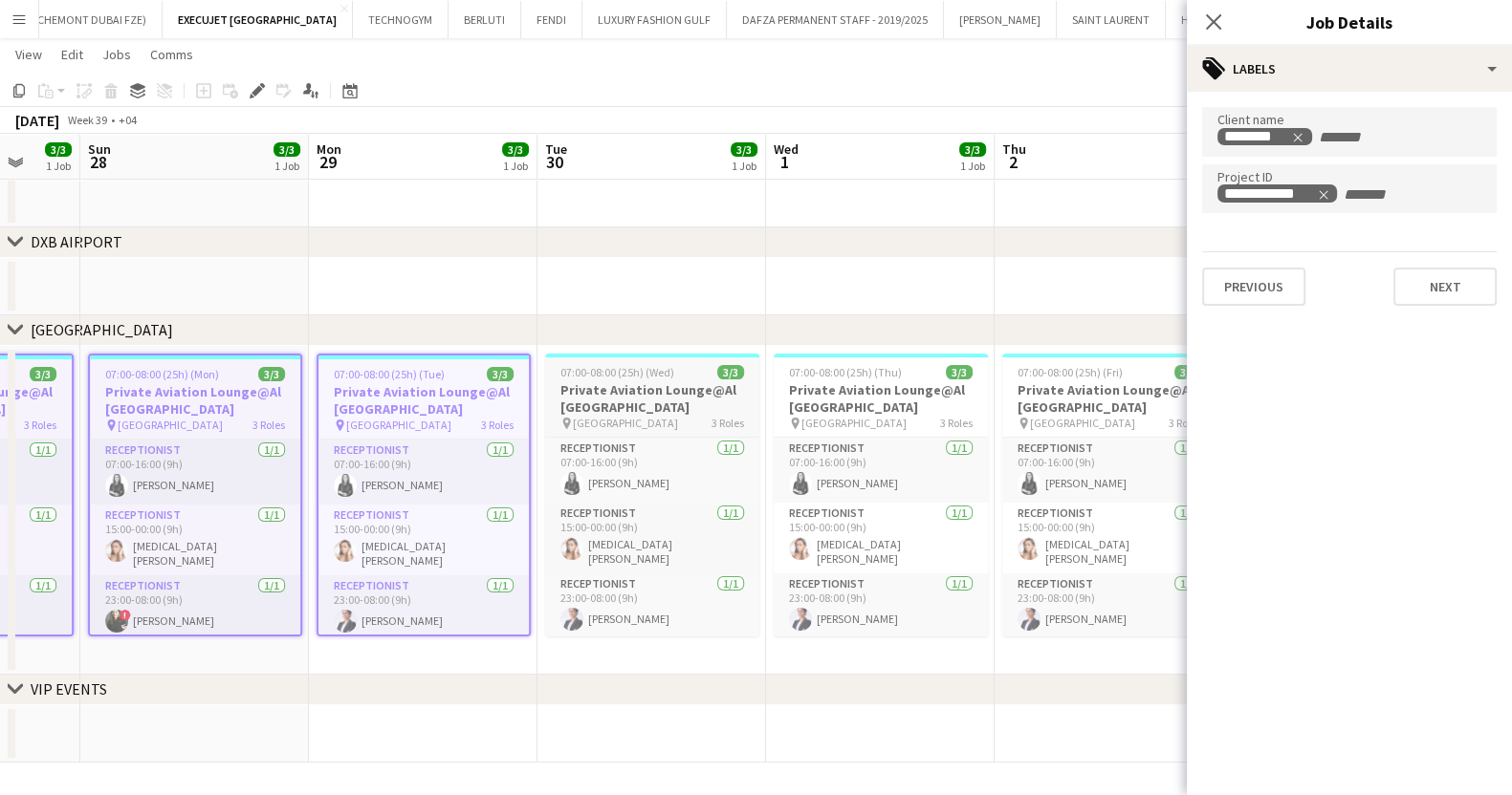
click at [627, 416] on span "[GEOGRAPHIC_DATA]" at bounding box center [626, 422] width 105 height 14
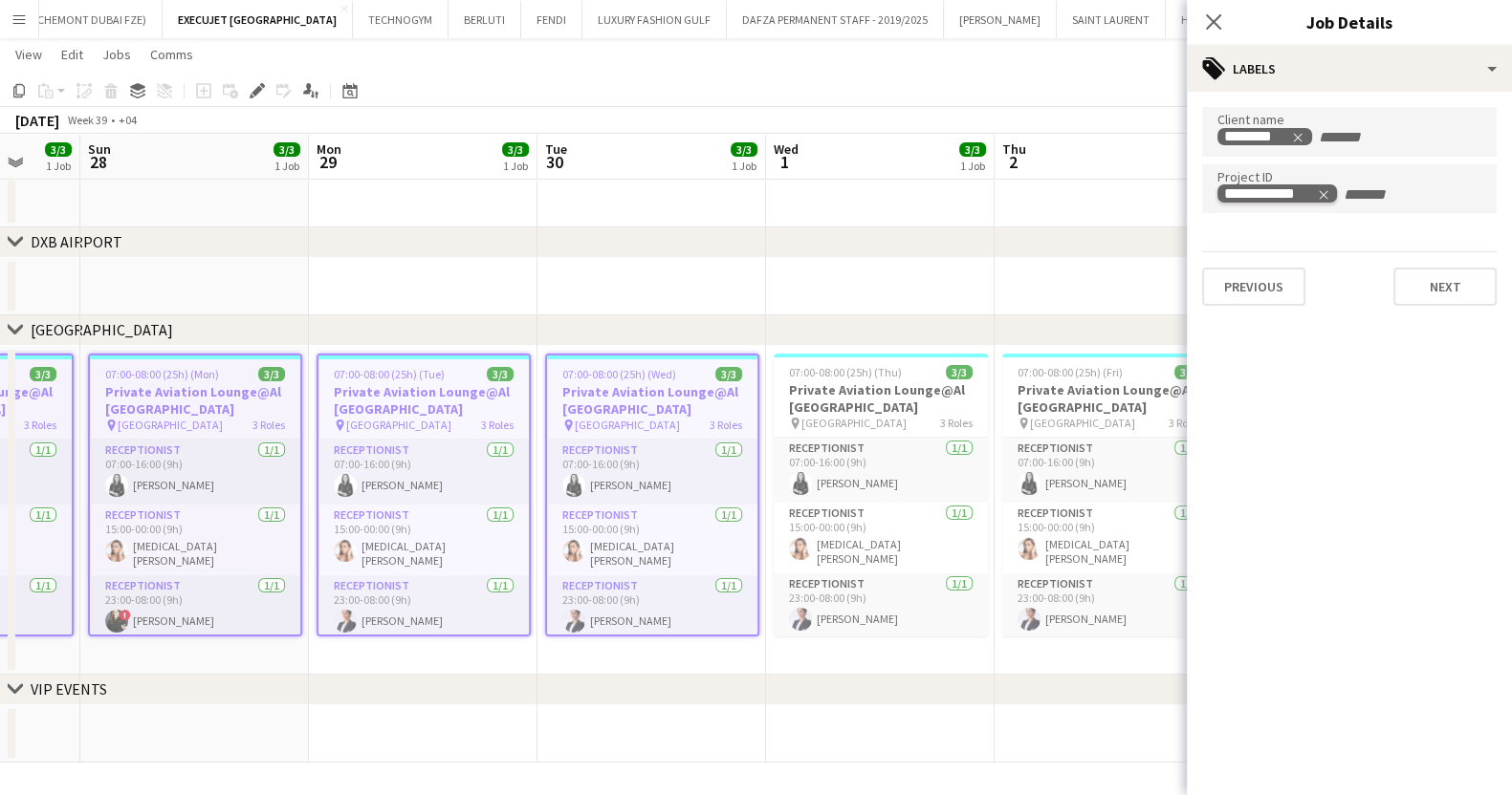
click at [1319, 193] on icon "Remove tag" at bounding box center [1323, 195] width 13 height 13
click at [1093, 104] on app-toolbar "Copy Paste Paste Ctrl+V Paste with crew Ctrl+Shift+V Paste linked Job [GEOGRAPH…" at bounding box center [756, 91] width 1512 height 33
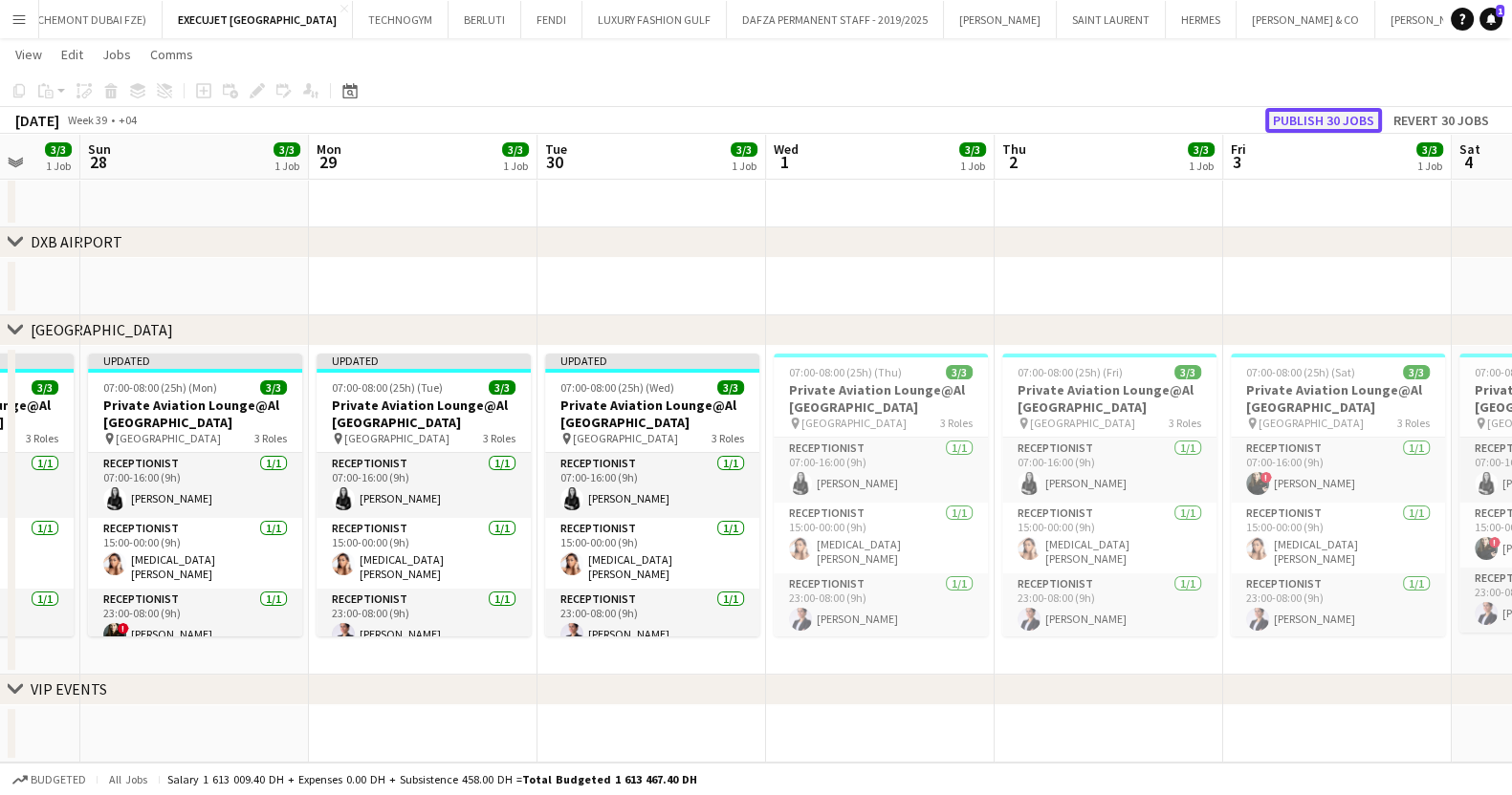
click at [1353, 114] on button "Publish 30 jobs" at bounding box center [1323, 121] width 117 height 25
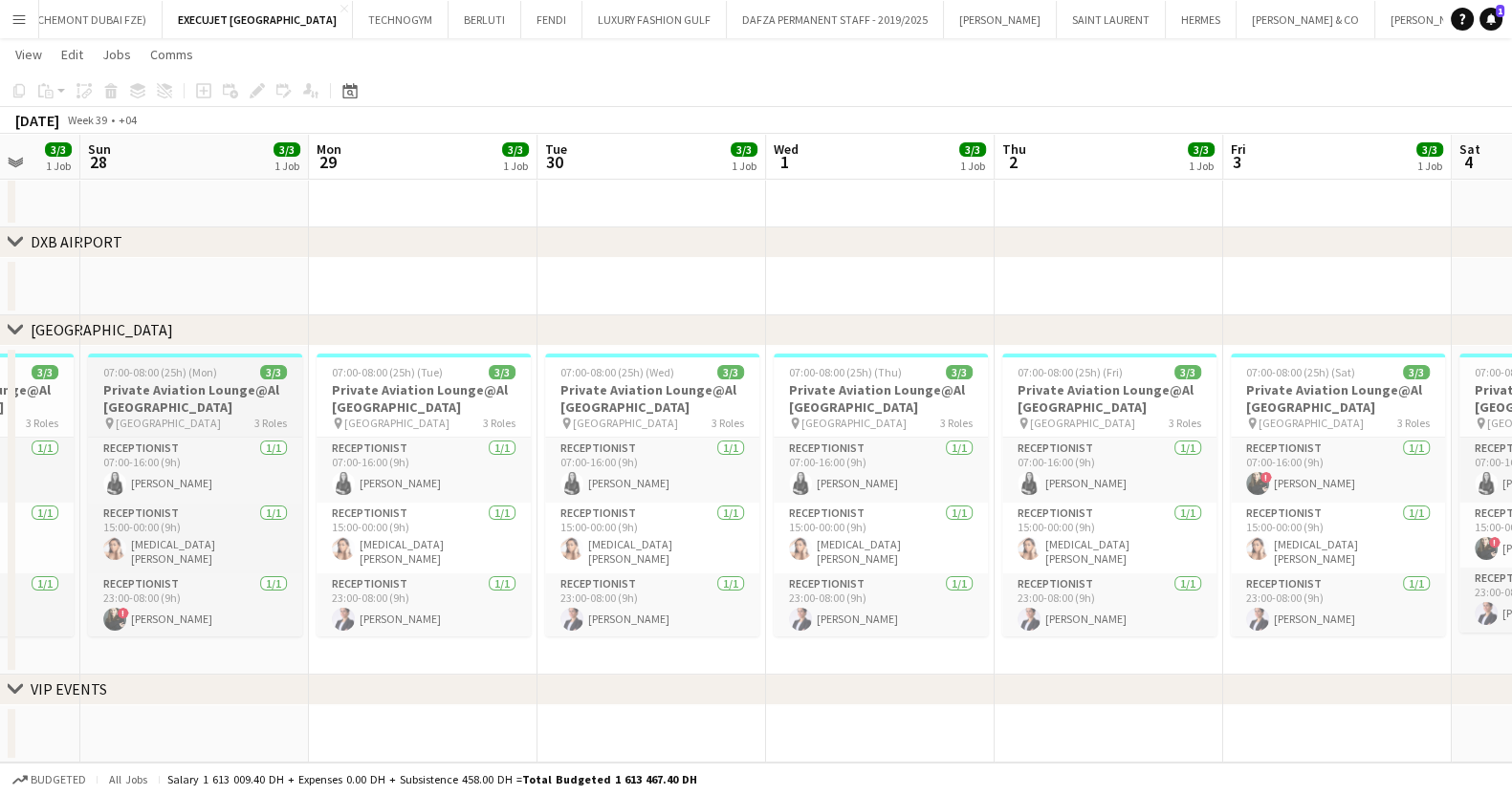
click at [199, 377] on span "07:00-08:00 (25h) (Mon)" at bounding box center [160, 372] width 114 height 14
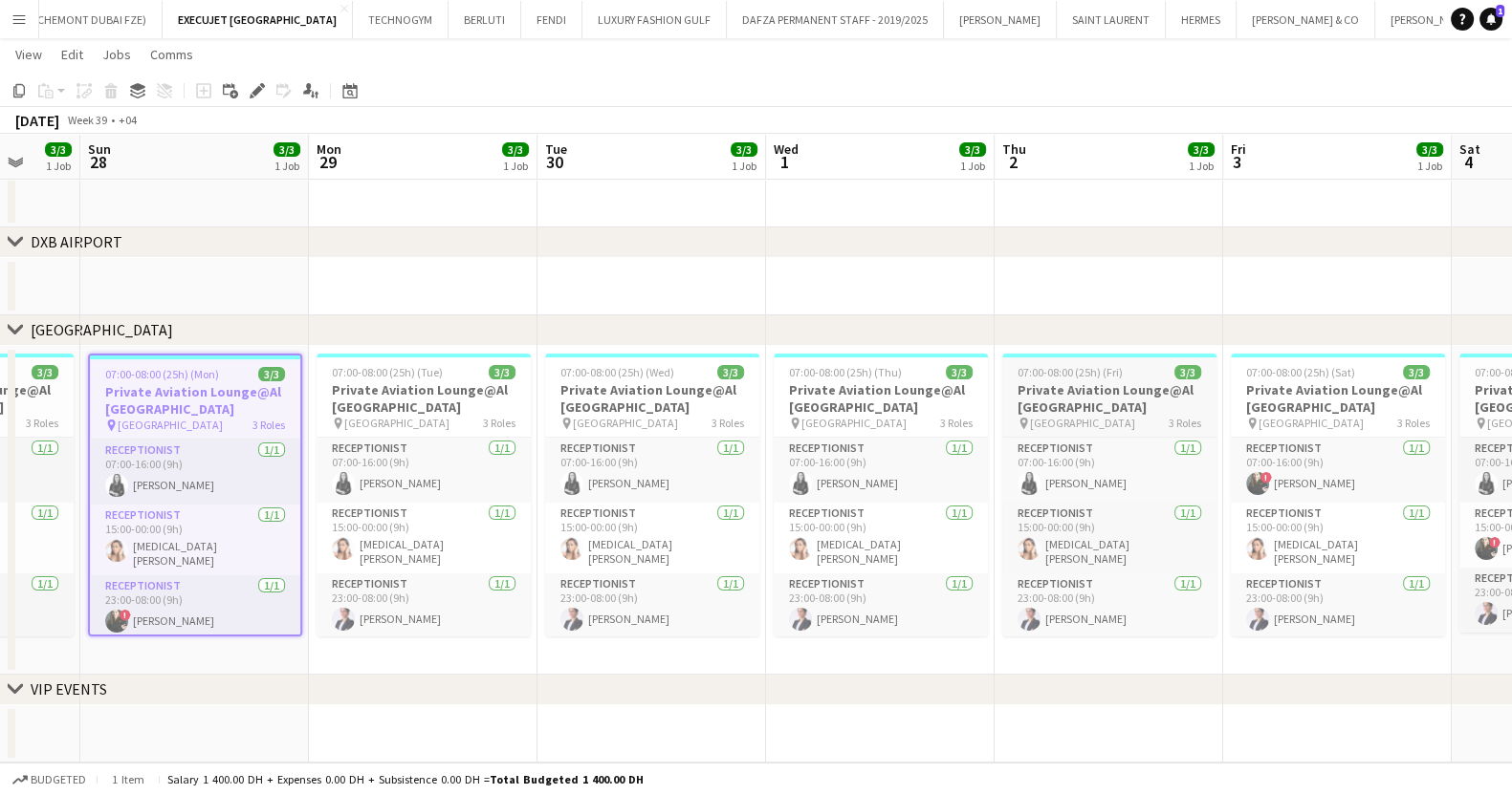
click at [1144, 385] on h3 "Private Aviation Lounge@Al [GEOGRAPHIC_DATA]" at bounding box center [1110, 398] width 215 height 34
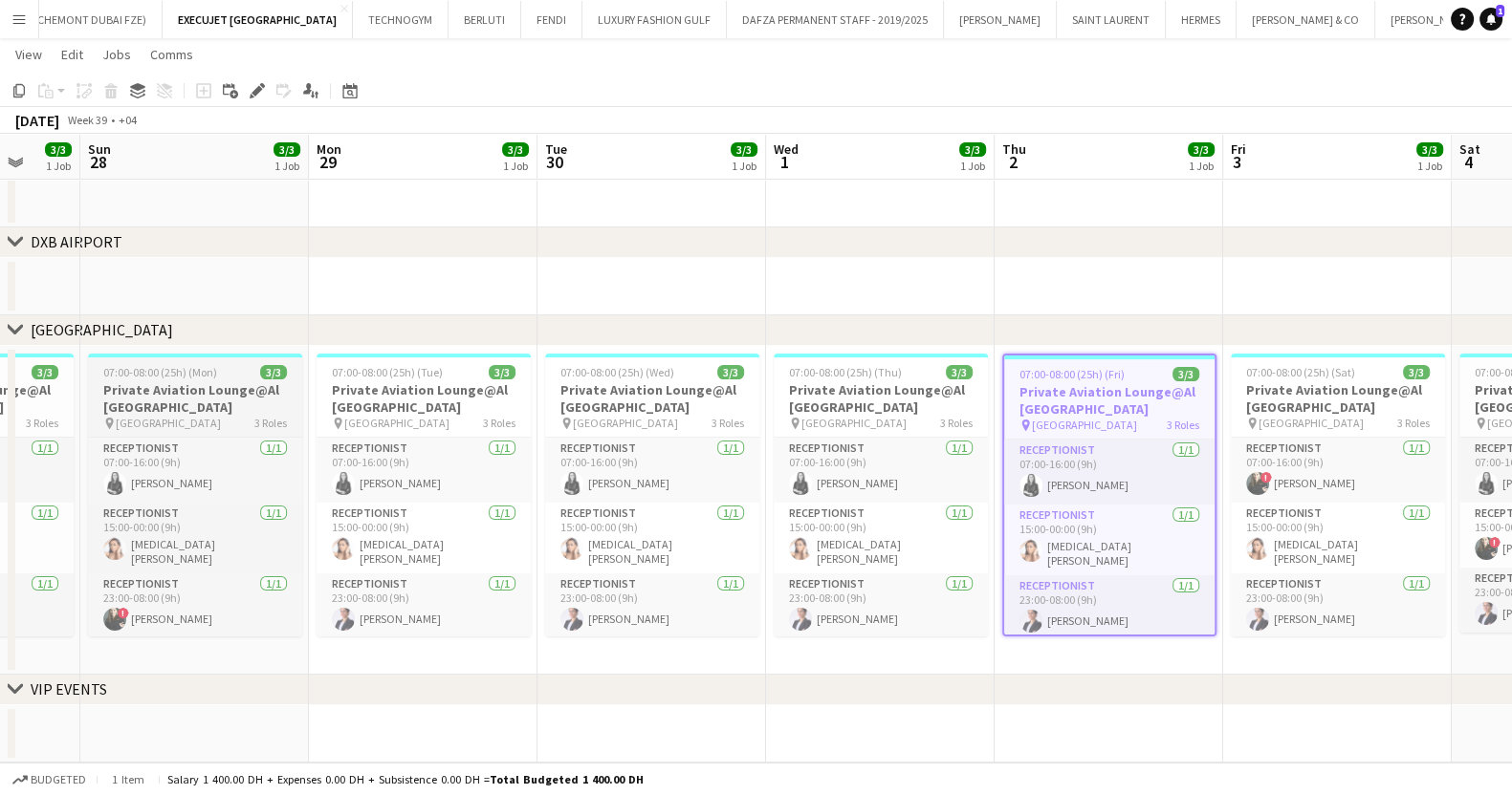
click at [207, 384] on h3 "Private Aviation Lounge@Al [GEOGRAPHIC_DATA]" at bounding box center [195, 398] width 215 height 34
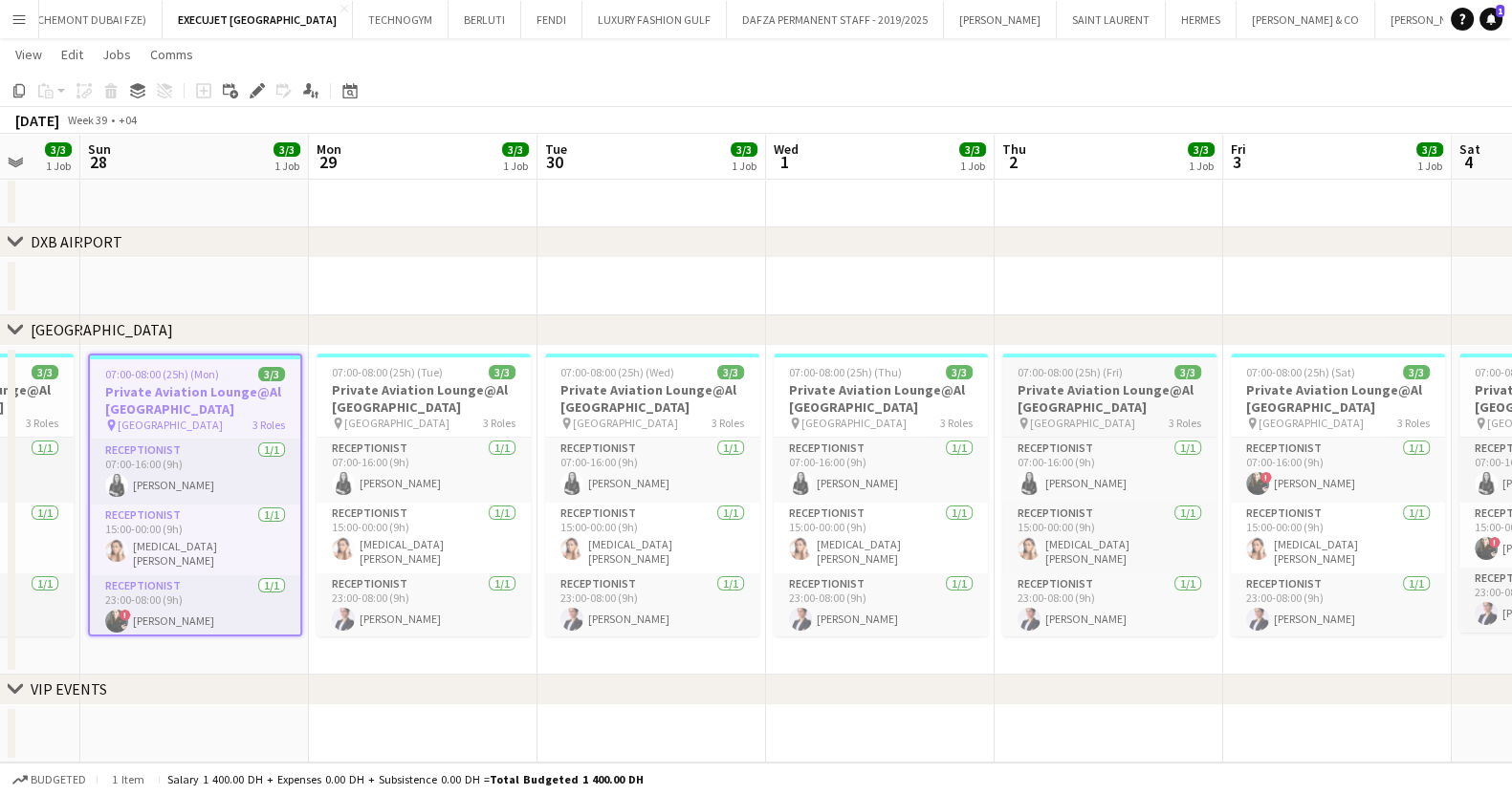
click at [1095, 382] on h3 "Private Aviation Lounge@Al [GEOGRAPHIC_DATA]" at bounding box center [1110, 398] width 215 height 34
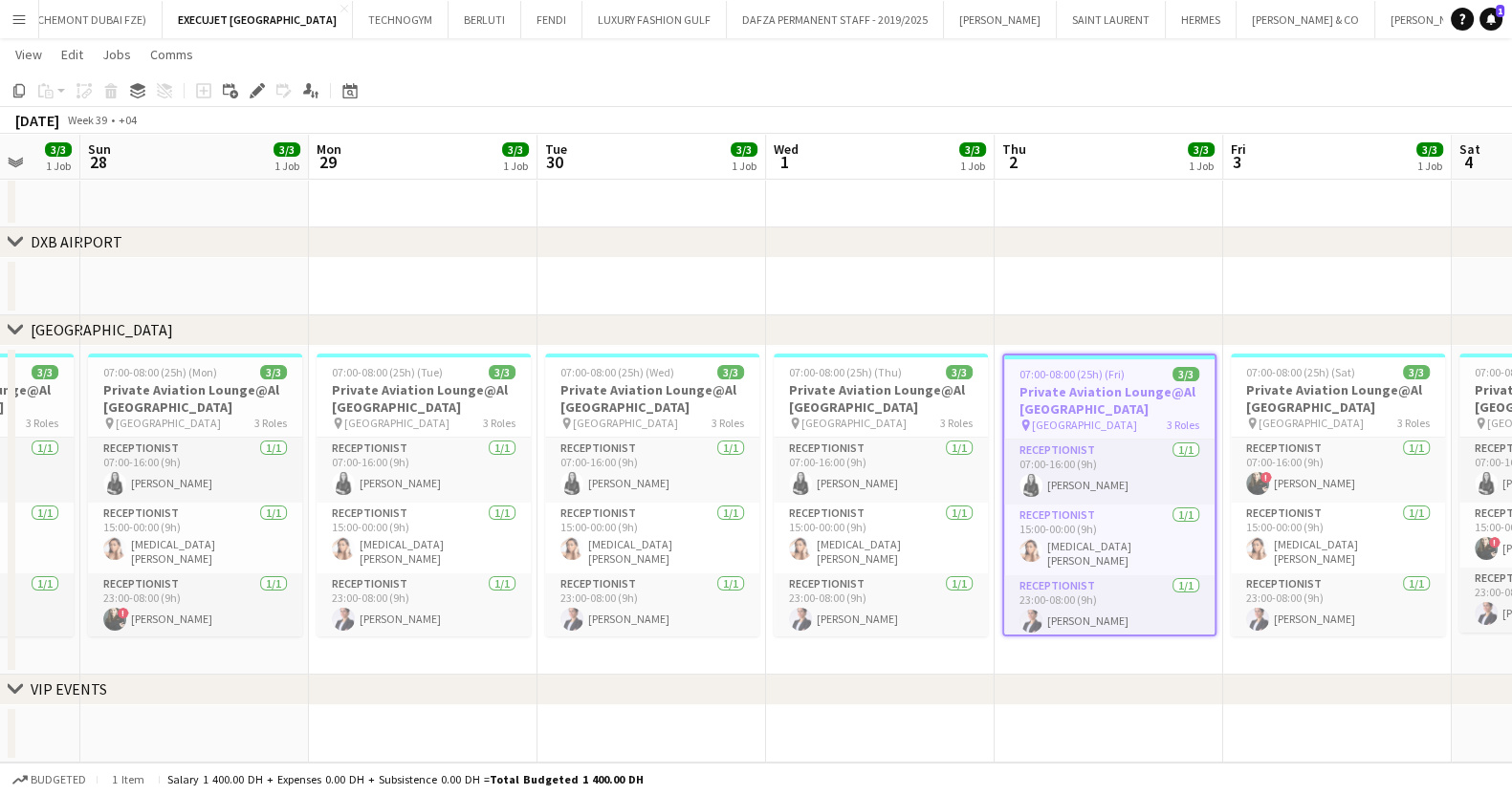
click at [929, 253] on div "chevron-right [GEOGRAPHIC_DATA]" at bounding box center [756, 242] width 1512 height 31
